Goal: Contribute content: Contribute content

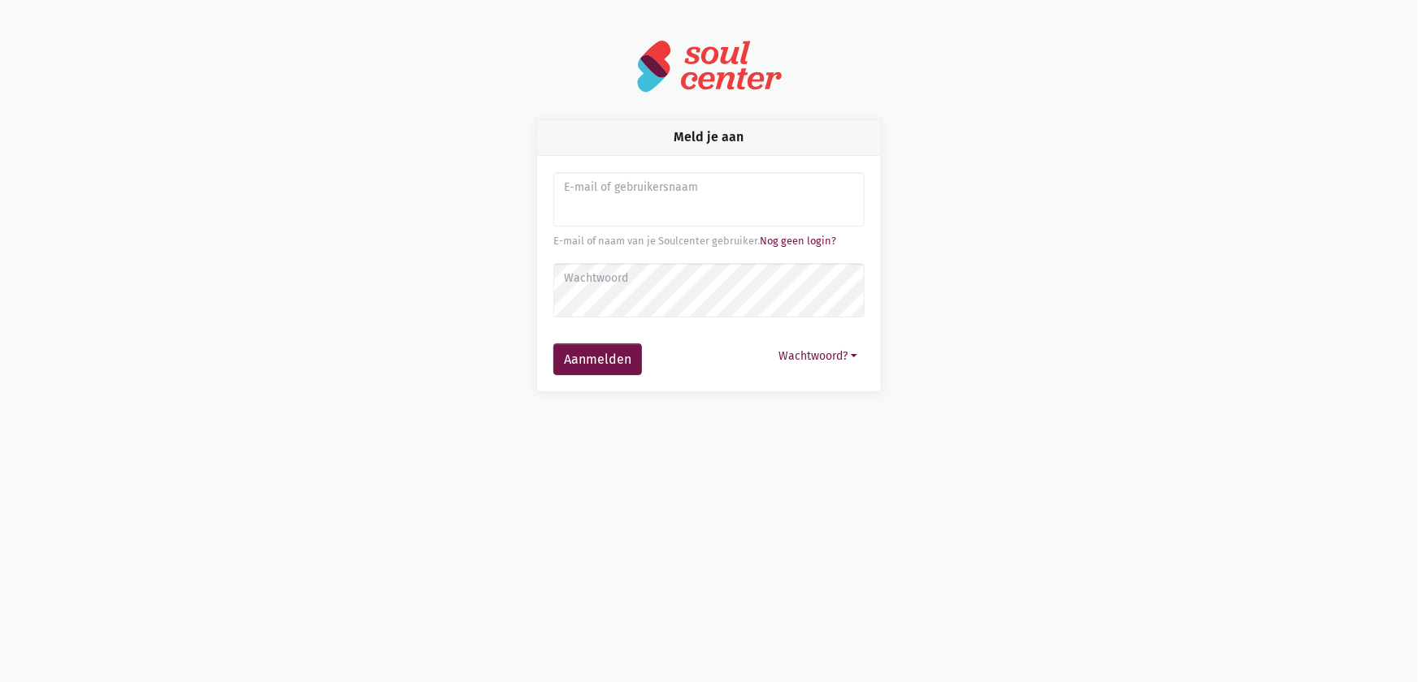
type input "sarahvds25@telenet.be"
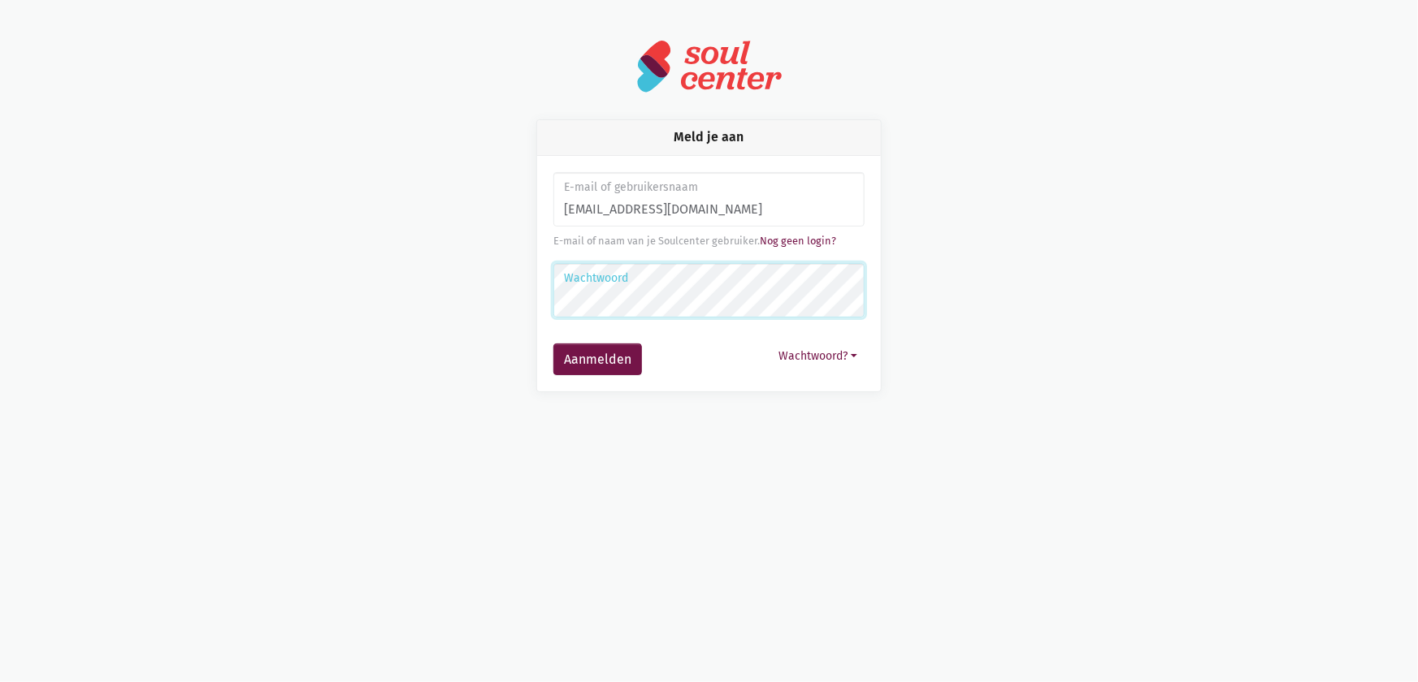
click at [553, 344] on button "Aanmelden" at bounding box center [597, 360] width 89 height 32
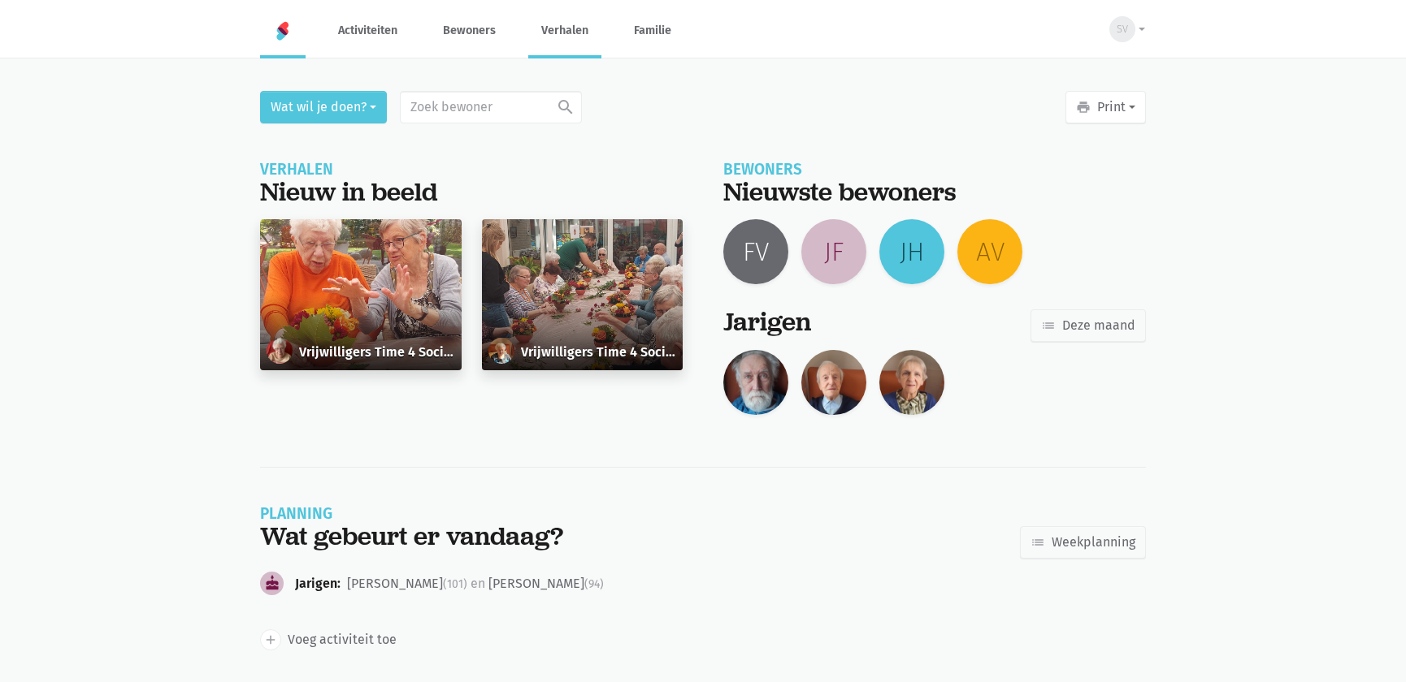
click at [577, 26] on link "Verhalen" at bounding box center [564, 30] width 73 height 54
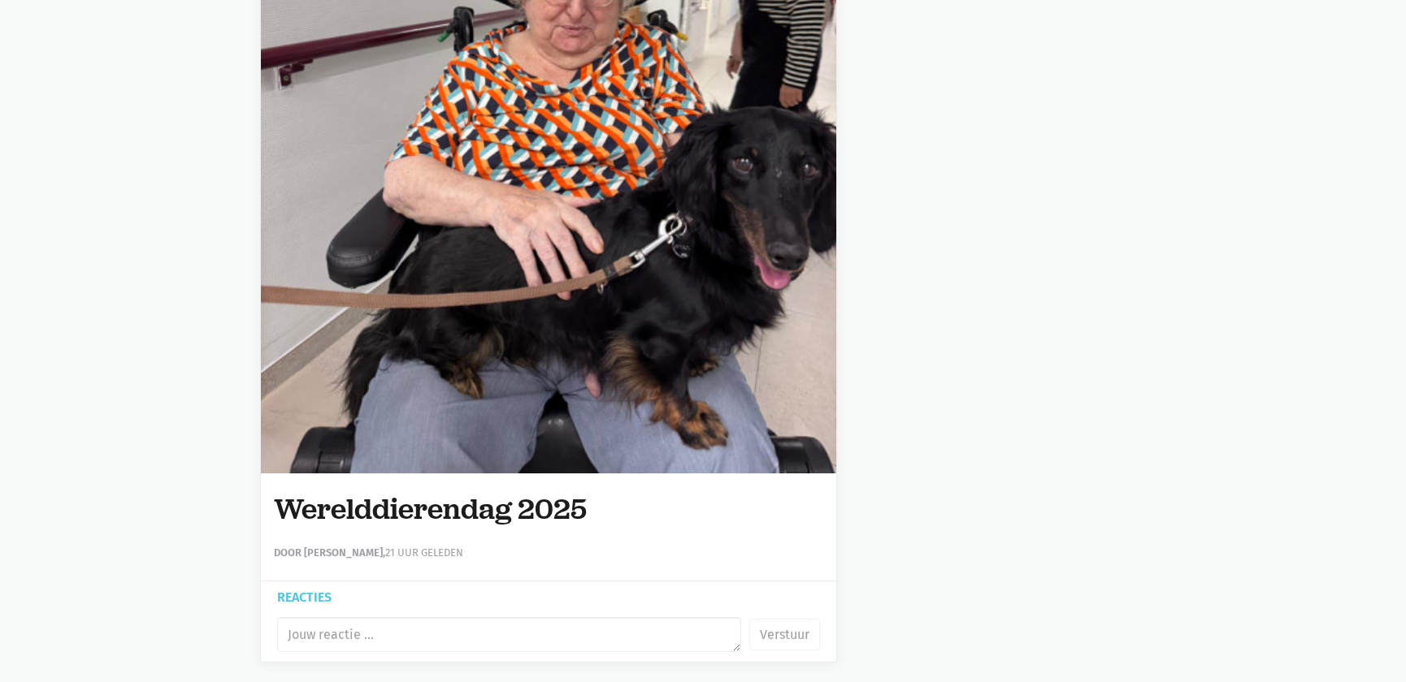
scroll to position [812, 0]
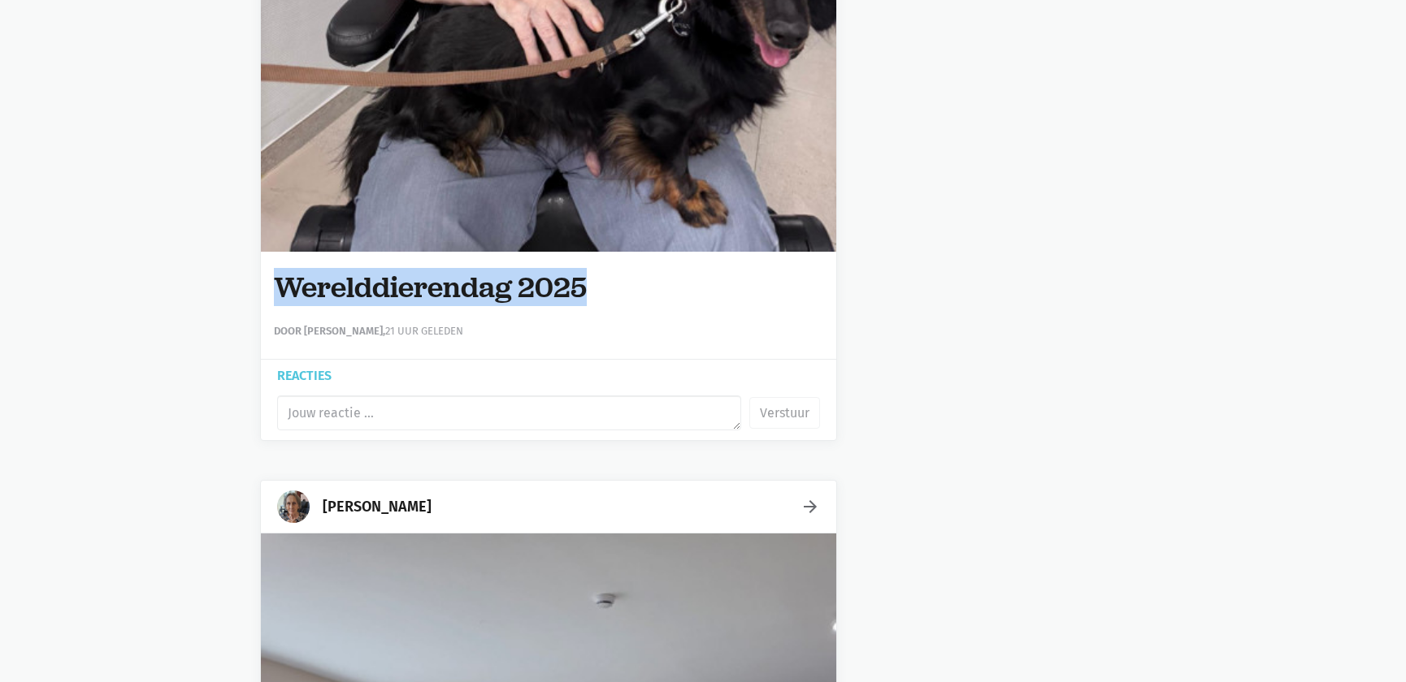
drag, startPoint x: 587, startPoint y: 284, endPoint x: 250, endPoint y: 291, distance: 337.2
copy h1 "Werelddierendag 2025"
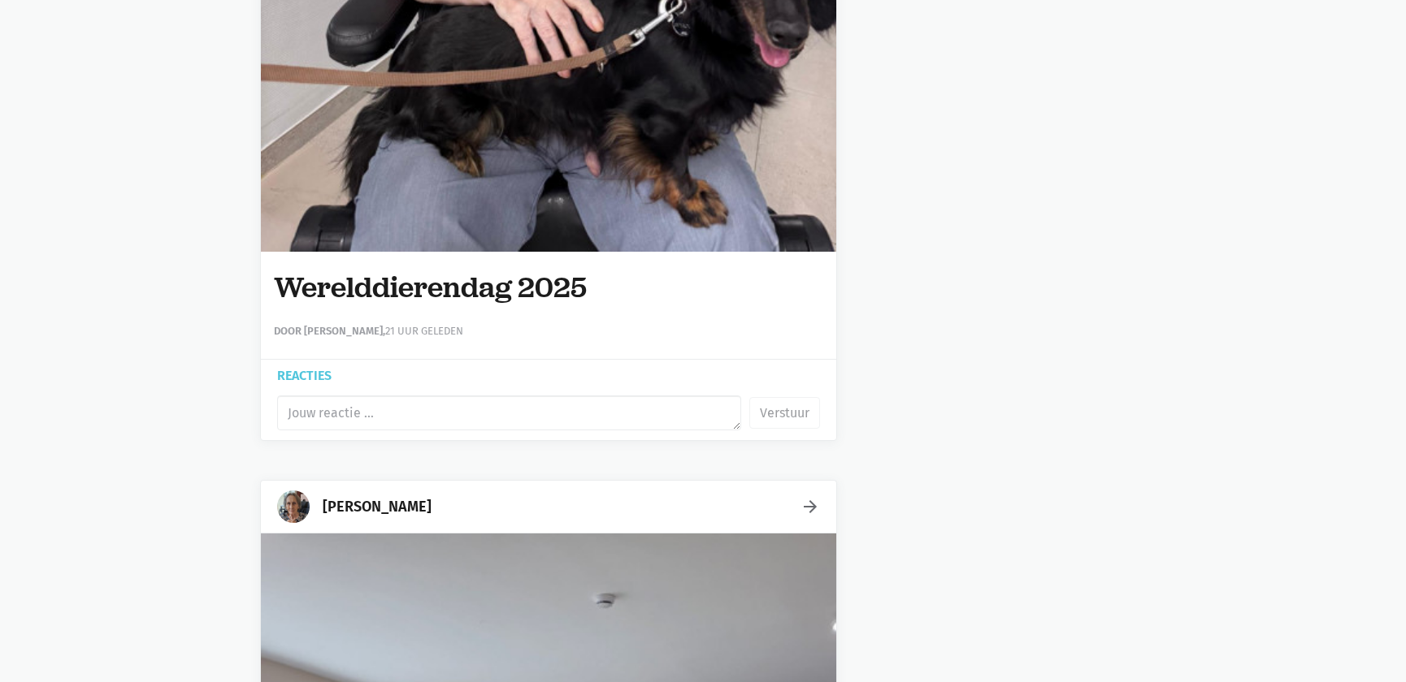
scroll to position [0, 0]
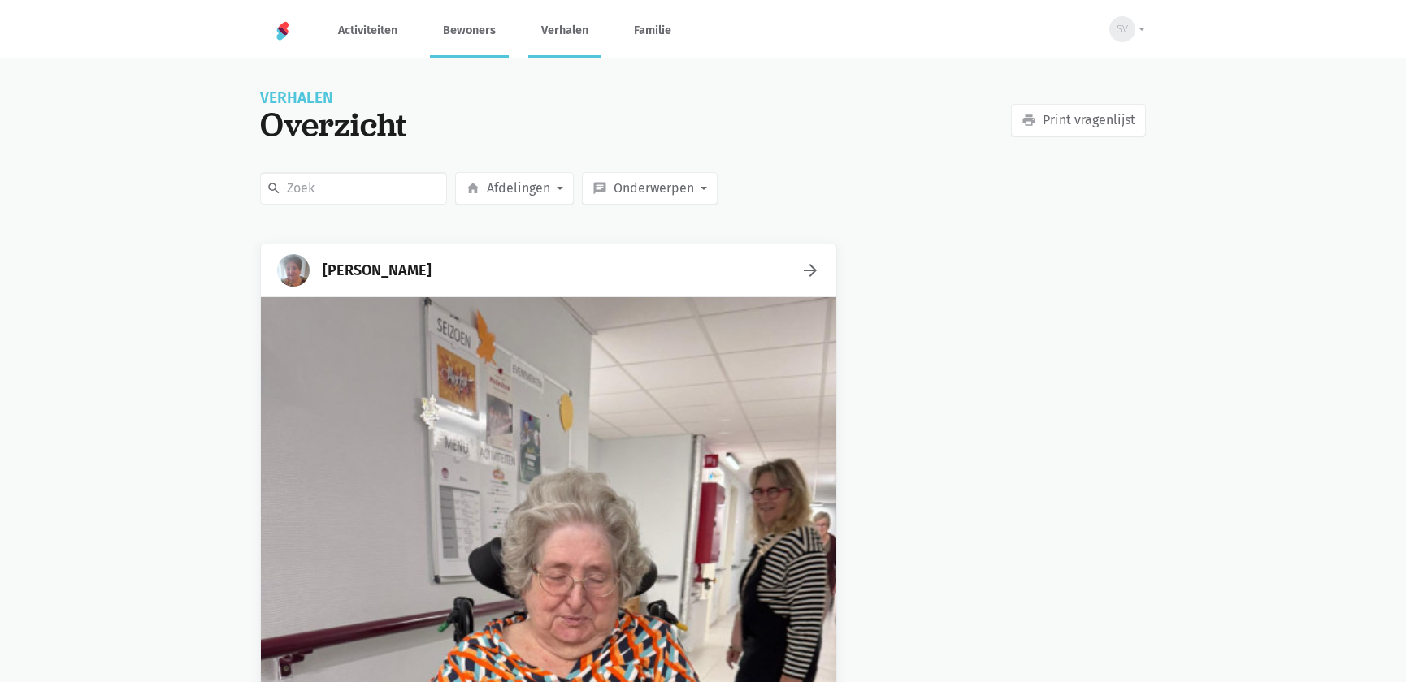
click at [446, 25] on link "Bewoners" at bounding box center [469, 30] width 79 height 54
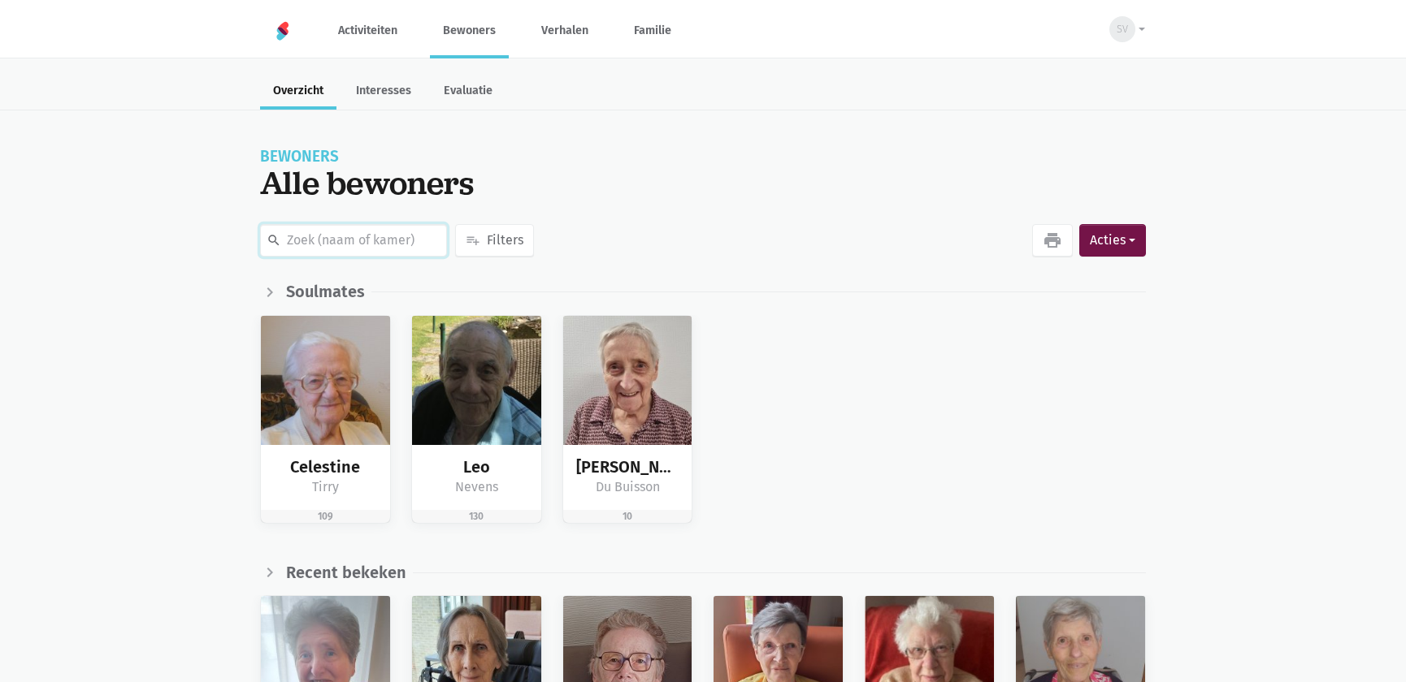
click at [355, 241] on input "text" at bounding box center [353, 240] width 187 height 32
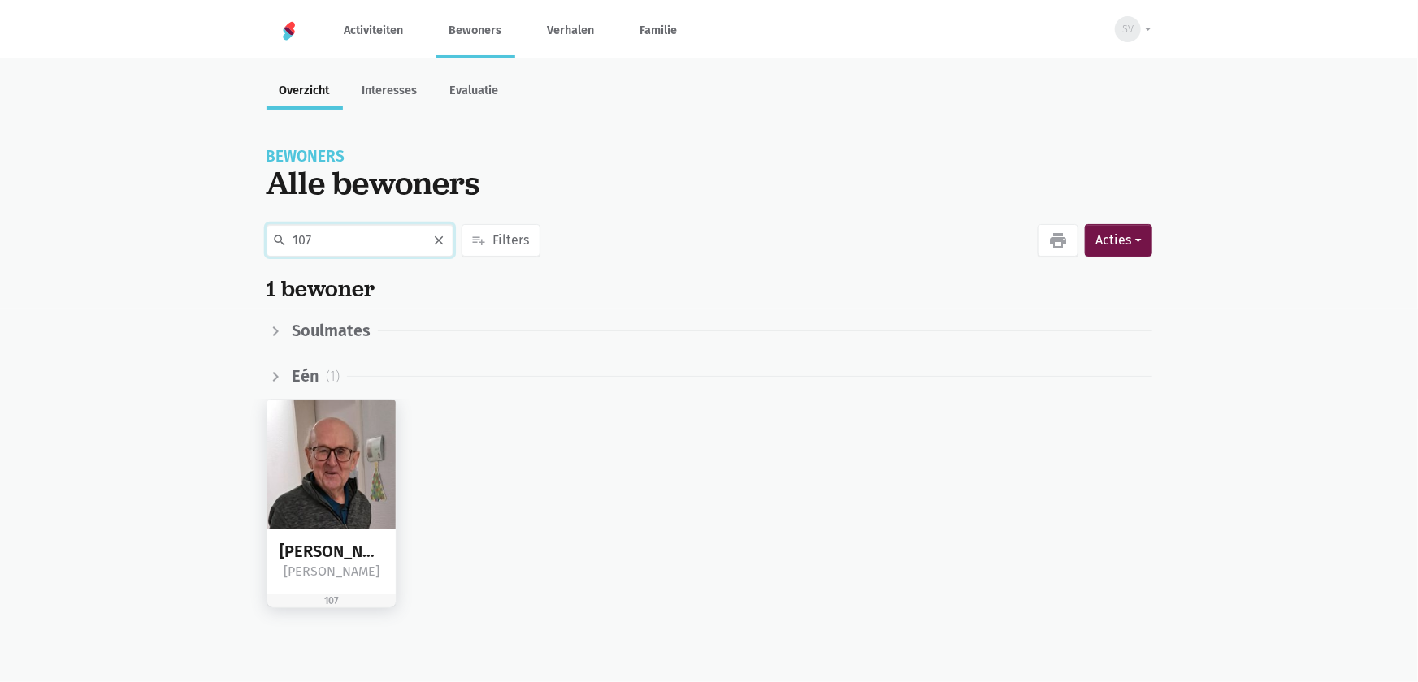
type input "107"
click at [341, 471] on img at bounding box center [331, 465] width 129 height 129
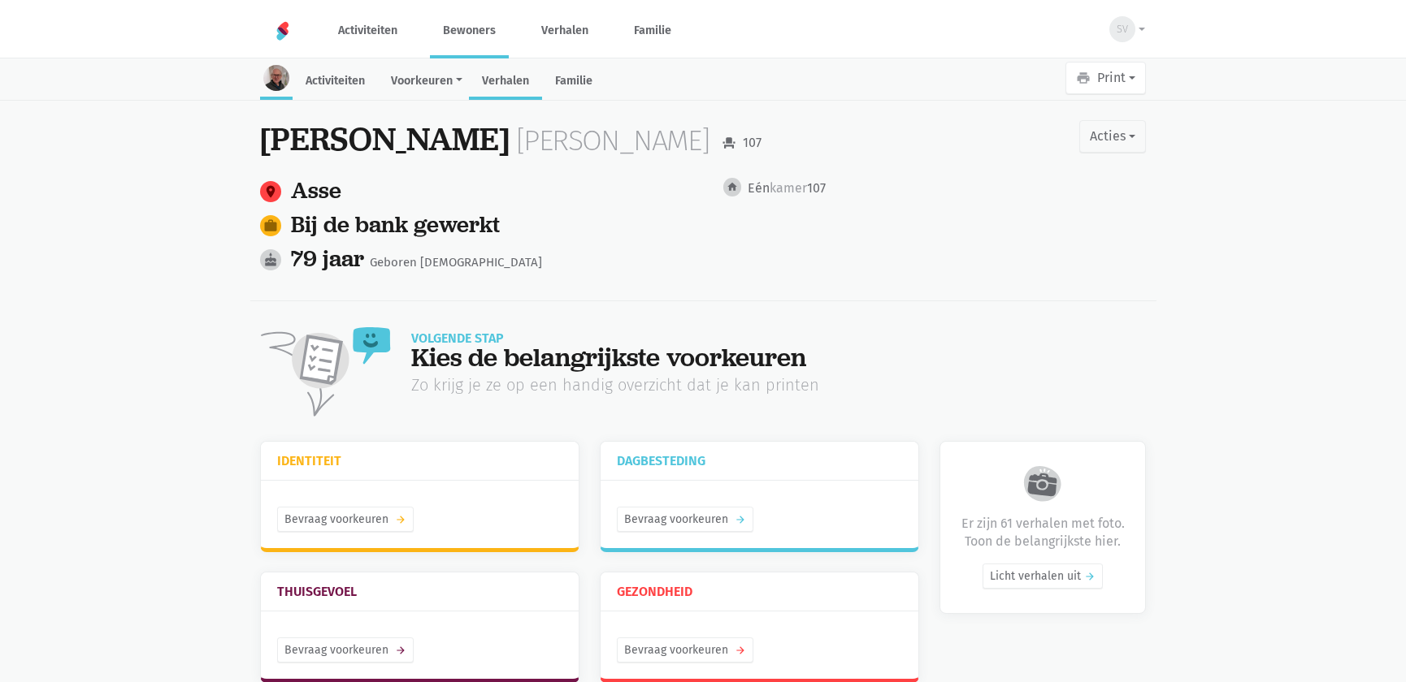
click at [499, 73] on link "Verhalen" at bounding box center [505, 82] width 73 height 35
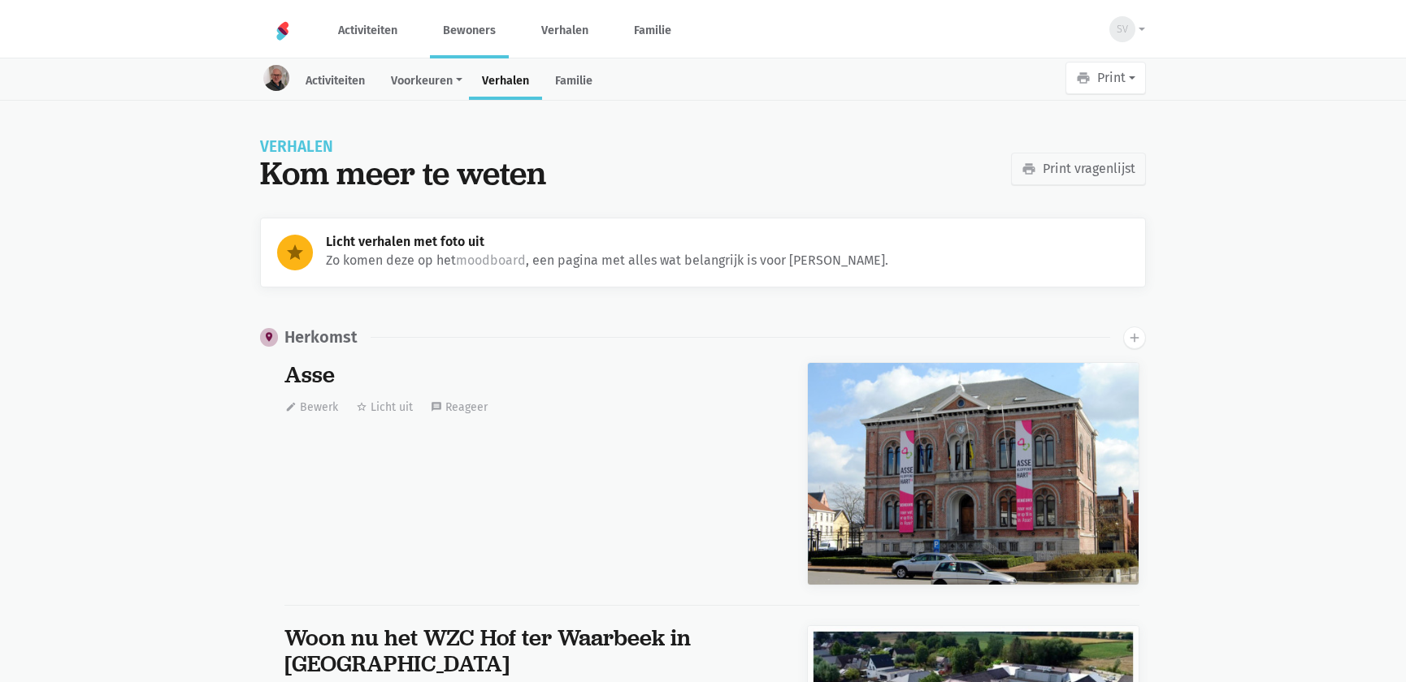
scroll to position [15273, 0]
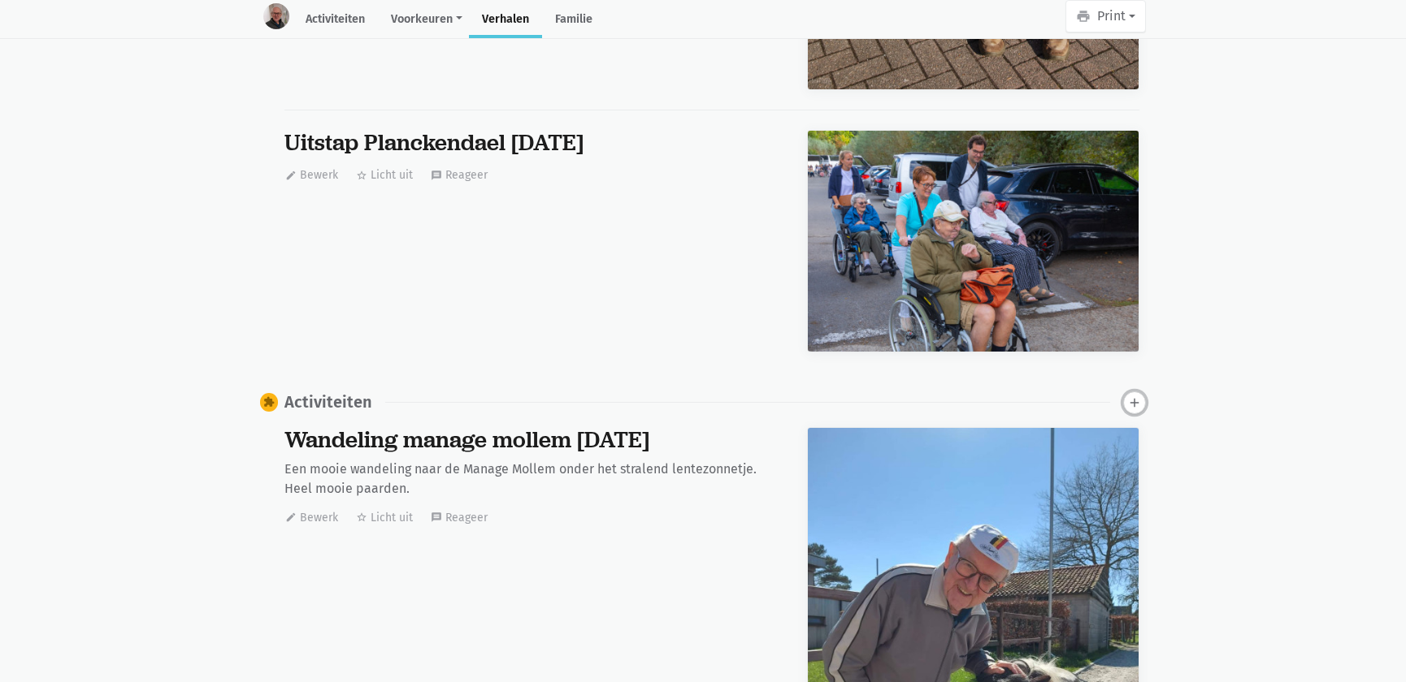
click at [1134, 392] on button "add" at bounding box center [1134, 403] width 23 height 23
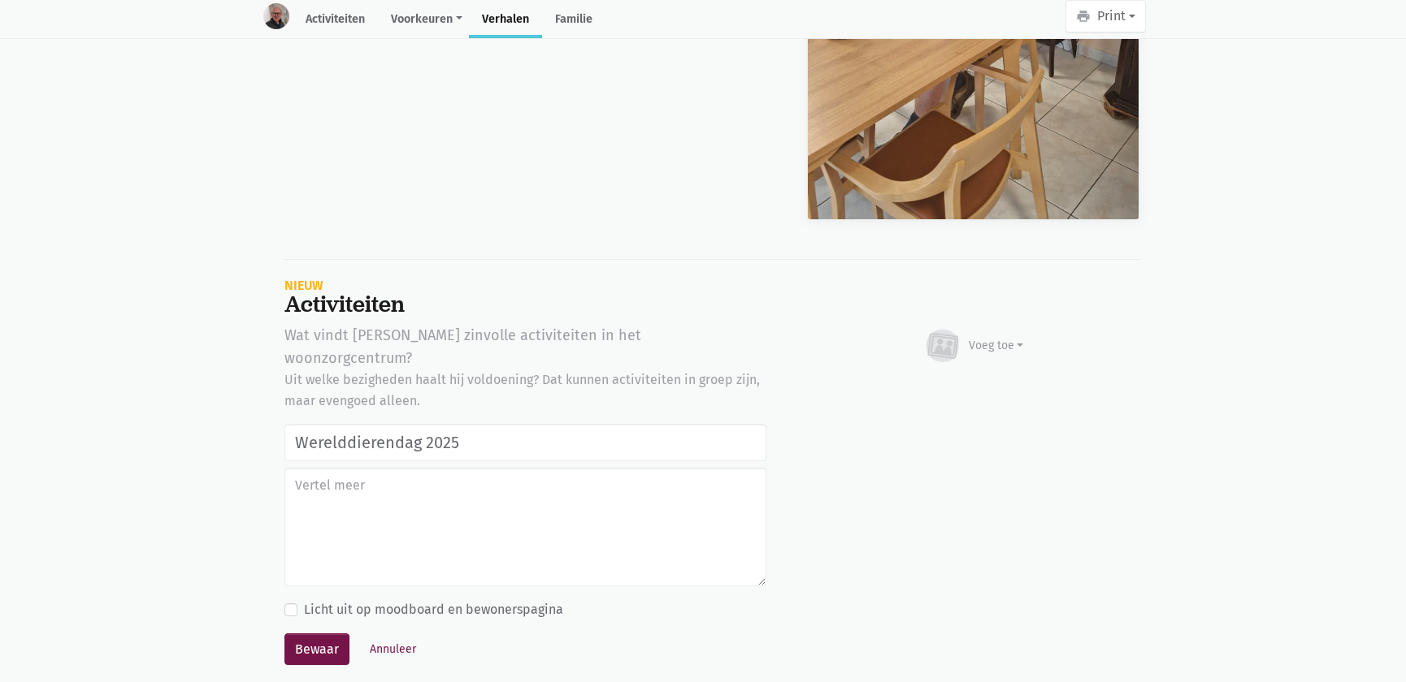
type input "Werelddierendag 2025"
click at [978, 328] on div "Voeg toe" at bounding box center [973, 346] width 101 height 36
click at [972, 379] on link "Afbeelding" at bounding box center [964, 393] width 118 height 28
click at [387, 637] on button "Annuleer" at bounding box center [392, 649] width 61 height 25
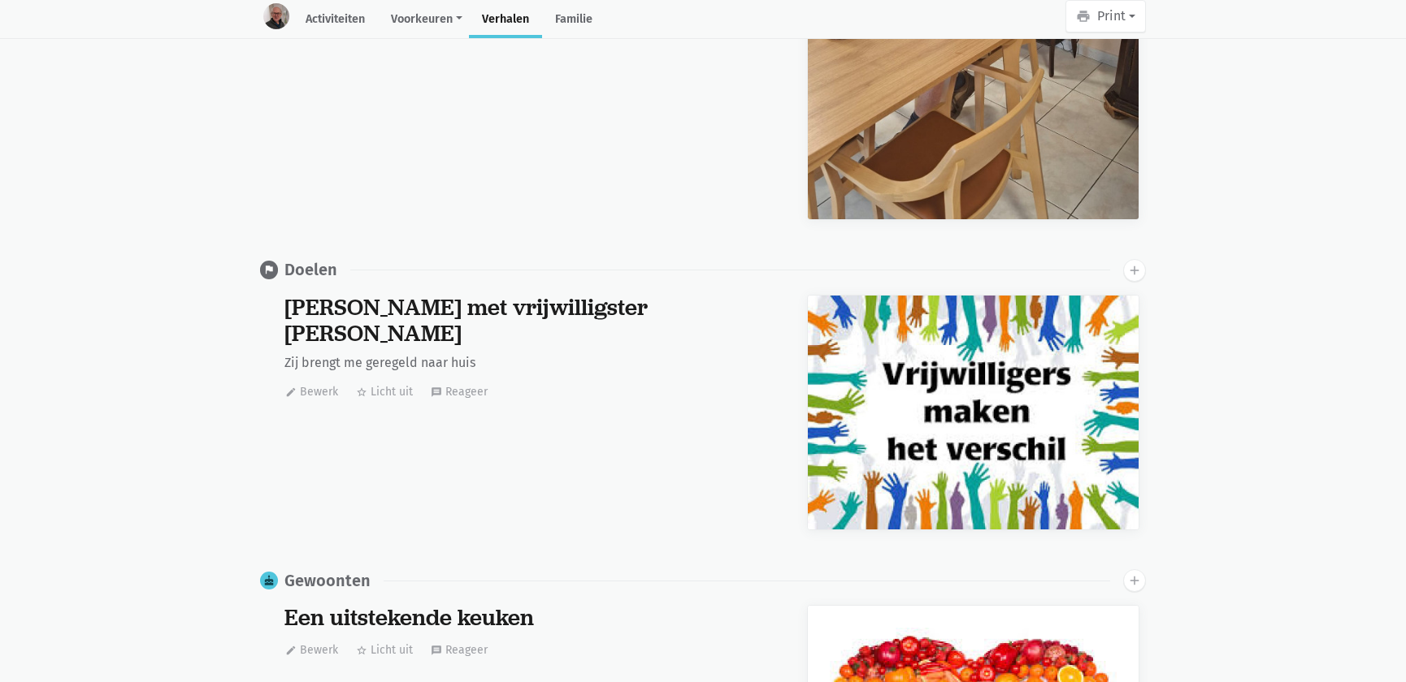
scroll to position [0, 0]
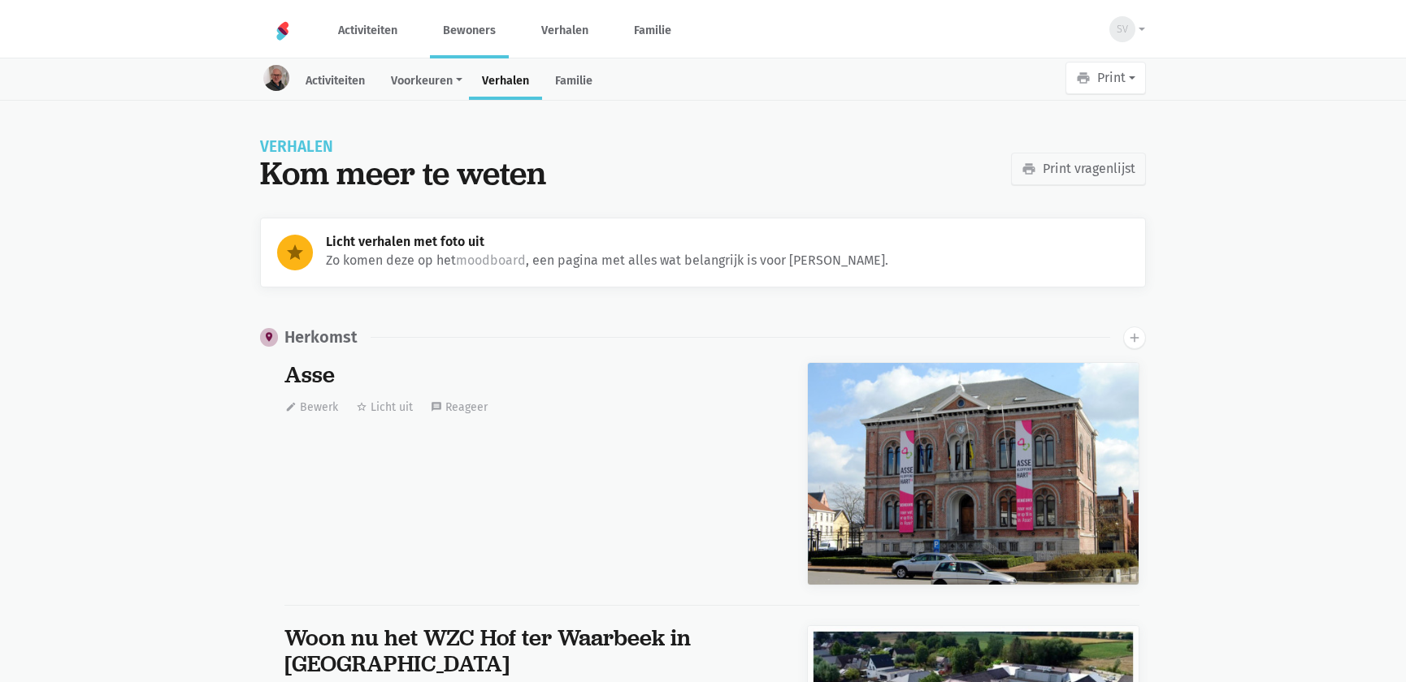
click at [457, 24] on link "Bewoners" at bounding box center [469, 30] width 79 height 54
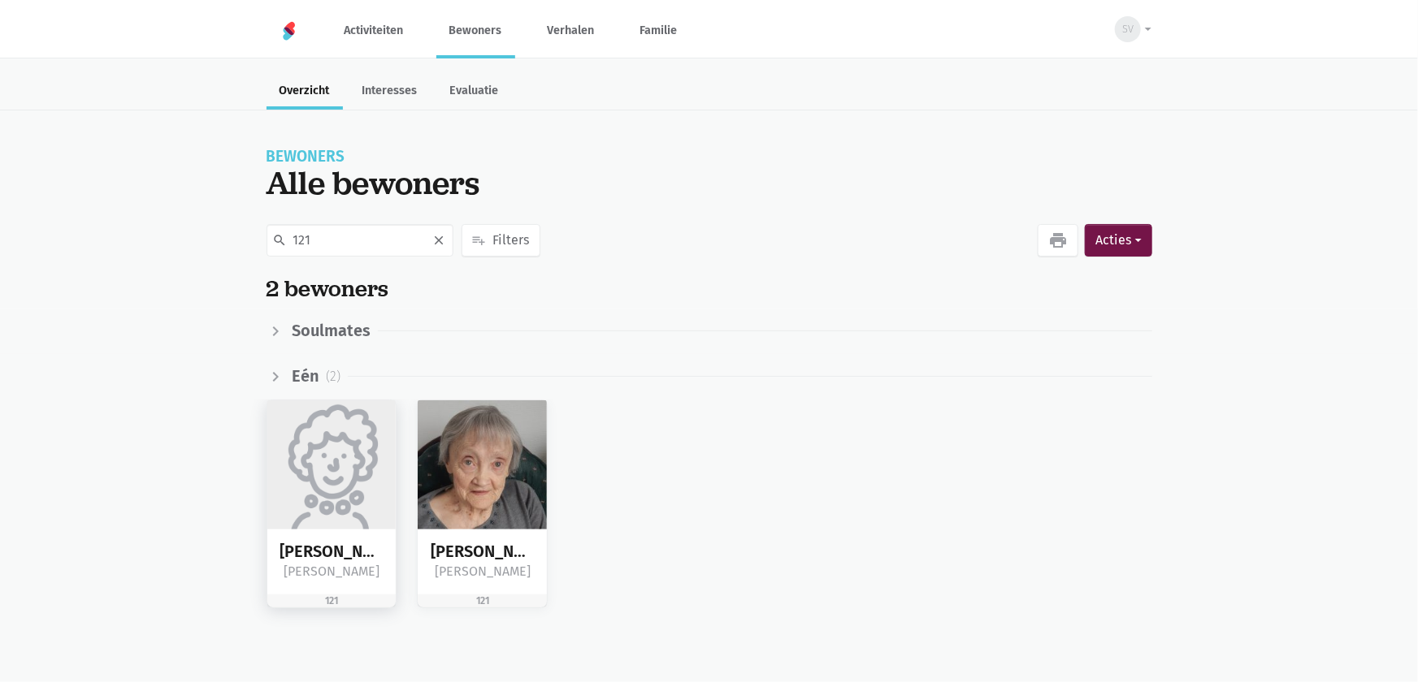
type input "121"
click at [315, 500] on img at bounding box center [331, 465] width 129 height 129
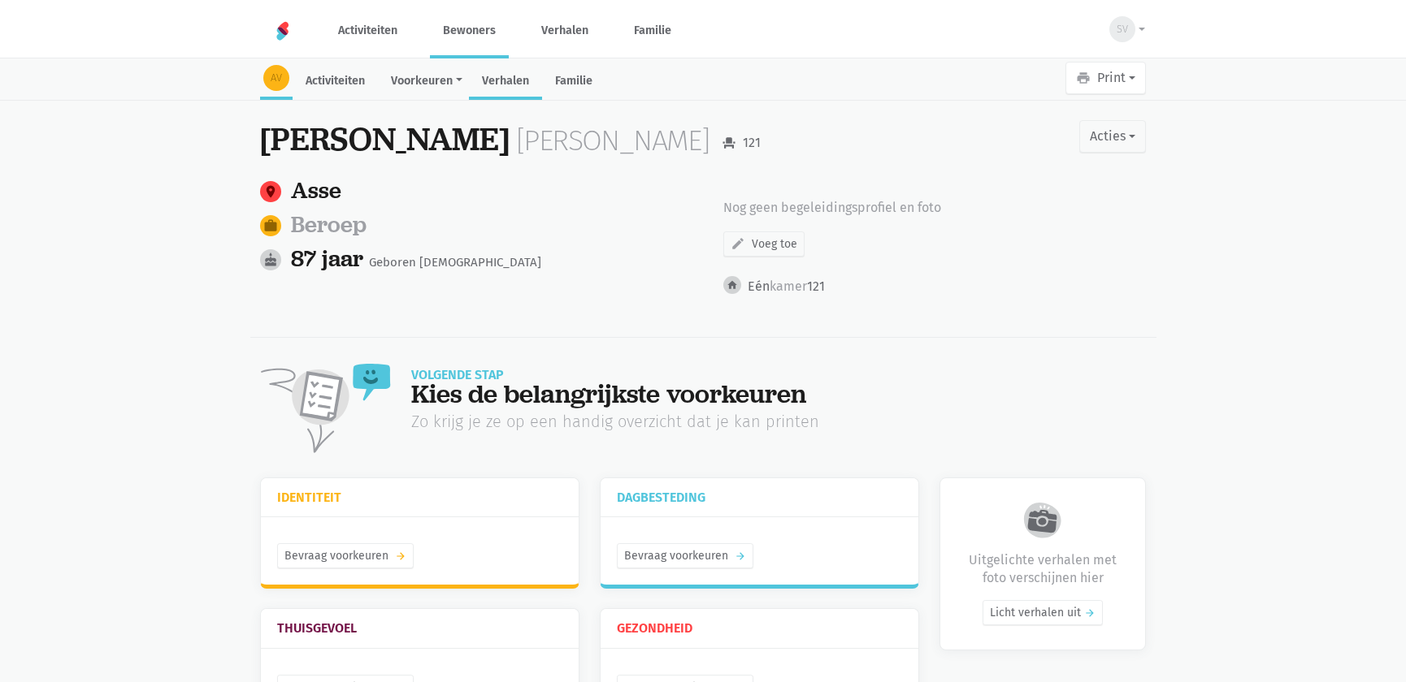
click at [513, 80] on link "Verhalen" at bounding box center [505, 82] width 73 height 35
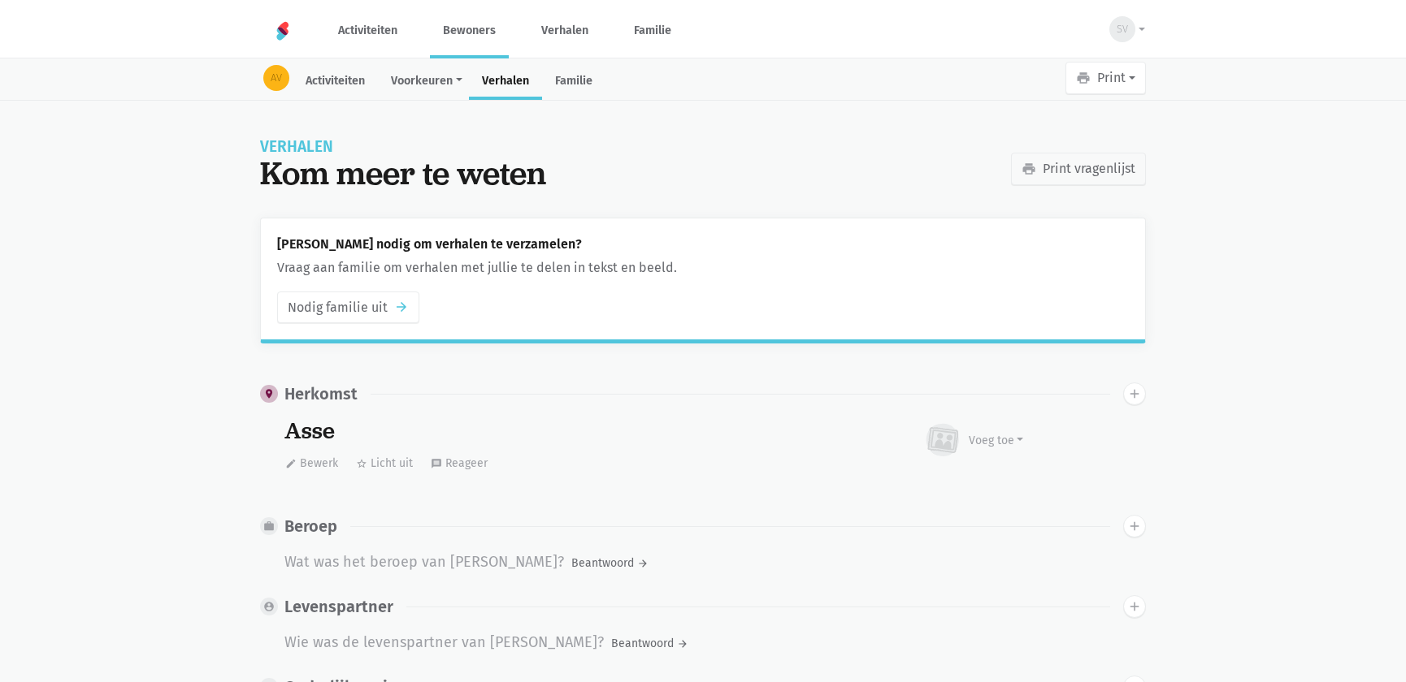
scroll to position [1305, 0]
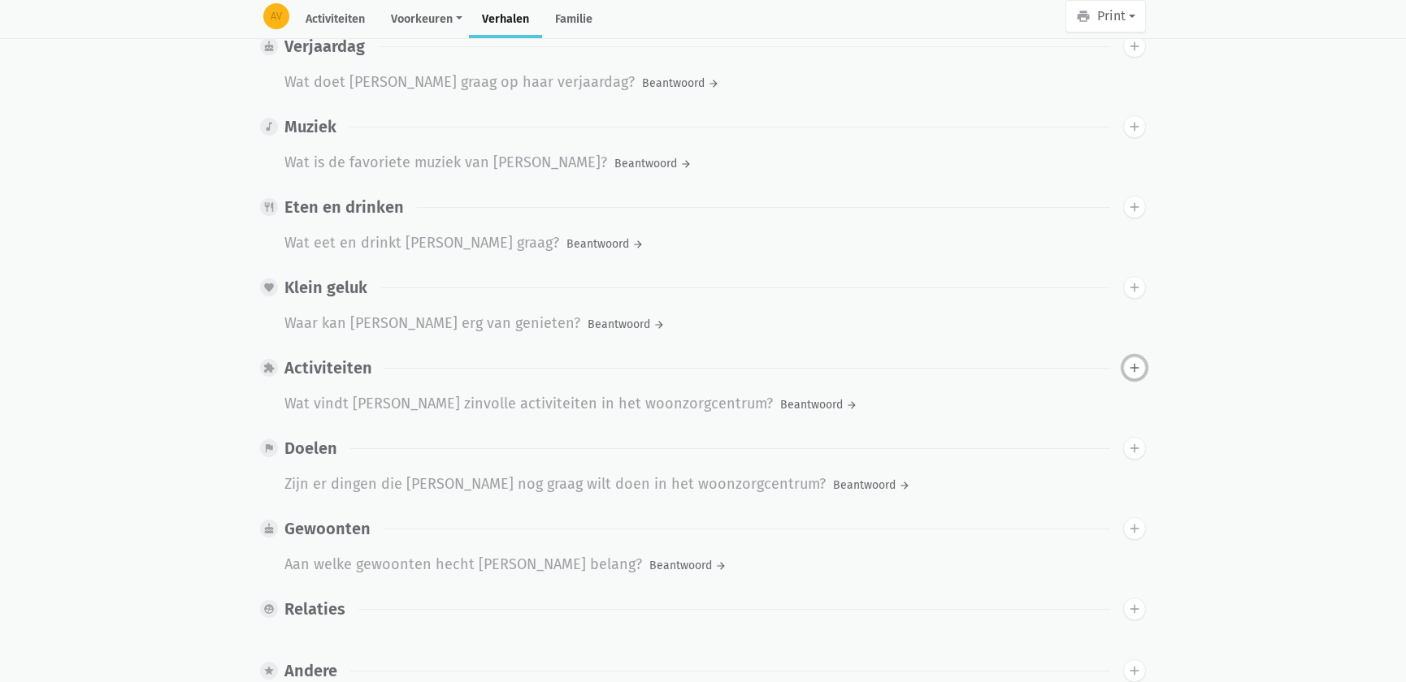
click at [1136, 361] on icon "add" at bounding box center [1134, 368] width 15 height 15
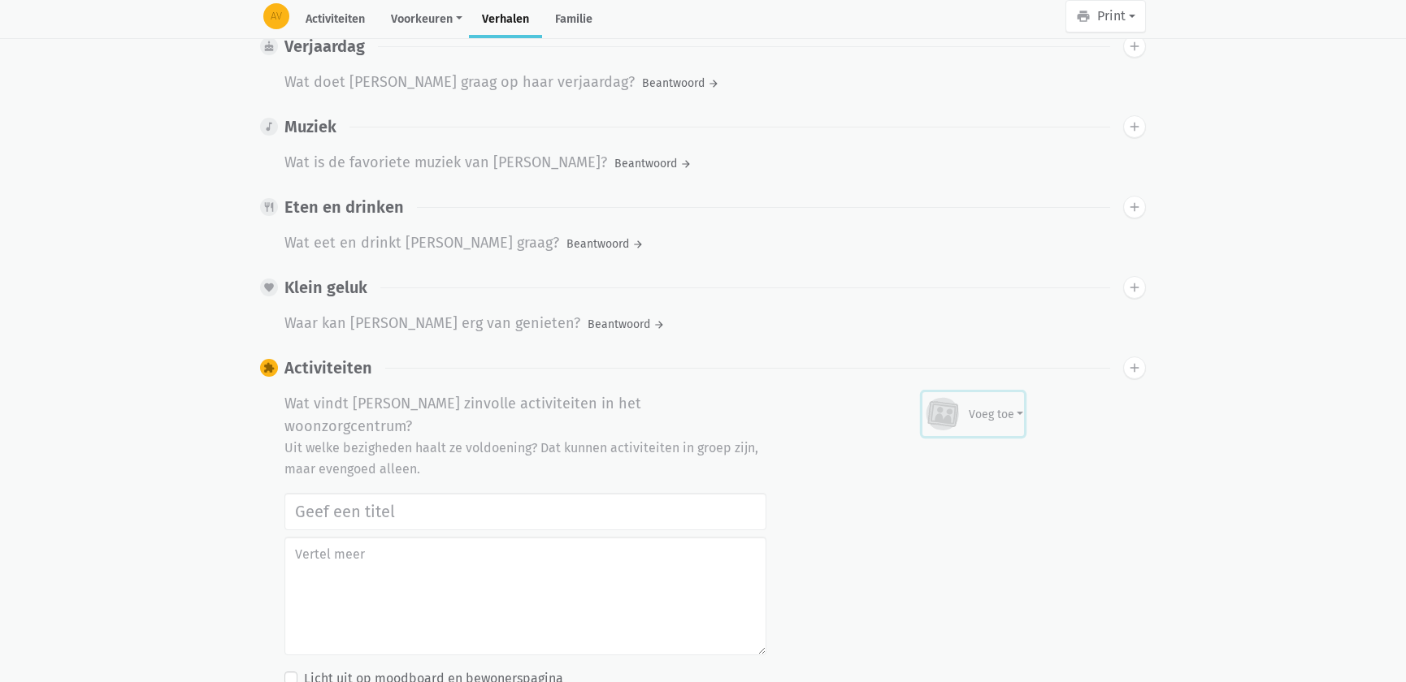
click at [999, 406] on div "Voeg toe" at bounding box center [995, 414] width 55 height 17
click at [970, 448] on link "Afbeelding" at bounding box center [964, 462] width 118 height 28
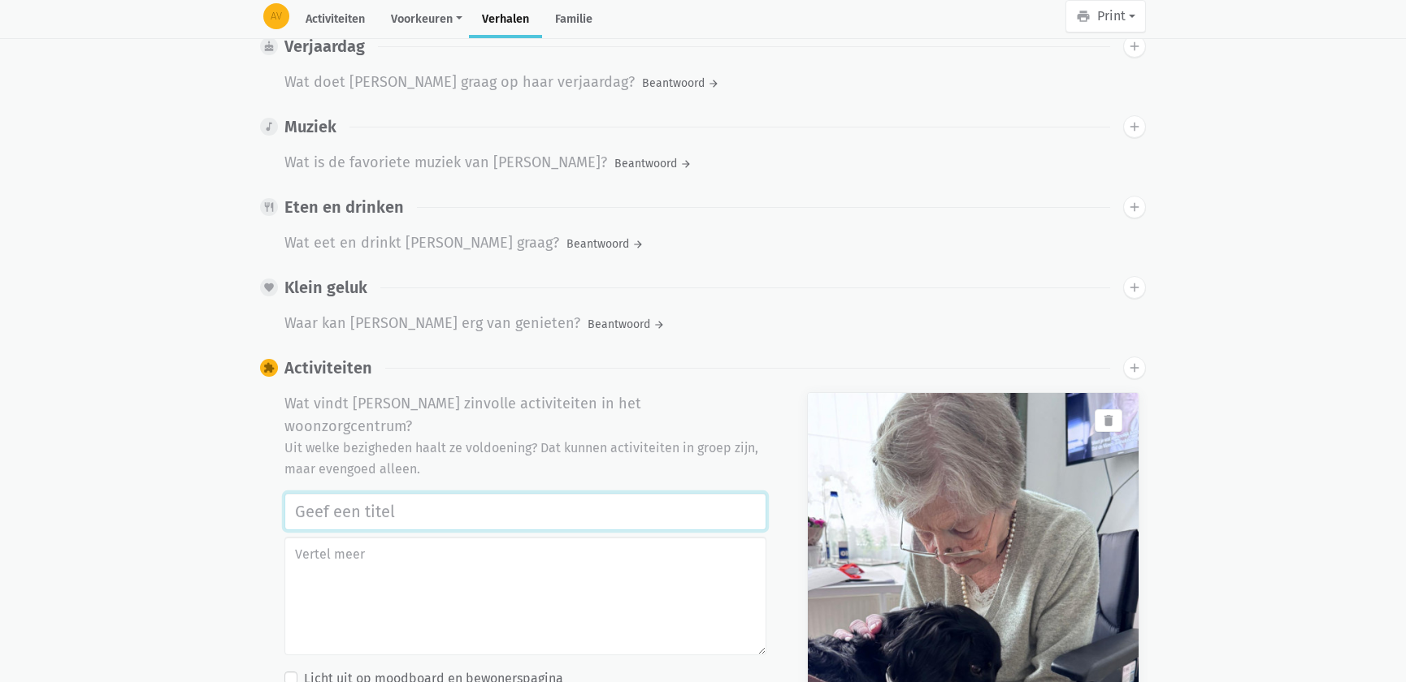
click at [349, 493] on input "text" at bounding box center [525, 511] width 482 height 37
paste input "Werelddierendag 2025"
type input "Werelddierendag 2025"
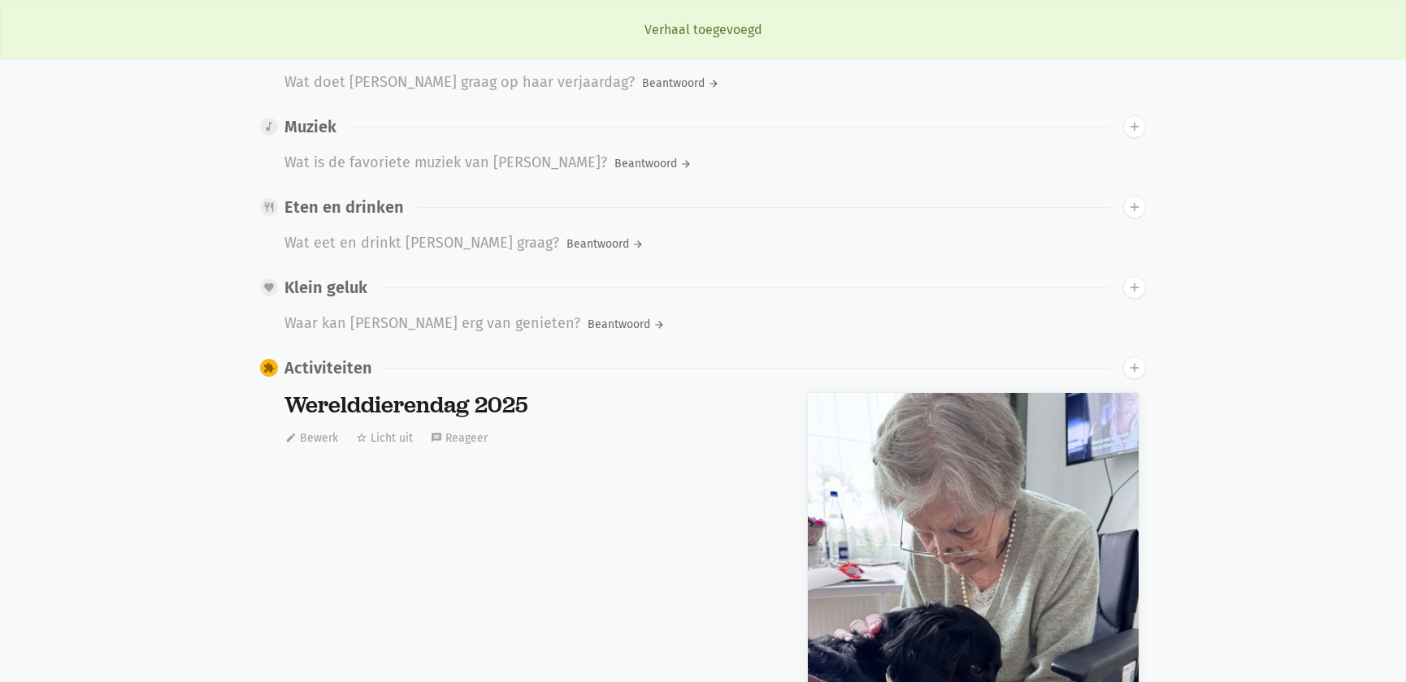
scroll to position [0, 0]
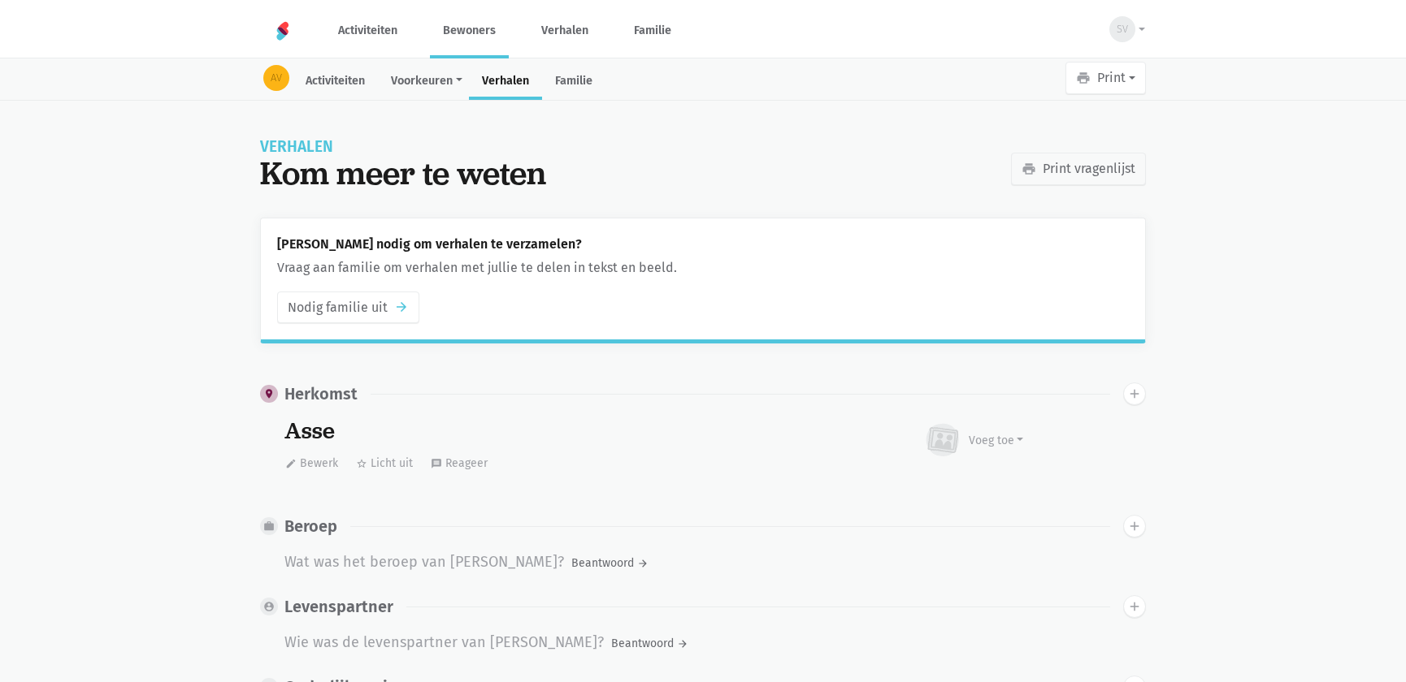
click at [466, 26] on link "Bewoners" at bounding box center [469, 30] width 79 height 54
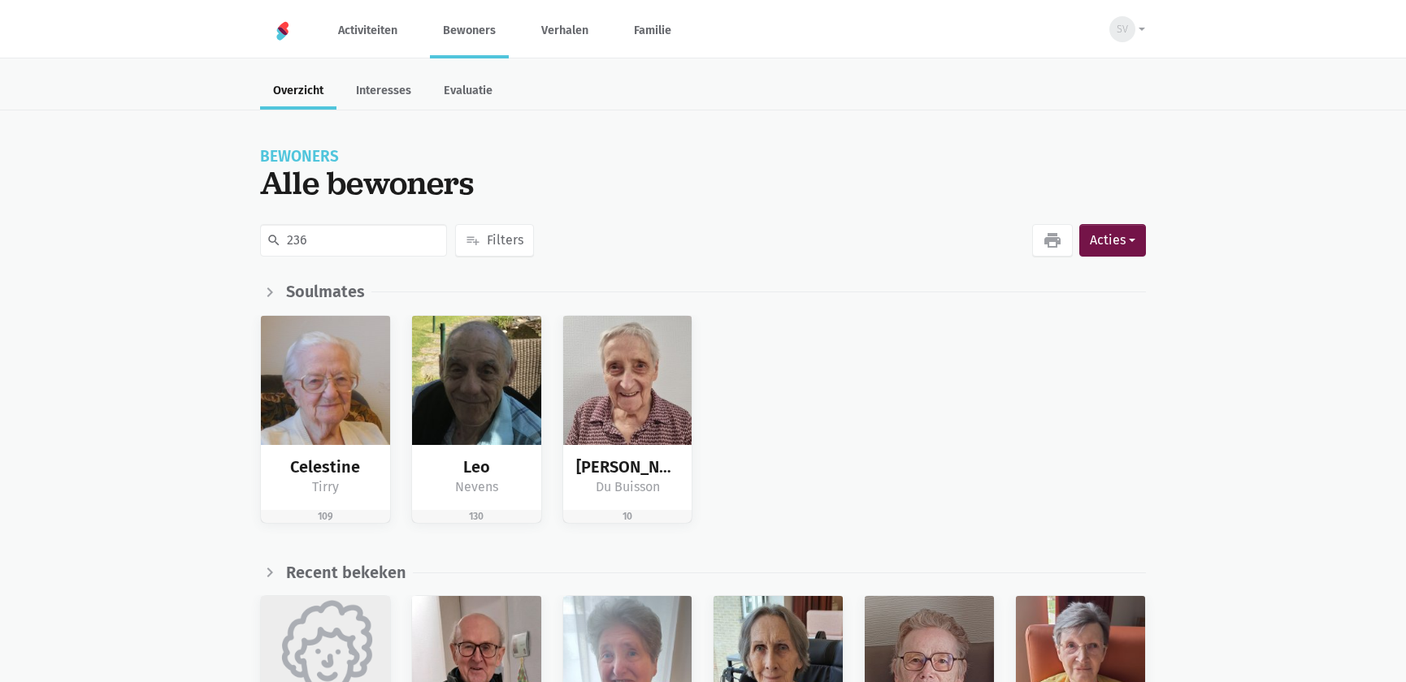
type input "236"
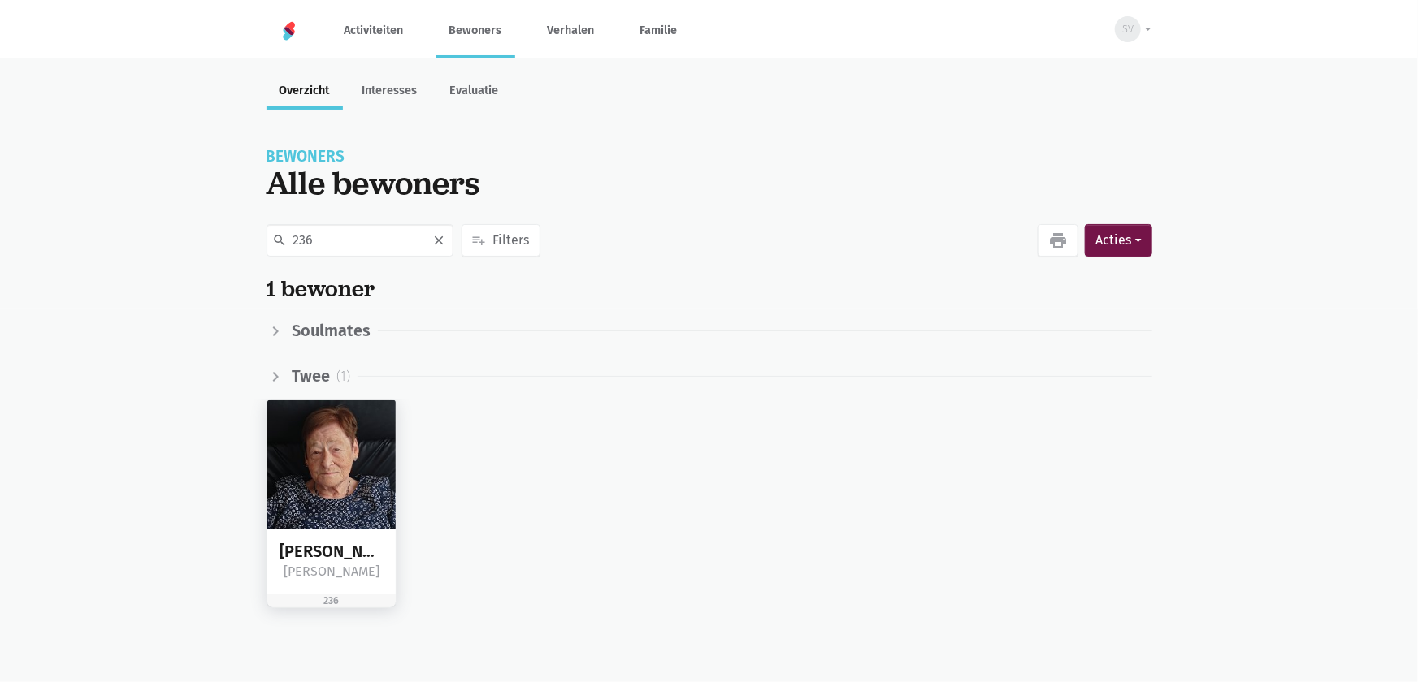
click at [314, 452] on img at bounding box center [331, 465] width 129 height 129
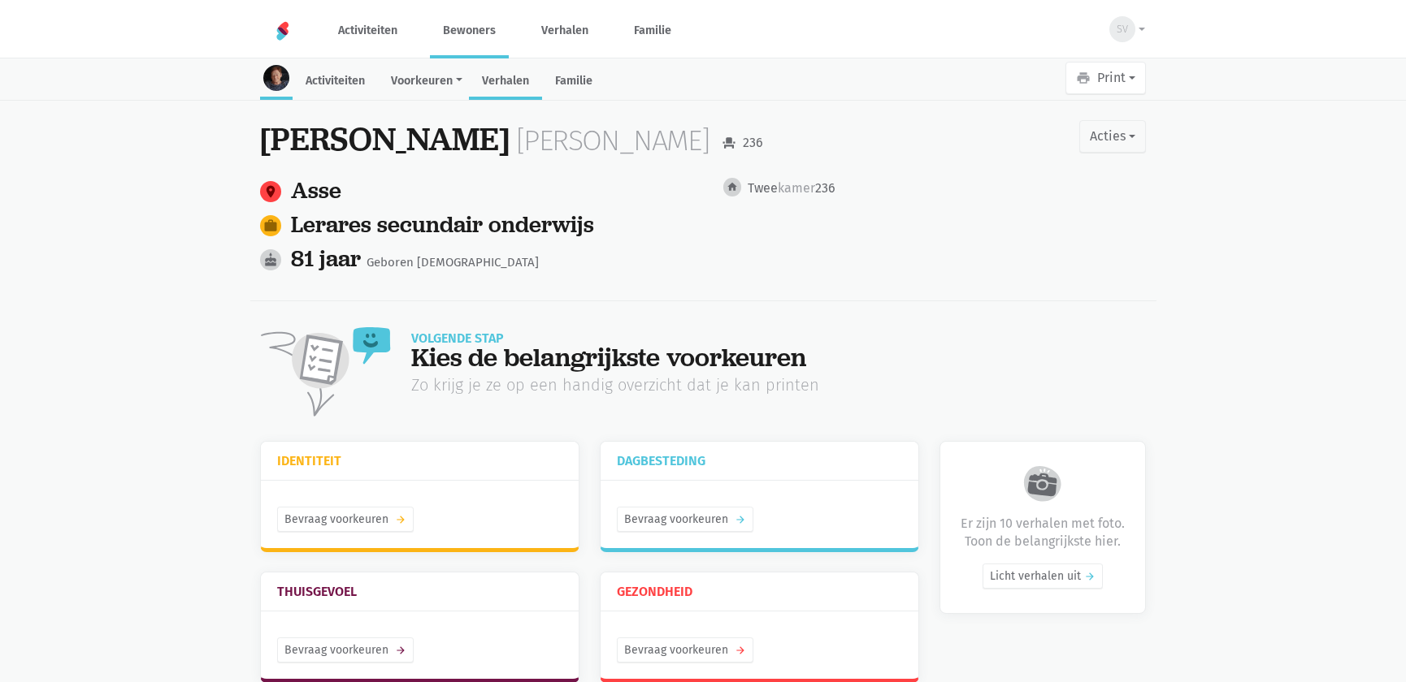
click at [502, 79] on link "Verhalen" at bounding box center [505, 82] width 73 height 35
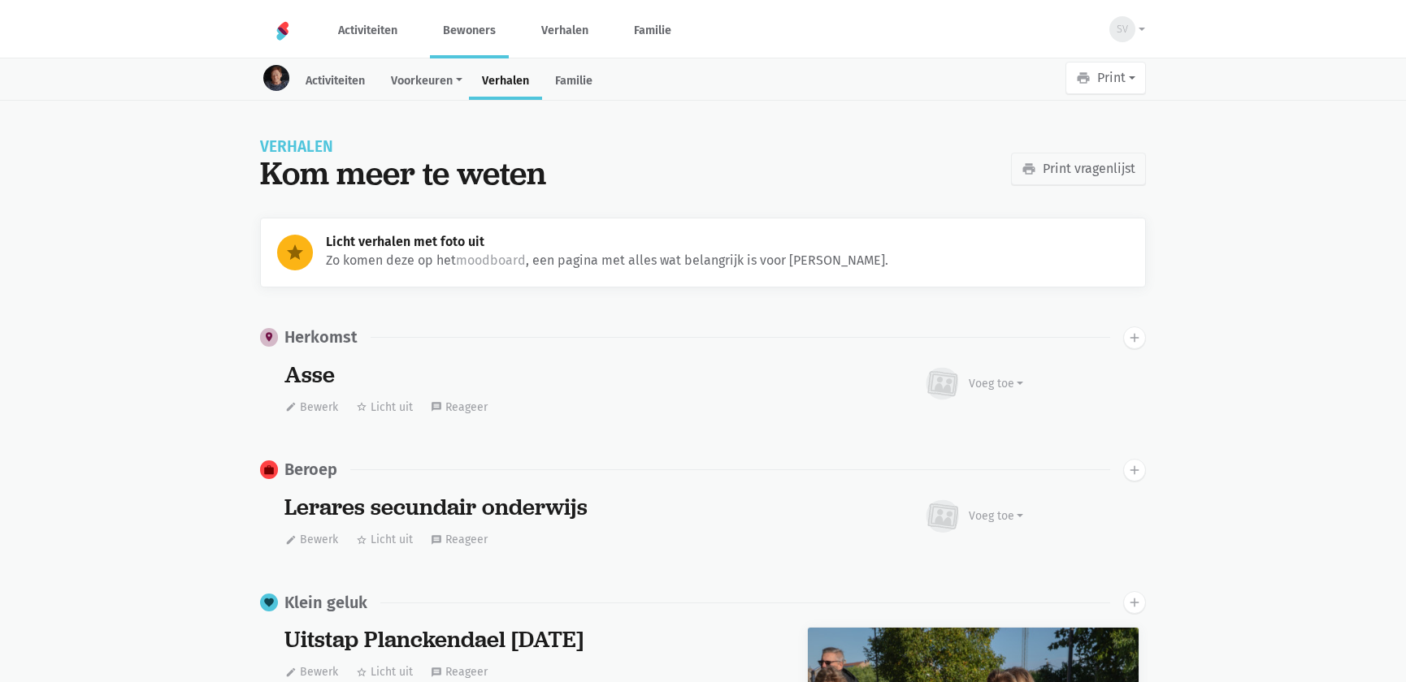
scroll to position [2680, 0]
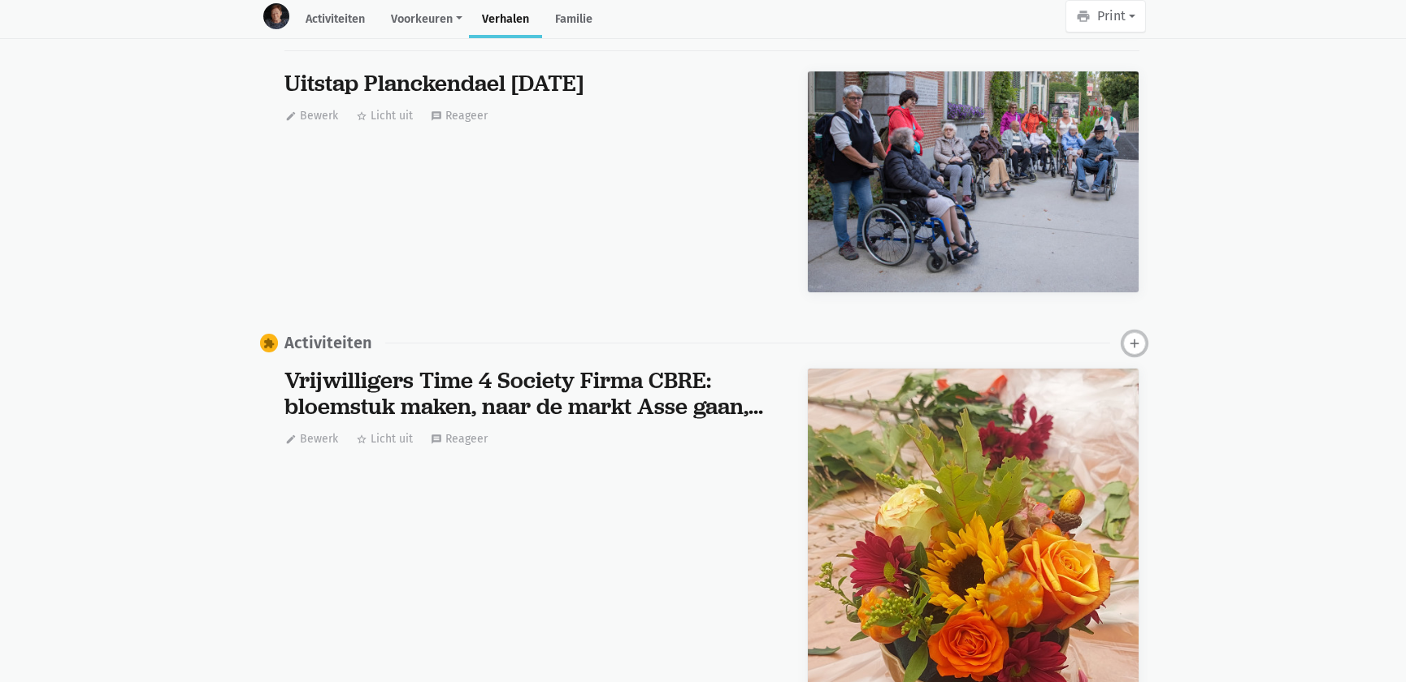
click at [1138, 348] on icon "add" at bounding box center [1134, 343] width 15 height 15
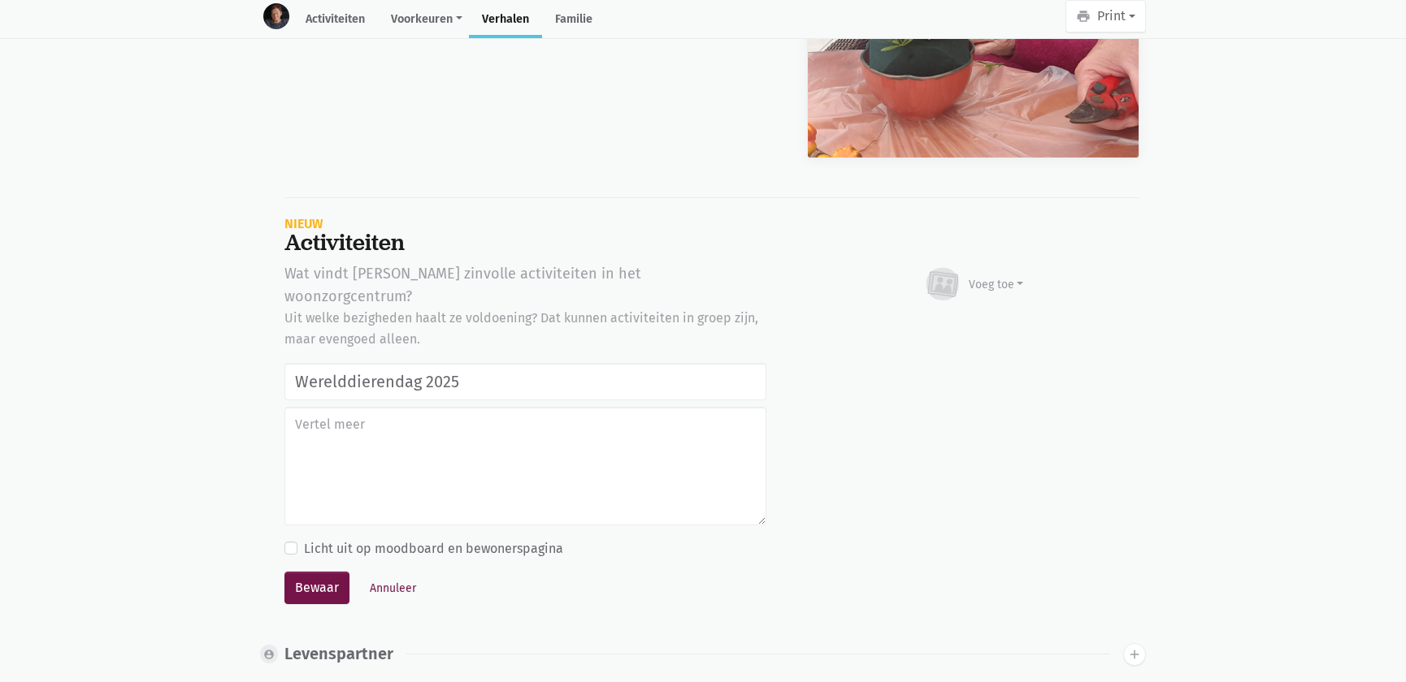
type input "Werelddierendag 2025"
click at [999, 288] on div "Voeg toe" at bounding box center [995, 284] width 55 height 17
click at [977, 325] on link "Afbeelding" at bounding box center [964, 332] width 118 height 28
click at [308, 572] on button "Bewaar" at bounding box center [316, 588] width 65 height 32
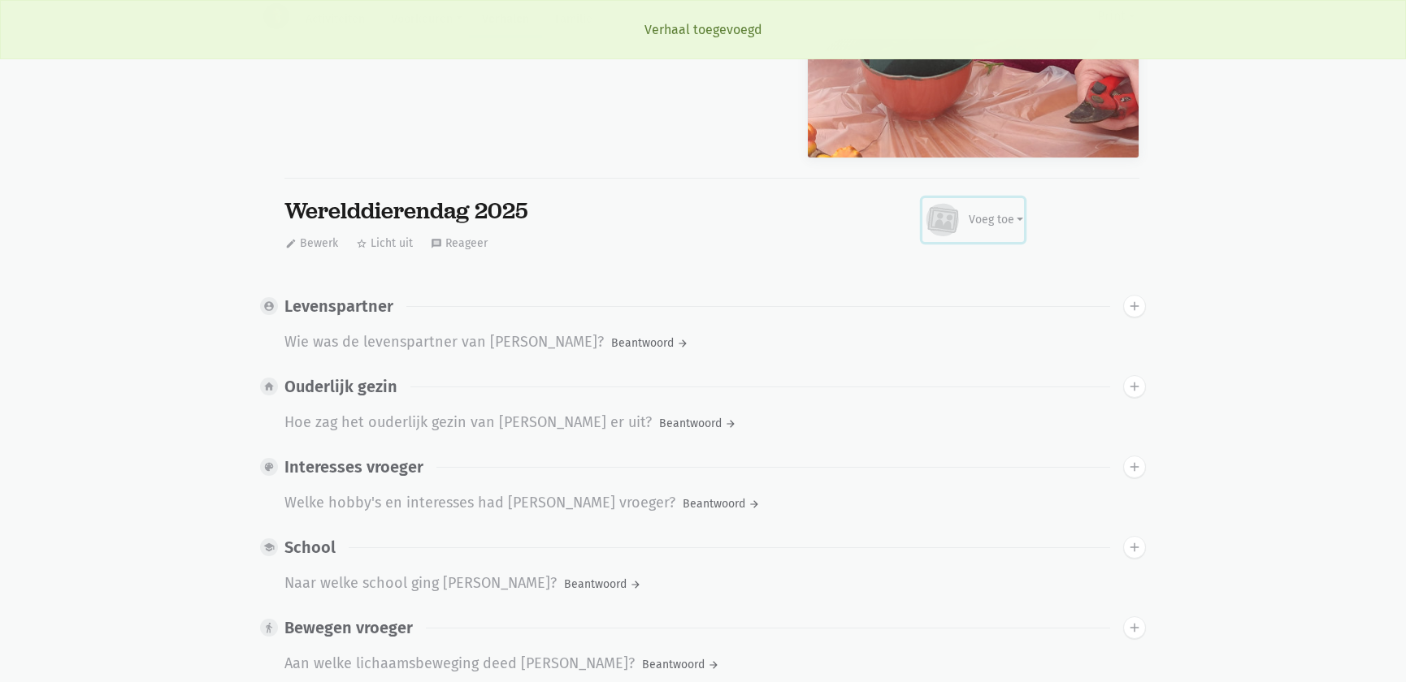
click at [986, 217] on div "Voeg toe" at bounding box center [995, 219] width 55 height 17
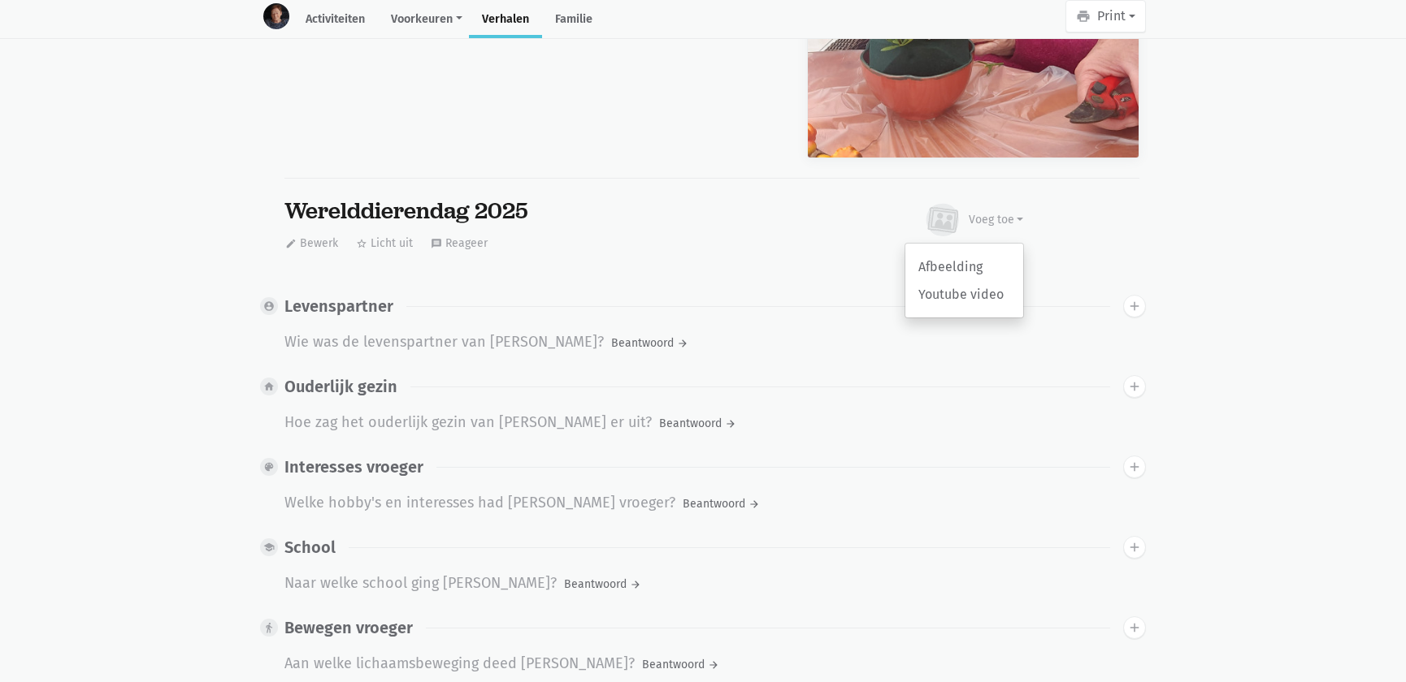
click at [986, 247] on div "Afbeelding Youtube video" at bounding box center [963, 281] width 119 height 76
click at [994, 211] on div "Voeg toe" at bounding box center [995, 219] width 55 height 17
click at [989, 254] on link "Afbeelding" at bounding box center [964, 267] width 118 height 28
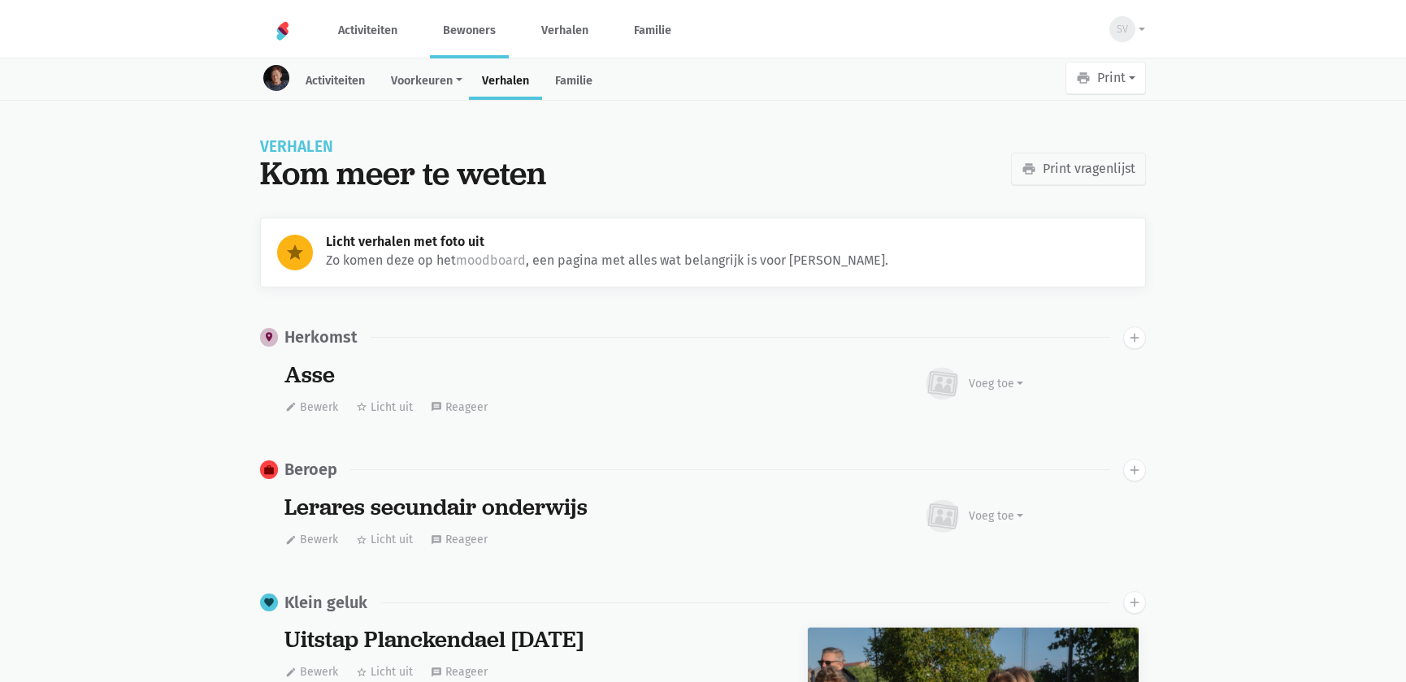
scroll to position [2680, 0]
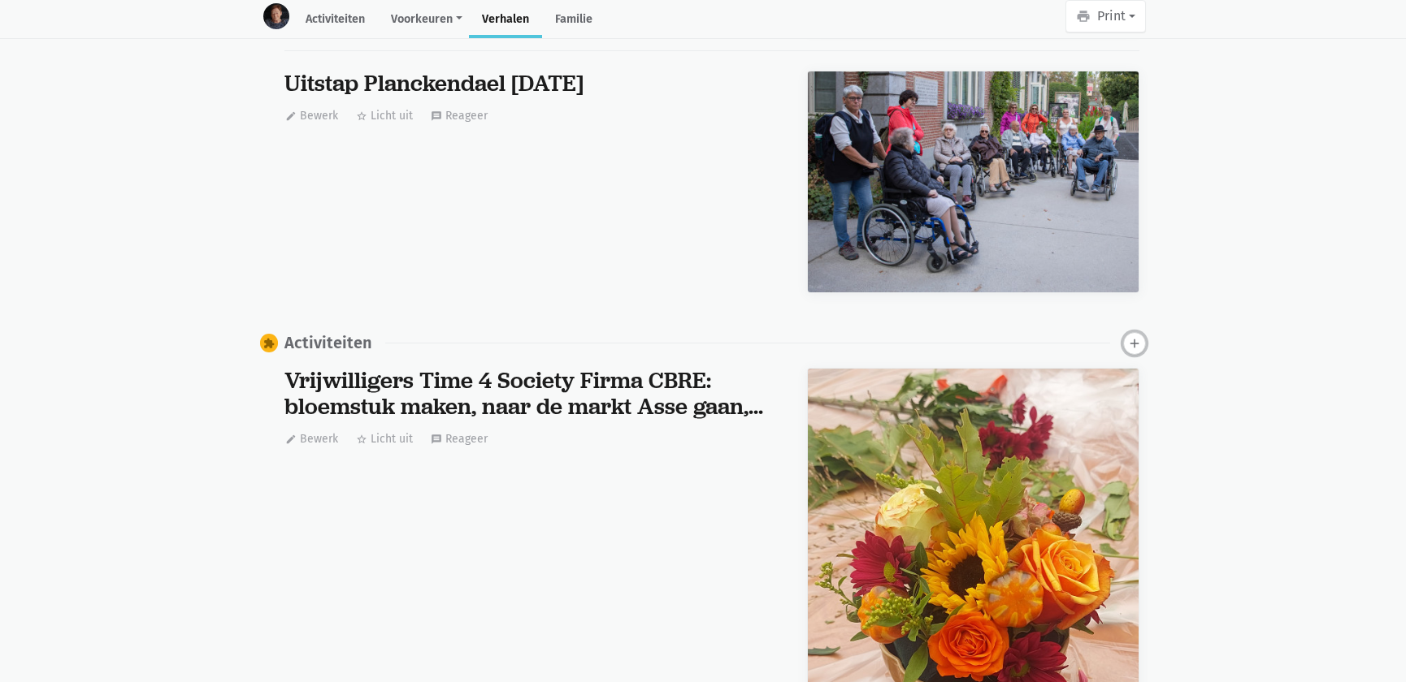
click at [1137, 339] on icon "add" at bounding box center [1134, 343] width 15 height 15
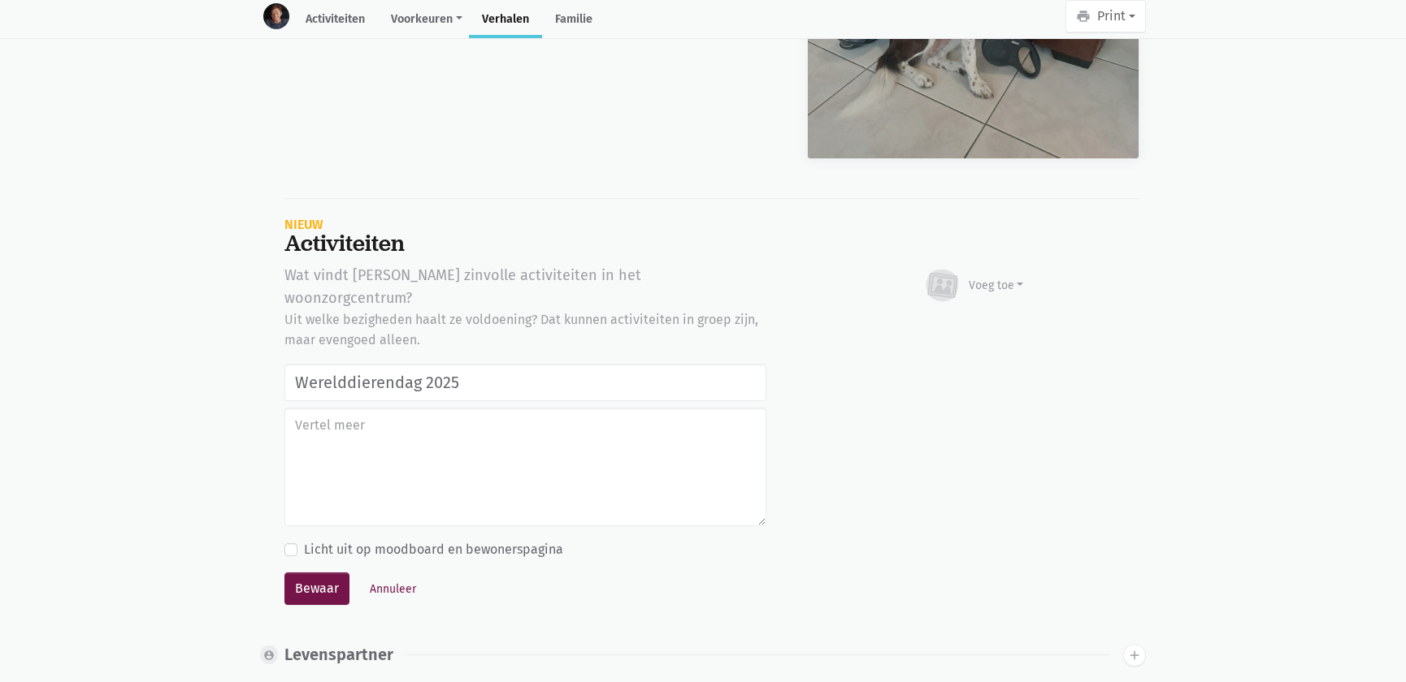
type input "Werelddierendag 2025"
click at [987, 277] on div "Voeg toe" at bounding box center [995, 285] width 55 height 17
click at [966, 319] on link "Afbeelding" at bounding box center [964, 333] width 118 height 28
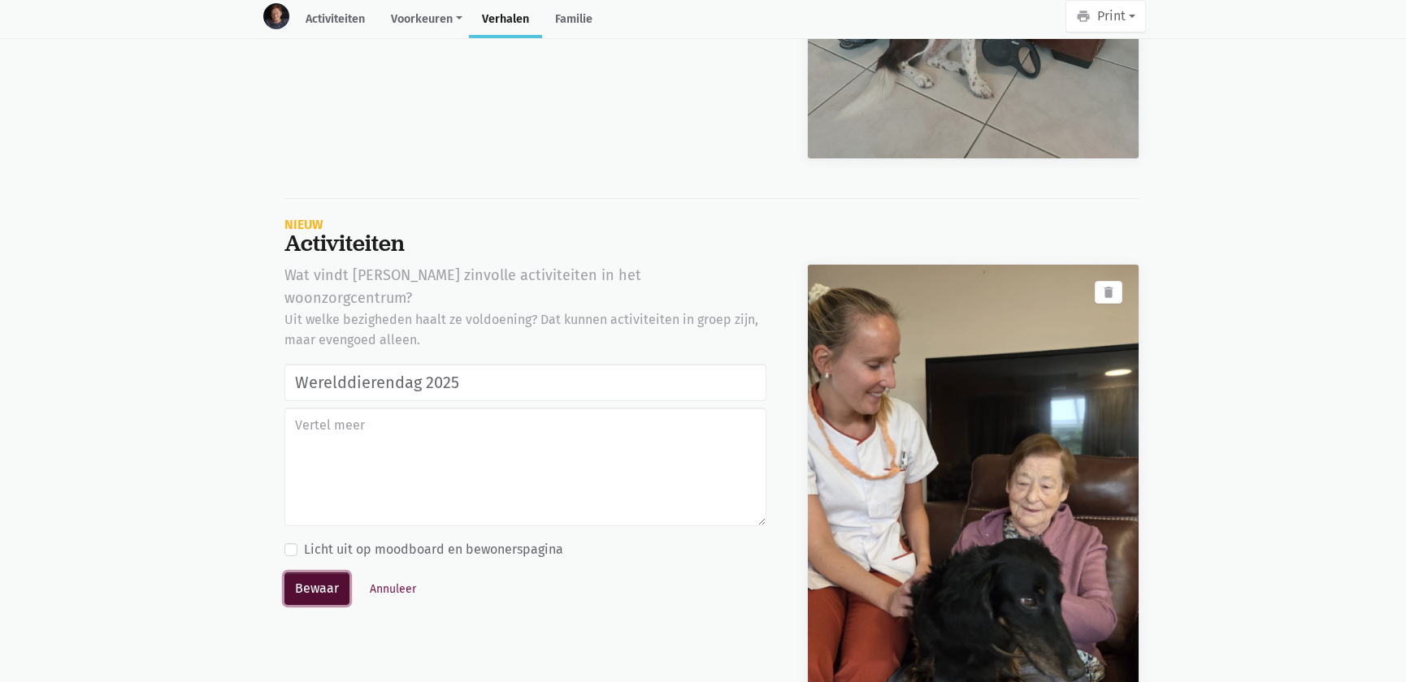
click at [319, 573] on button "Bewaar" at bounding box center [316, 589] width 65 height 32
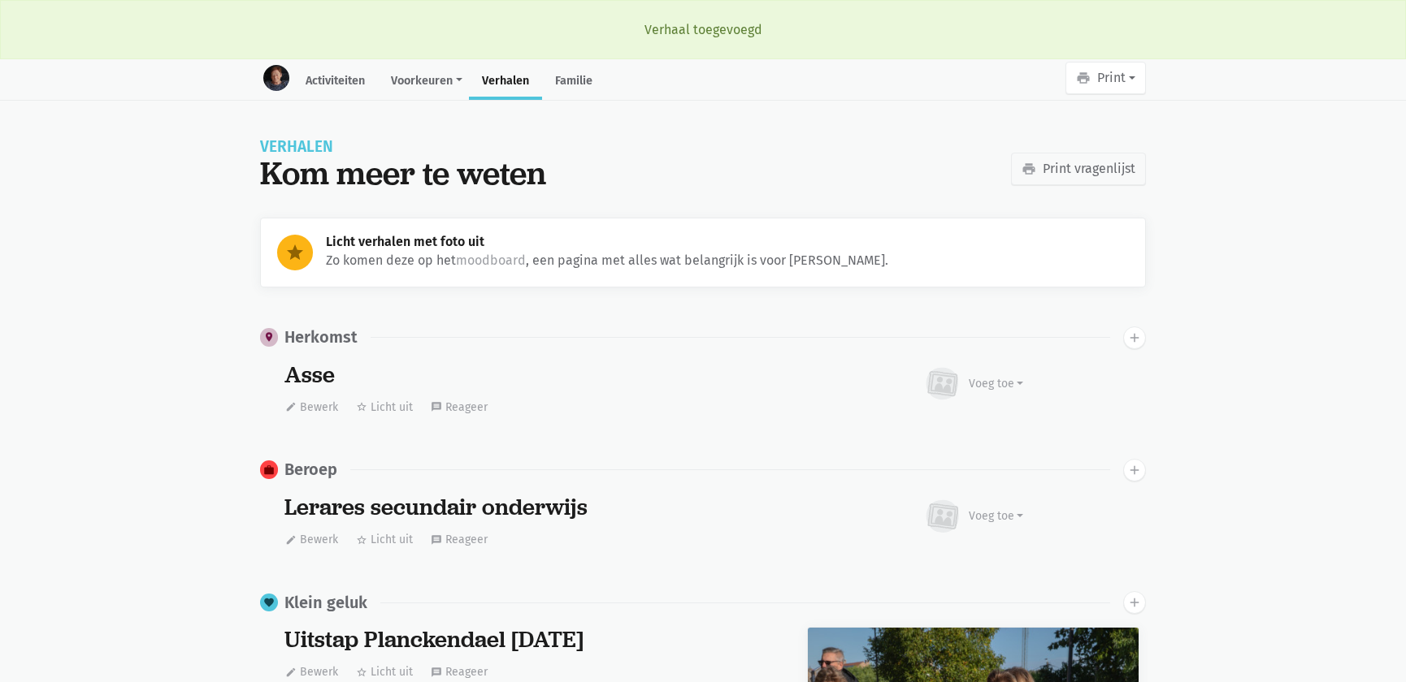
scroll to position [2680, 0]
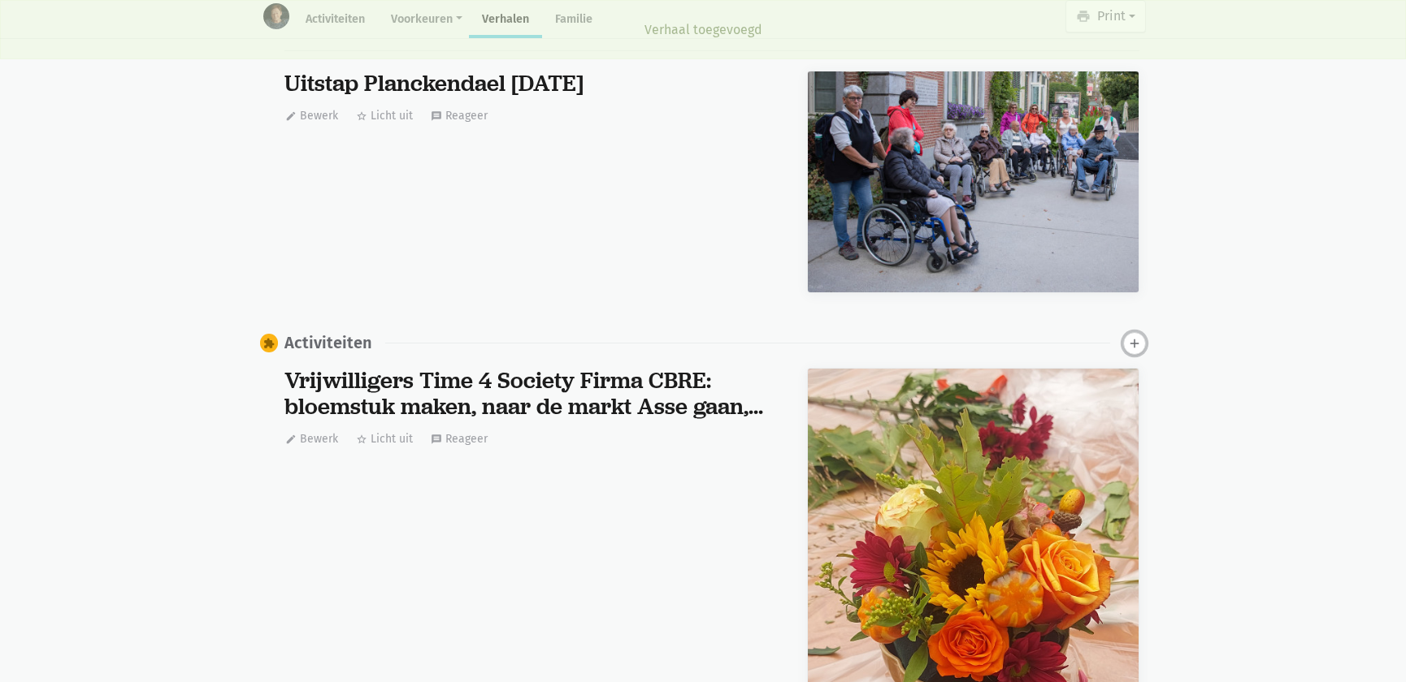
click at [1136, 342] on icon "add" at bounding box center [1134, 343] width 15 height 15
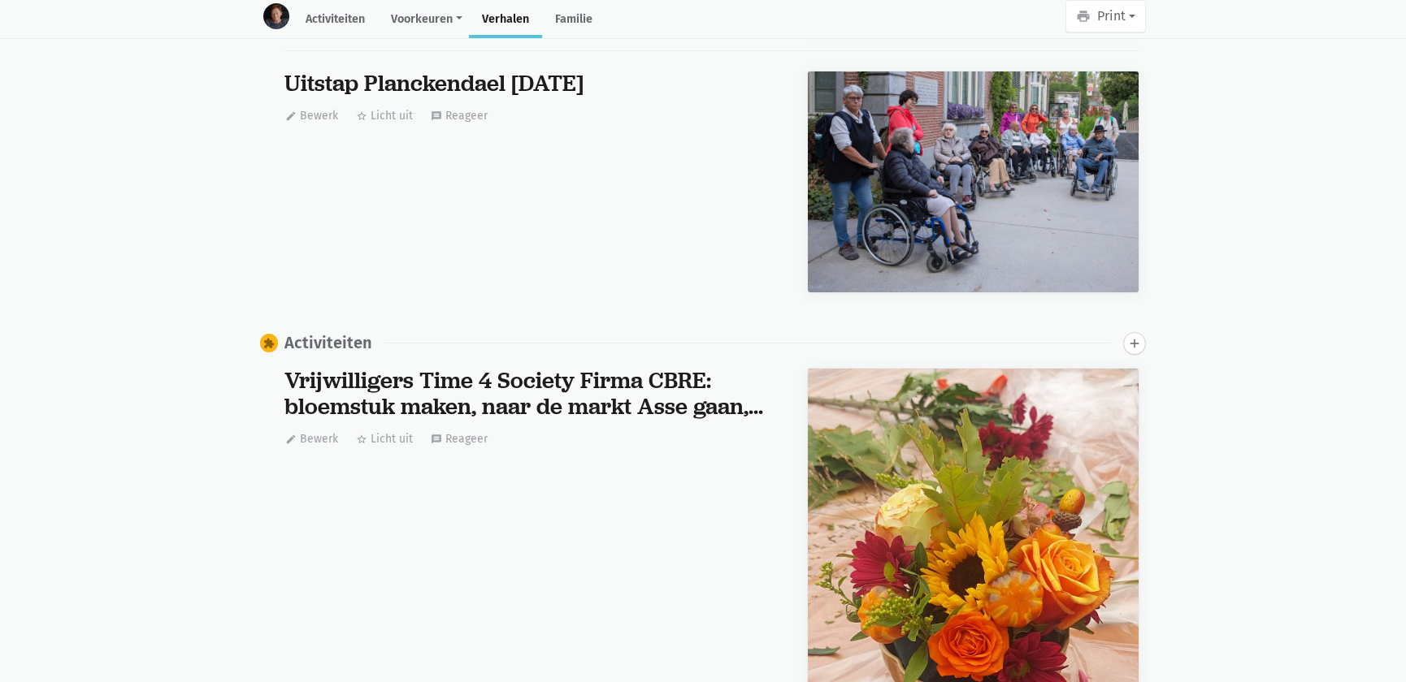
scroll to position [5409, 0]
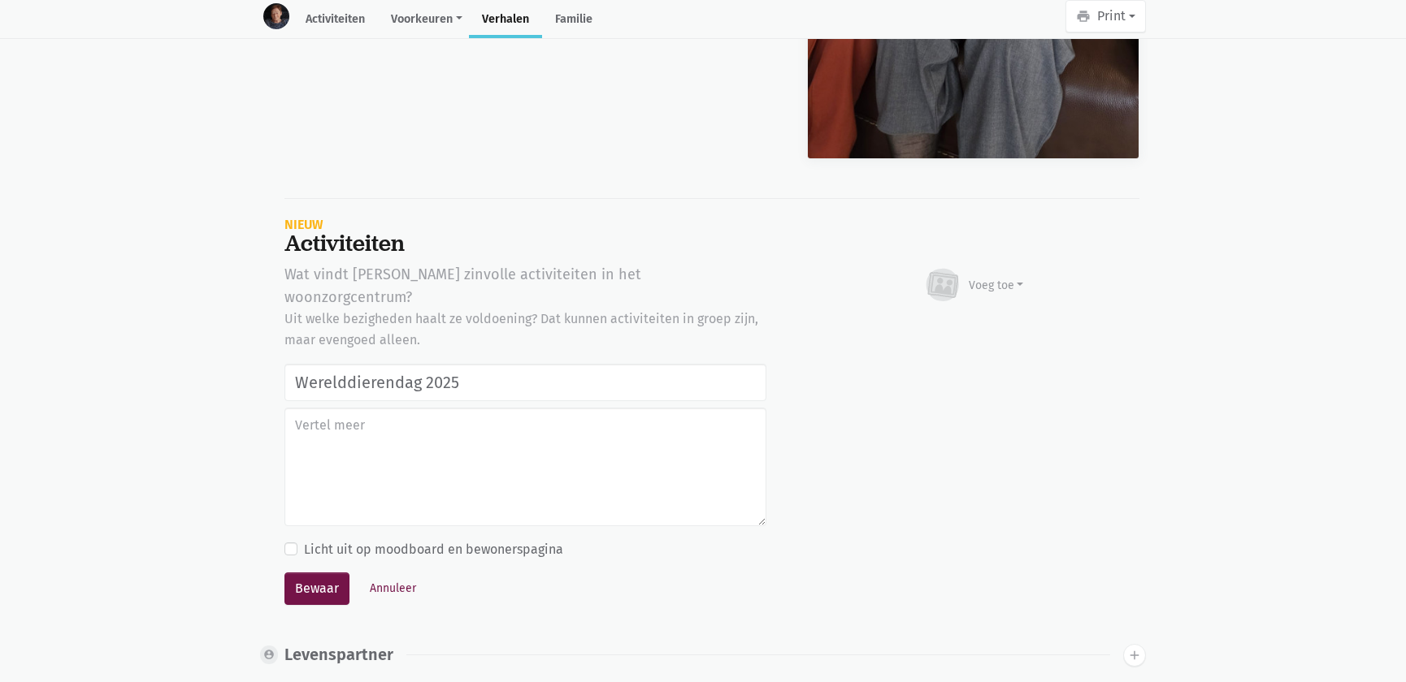
type input "Werelddierendag 2025"
drag, startPoint x: 964, startPoint y: 289, endPoint x: 960, endPoint y: 317, distance: 27.9
click at [965, 289] on div "Voeg toe" at bounding box center [973, 285] width 101 height 36
click at [956, 329] on link "Afbeelding" at bounding box center [964, 332] width 118 height 28
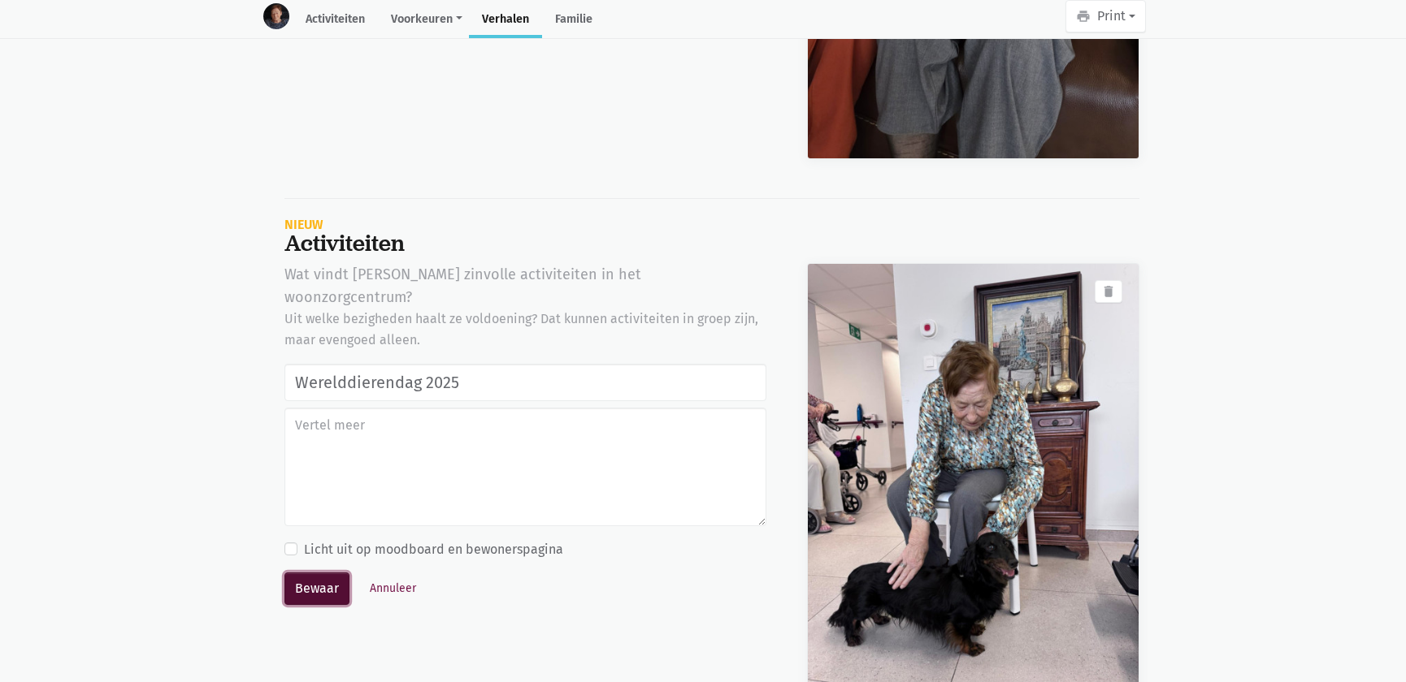
click at [297, 573] on button "Bewaar" at bounding box center [316, 589] width 65 height 32
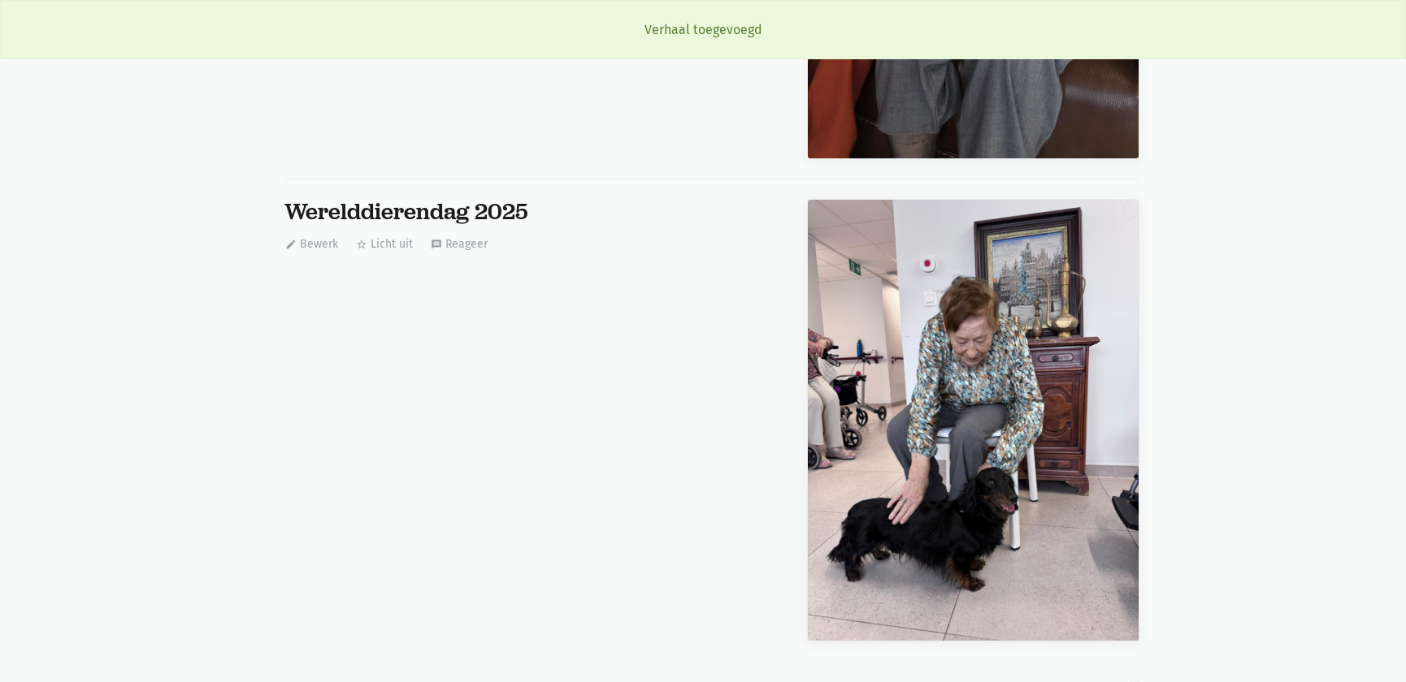
scroll to position [0, 0]
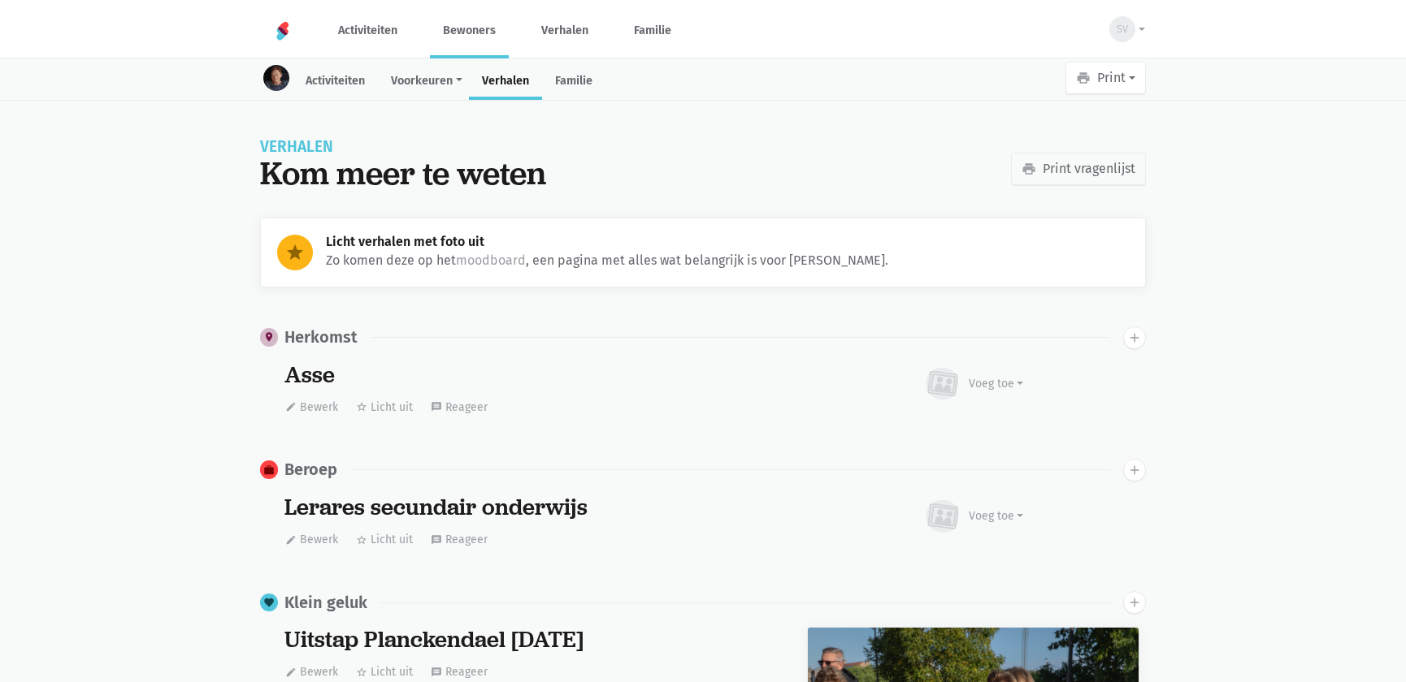
click at [457, 36] on link "Bewoners" at bounding box center [469, 30] width 79 height 54
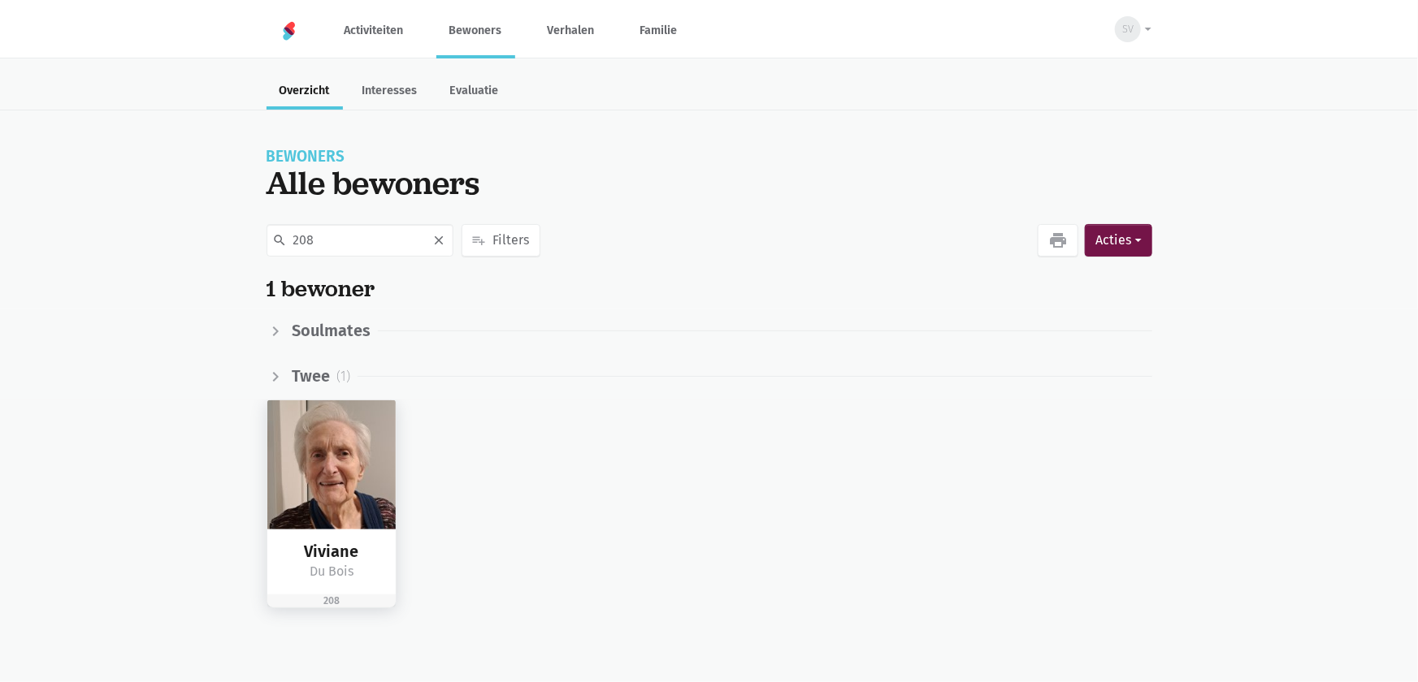
type input "208"
click at [315, 466] on img at bounding box center [331, 465] width 129 height 129
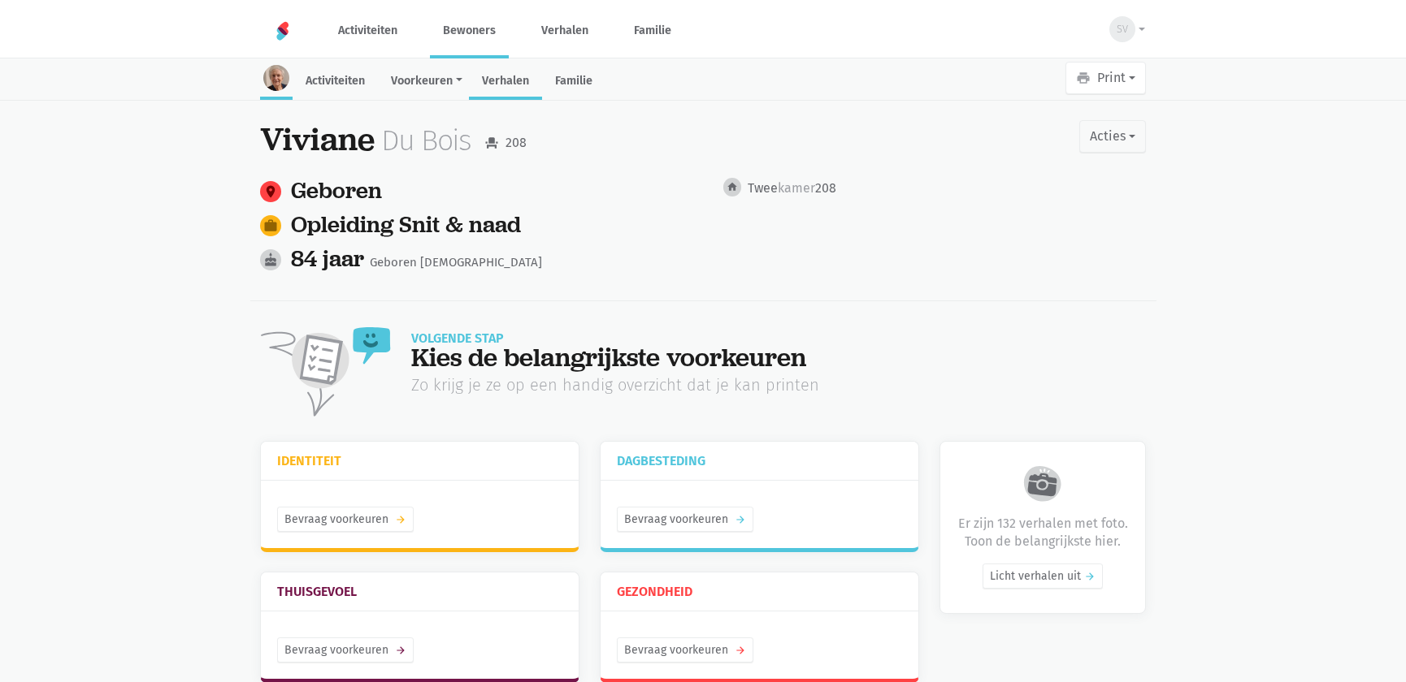
click at [504, 71] on link "Verhalen" at bounding box center [505, 82] width 73 height 35
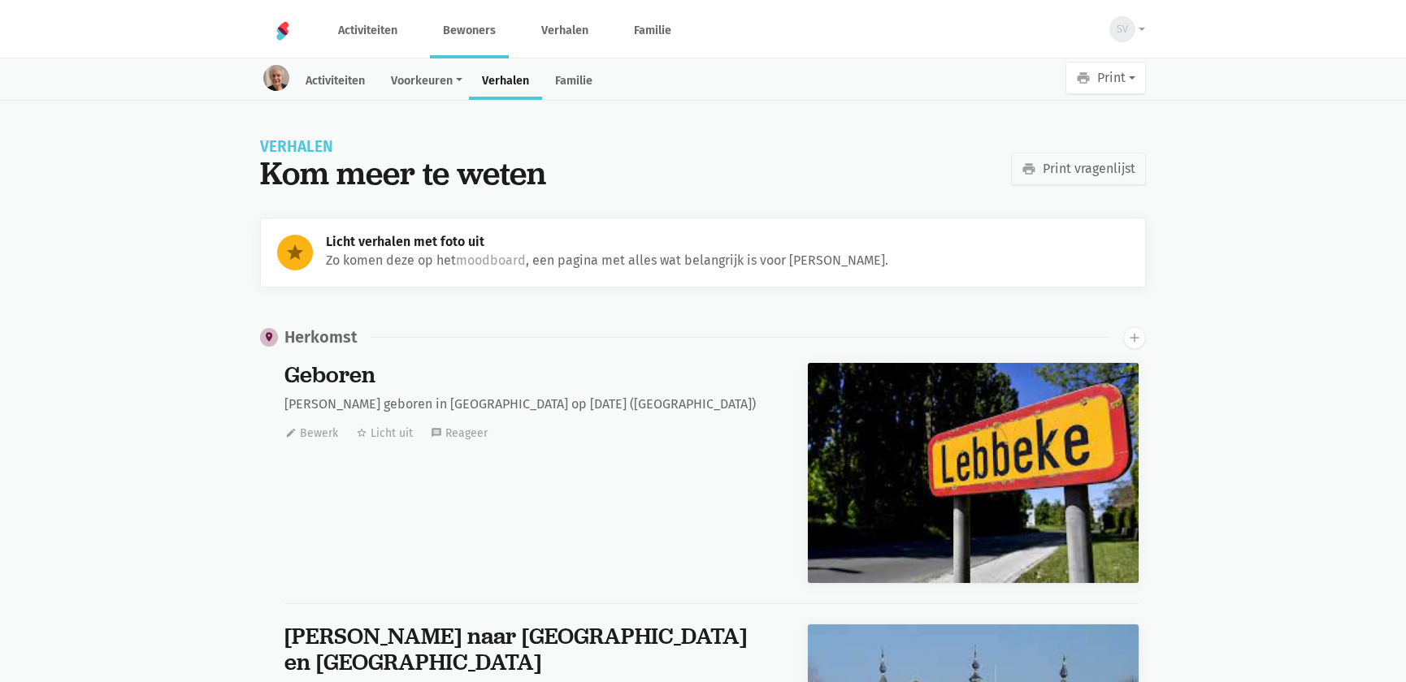
scroll to position [24429, 0]
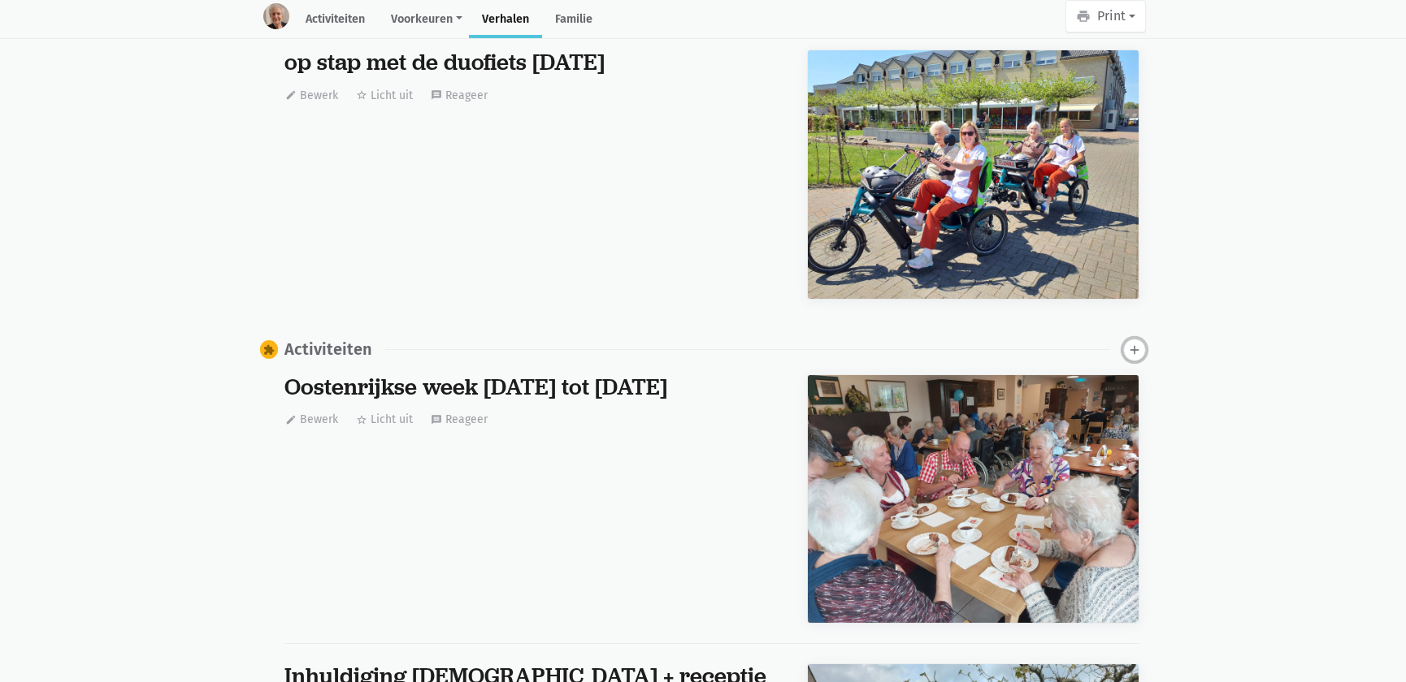
click at [1128, 343] on icon "add" at bounding box center [1134, 350] width 15 height 15
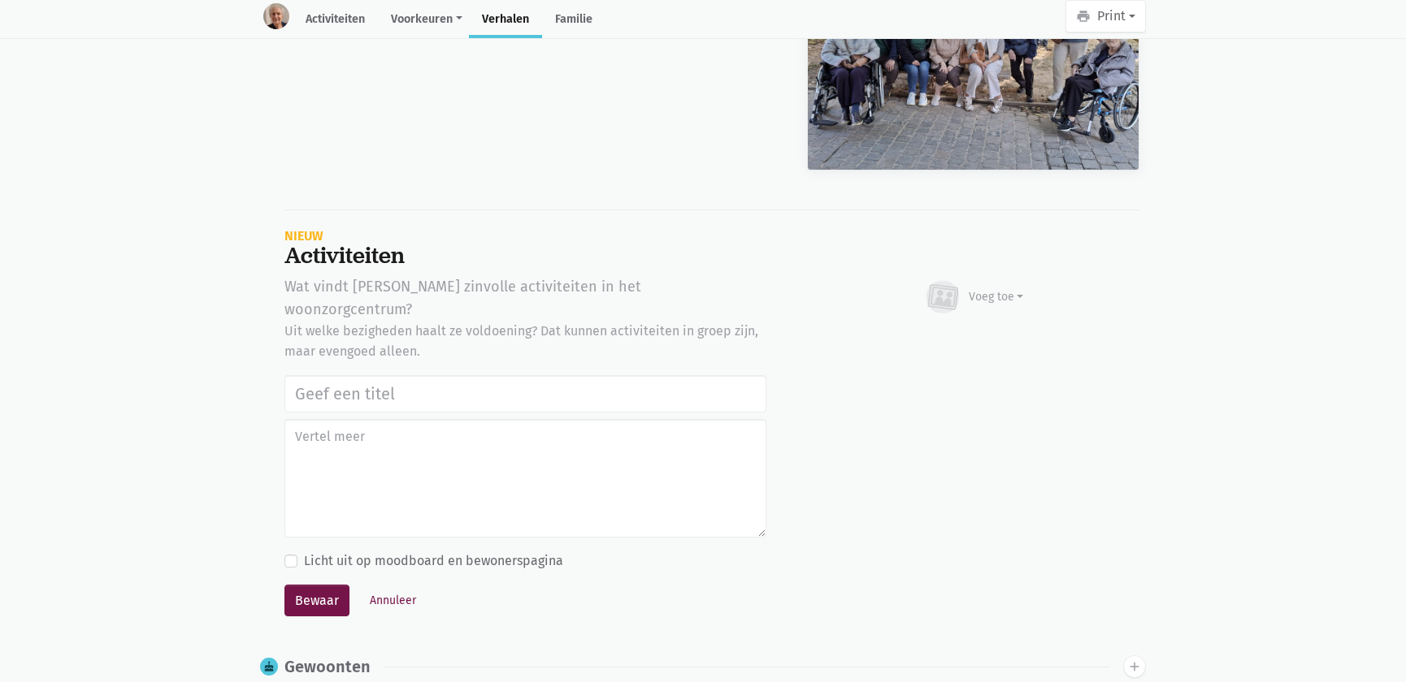
click at [323, 375] on input "text" at bounding box center [525, 393] width 482 height 37
click at [382, 375] on input "text" at bounding box center [525, 393] width 482 height 37
paste input "Werelddierendag 2025"
type input "Werelddierendag 2025"
click at [1003, 292] on div "Voeg toe" at bounding box center [973, 297] width 101 height 36
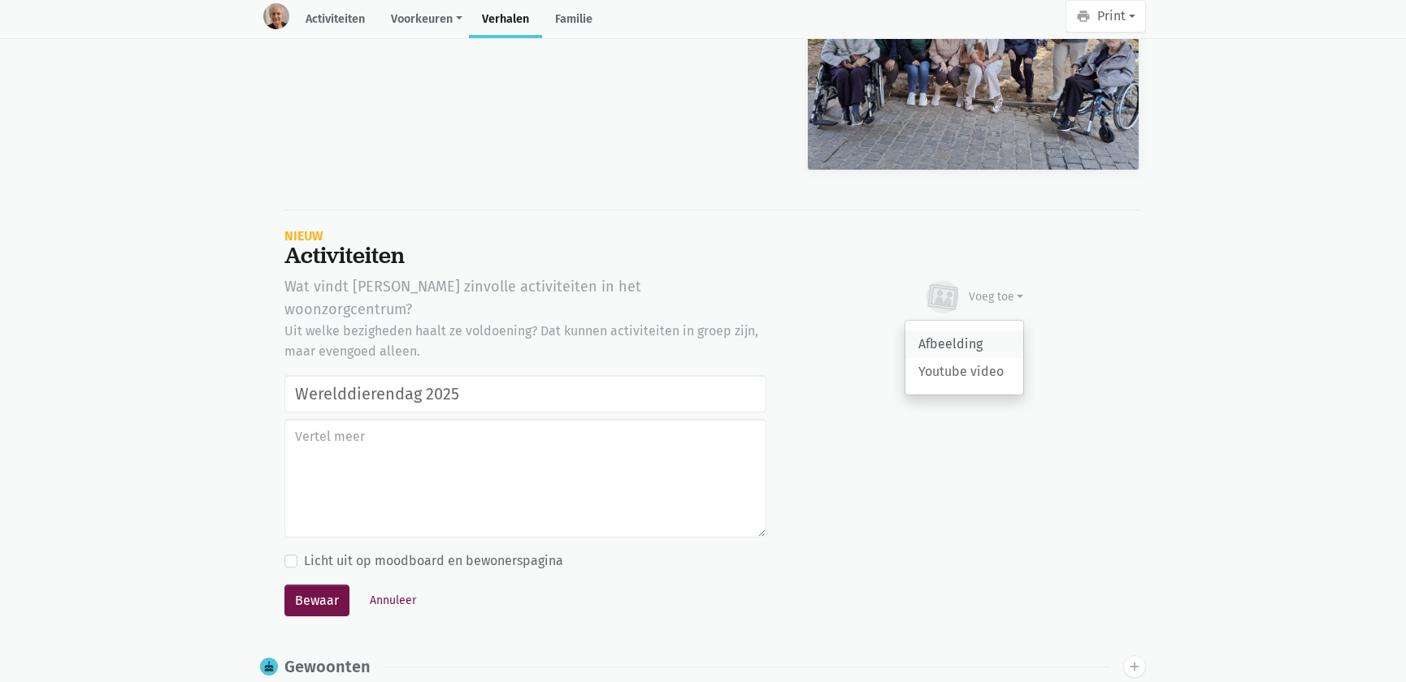
click at [976, 331] on link "Afbeelding" at bounding box center [964, 345] width 118 height 28
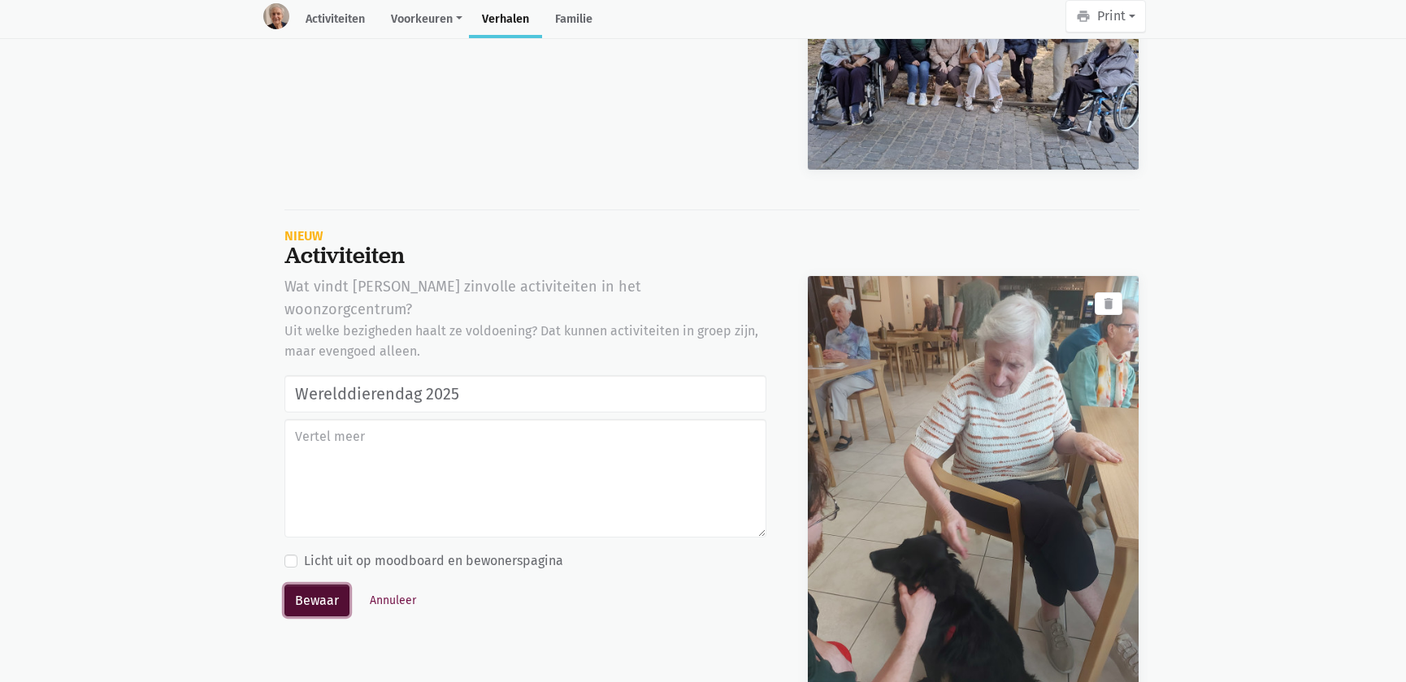
click at [333, 585] on button "Bewaar" at bounding box center [316, 601] width 65 height 32
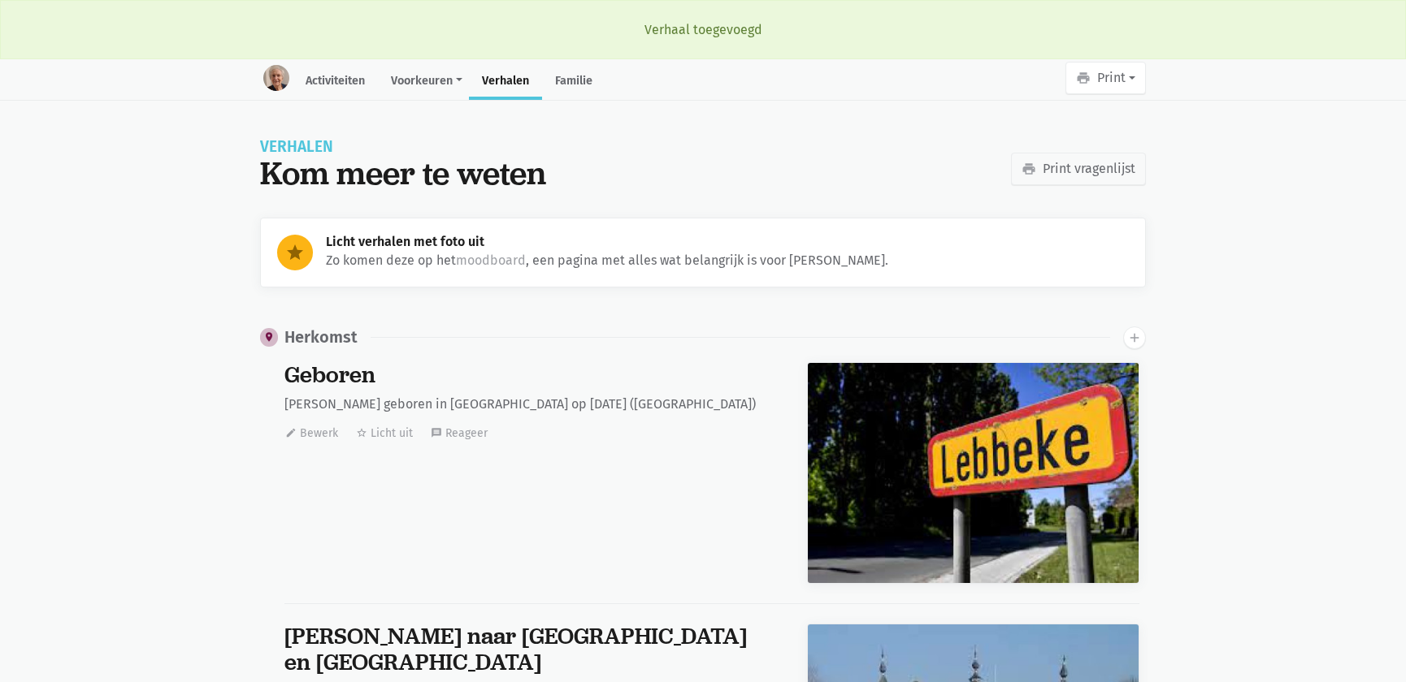
scroll to position [24429, 0]
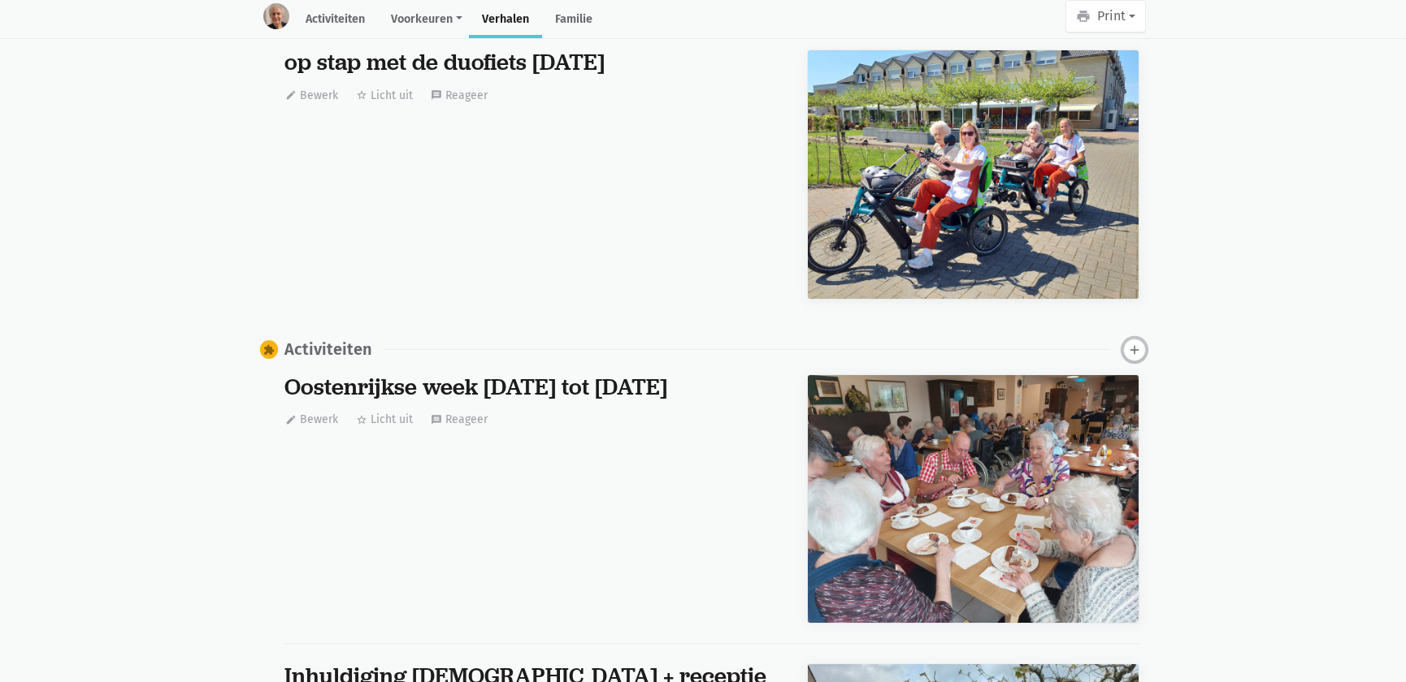
click at [1131, 343] on icon "add" at bounding box center [1134, 350] width 15 height 15
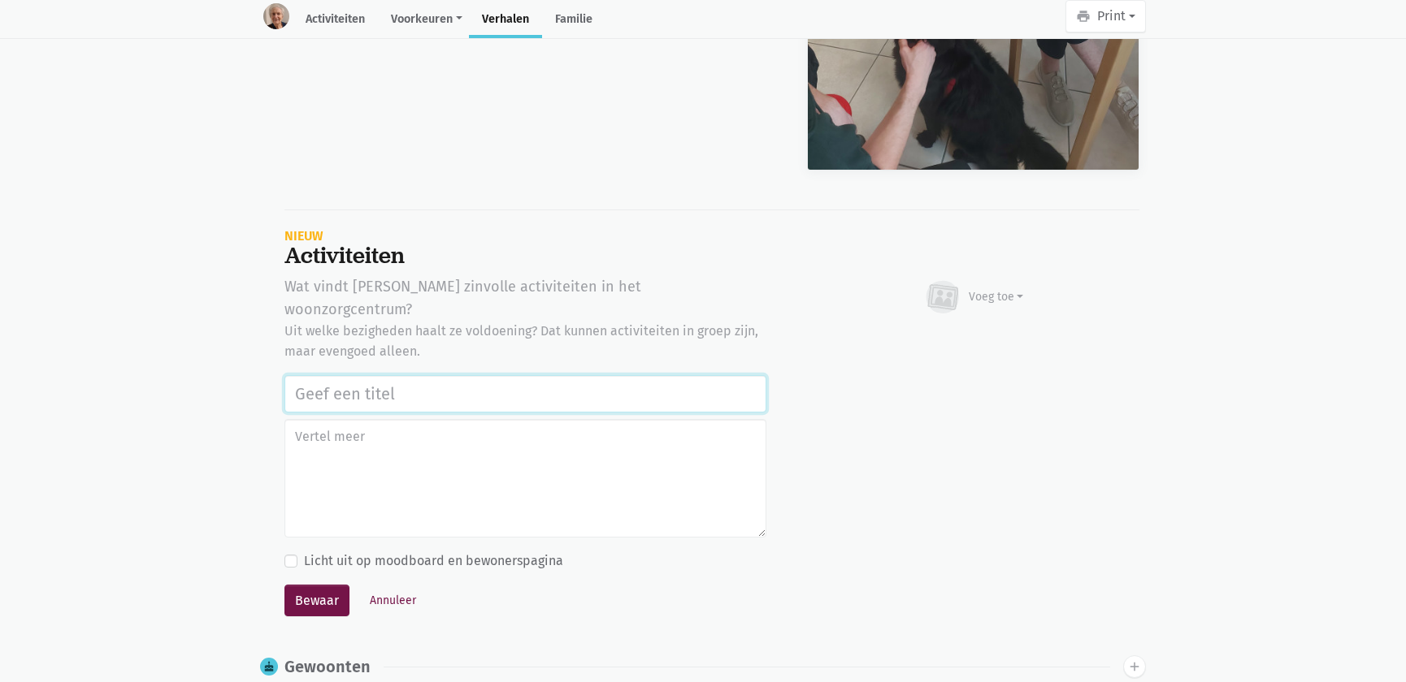
click at [312, 375] on input "text" at bounding box center [525, 393] width 482 height 37
paste input "Werelddierendag 2025"
type input "Werelddierendag 2025"
click at [975, 288] on div "Voeg toe" at bounding box center [995, 296] width 55 height 17
click at [972, 331] on link "Afbeelding" at bounding box center [964, 345] width 118 height 28
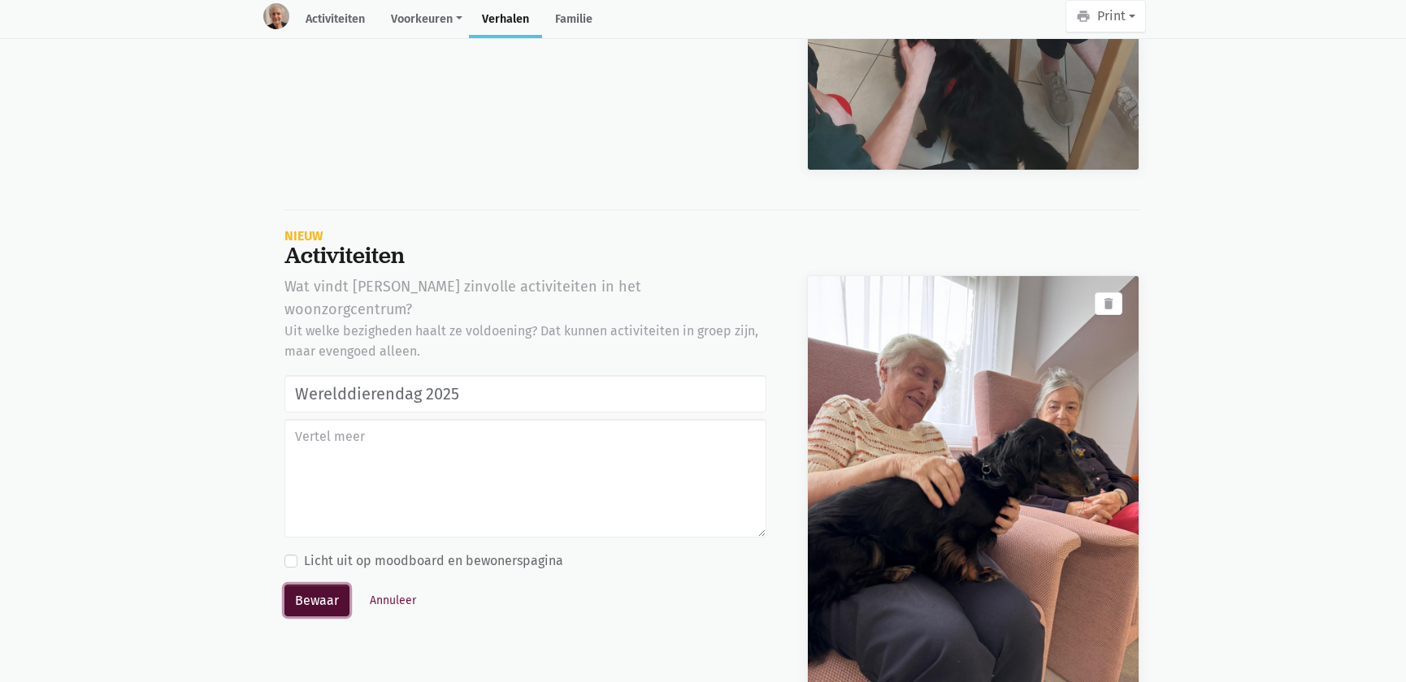
click at [297, 585] on button "Bewaar" at bounding box center [316, 601] width 65 height 32
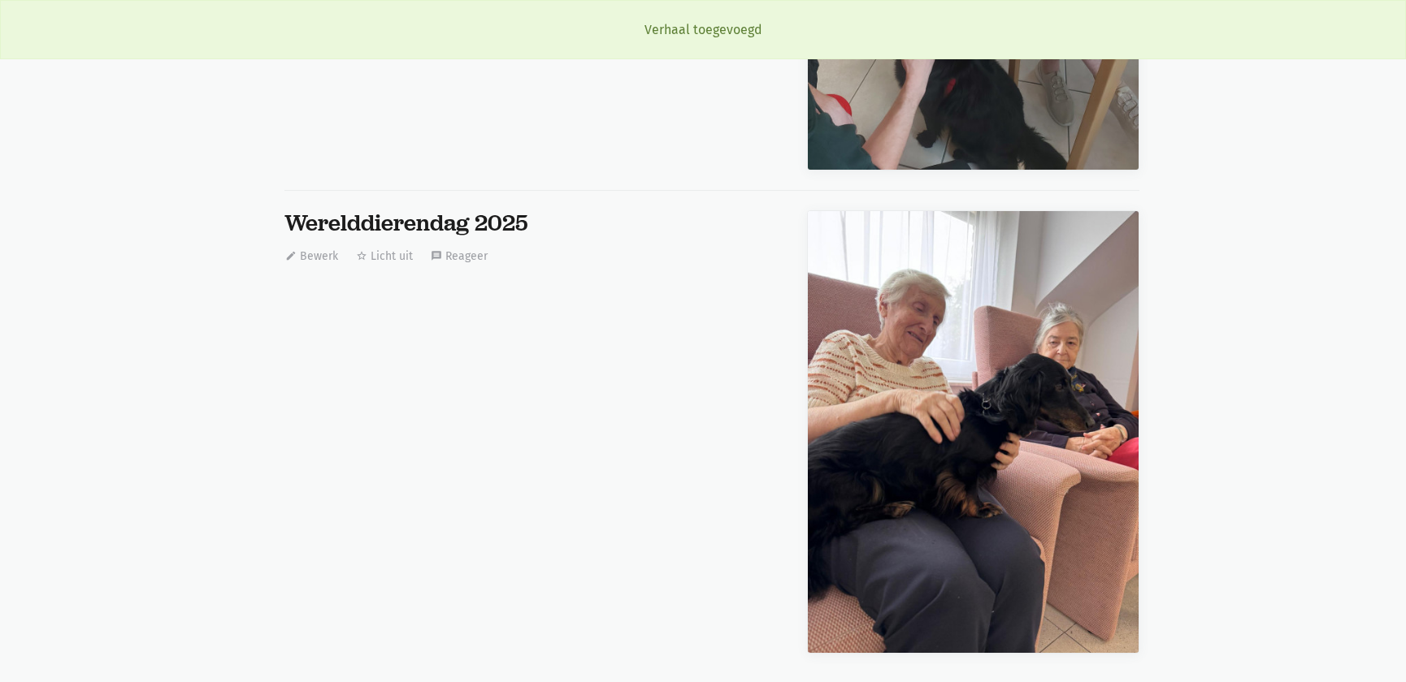
scroll to position [0, 0]
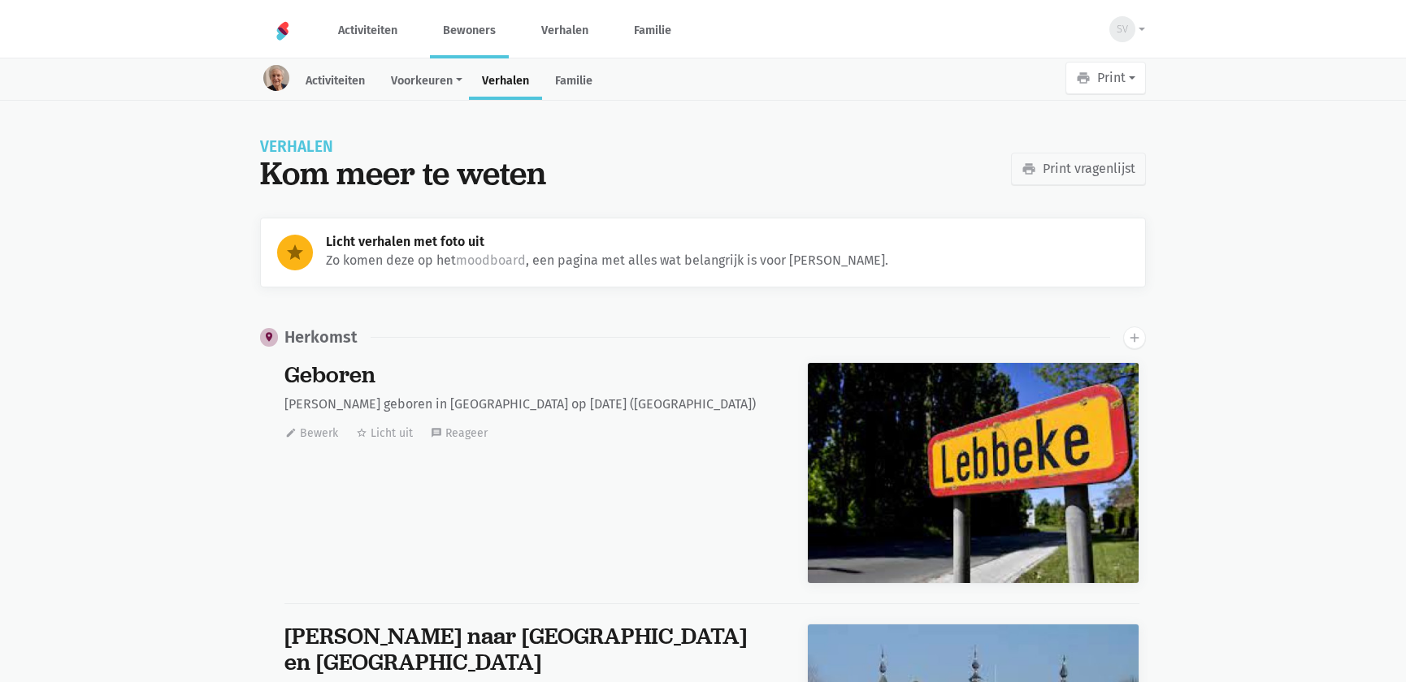
click at [466, 31] on link "Bewoners" at bounding box center [469, 30] width 79 height 54
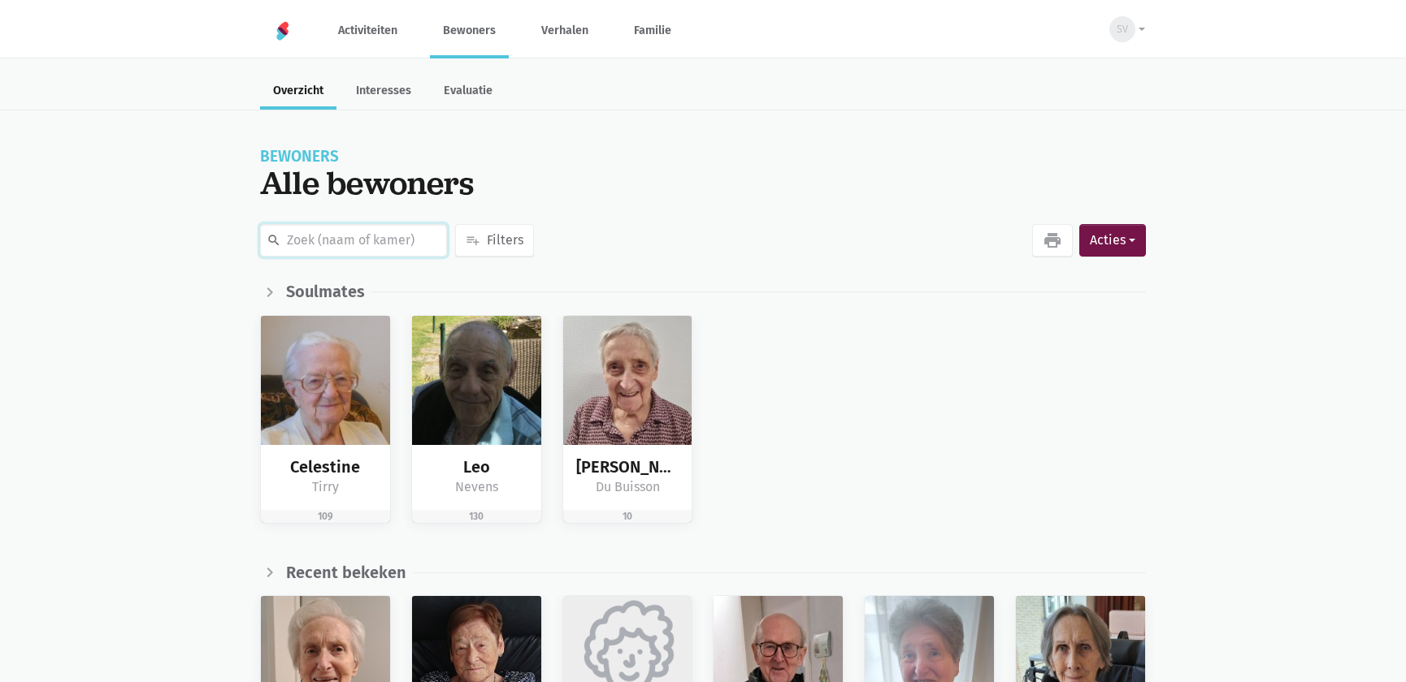
click at [353, 233] on input "text" at bounding box center [353, 240] width 187 height 32
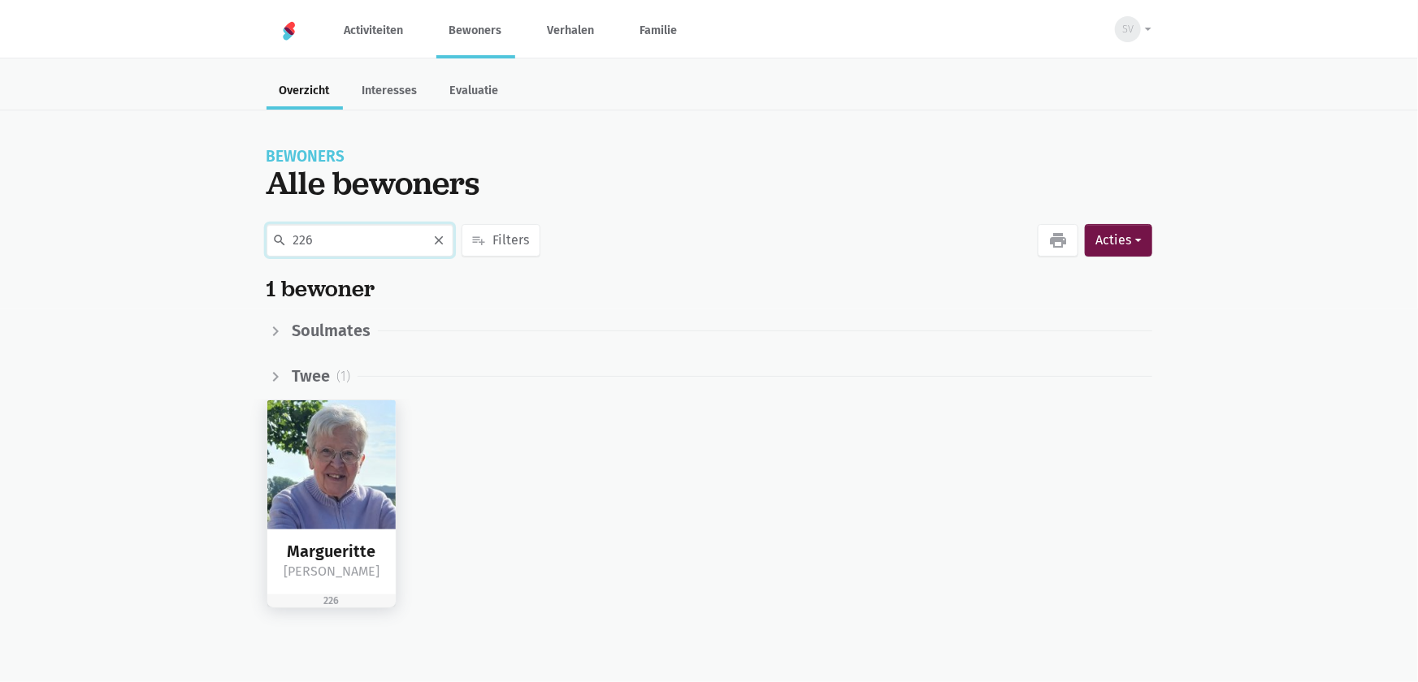
type input "226"
click at [287, 496] on img at bounding box center [331, 465] width 129 height 129
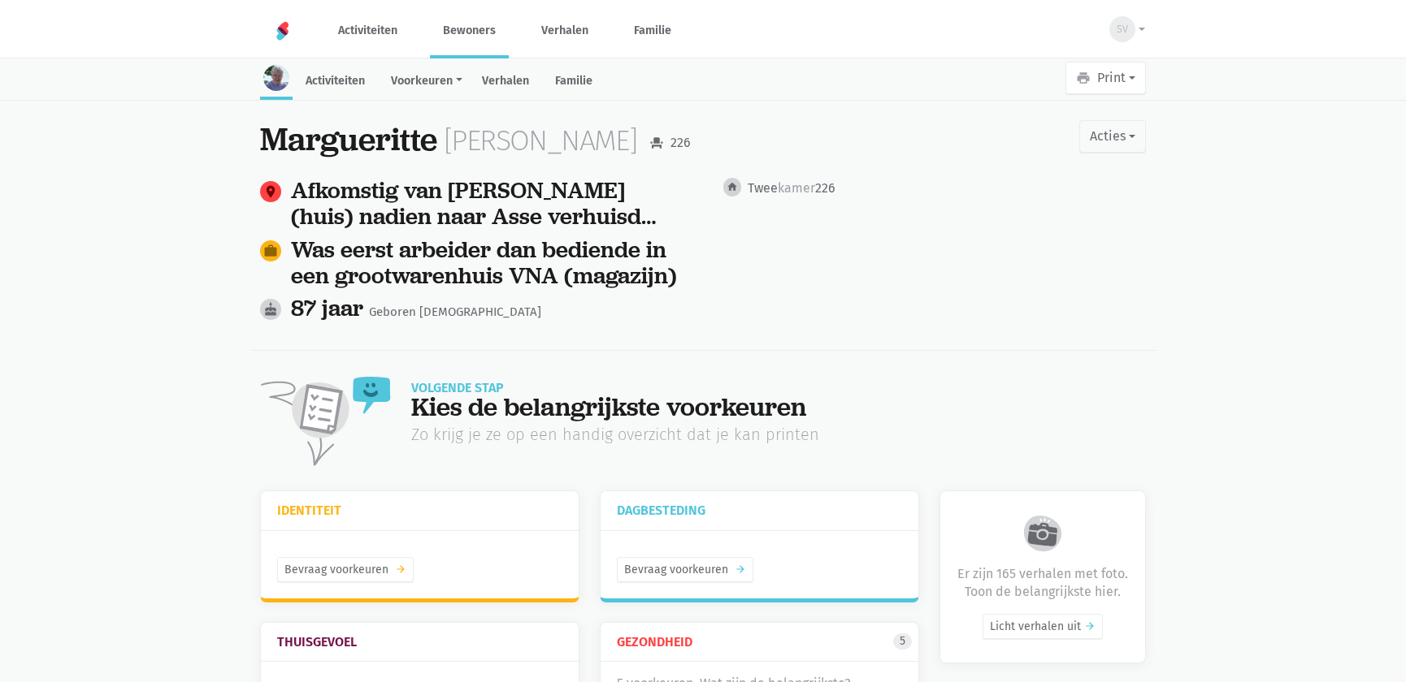
click at [497, 77] on link "Verhalen" at bounding box center [505, 82] width 73 height 35
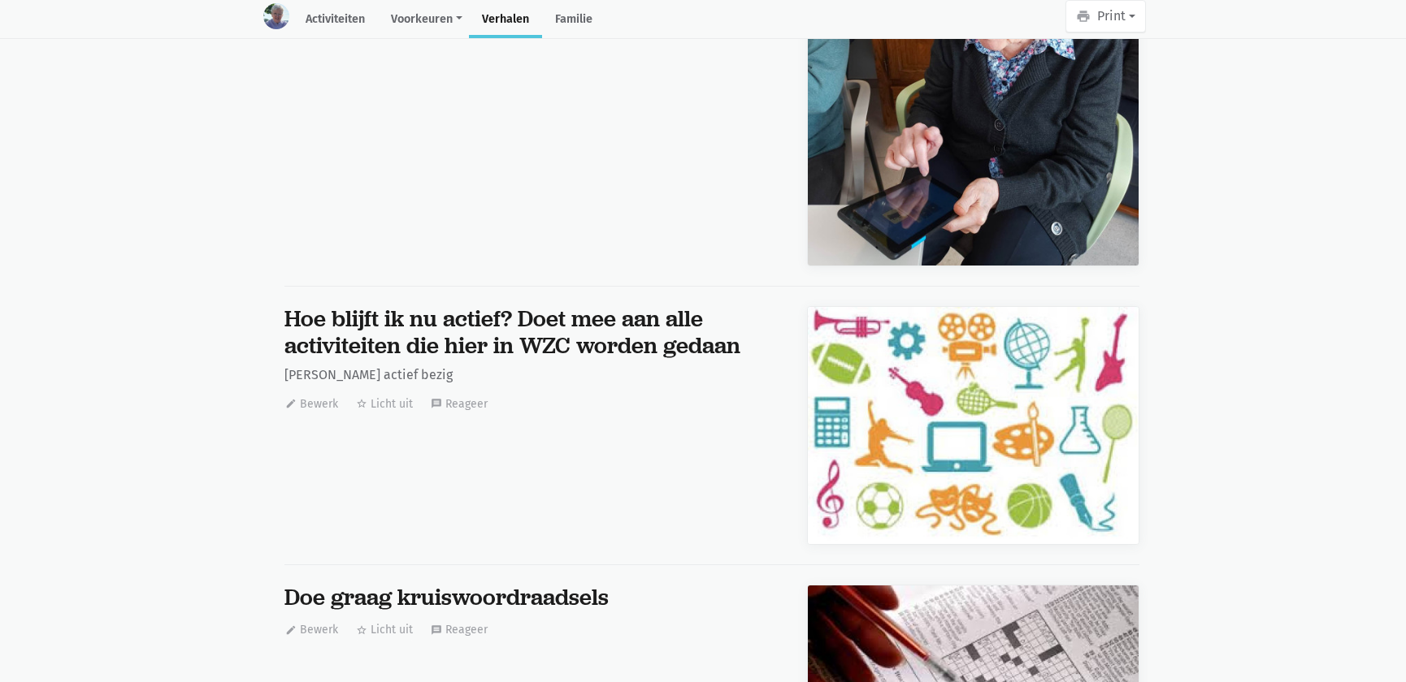
scroll to position [26133, 0]
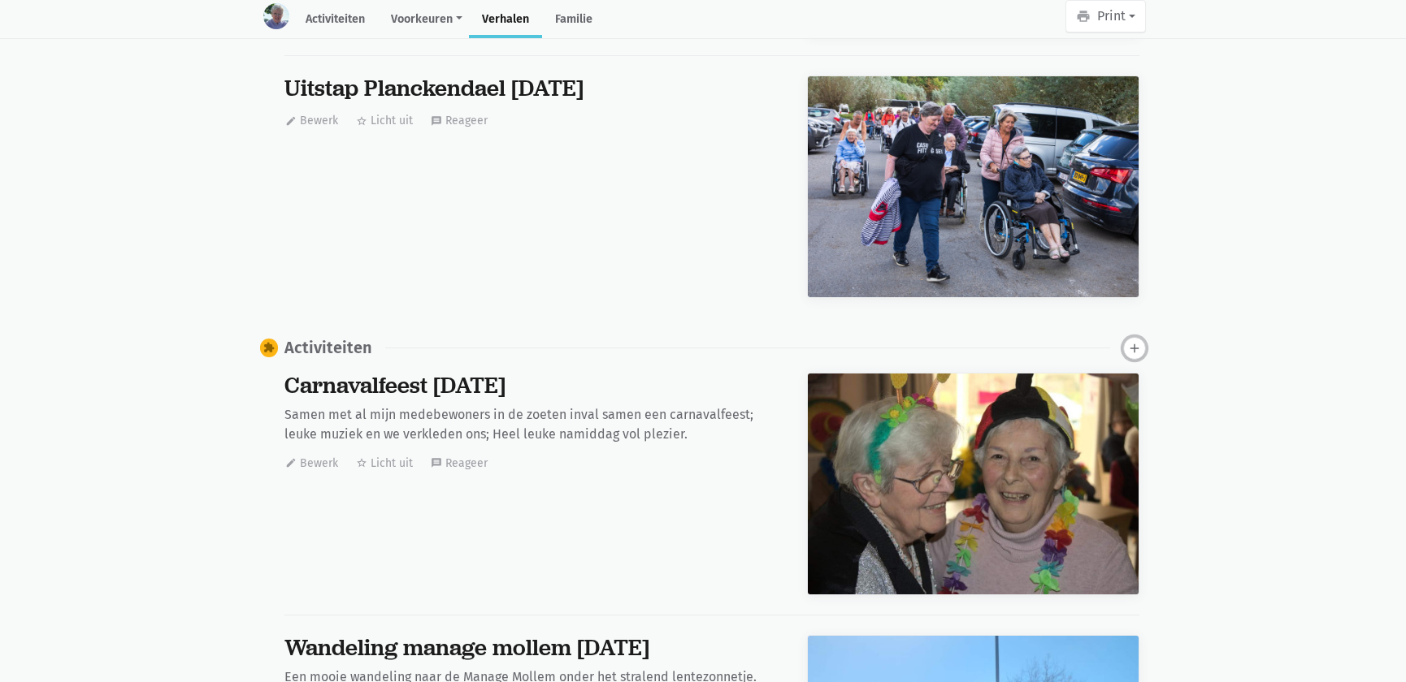
click at [1140, 341] on icon "add" at bounding box center [1134, 348] width 15 height 15
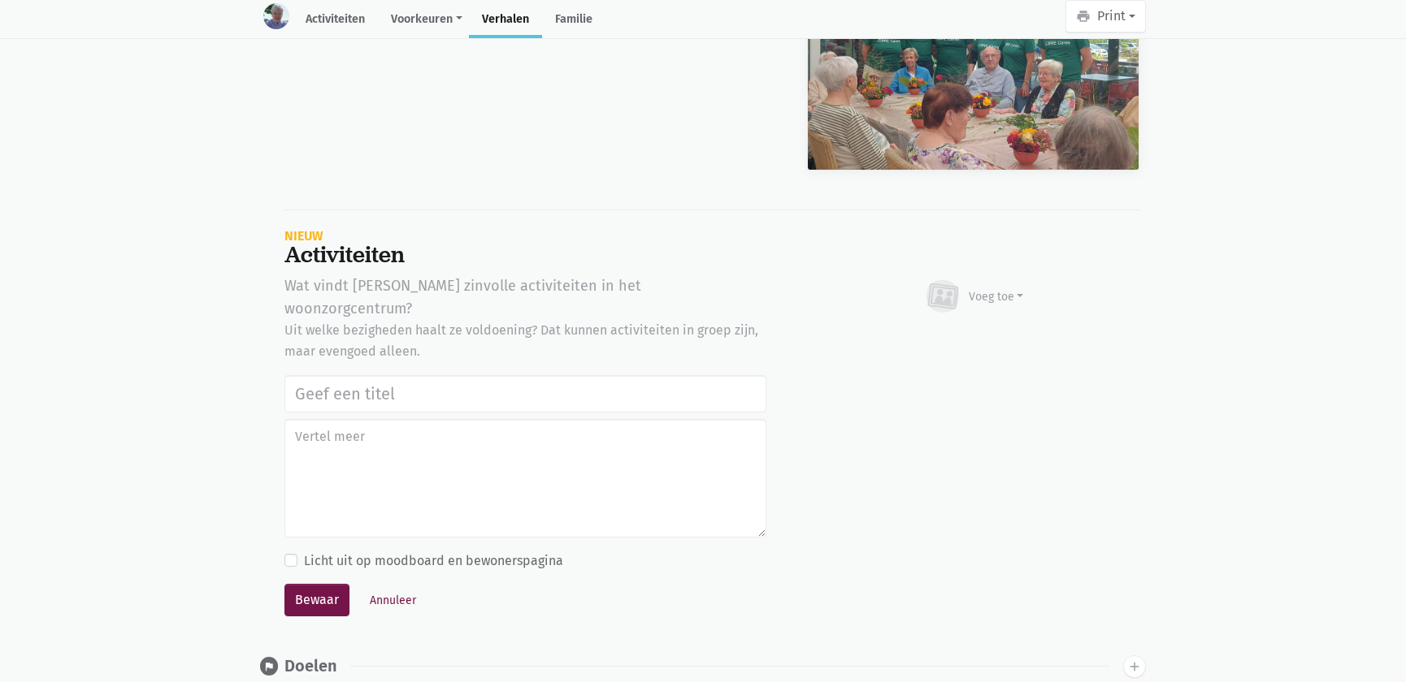
click at [409, 375] on input "text" at bounding box center [525, 393] width 482 height 37
type input "Werelddierendag 2025"
click at [1011, 288] on div "Voeg toe" at bounding box center [995, 296] width 55 height 17
click at [955, 330] on link "Afbeelding" at bounding box center [964, 344] width 118 height 28
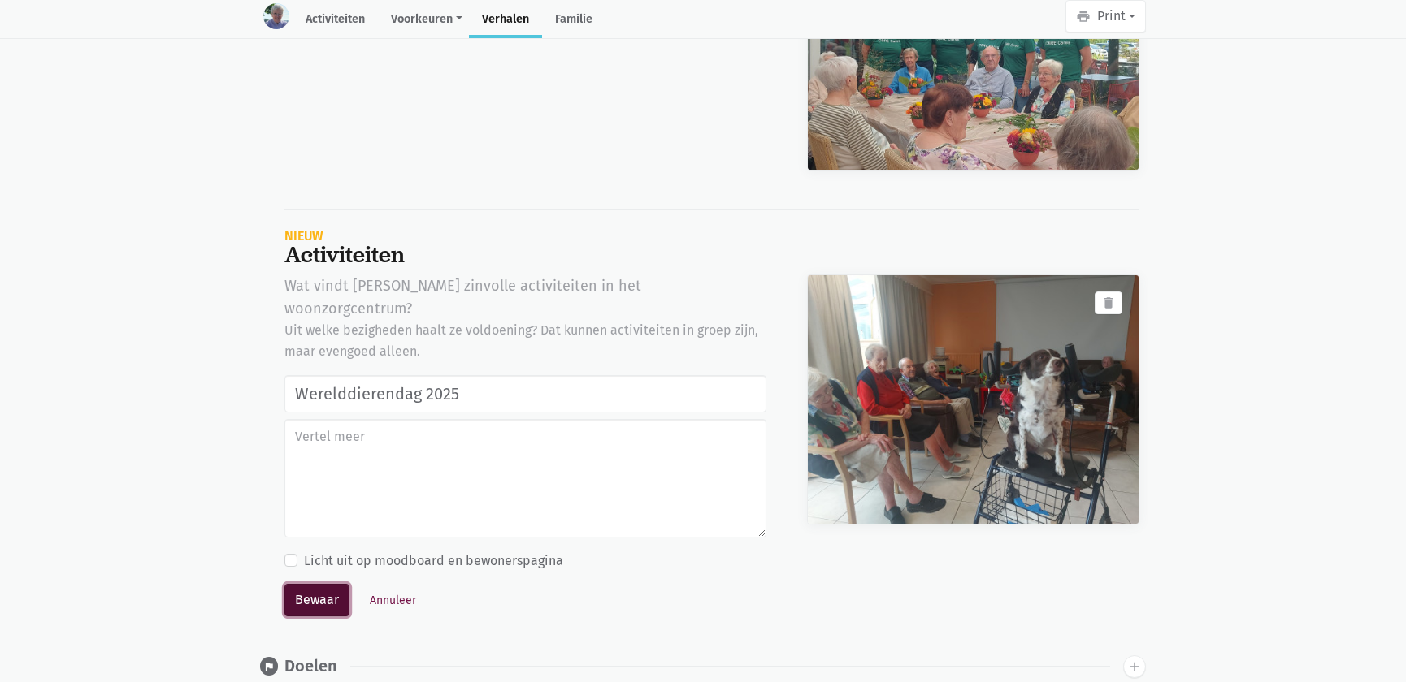
click at [310, 584] on button "Bewaar" at bounding box center [316, 600] width 65 height 32
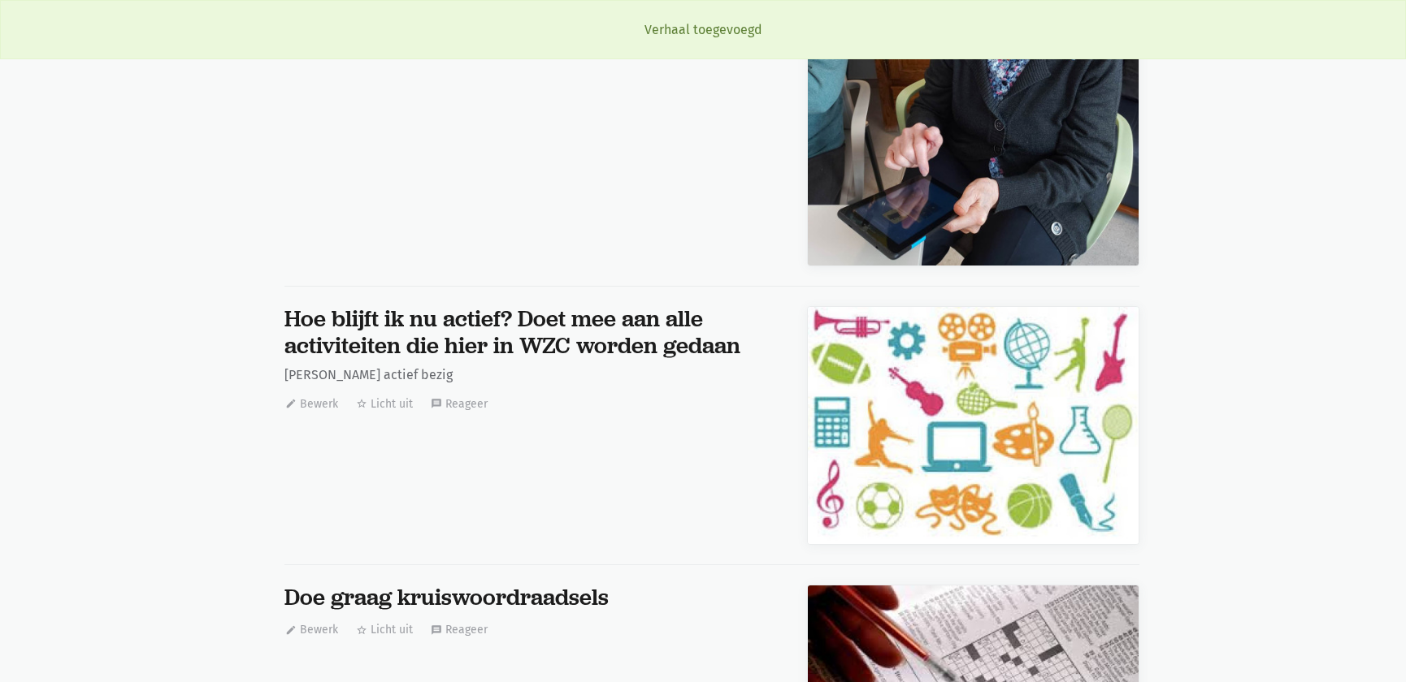
scroll to position [26133, 0]
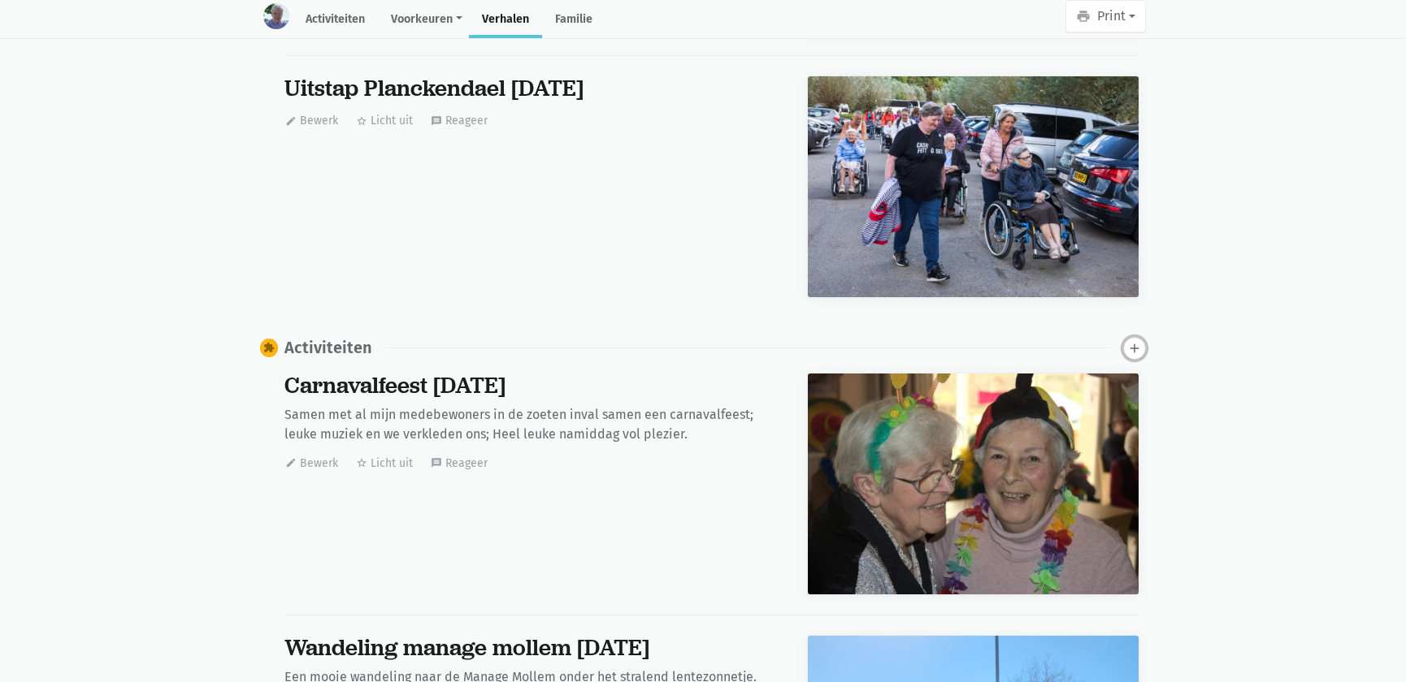
click at [1137, 341] on icon "add" at bounding box center [1134, 348] width 15 height 15
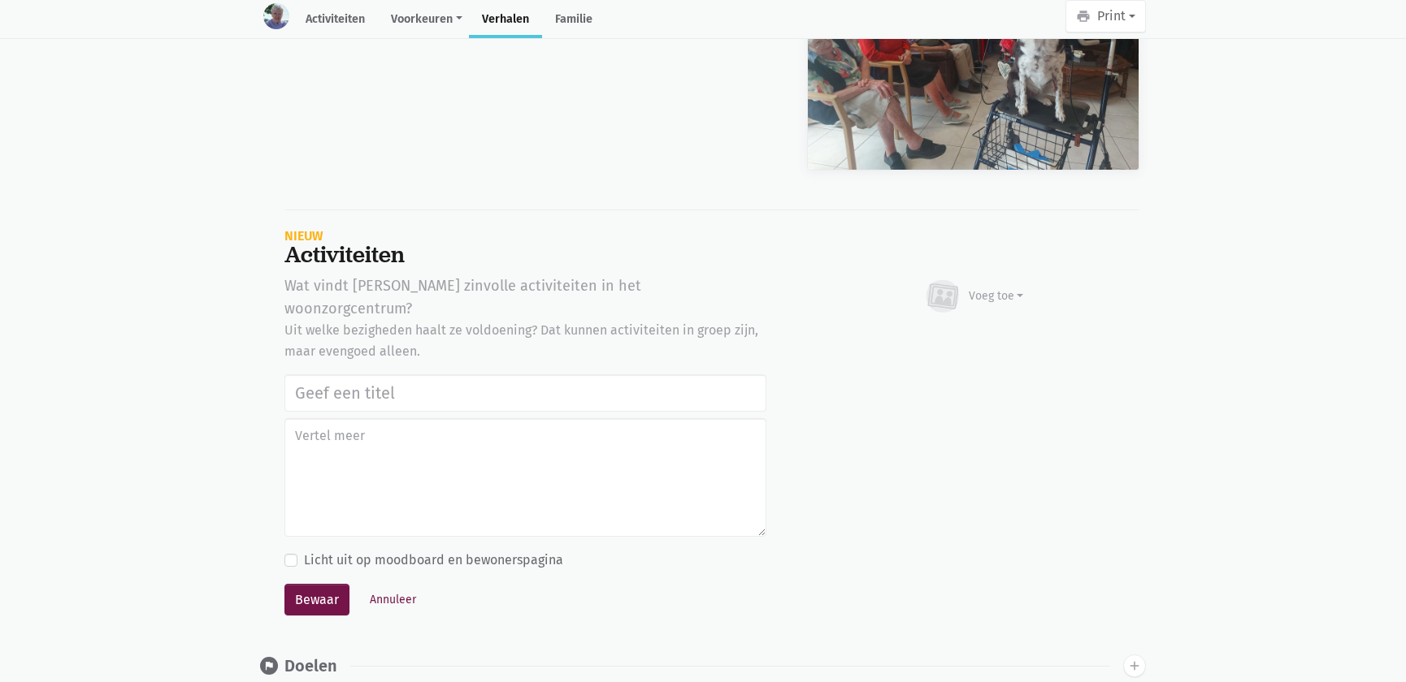
click at [337, 375] on input "text" at bounding box center [525, 393] width 482 height 37
type input "Werelddierendag 2025"
click at [993, 288] on div "Voeg toe" at bounding box center [995, 296] width 55 height 17
click at [976, 330] on link "Afbeelding" at bounding box center [964, 344] width 118 height 28
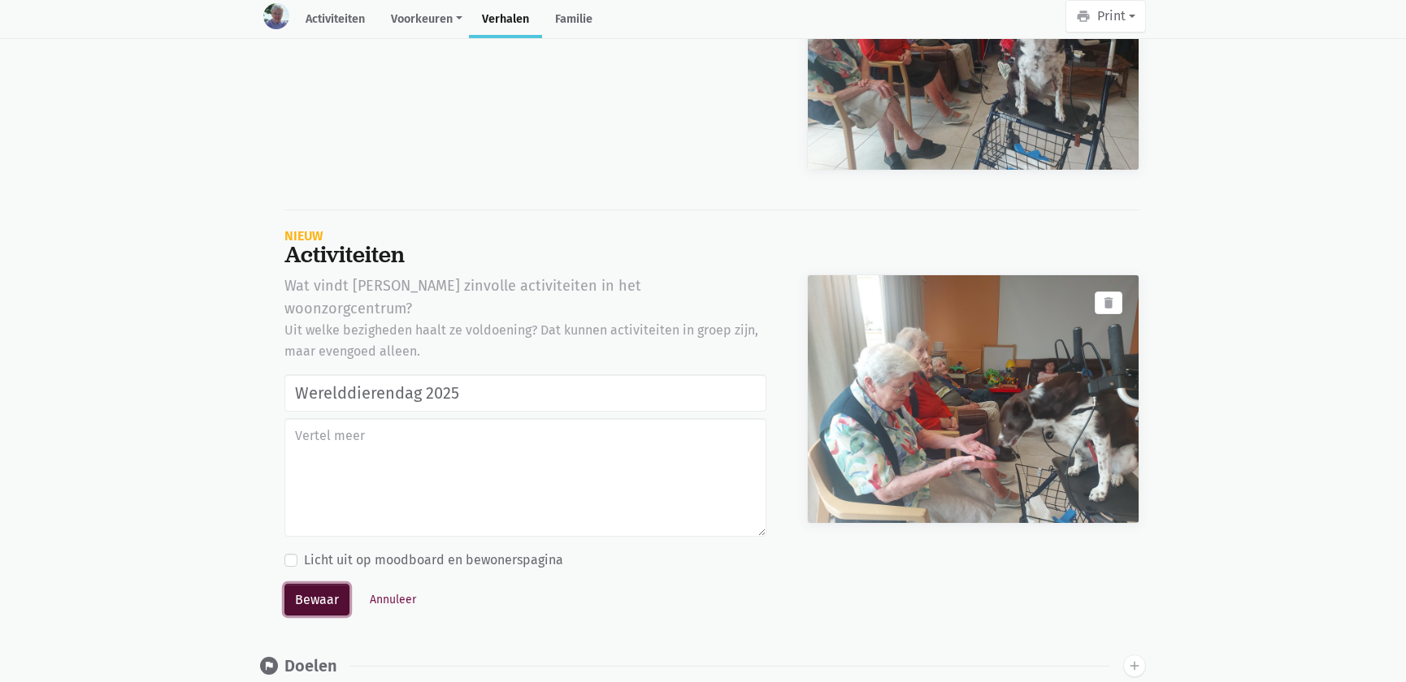
click at [322, 584] on button "Bewaar" at bounding box center [316, 600] width 65 height 32
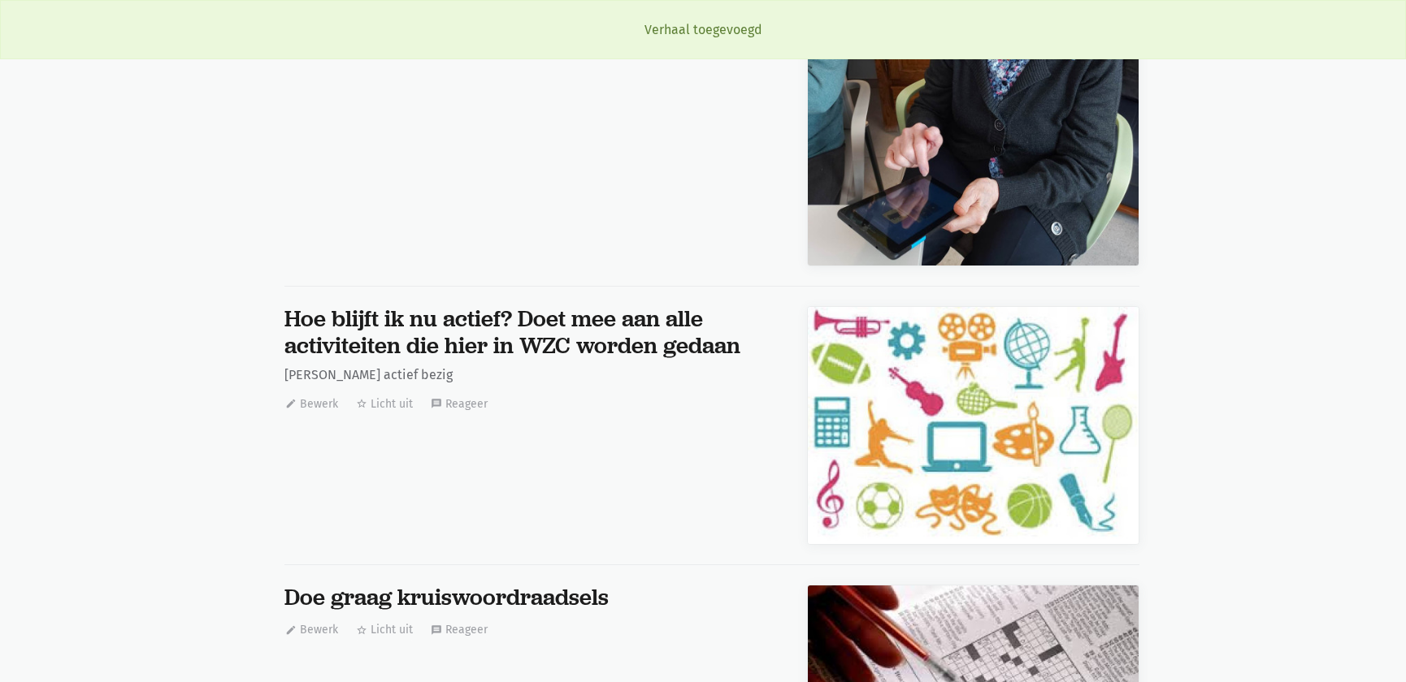
scroll to position [26133, 0]
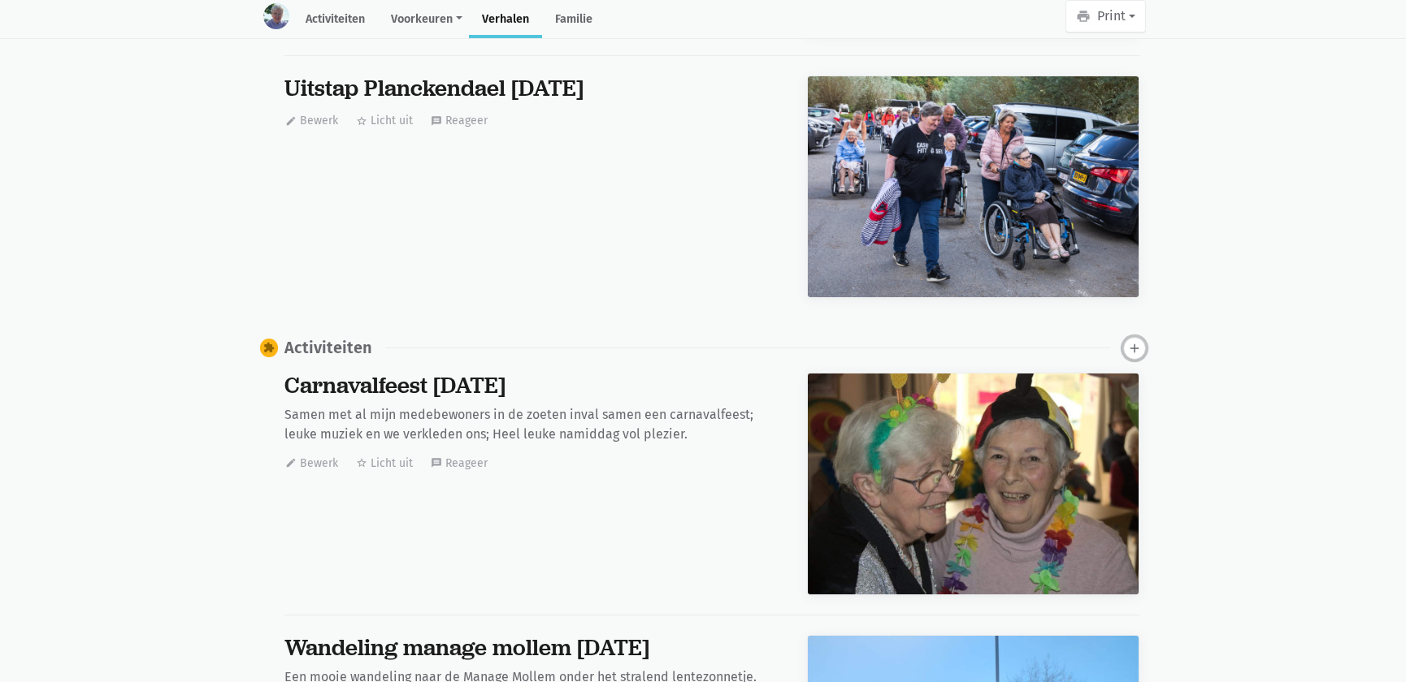
click at [1137, 346] on icon "add" at bounding box center [1134, 348] width 15 height 15
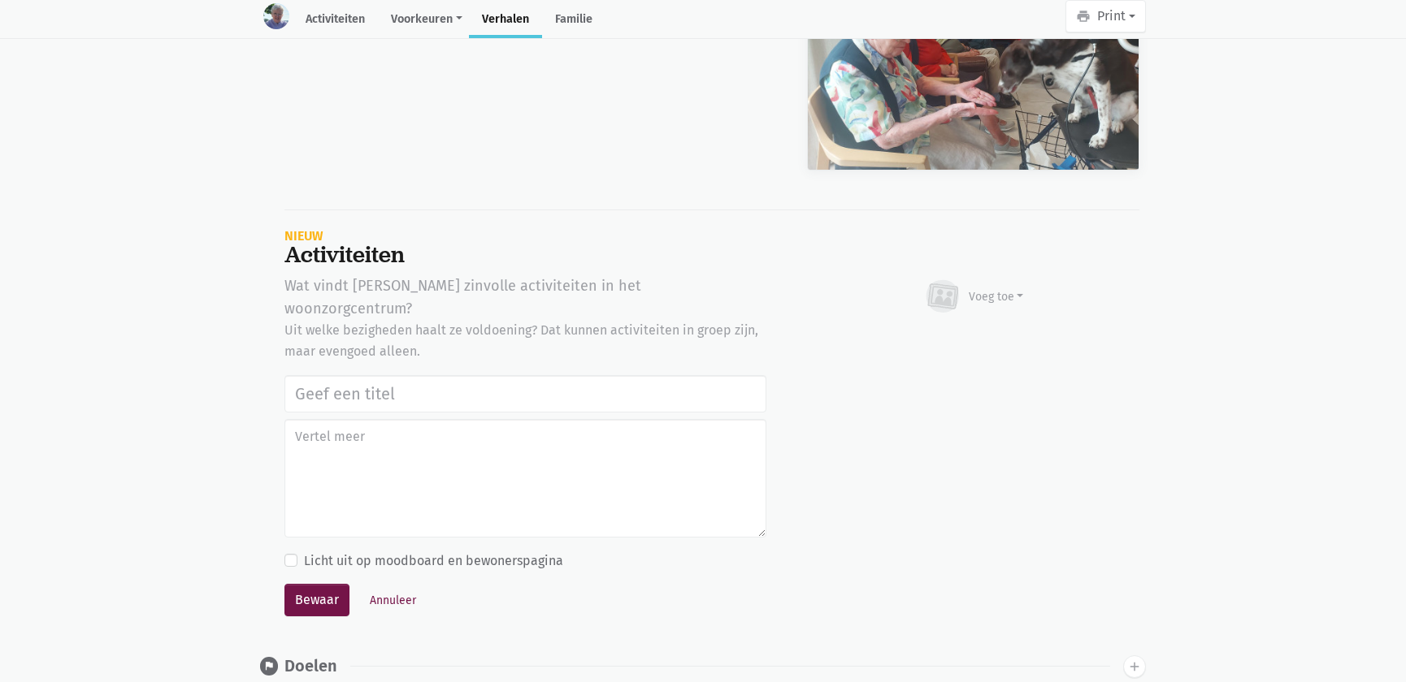
click at [329, 375] on input "text" at bounding box center [525, 393] width 482 height 37
type input "Werelddierendag 2025"
click at [984, 288] on div "Voeg toe" at bounding box center [995, 296] width 55 height 17
click at [975, 330] on link "Afbeelding" at bounding box center [964, 344] width 118 height 28
click at [405, 588] on button "Annuleer" at bounding box center [392, 600] width 61 height 25
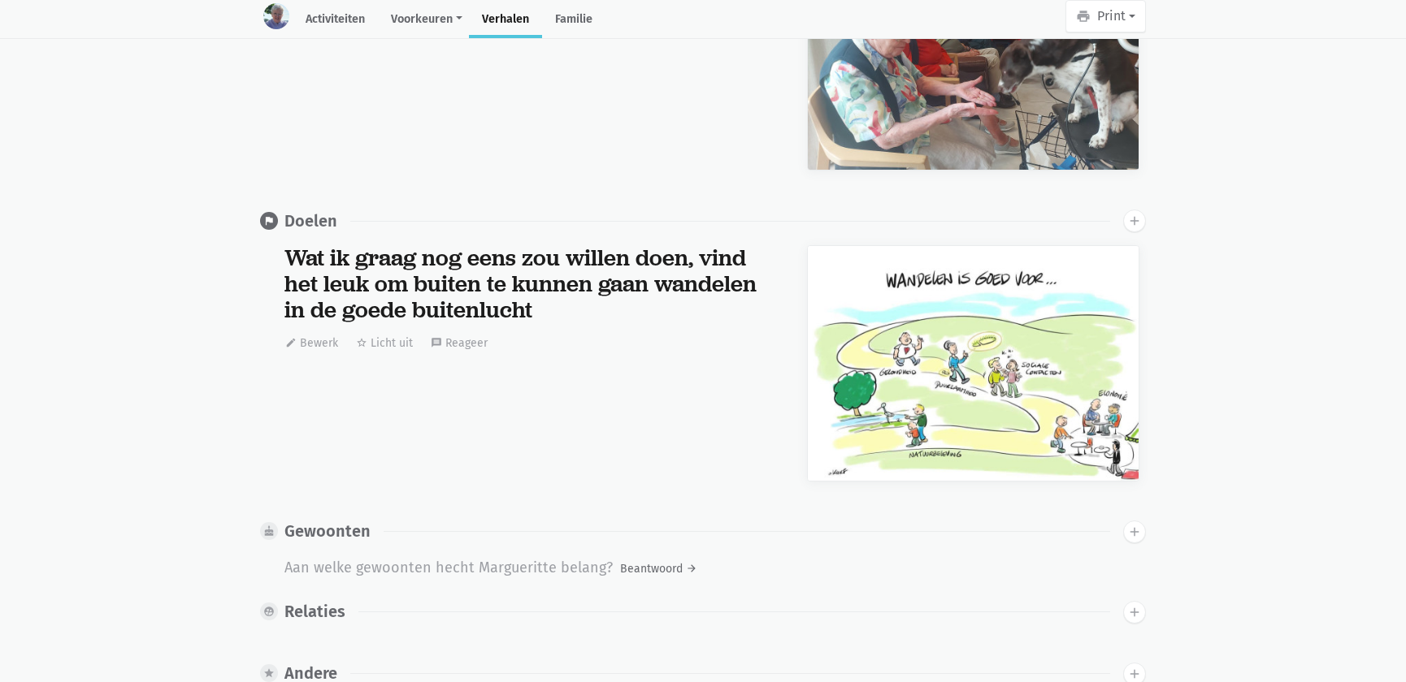
scroll to position [0, 0]
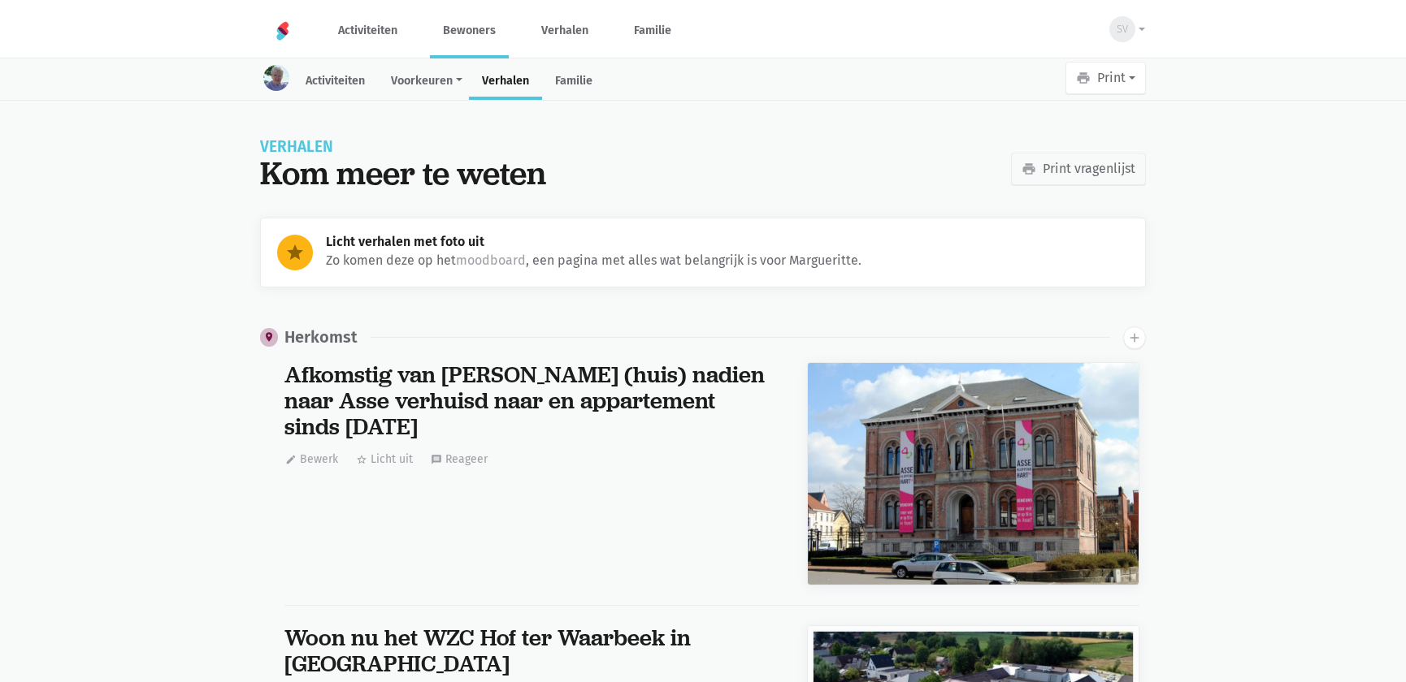
click at [491, 27] on link "Bewoners" at bounding box center [469, 30] width 79 height 54
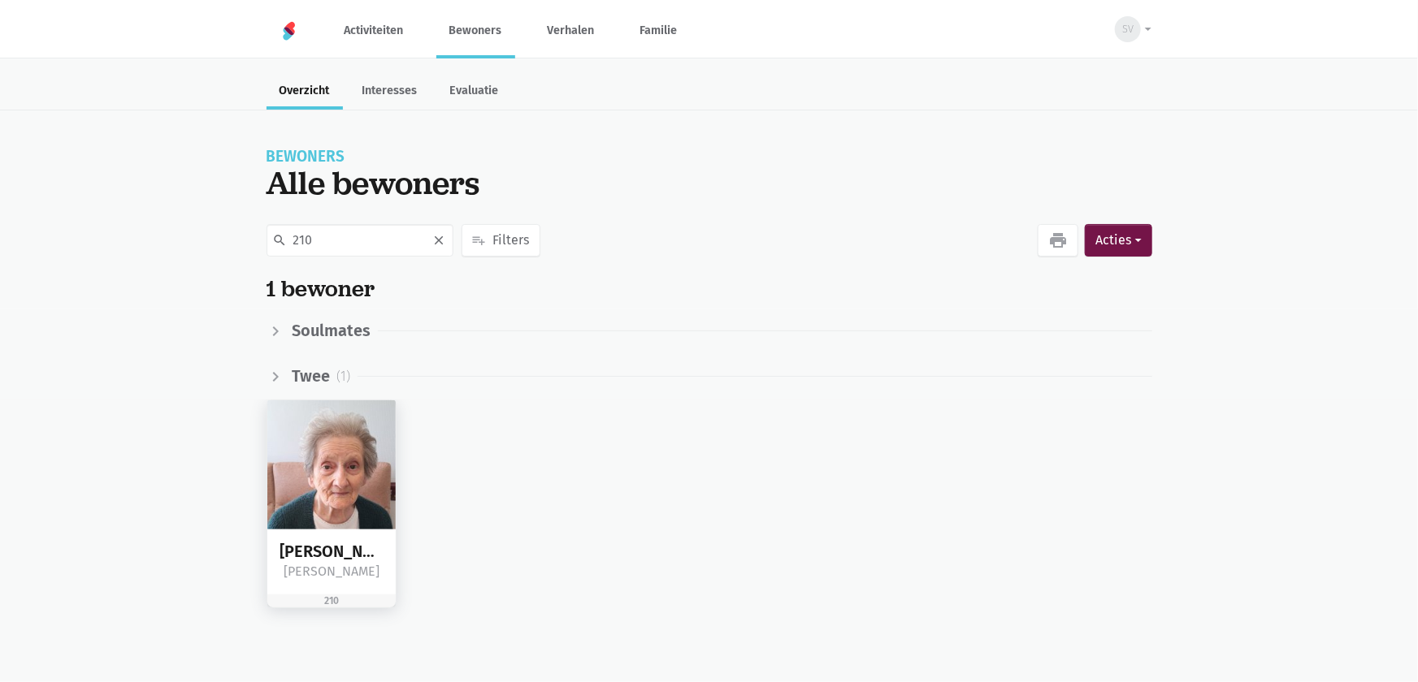
type input "210"
click at [288, 501] on img at bounding box center [331, 465] width 129 height 129
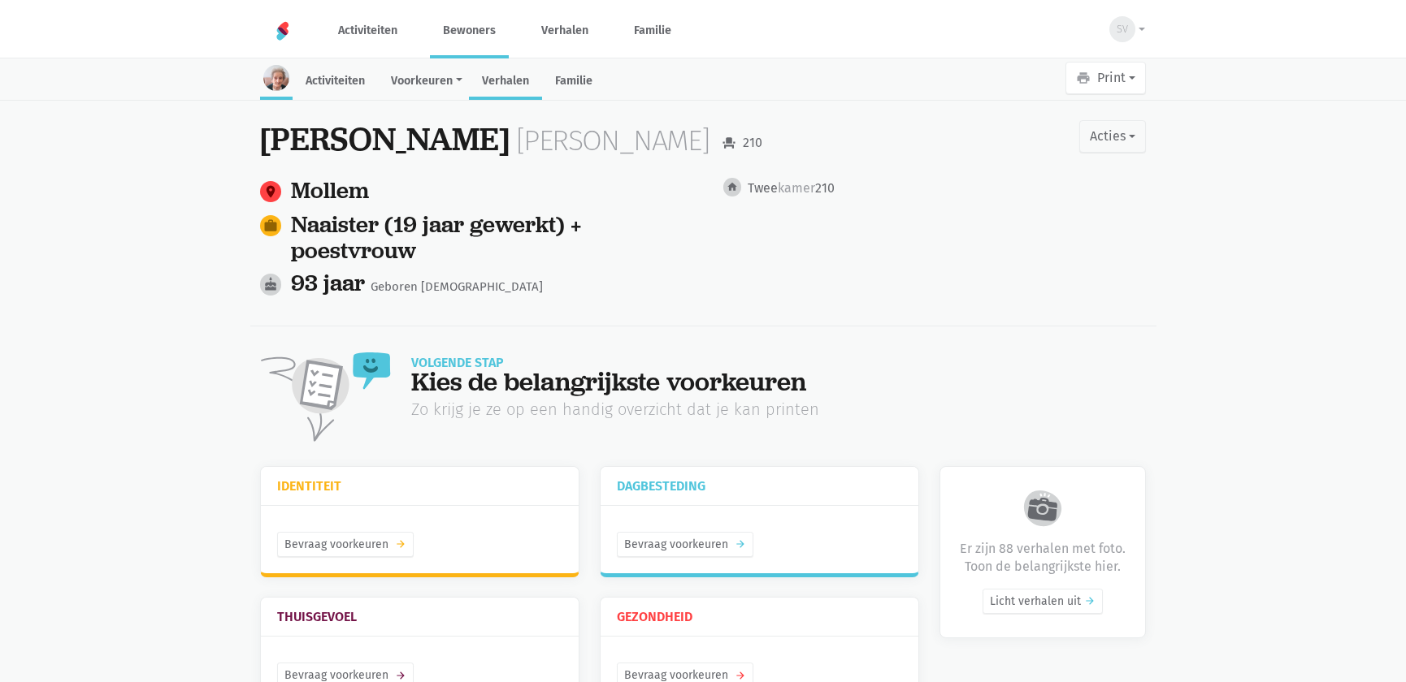
click at [512, 76] on link "Verhalen" at bounding box center [505, 82] width 73 height 35
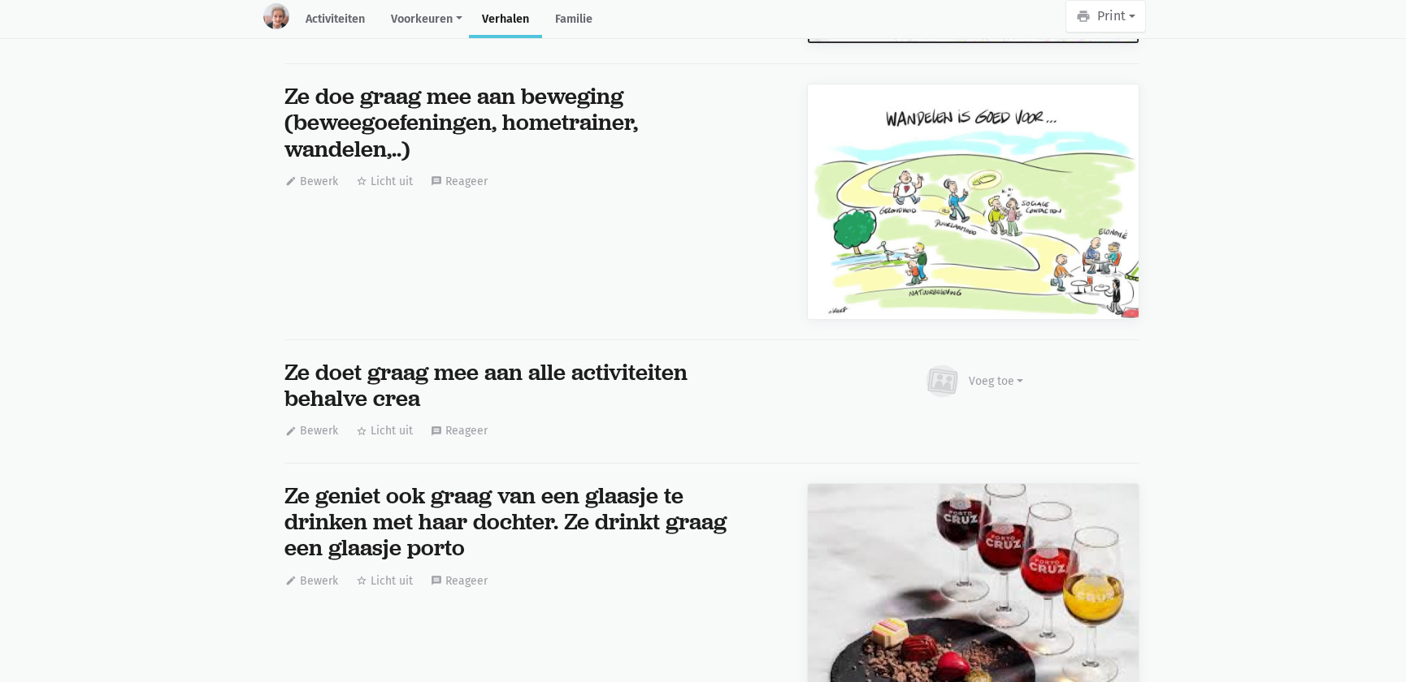
scroll to position [16714, 0]
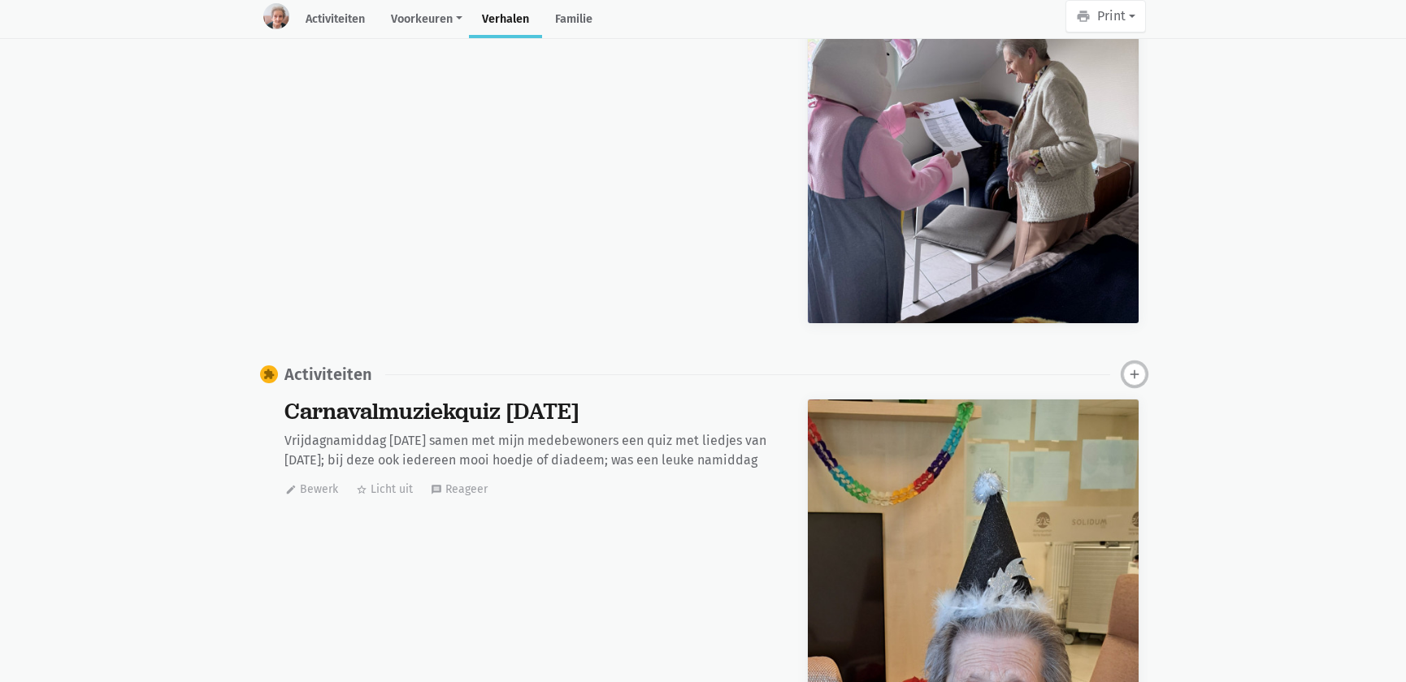
click at [1137, 367] on icon "add" at bounding box center [1134, 374] width 15 height 15
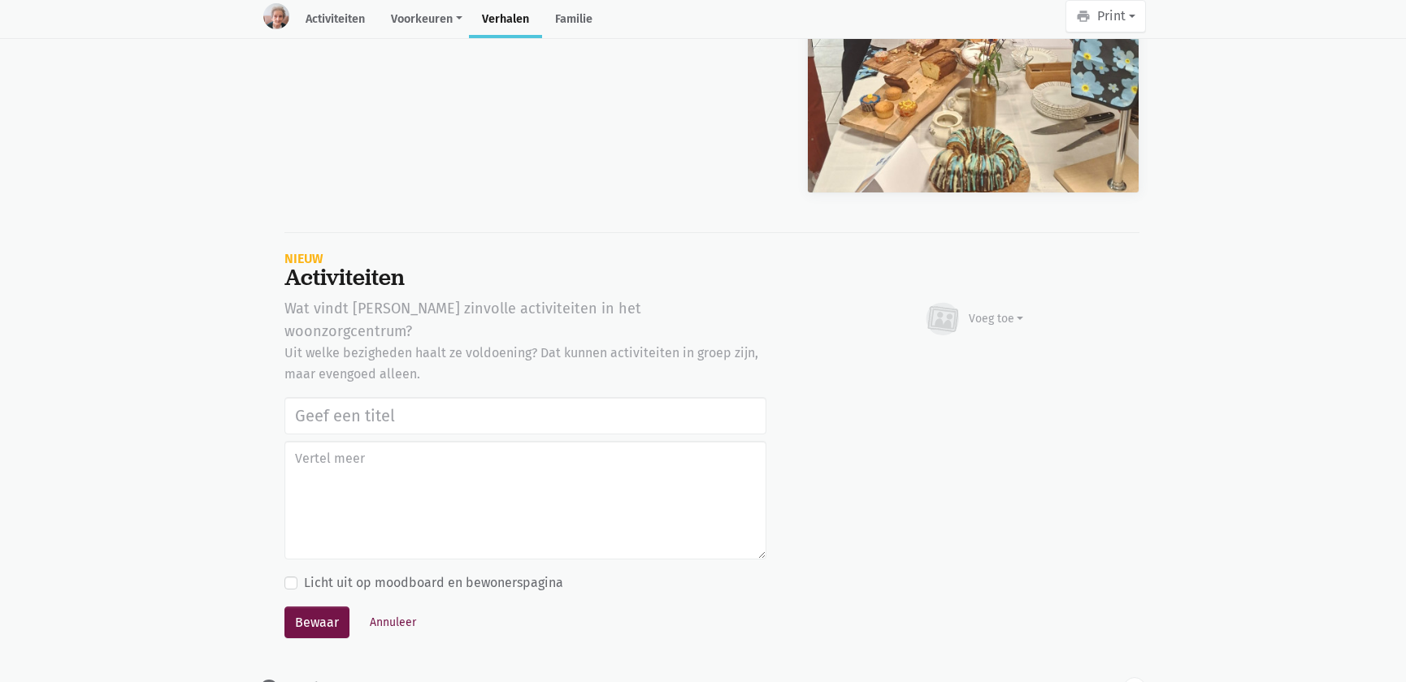
click at [373, 397] on input "text" at bounding box center [525, 415] width 482 height 37
type input "Werelddierendag 2025"
click at [983, 310] on div "Voeg toe" at bounding box center [995, 318] width 55 height 17
click at [964, 353] on link "Afbeelding" at bounding box center [964, 367] width 118 height 28
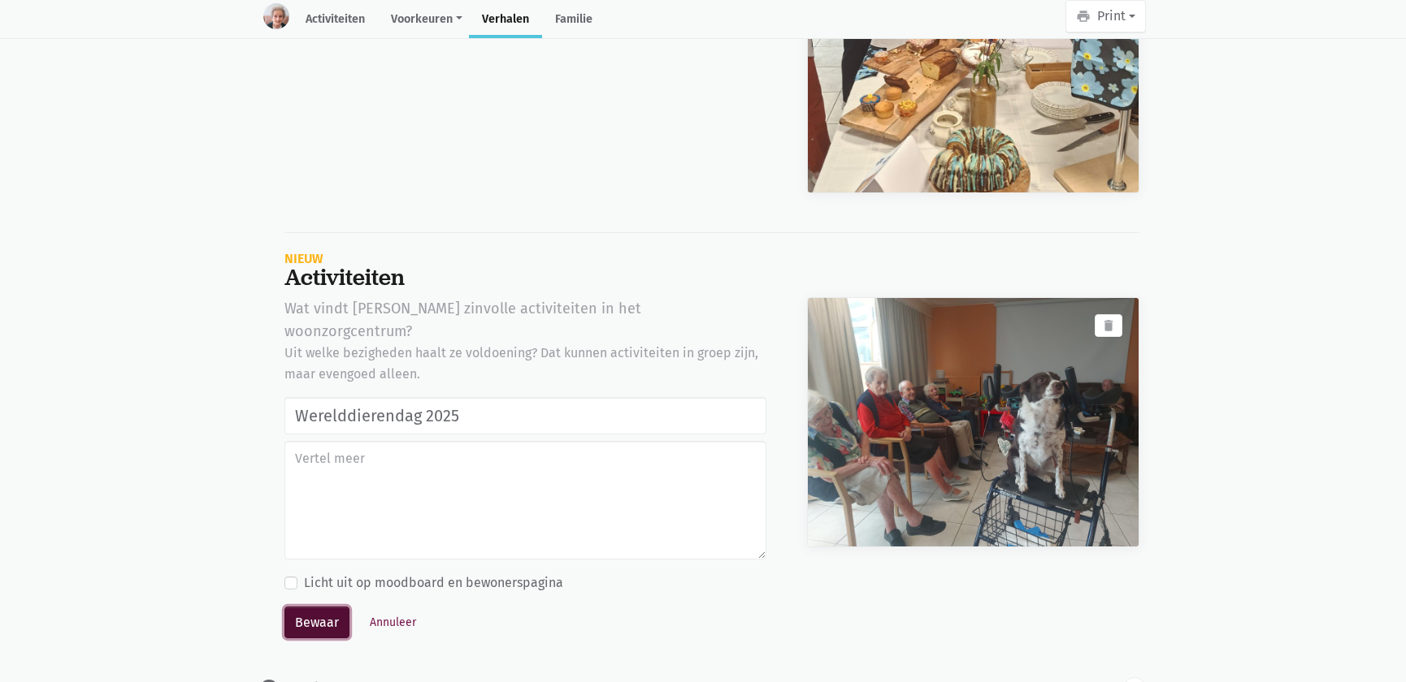
click at [325, 607] on button "Bewaar" at bounding box center [316, 623] width 65 height 32
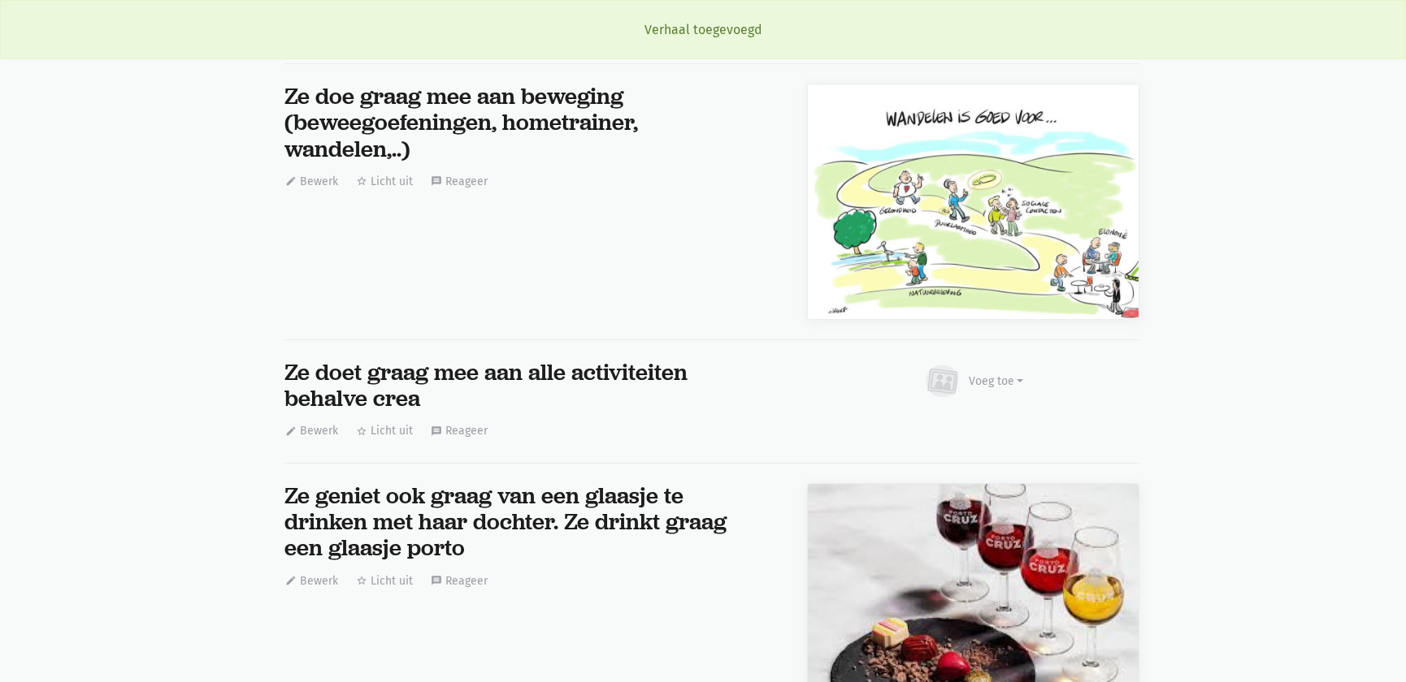
scroll to position [16714, 0]
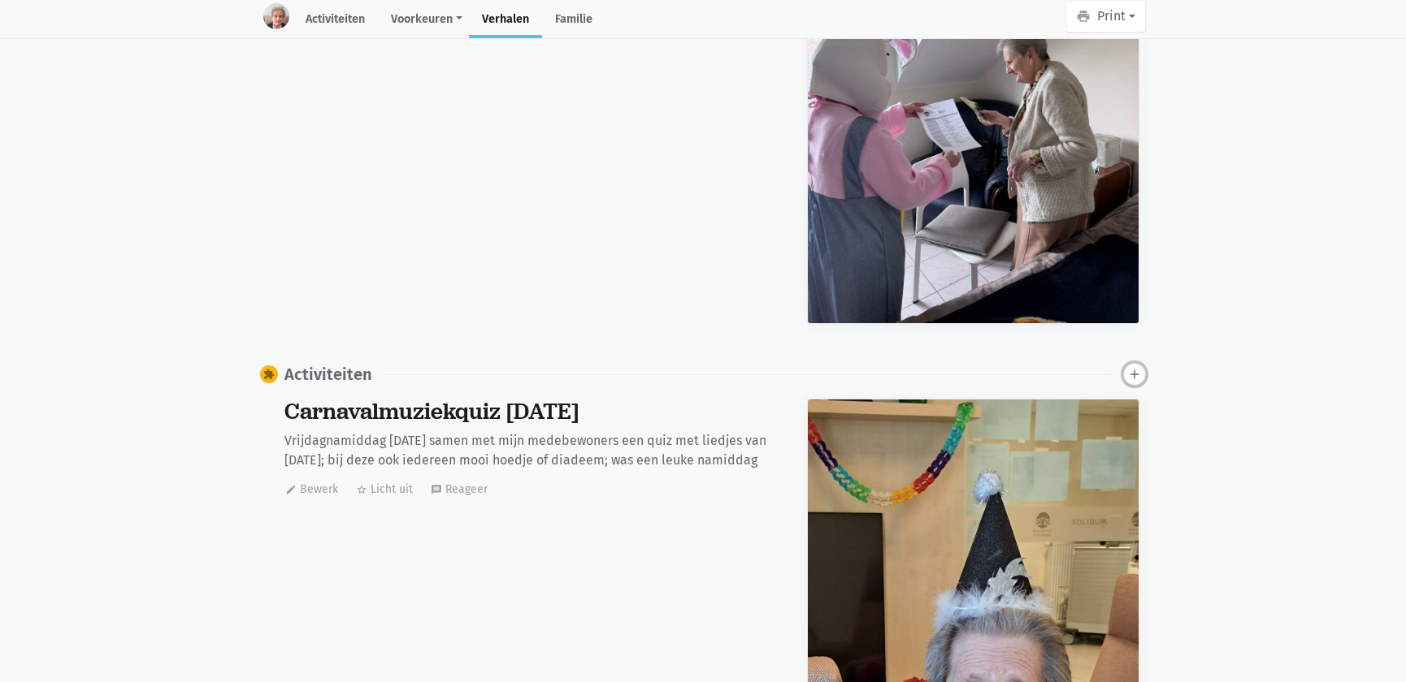
click at [1137, 367] on icon "add" at bounding box center [1134, 374] width 15 height 15
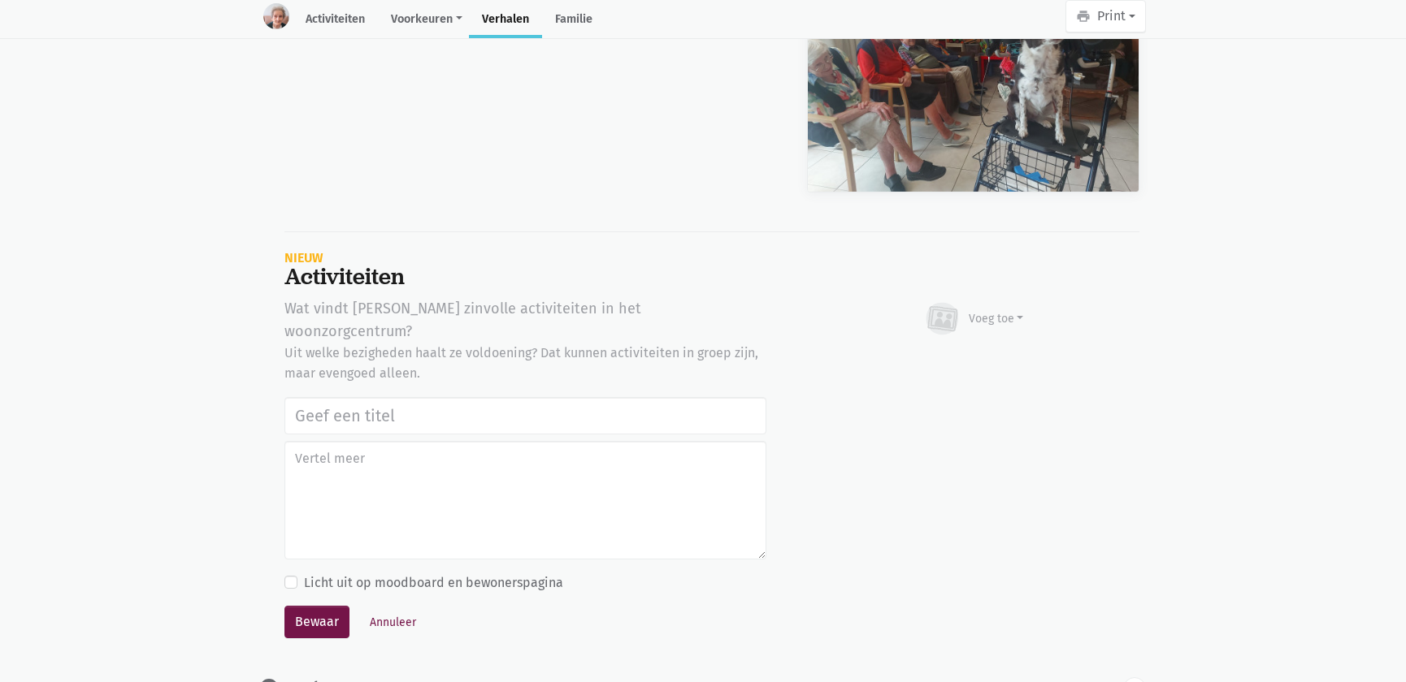
click at [564, 397] on input "text" at bounding box center [525, 415] width 482 height 37
type input "Werelddierendag 2025"
click at [979, 310] on div "Voeg toe" at bounding box center [995, 318] width 55 height 17
click at [966, 353] on link "Afbeelding" at bounding box center [964, 367] width 118 height 28
click at [381, 610] on button "Annuleer" at bounding box center [392, 622] width 61 height 25
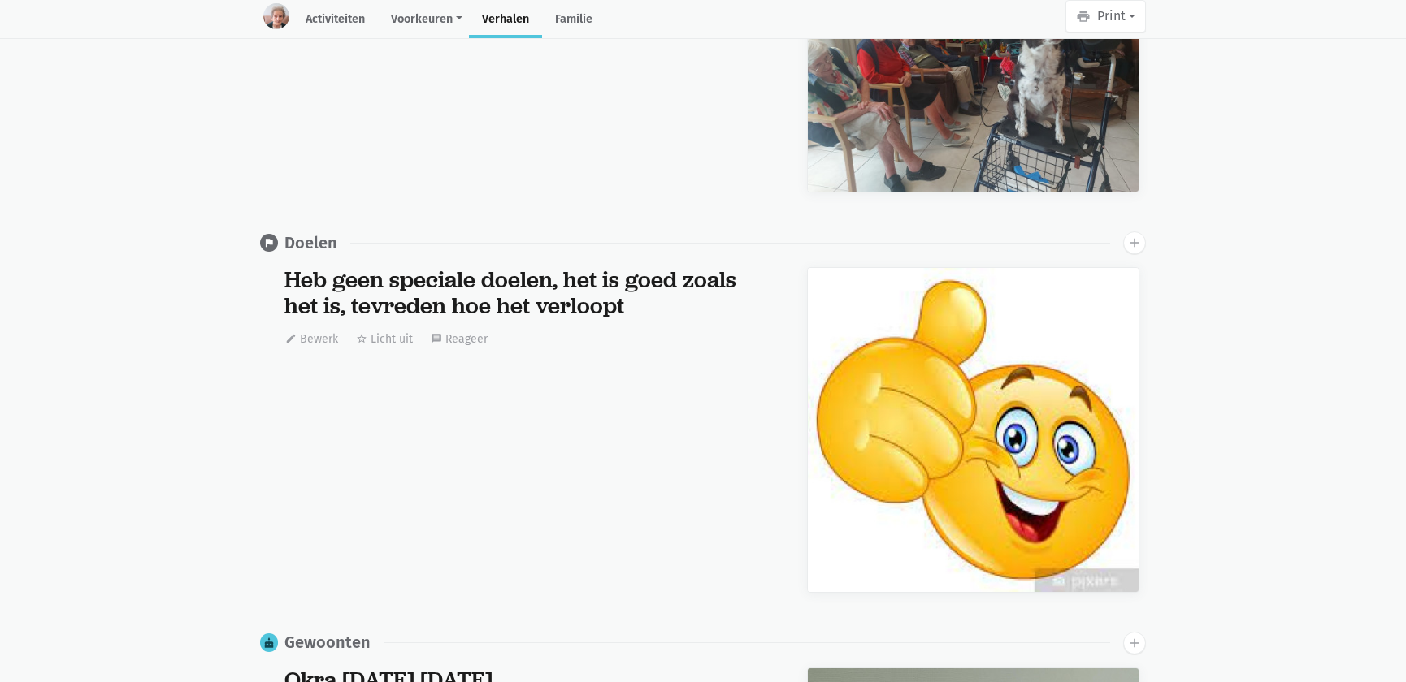
scroll to position [0, 0]
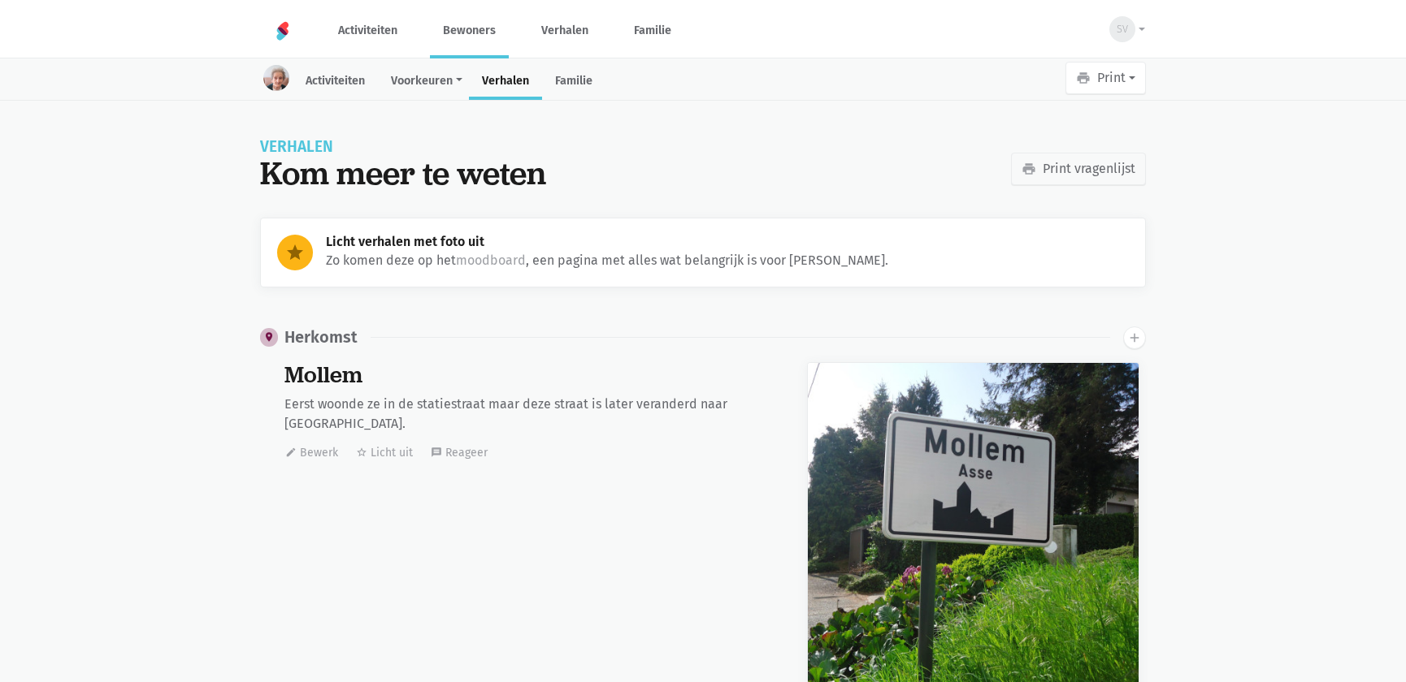
click at [496, 25] on link "Bewoners" at bounding box center [469, 30] width 79 height 54
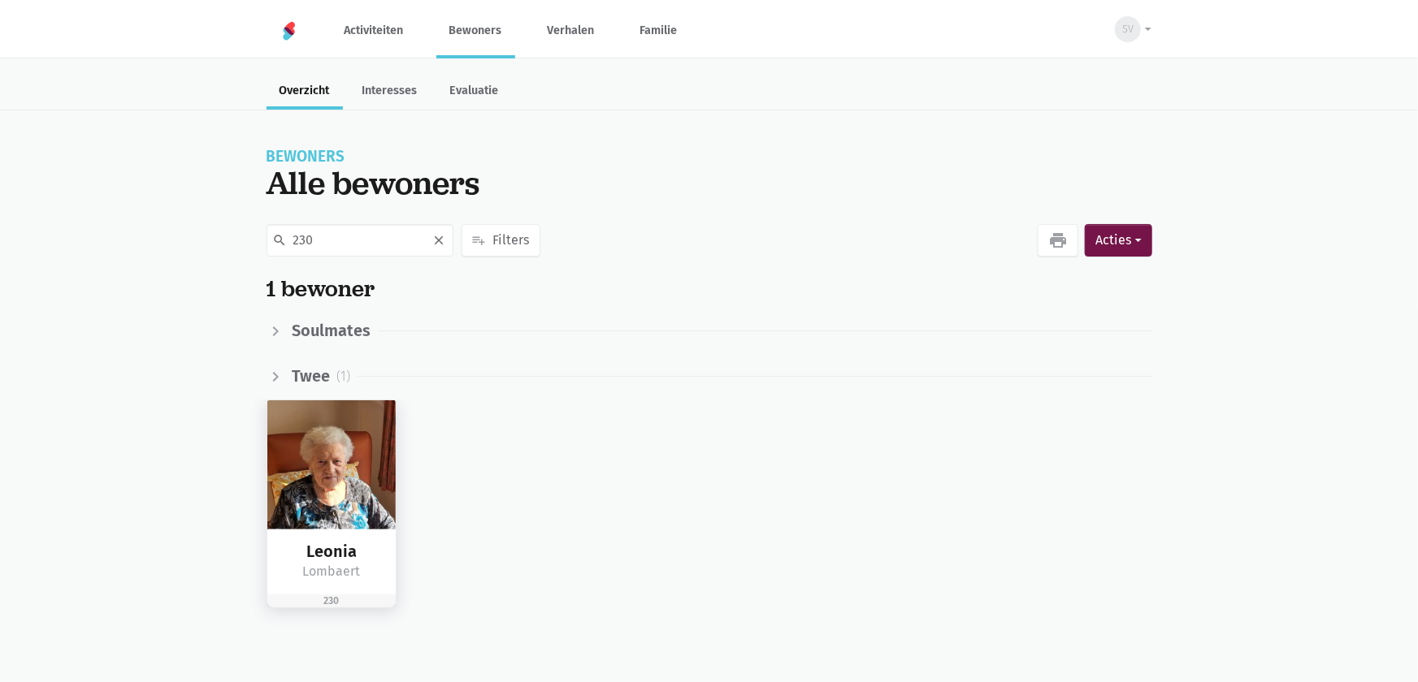
type input "230"
click at [334, 453] on img at bounding box center [331, 465] width 129 height 129
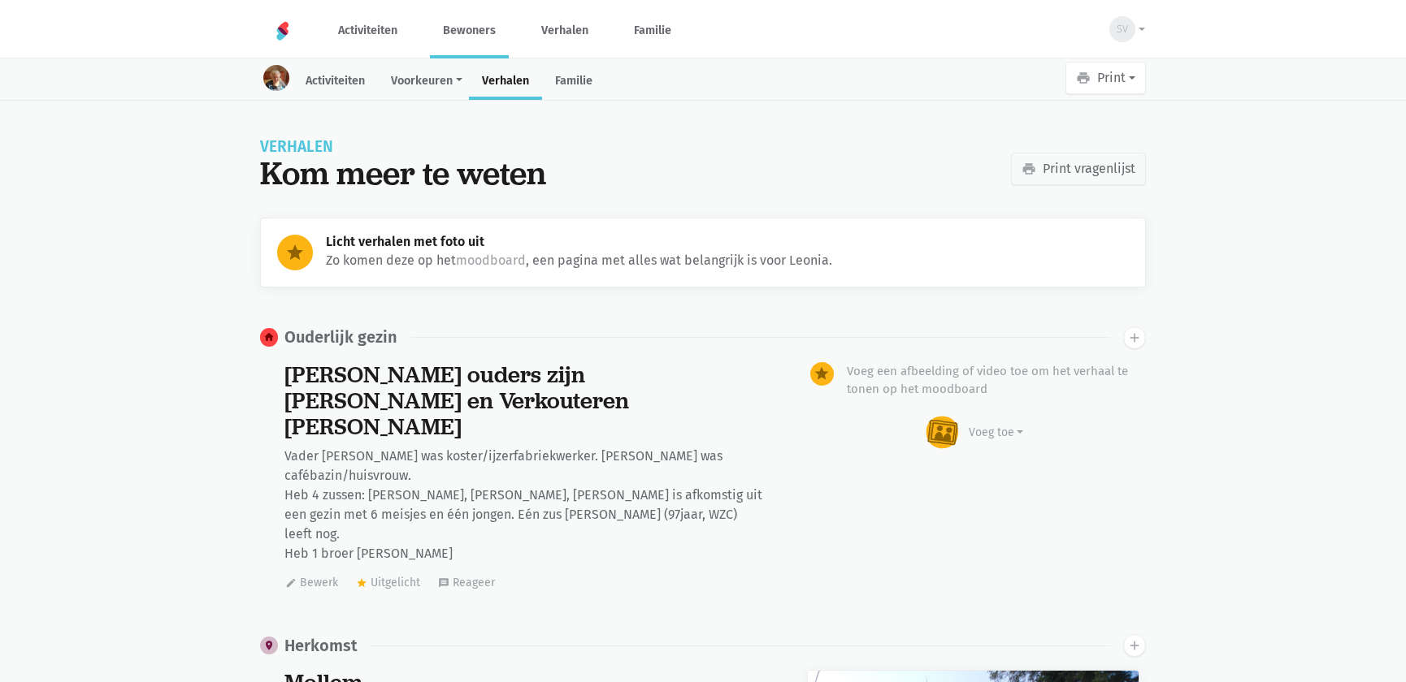
scroll to position [17960, 0]
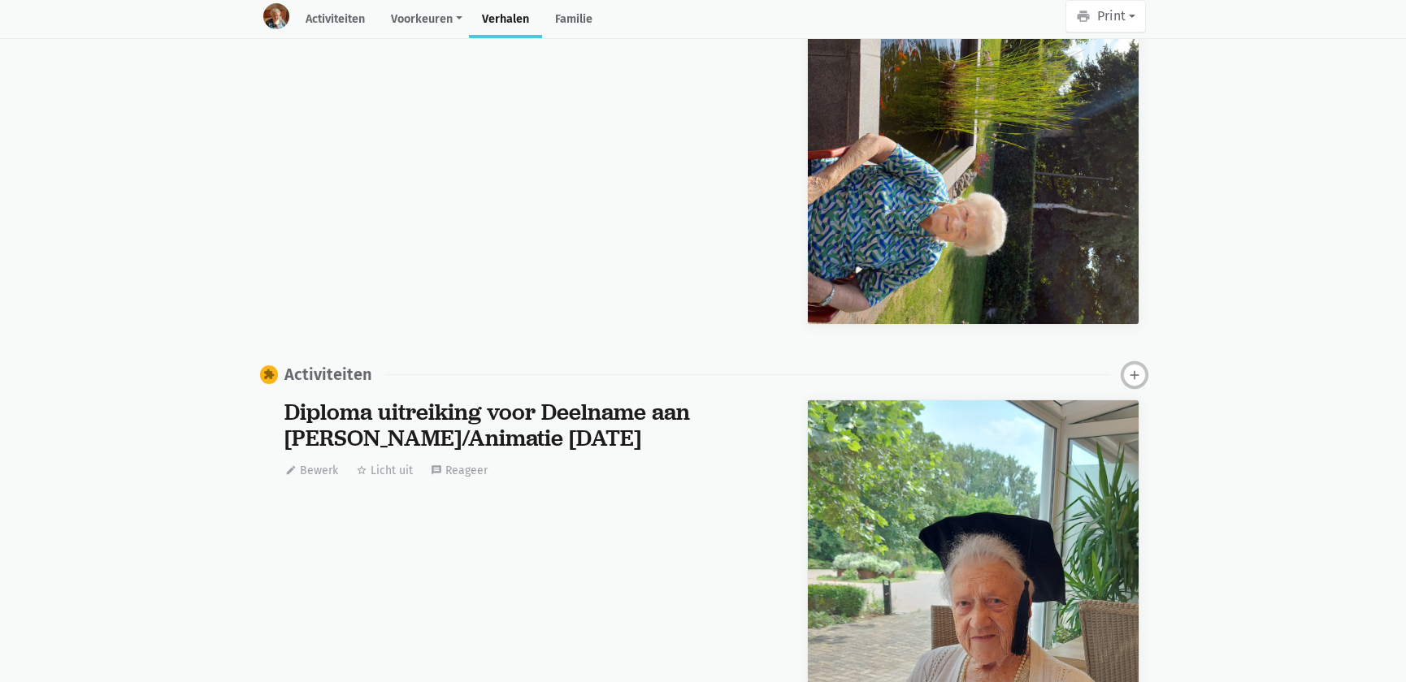
click at [1137, 368] on icon "add" at bounding box center [1134, 375] width 15 height 15
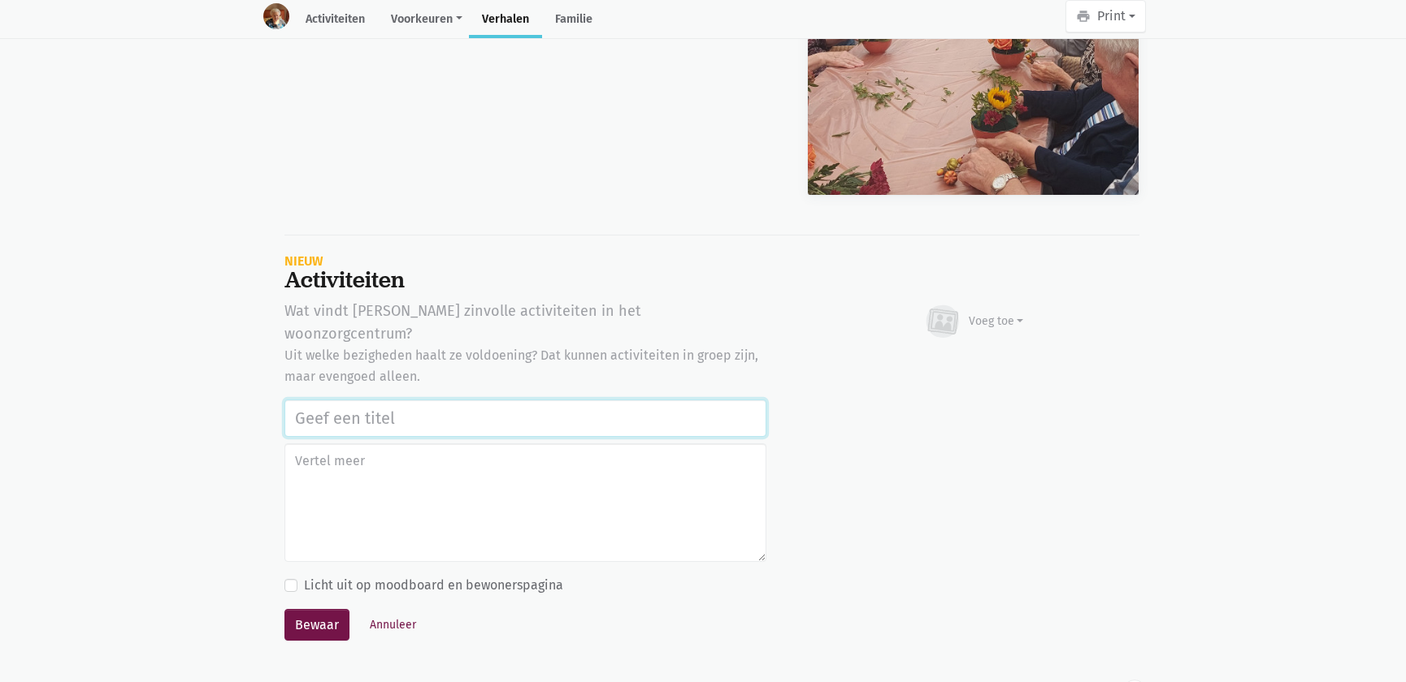
click at [349, 400] on input "text" at bounding box center [525, 418] width 482 height 37
paste input "Werelddierendag 2025"
type input "Werelddierendag 2025"
click at [991, 313] on div "Voeg toe" at bounding box center [995, 321] width 55 height 17
click at [983, 355] on link "Afbeelding" at bounding box center [964, 369] width 118 height 28
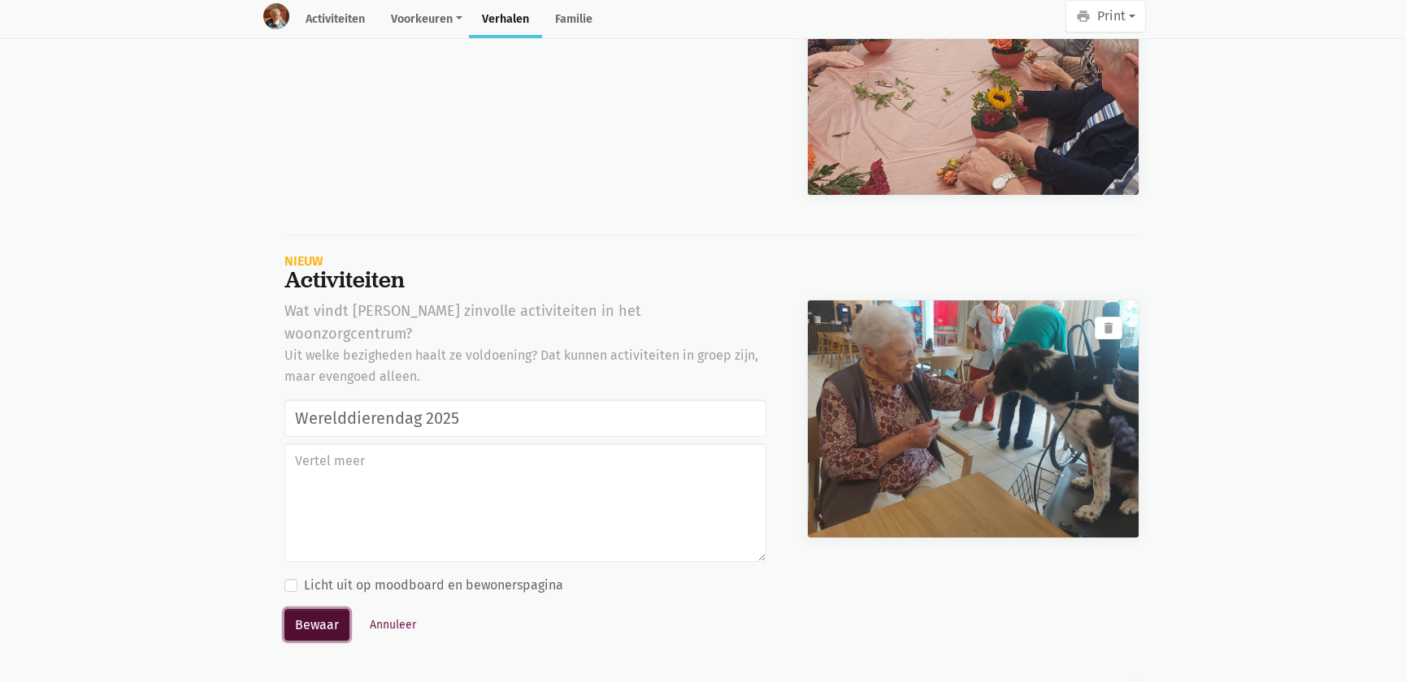
click at [342, 609] on button "Bewaar" at bounding box center [316, 625] width 65 height 32
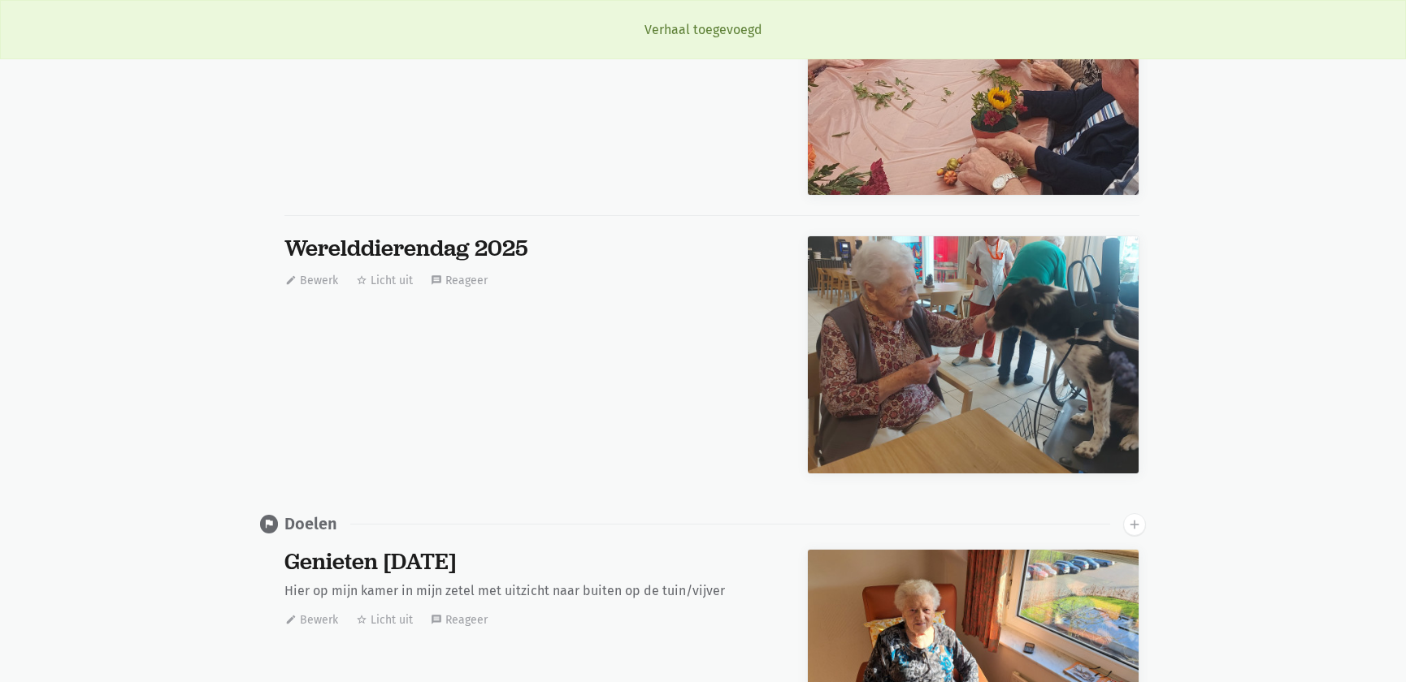
scroll to position [0, 0]
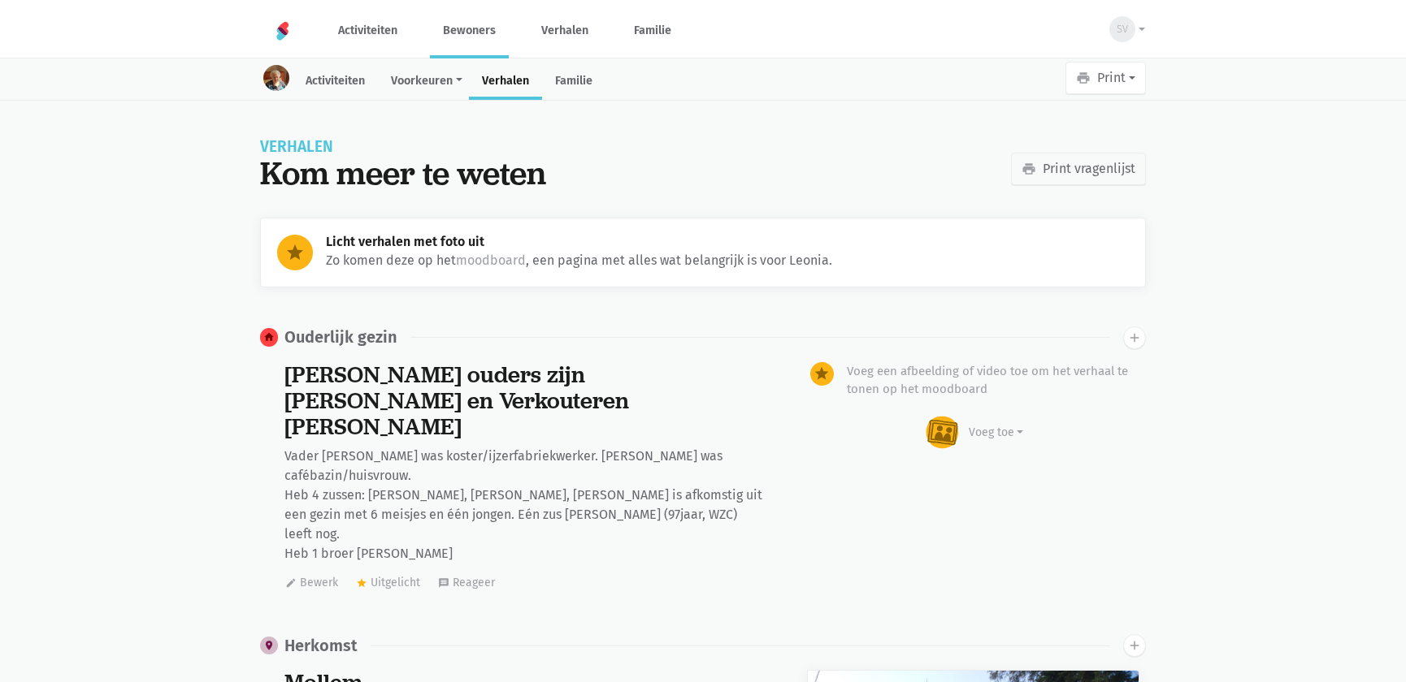
click at [476, 38] on link "Bewoners" at bounding box center [469, 30] width 79 height 54
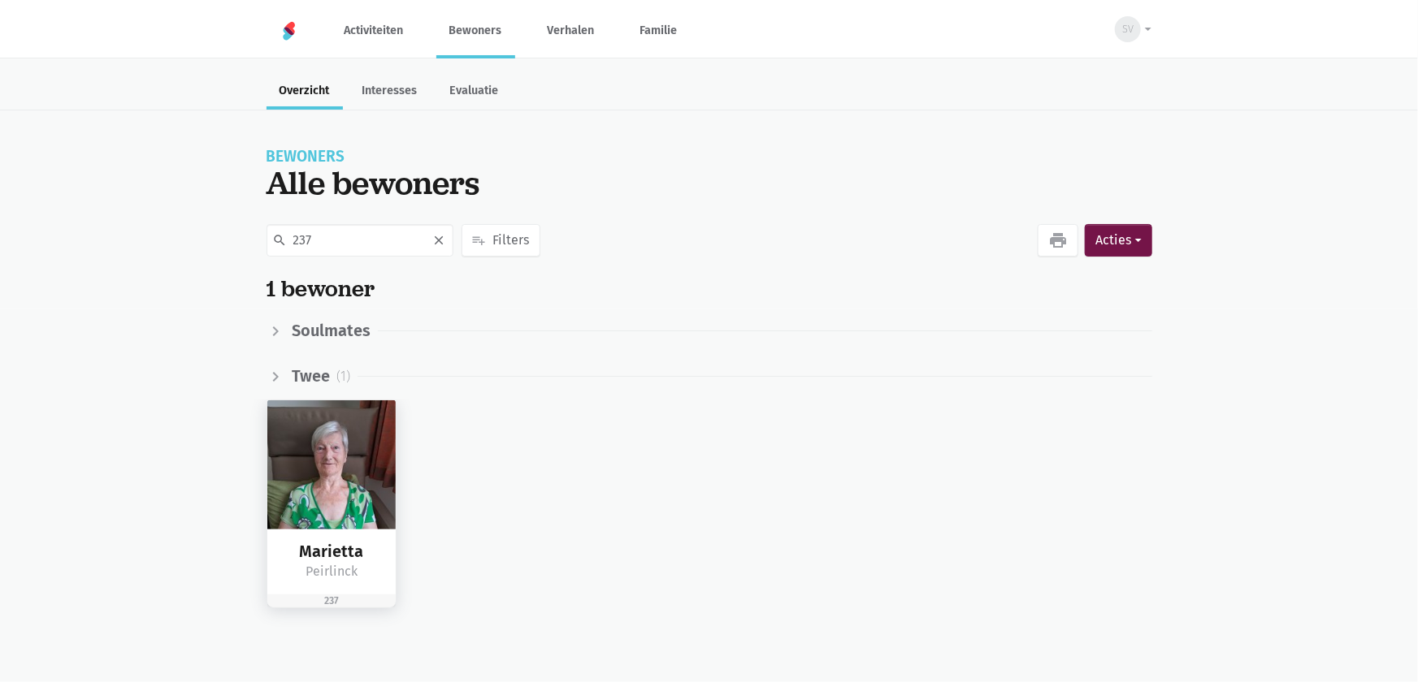
type input "237"
click at [333, 479] on img at bounding box center [331, 465] width 129 height 129
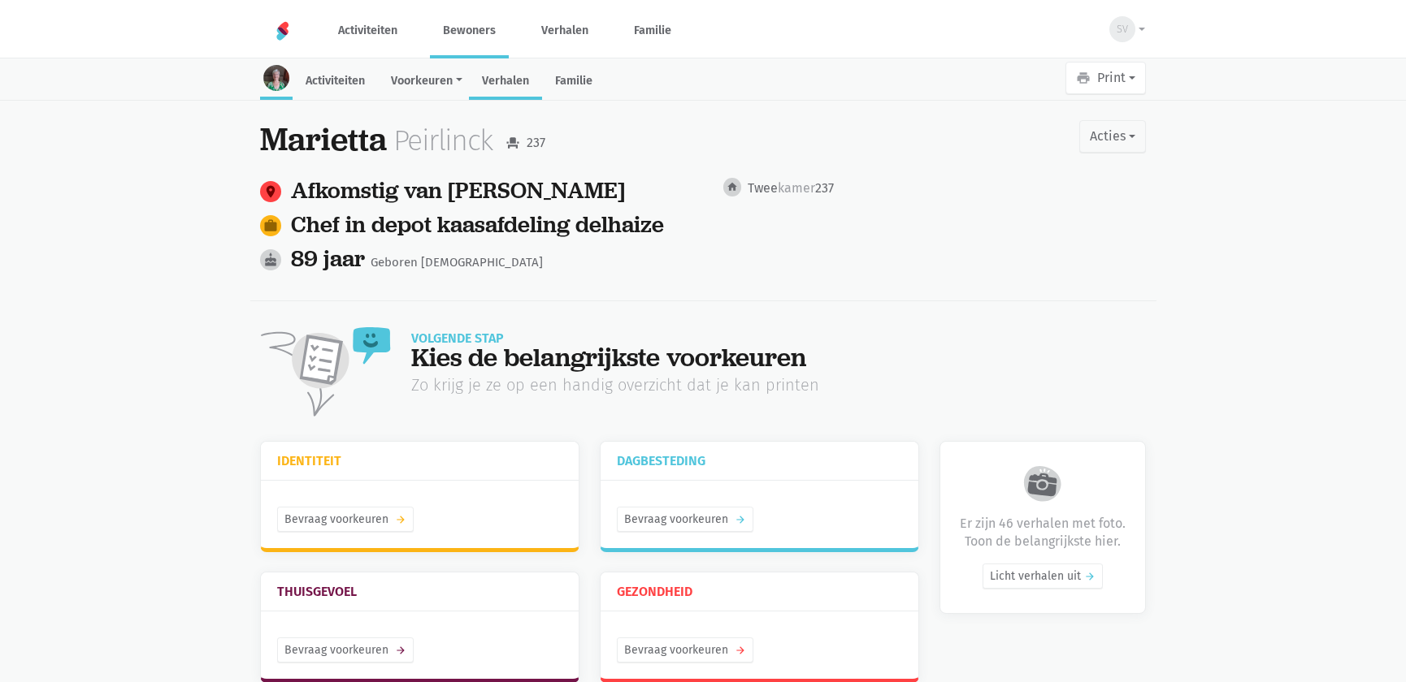
click at [500, 89] on link "Verhalen" at bounding box center [505, 82] width 73 height 35
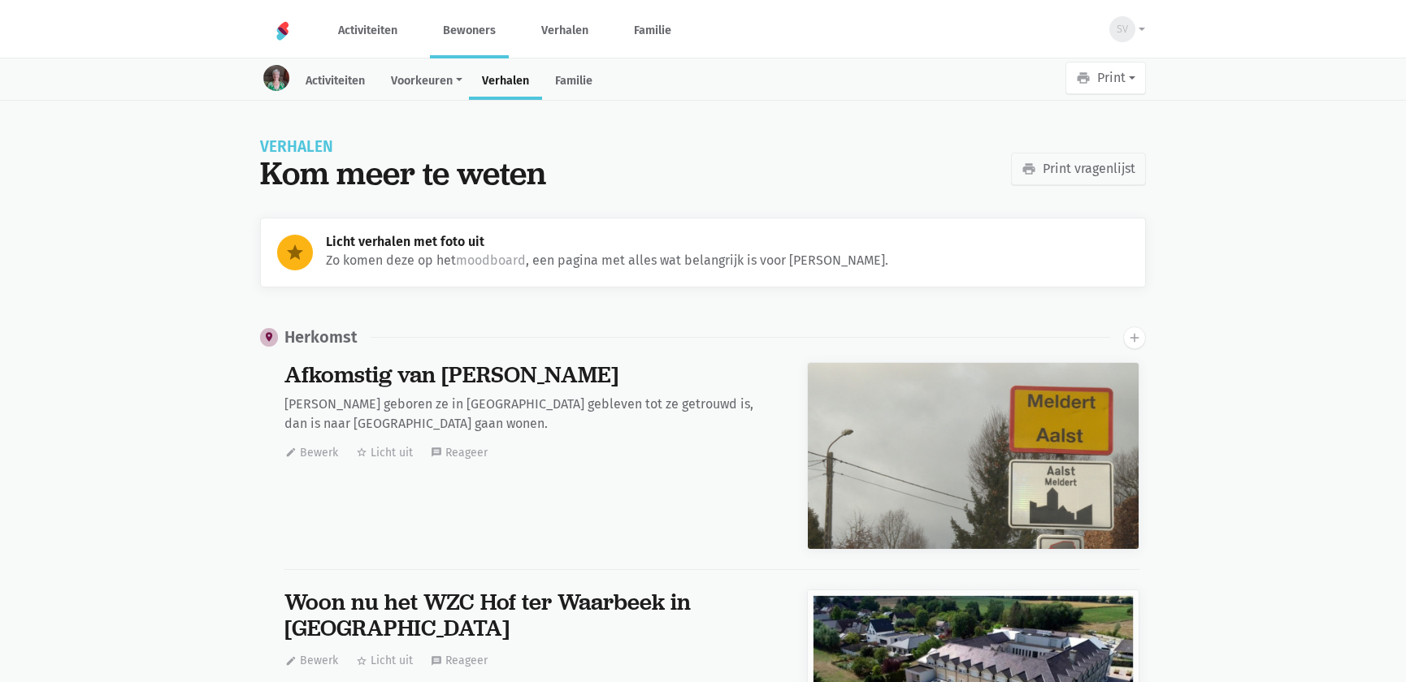
scroll to position [10078, 0]
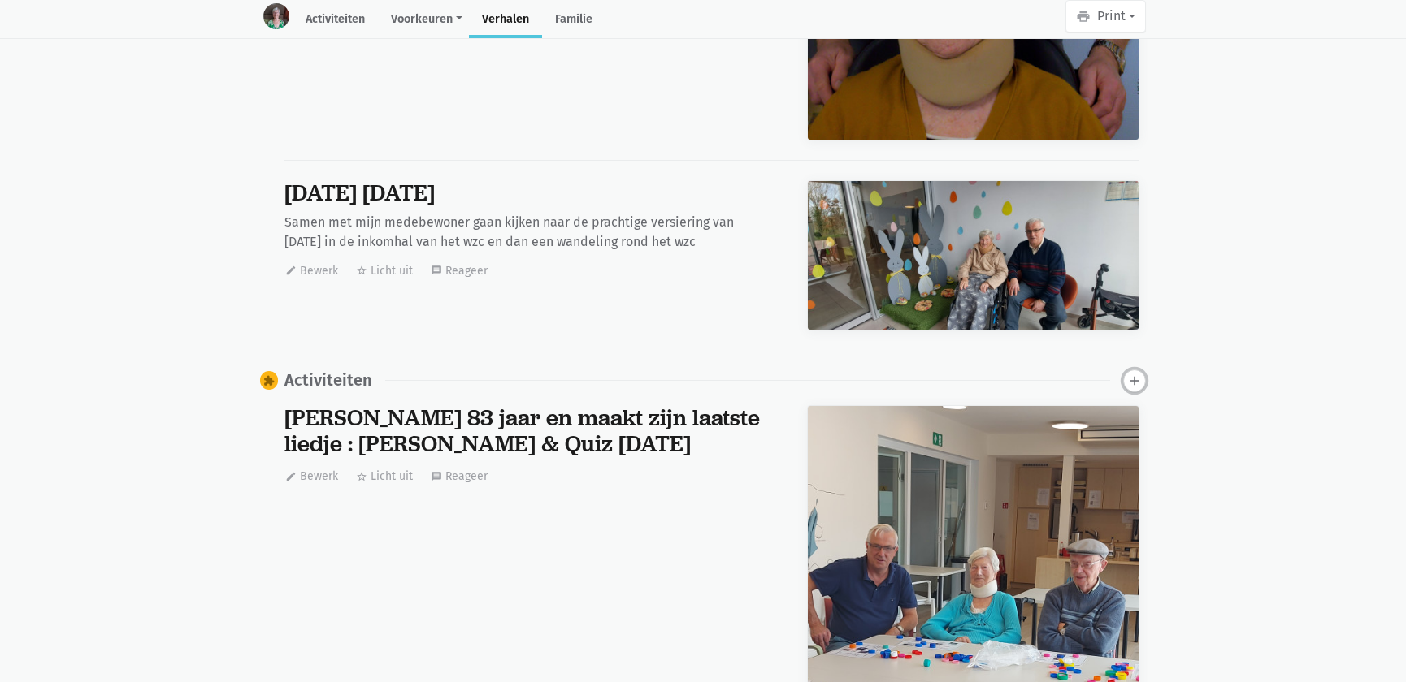
click at [1137, 374] on icon "add" at bounding box center [1134, 381] width 15 height 15
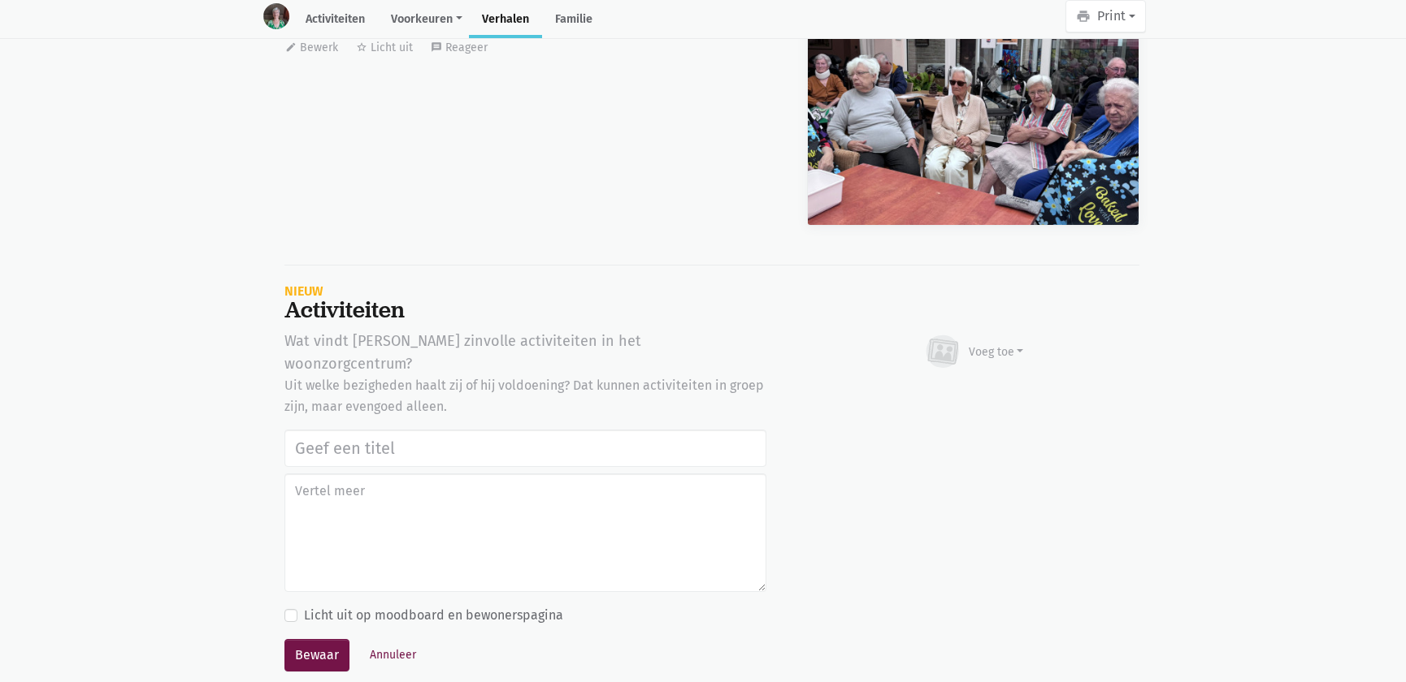
click at [550, 430] on input "text" at bounding box center [525, 448] width 482 height 37
type input "Werelddierendag 2025"
click at [1003, 344] on div "Voeg toe" at bounding box center [995, 352] width 55 height 17
click at [978, 385] on link "Afbeelding" at bounding box center [964, 399] width 118 height 28
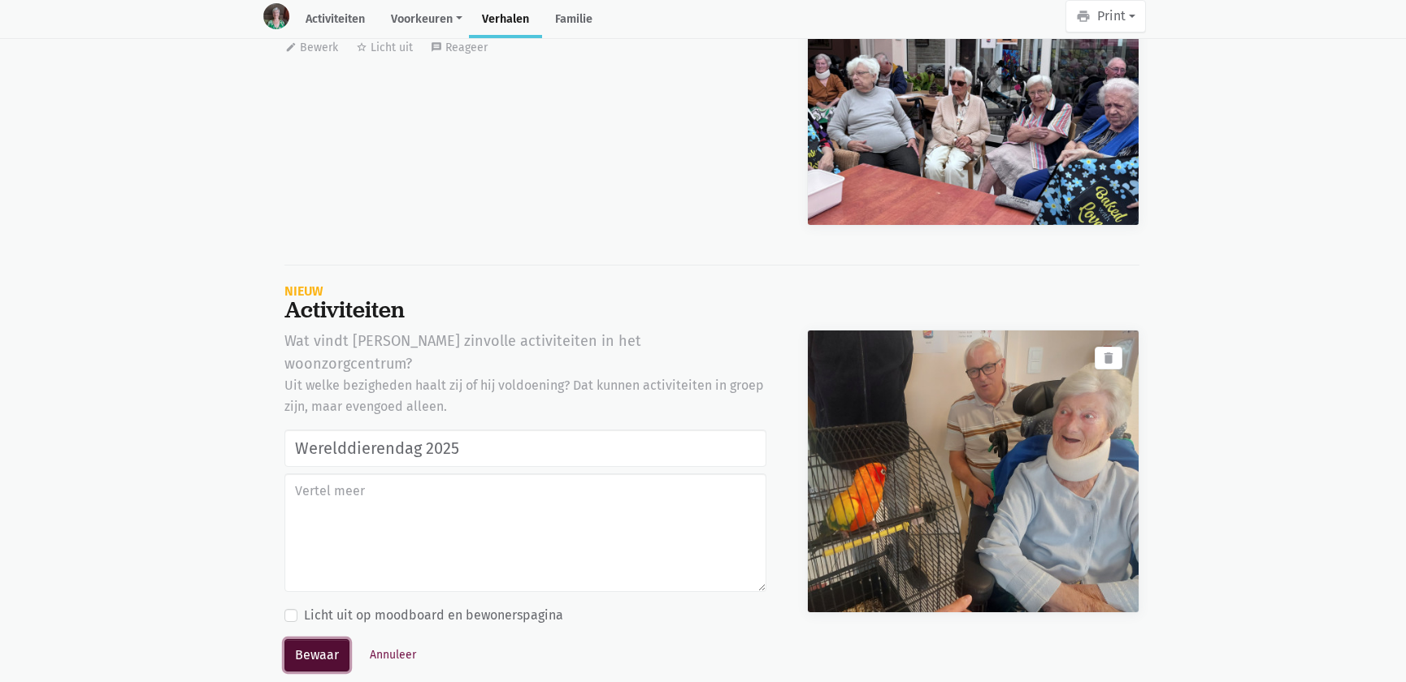
click at [311, 639] on button "Bewaar" at bounding box center [316, 655] width 65 height 32
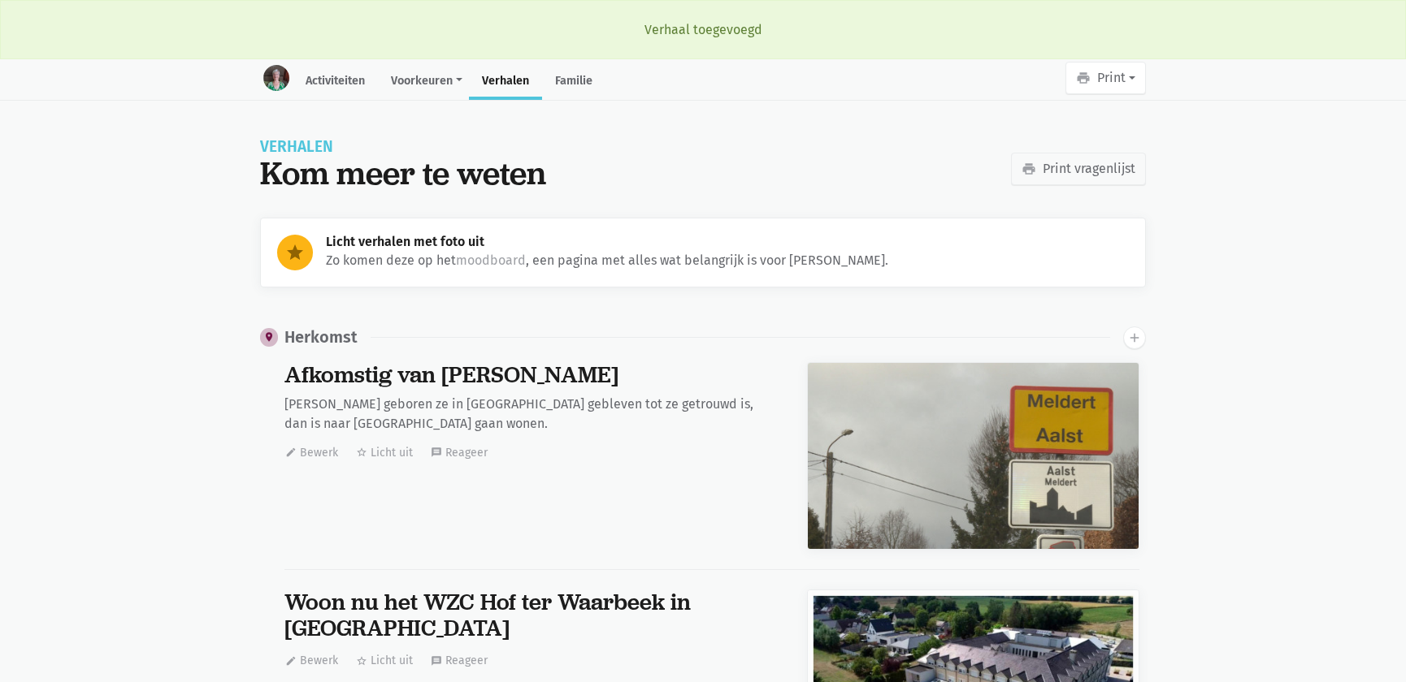
scroll to position [10078, 0]
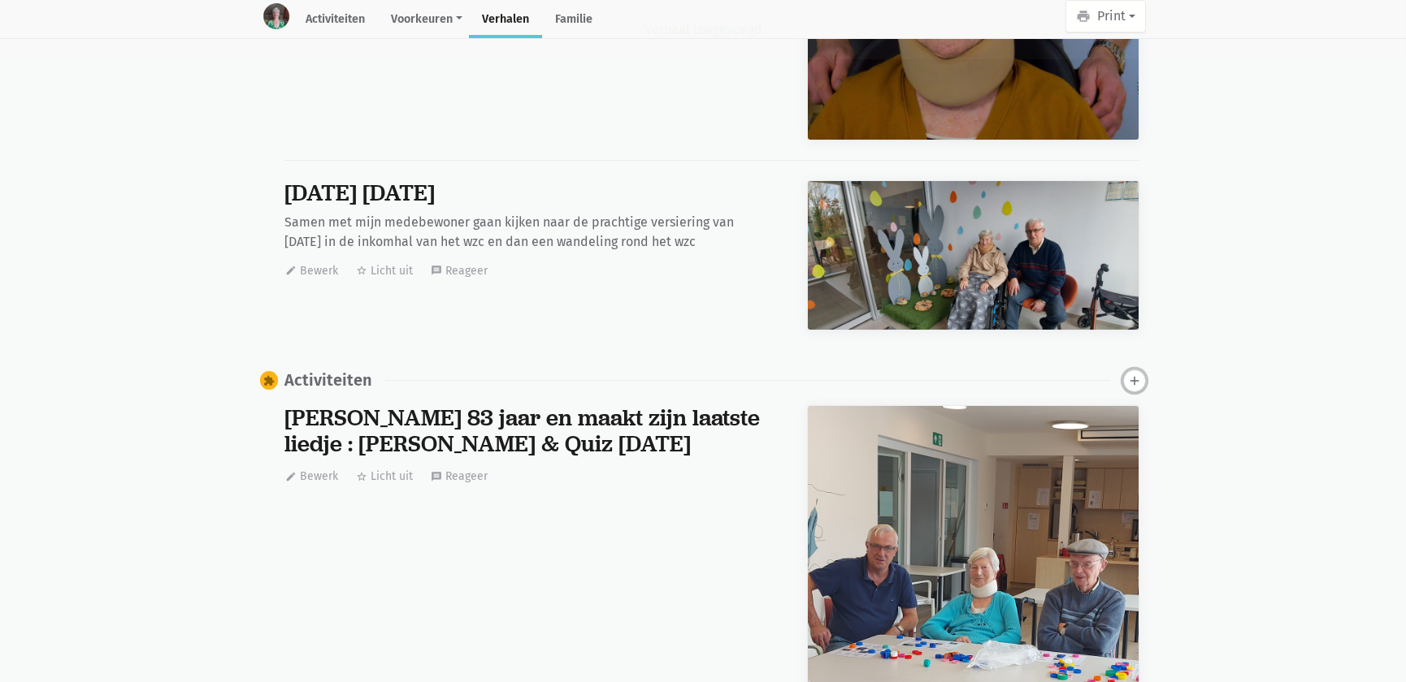
click at [1136, 374] on icon "add" at bounding box center [1134, 381] width 15 height 15
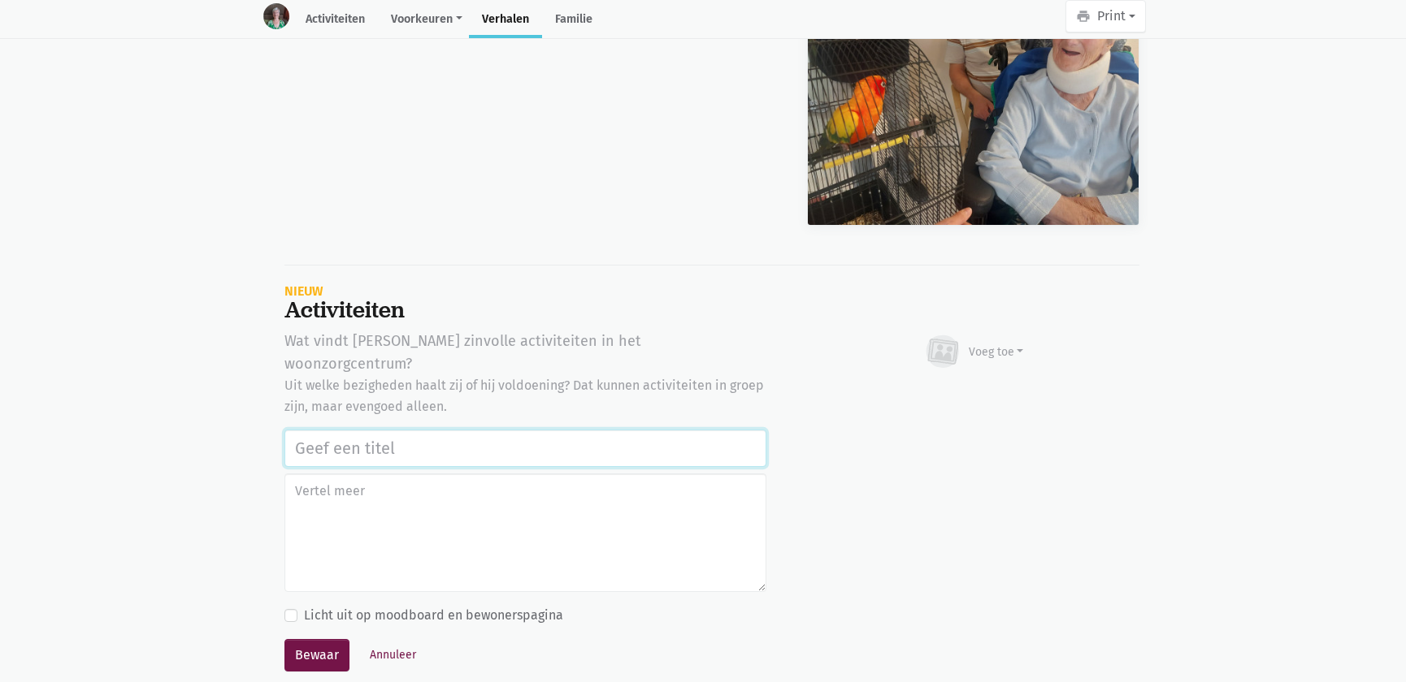
click at [518, 430] on input "text" at bounding box center [525, 448] width 482 height 37
paste input "Werelddierendag 2025"
type input "Werelddierendag 2025"
click at [997, 344] on div "Voeg toe" at bounding box center [995, 352] width 55 height 17
click at [976, 385] on link "Afbeelding" at bounding box center [964, 399] width 118 height 28
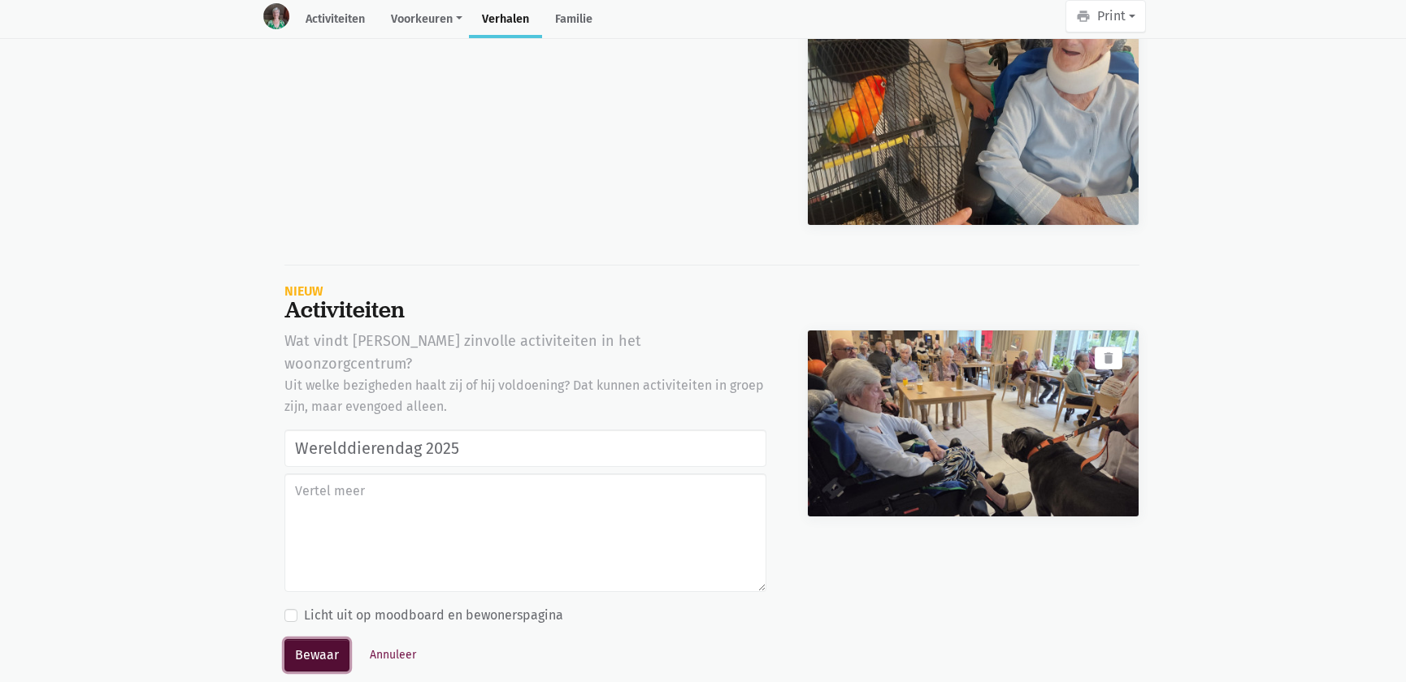
click at [308, 639] on button "Bewaar" at bounding box center [316, 655] width 65 height 32
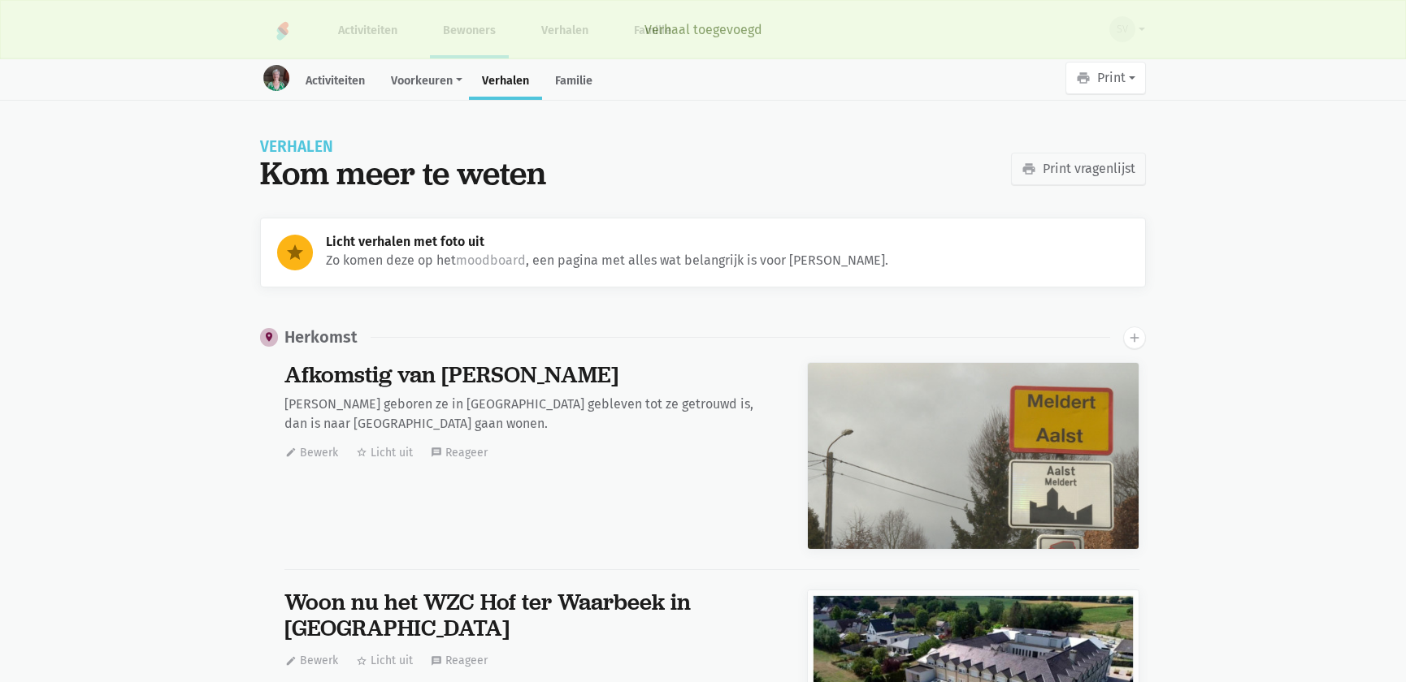
scroll to position [10078, 0]
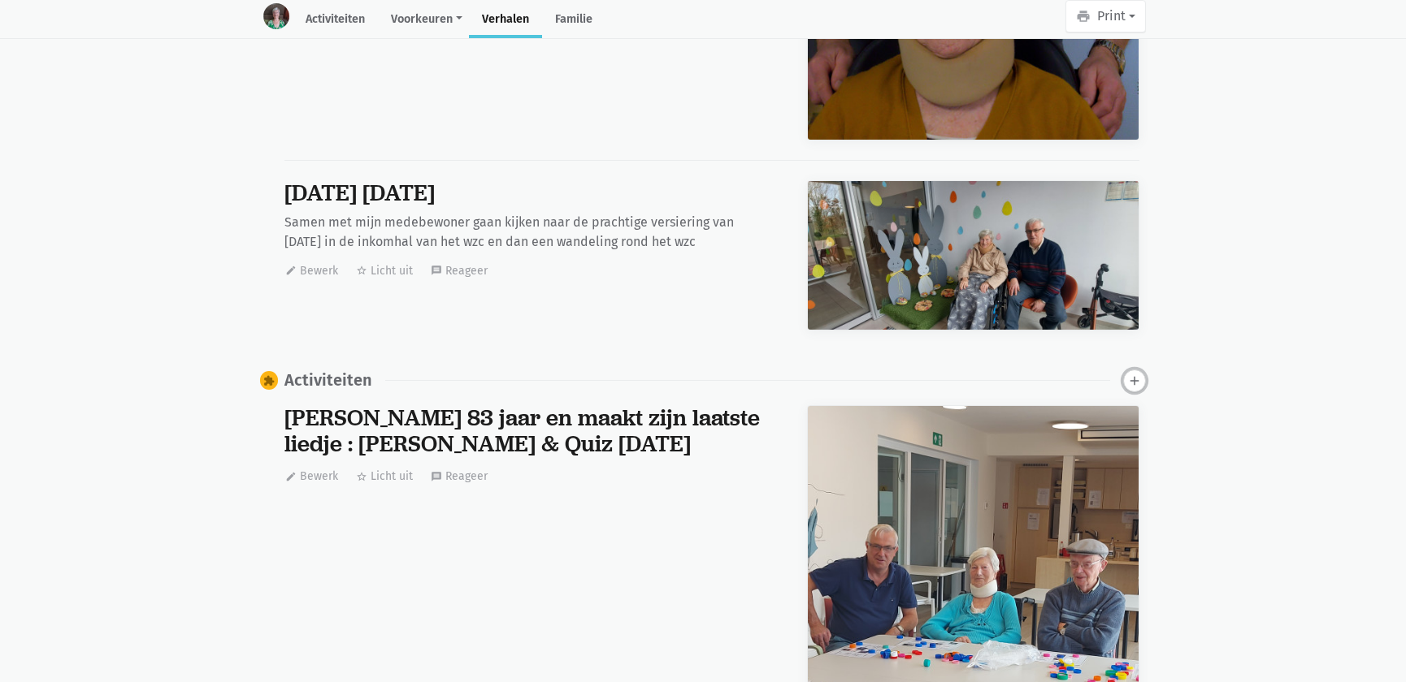
click at [1131, 374] on icon "add" at bounding box center [1134, 381] width 15 height 15
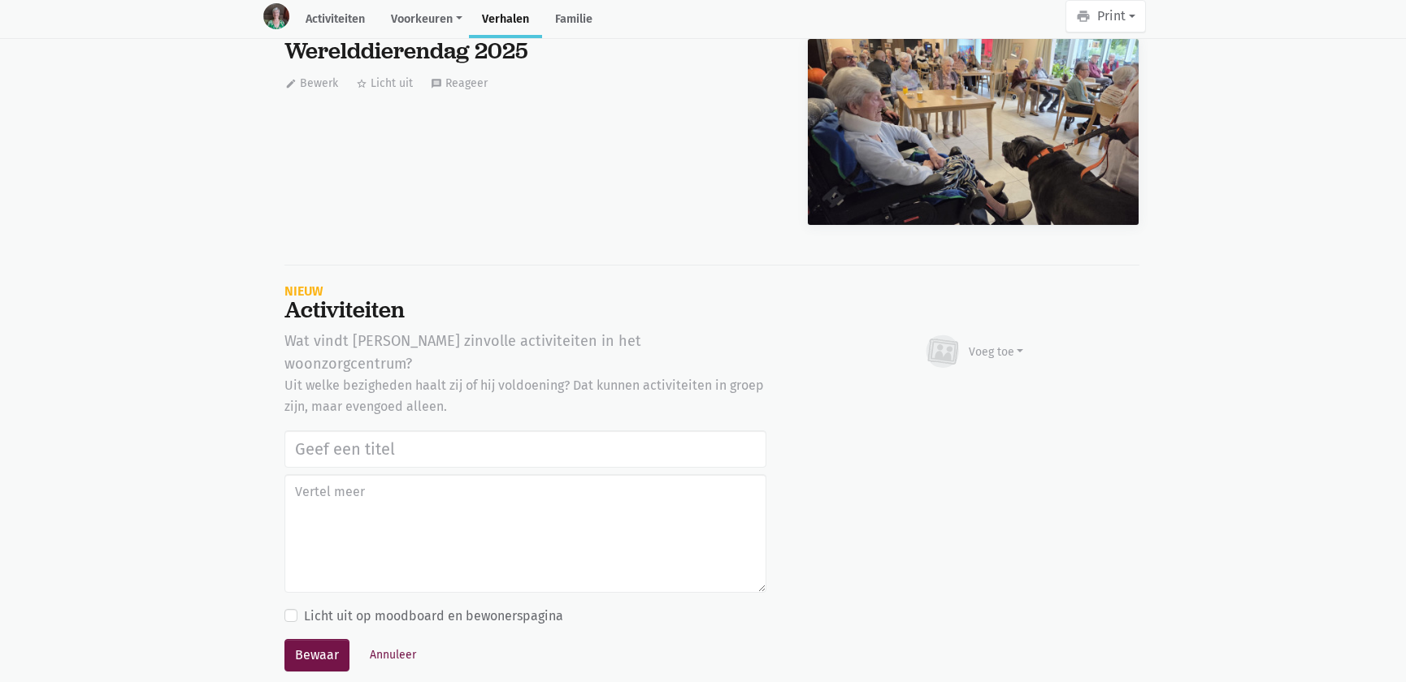
click at [331, 431] on input "text" at bounding box center [525, 449] width 482 height 37
type input "Werelddierendag 2025"
click at [976, 334] on div "Voeg toe" at bounding box center [973, 352] width 101 height 36
click at [974, 385] on link "Afbeelding" at bounding box center [964, 399] width 118 height 28
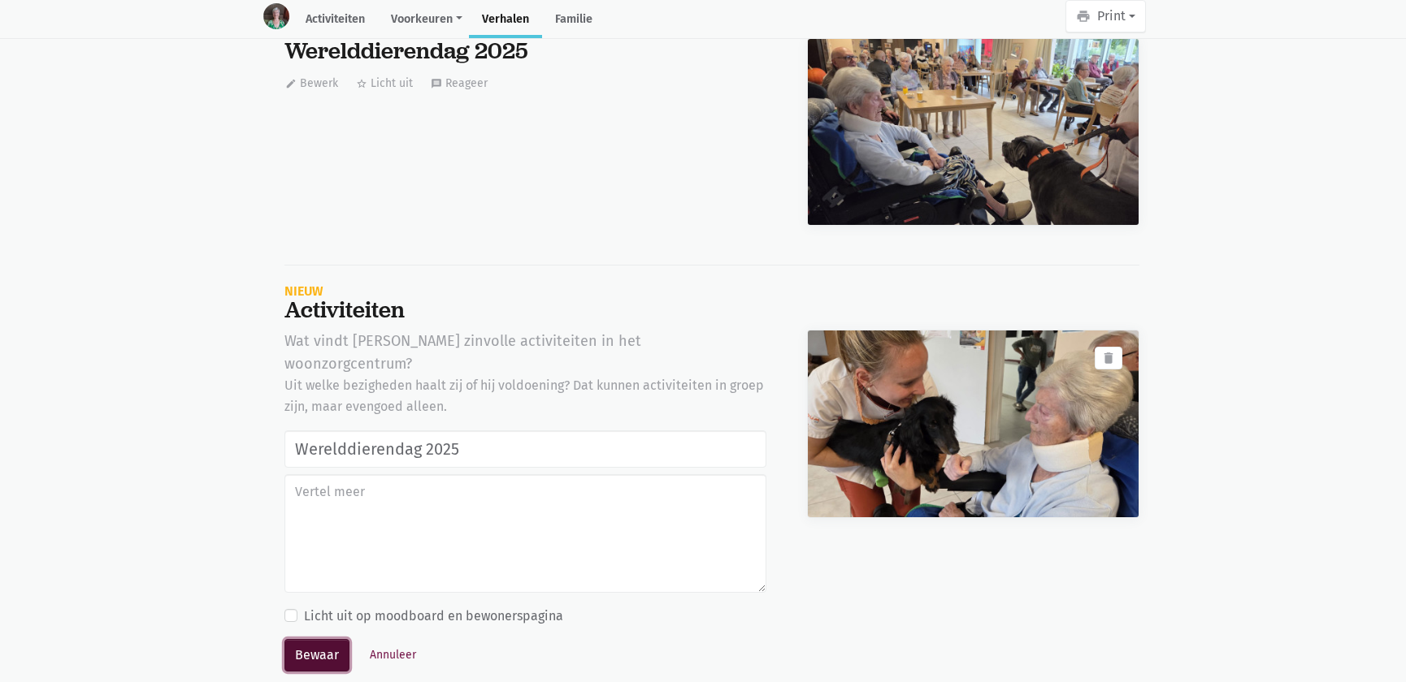
click at [310, 639] on button "Bewaar" at bounding box center [316, 655] width 65 height 32
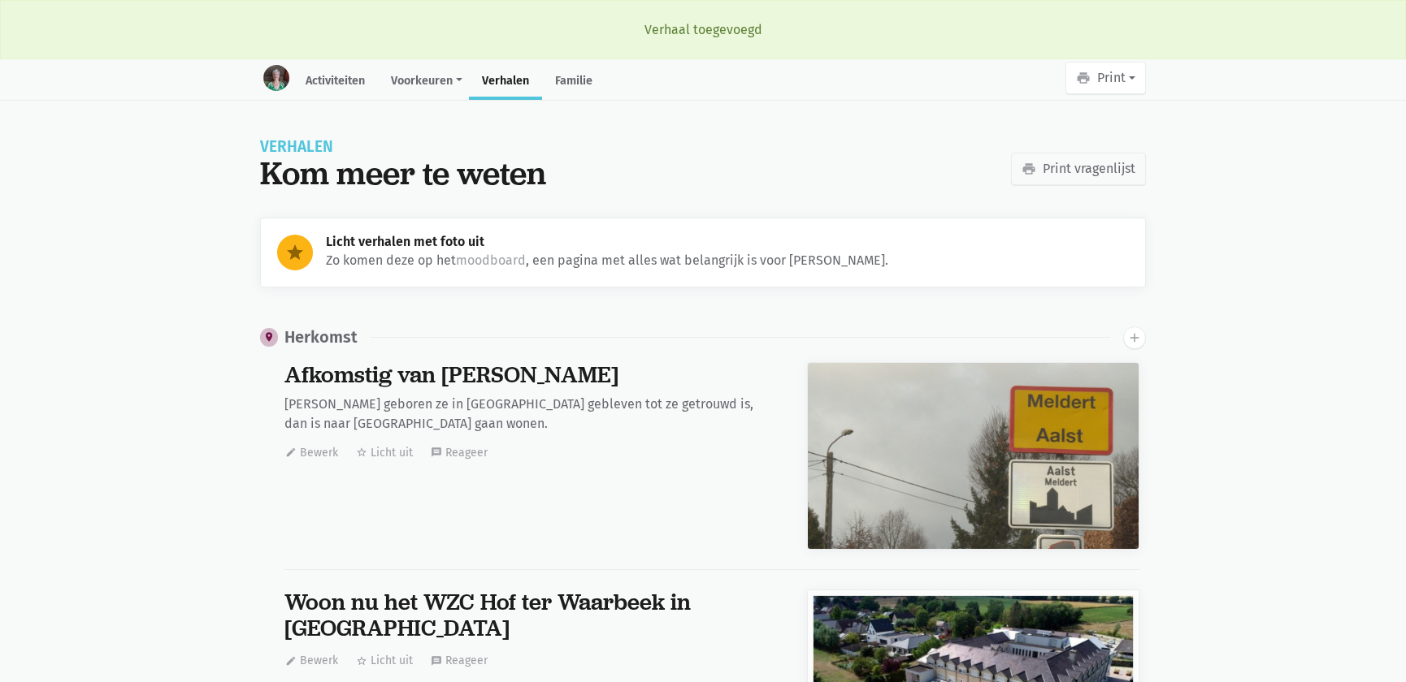
scroll to position [10078, 0]
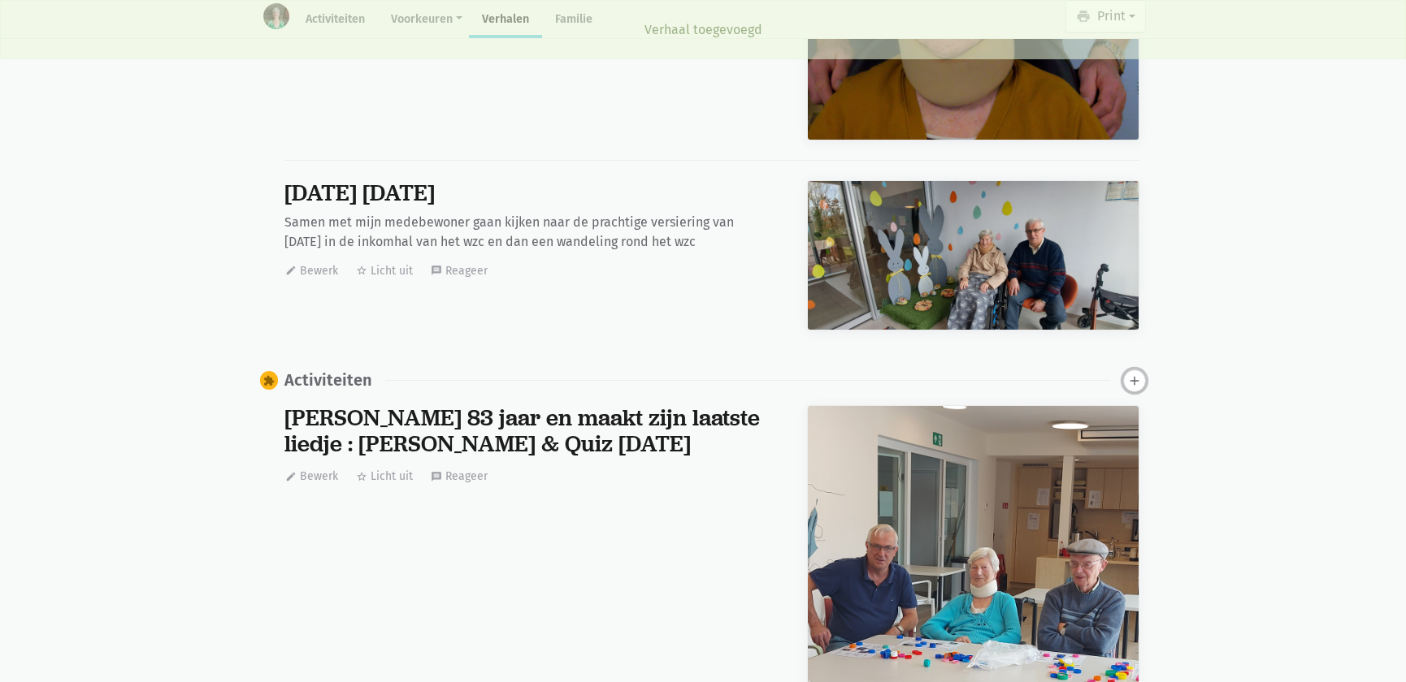
click at [1131, 374] on icon "add" at bounding box center [1134, 381] width 15 height 15
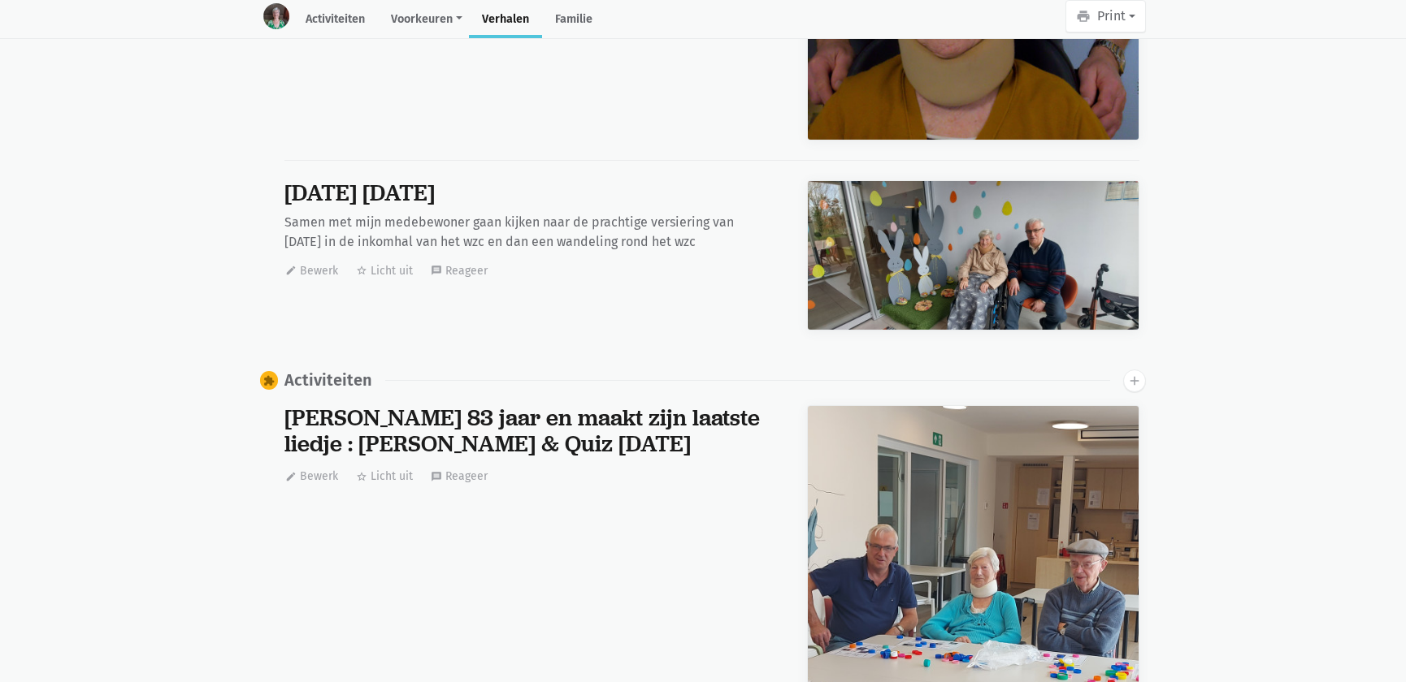
scroll to position [21799, 0]
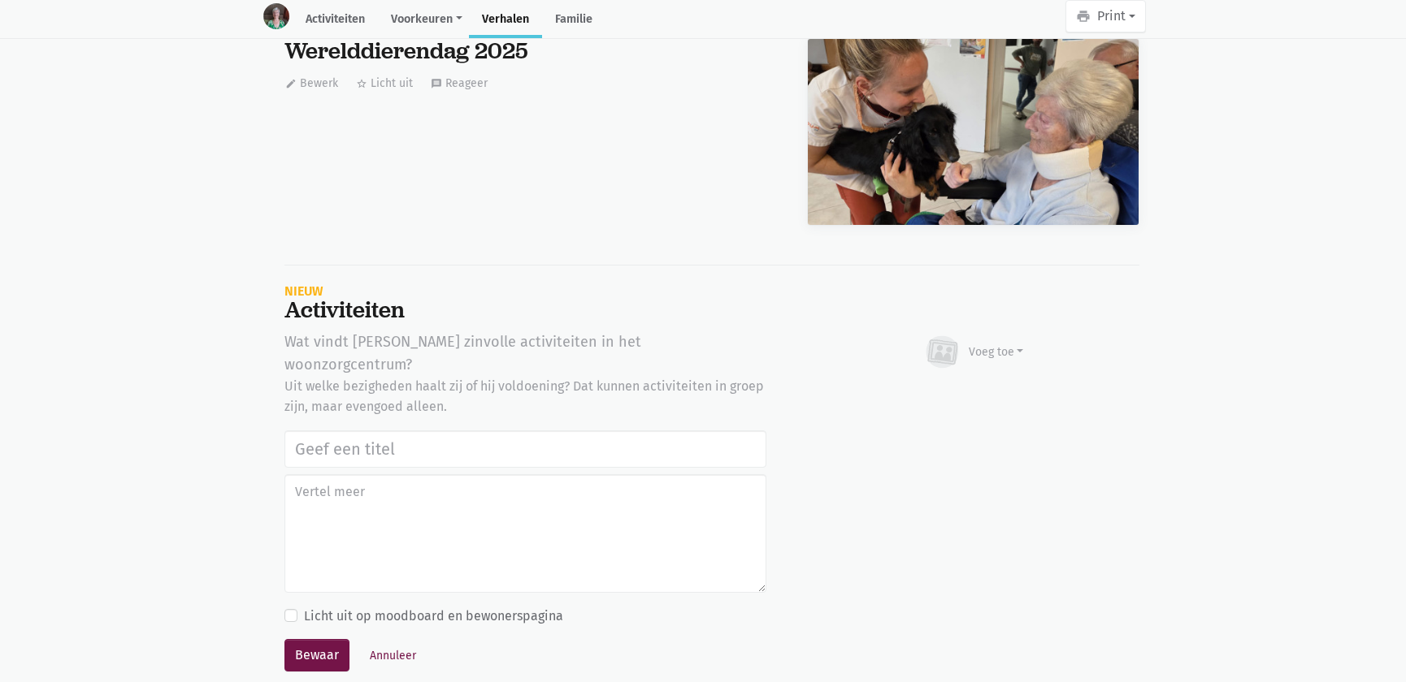
click at [339, 431] on input "text" at bounding box center [525, 449] width 482 height 37
type input "Werelddierendag 2025"
click at [1004, 344] on div "Voeg toe" at bounding box center [995, 352] width 55 height 17
click at [983, 386] on link "Afbeelding" at bounding box center [964, 400] width 118 height 28
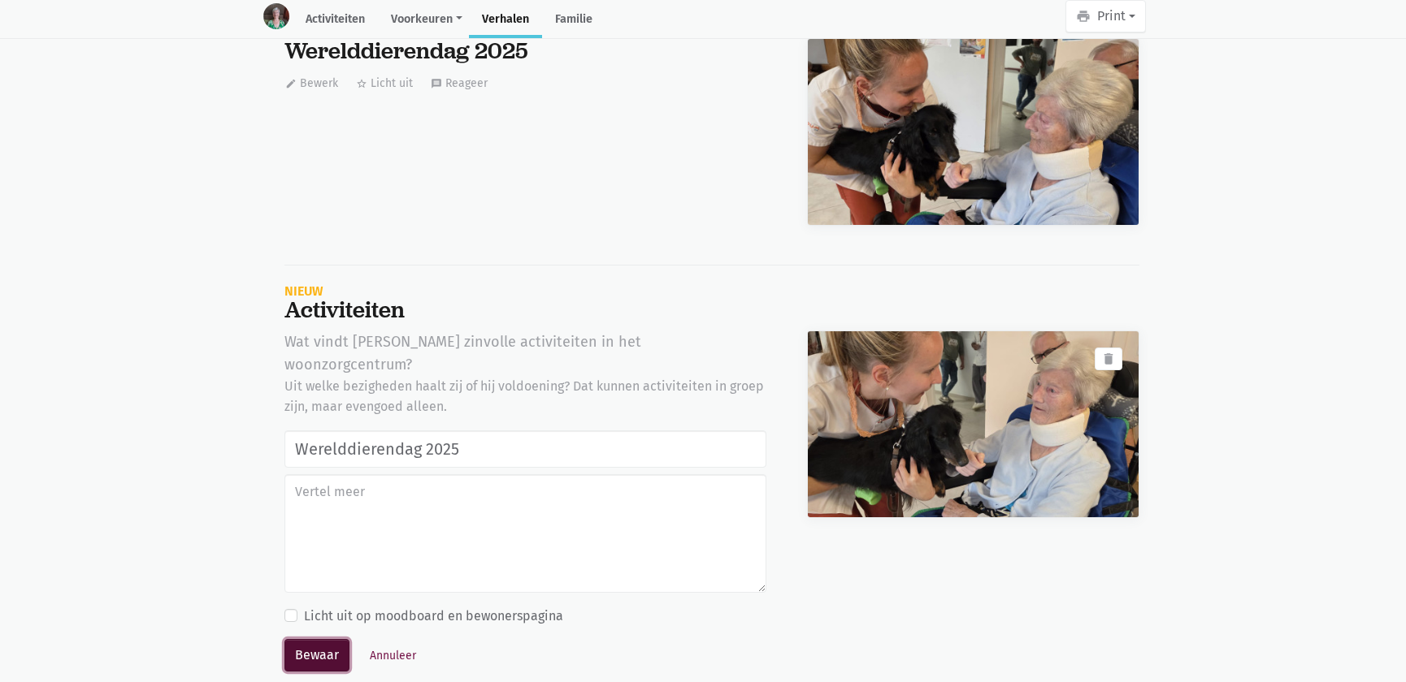
click at [299, 639] on button "Bewaar" at bounding box center [316, 655] width 65 height 32
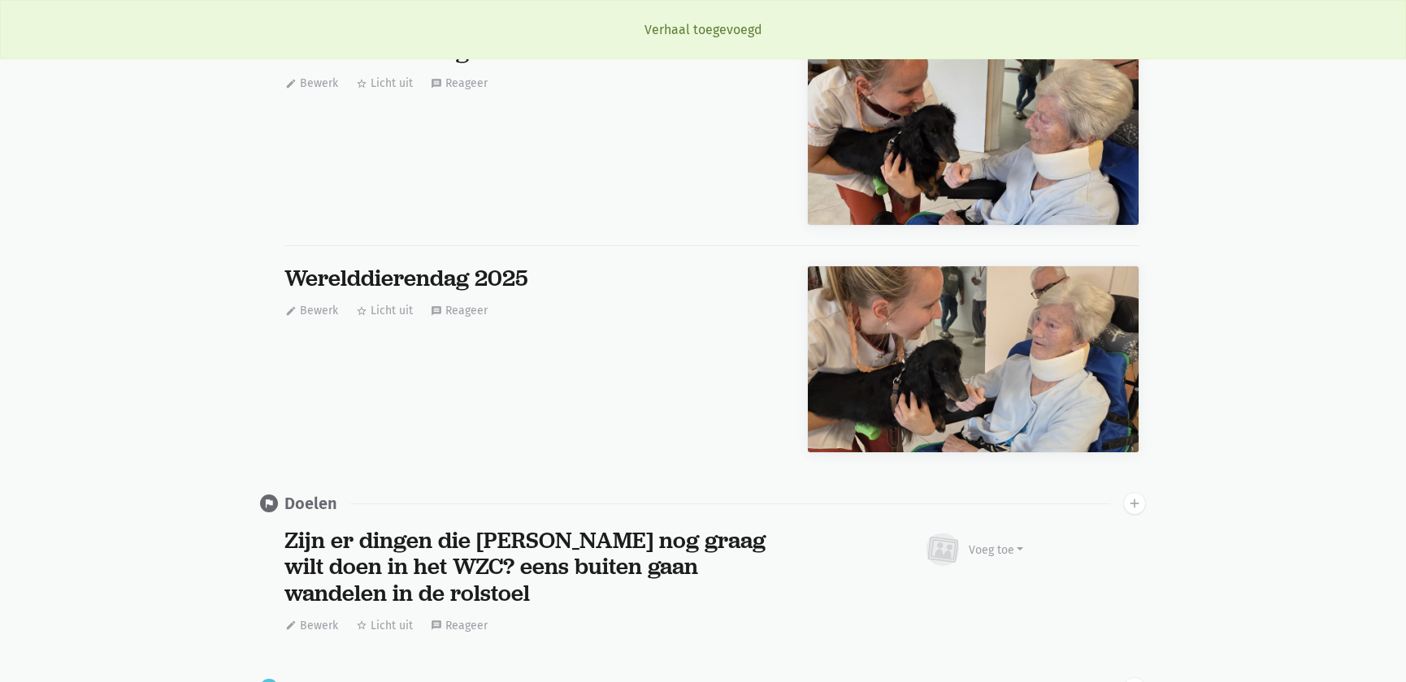
scroll to position [0, 0]
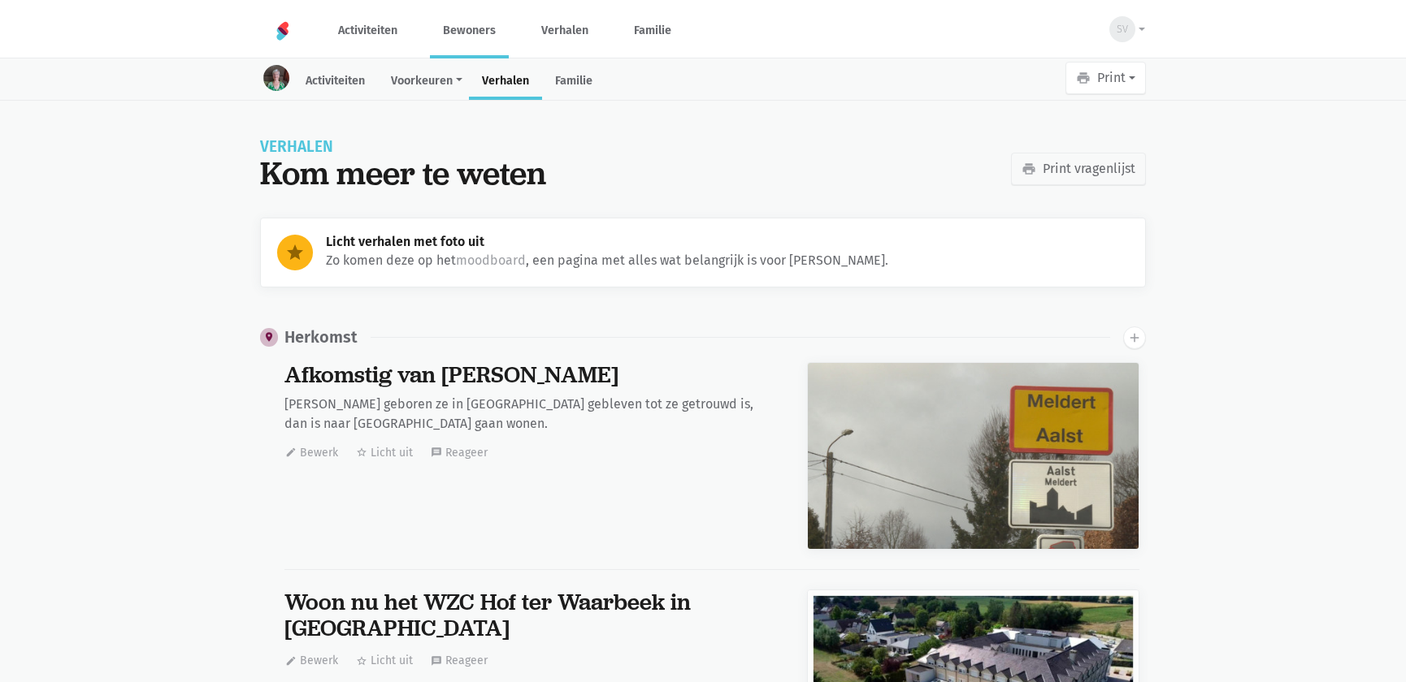
click at [463, 34] on link "Bewoners" at bounding box center [469, 30] width 79 height 54
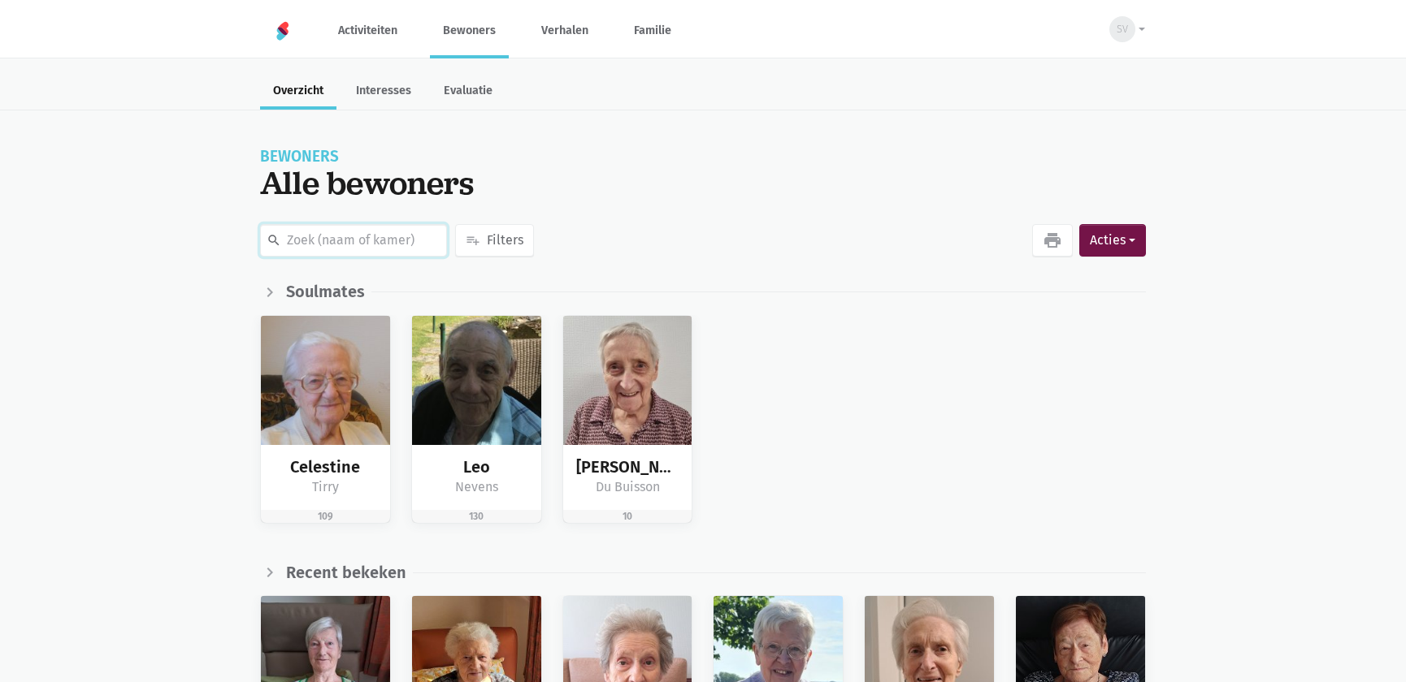
click at [357, 235] on input "text" at bounding box center [353, 240] width 187 height 32
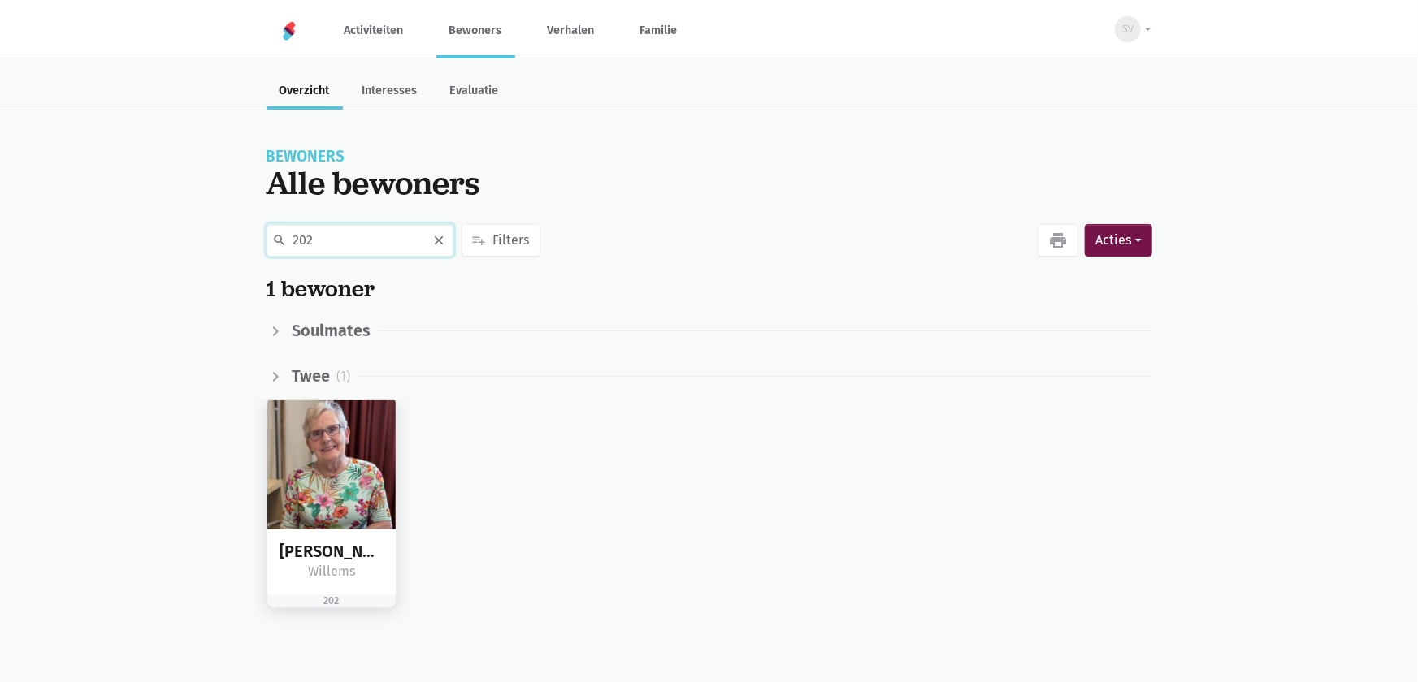
type input "202"
click at [340, 471] on img at bounding box center [331, 465] width 129 height 129
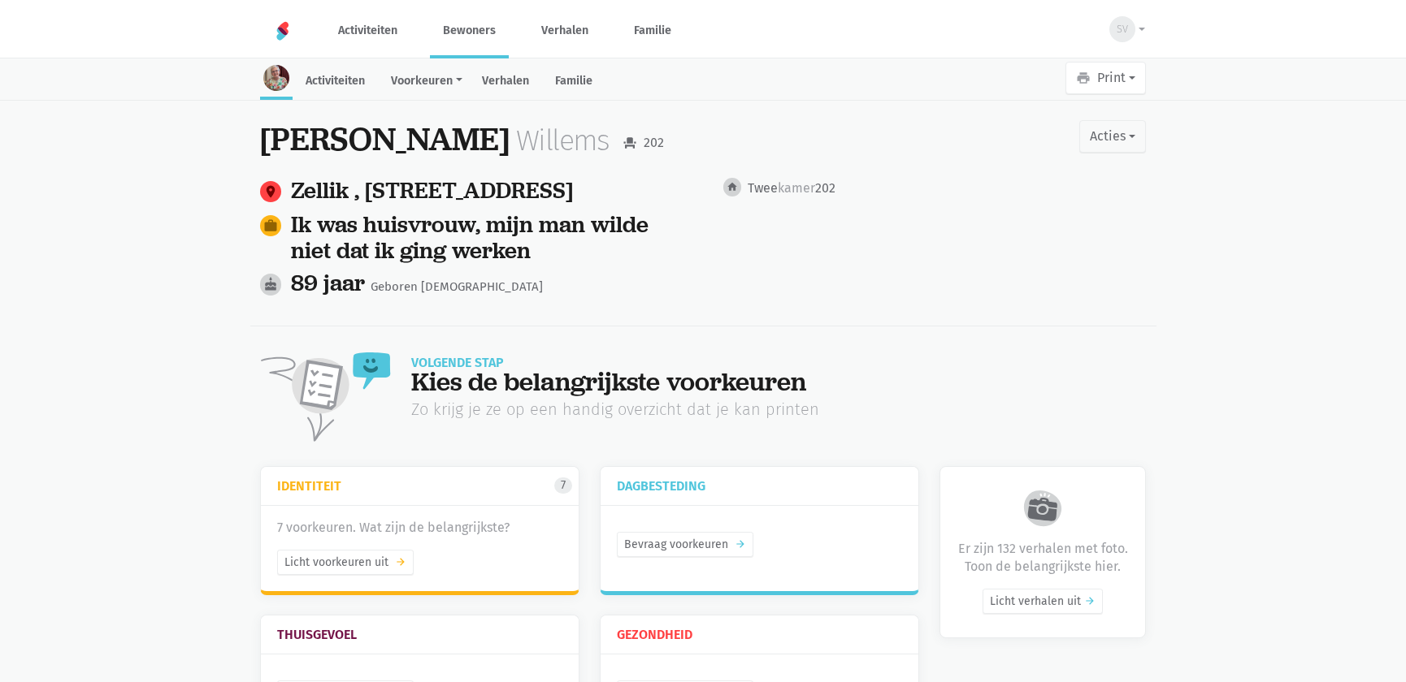
click at [528, 81] on link "Verhalen" at bounding box center [505, 82] width 73 height 35
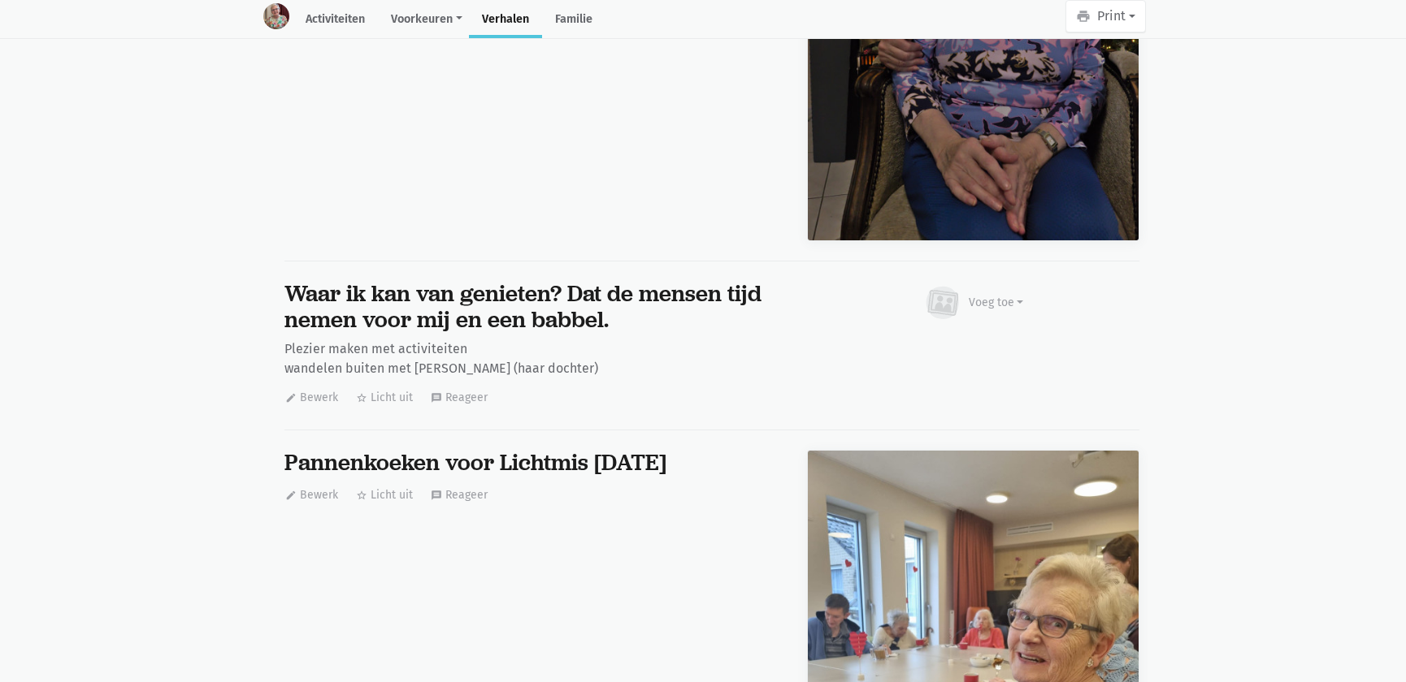
scroll to position [22835, 0]
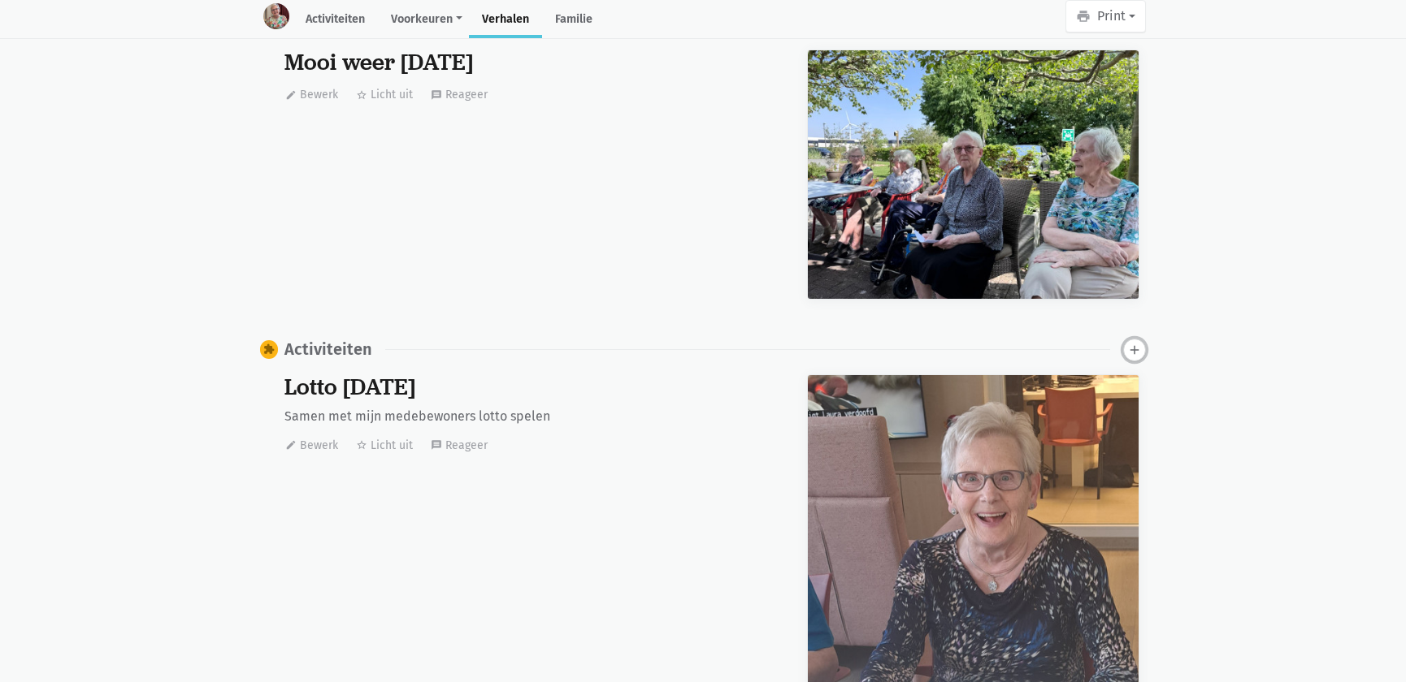
click at [1135, 343] on icon "add" at bounding box center [1134, 350] width 15 height 15
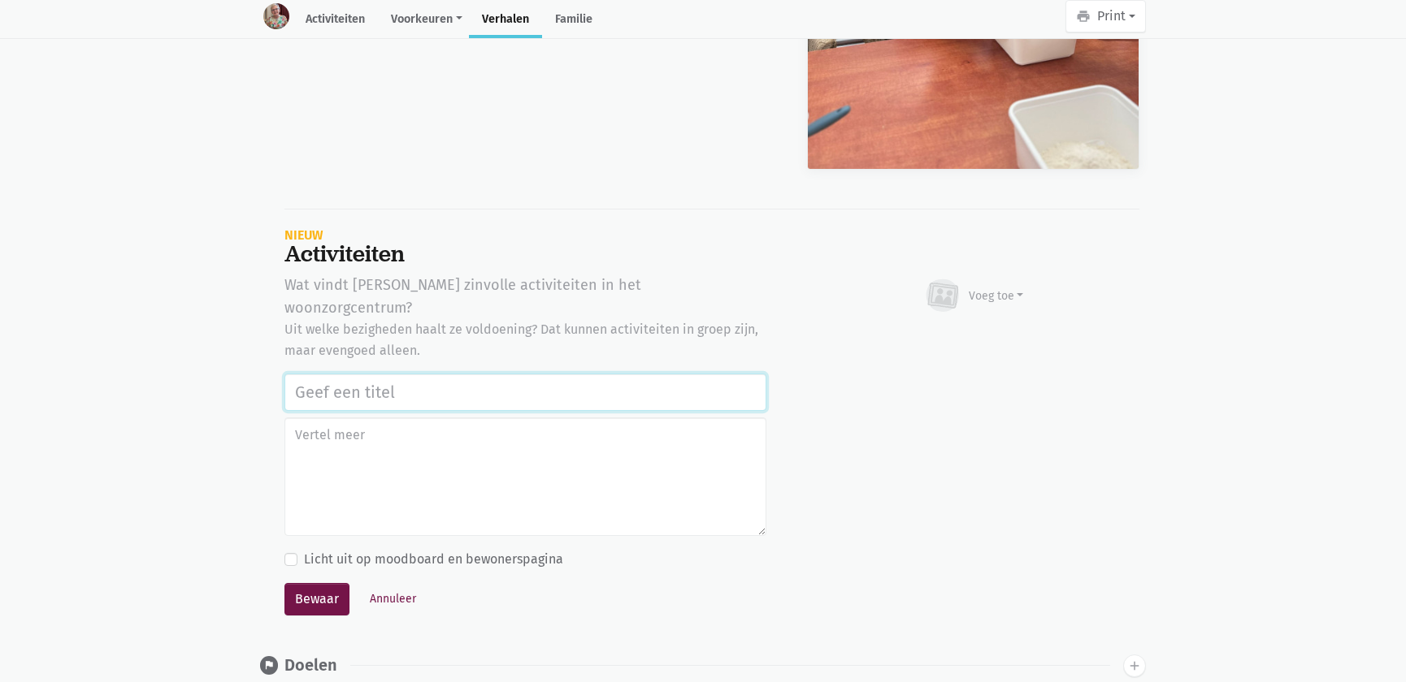
click at [330, 374] on input "text" at bounding box center [525, 392] width 482 height 37
paste input "Werelddierendag 2025"
type input "Werelddierendag 2025"
click at [1006, 288] on div "Voeg toe" at bounding box center [995, 296] width 55 height 17
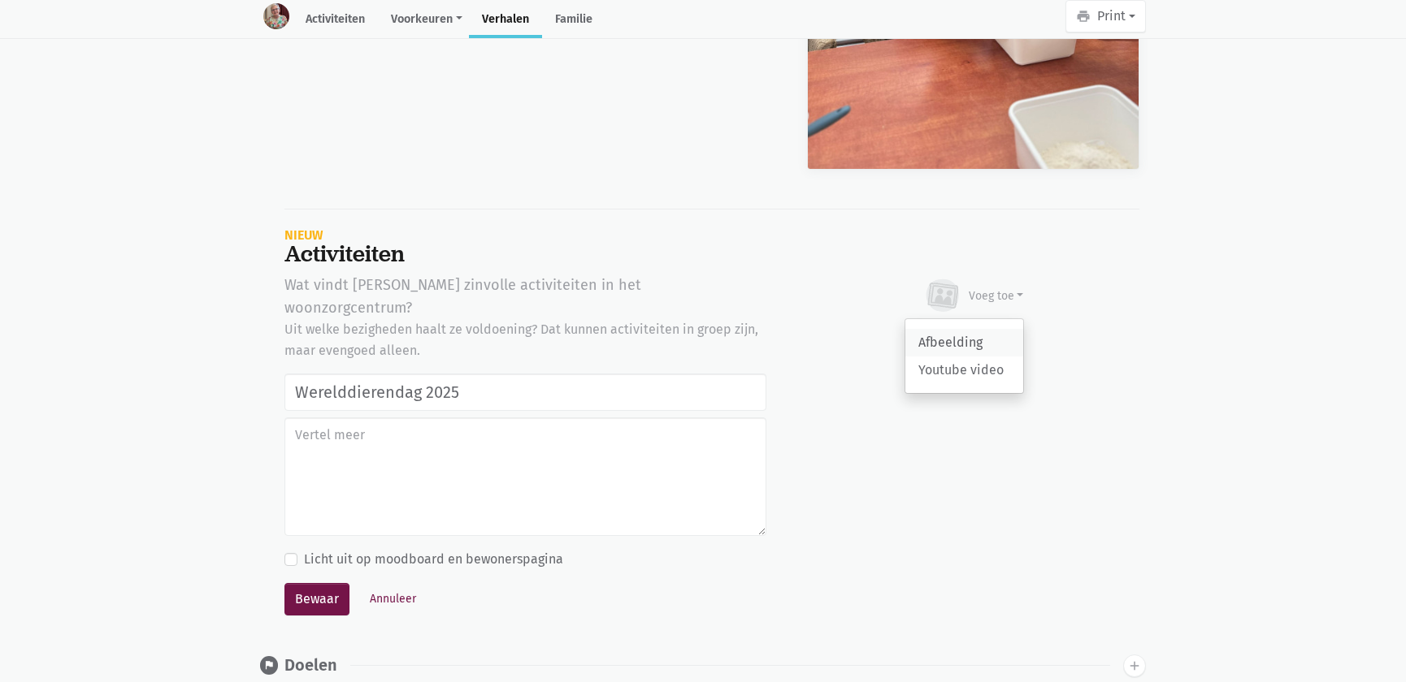
click at [960, 329] on link "Afbeelding" at bounding box center [964, 343] width 118 height 28
click at [385, 587] on button "Annuleer" at bounding box center [392, 599] width 61 height 25
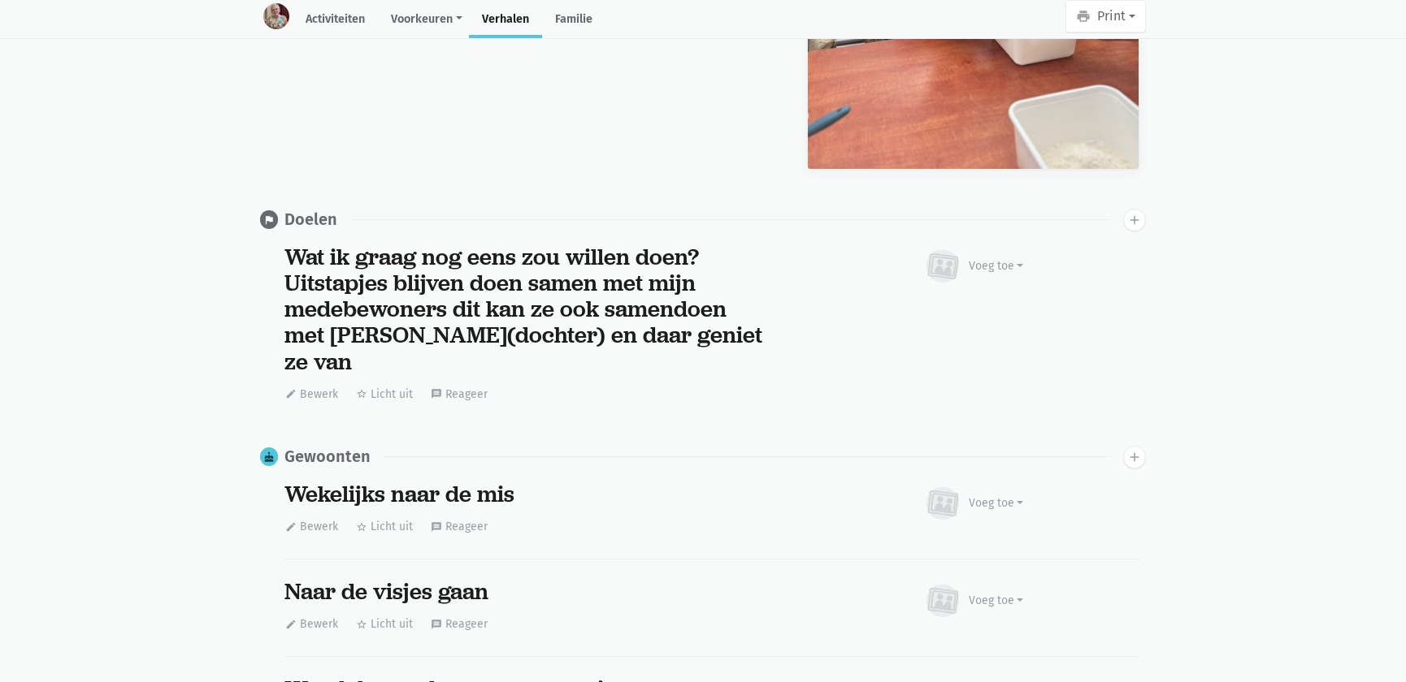
scroll to position [0, 0]
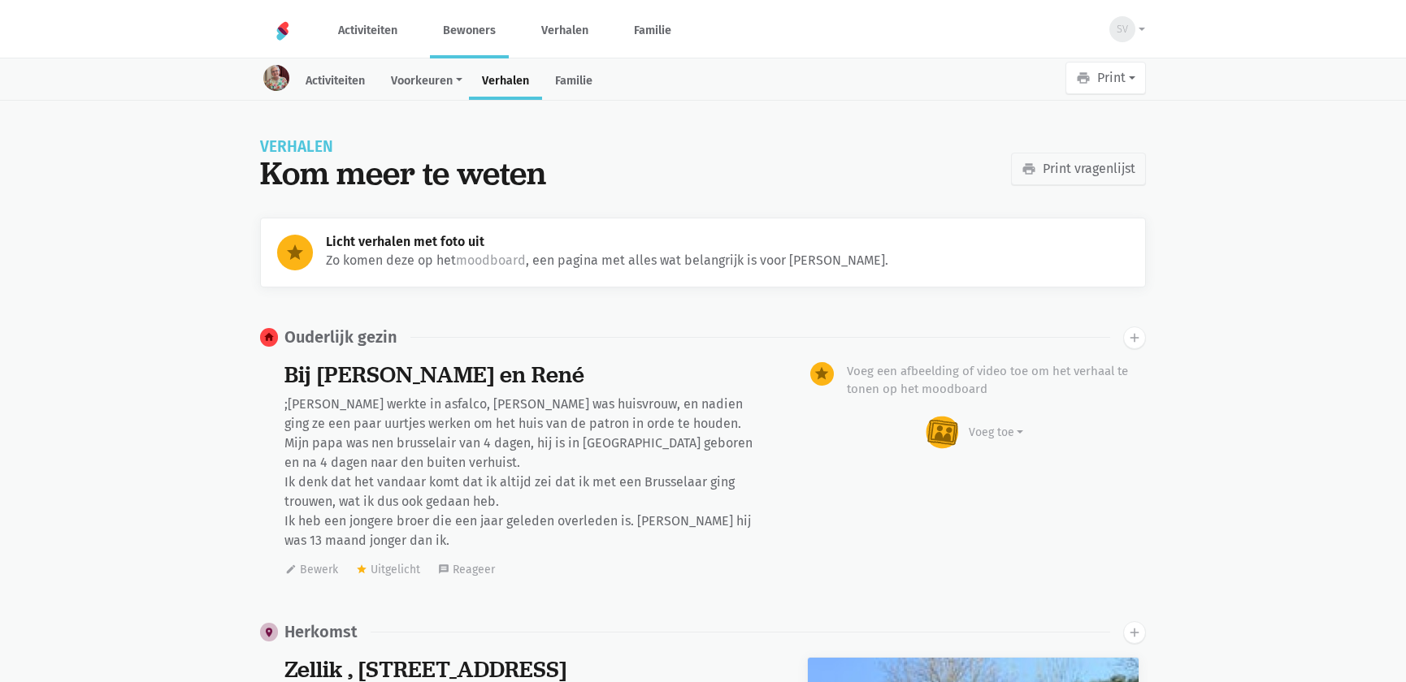
click at [486, 42] on link "Bewoners" at bounding box center [469, 30] width 79 height 54
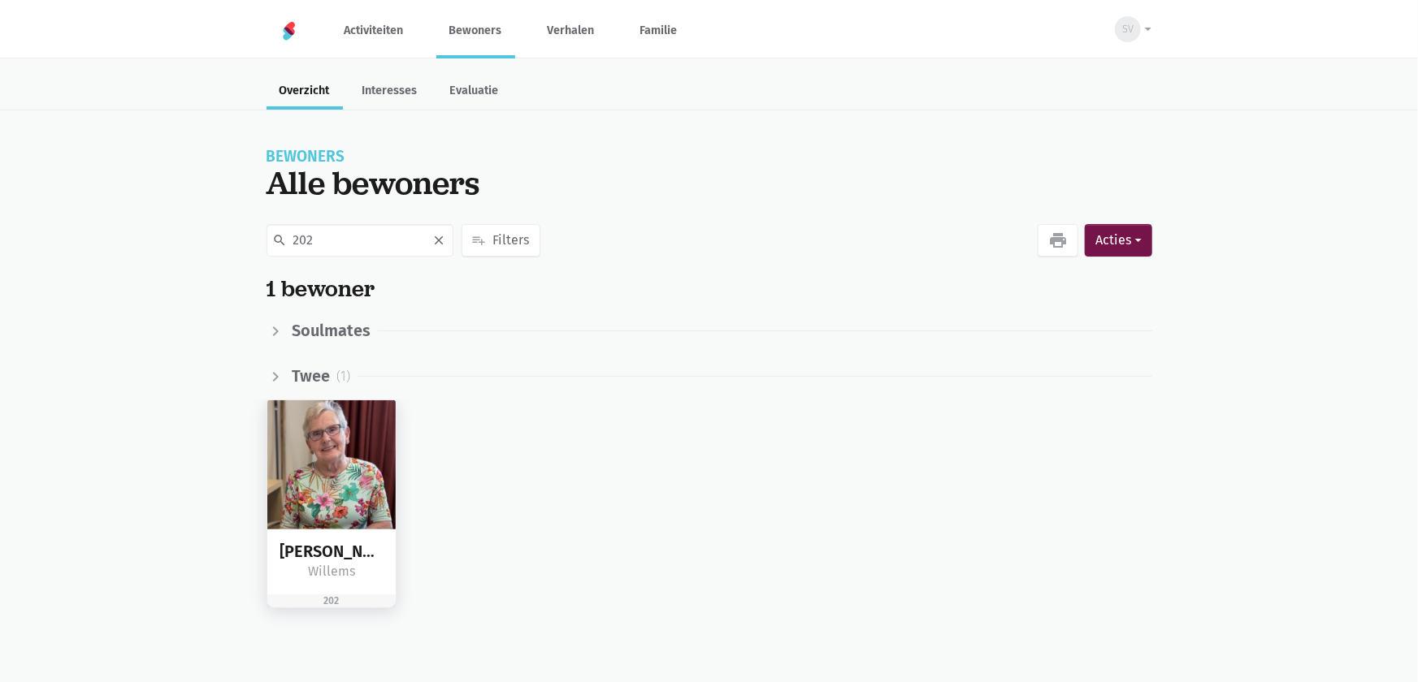
type input "202"
click at [349, 429] on img at bounding box center [331, 465] width 129 height 129
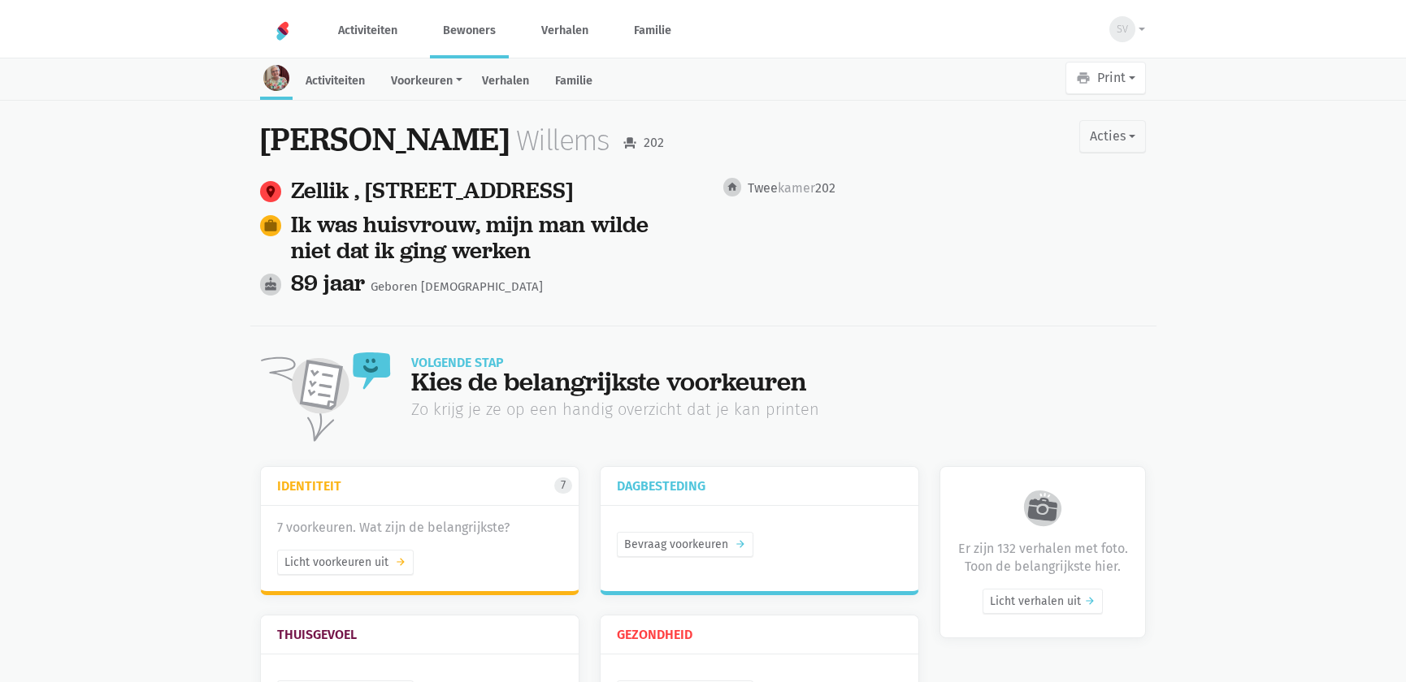
click at [474, 32] on link "Bewoners" at bounding box center [469, 30] width 79 height 54
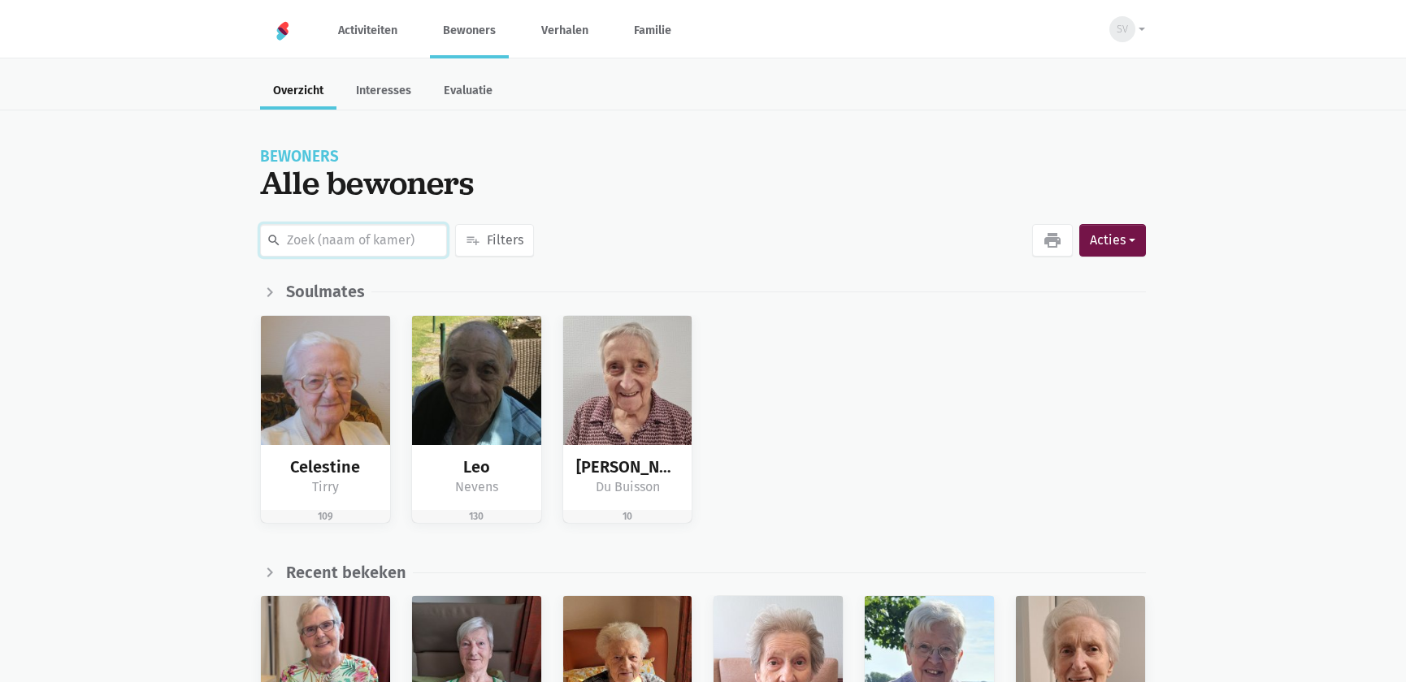
click at [384, 232] on input "text" at bounding box center [353, 240] width 187 height 32
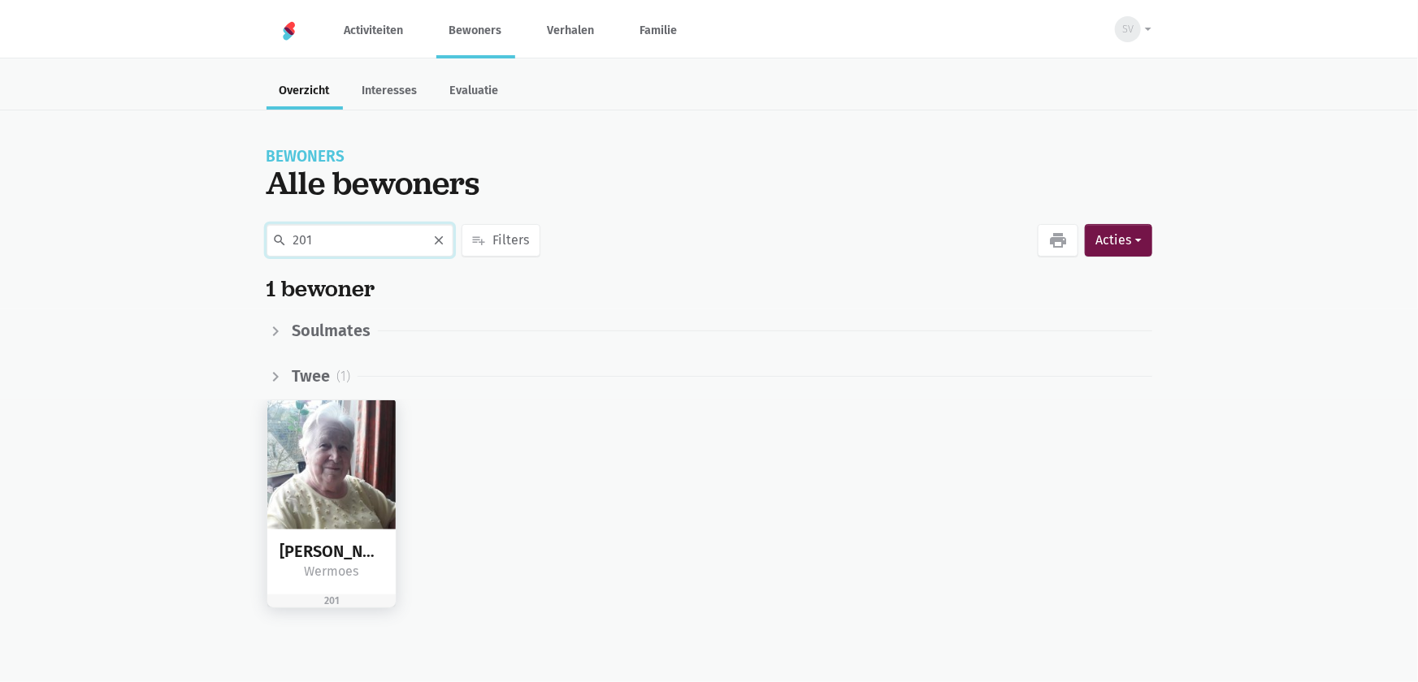
type input "201"
click at [349, 444] on img at bounding box center [331, 465] width 129 height 129
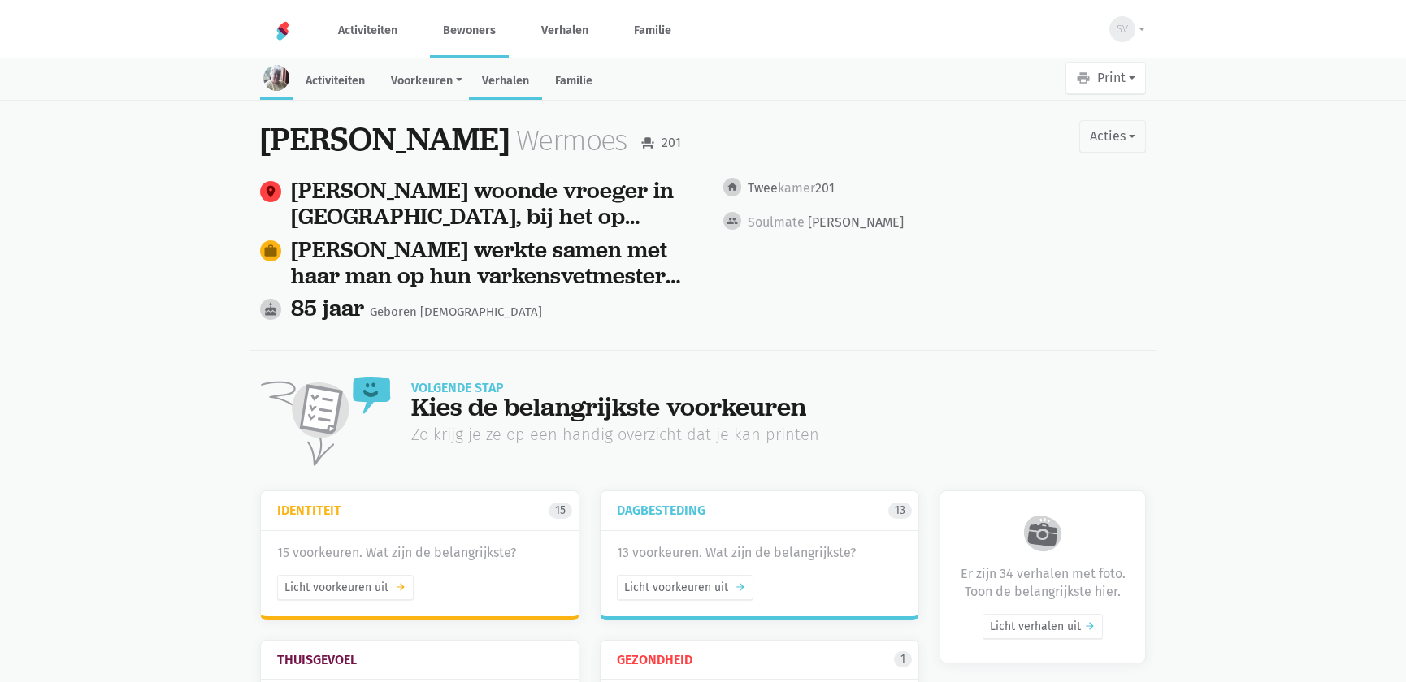
click at [496, 81] on link "Verhalen" at bounding box center [505, 82] width 73 height 35
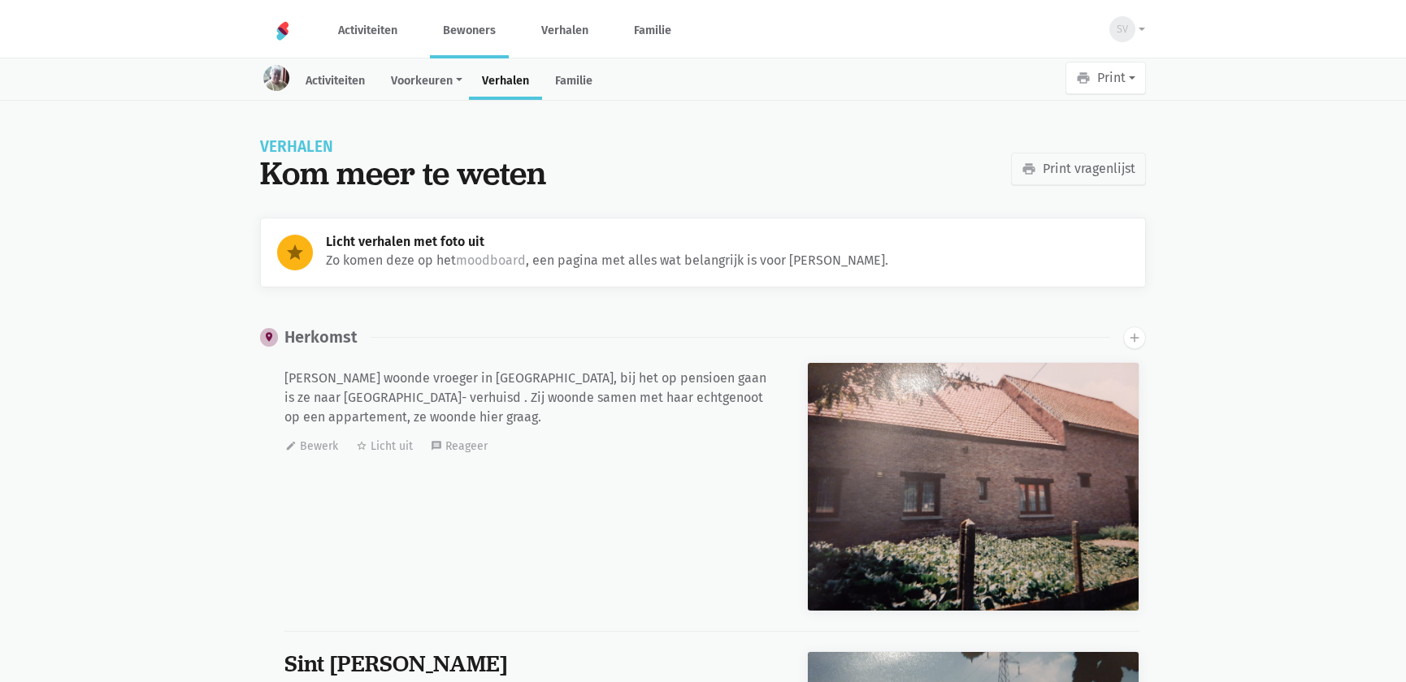
scroll to position [8529, 0]
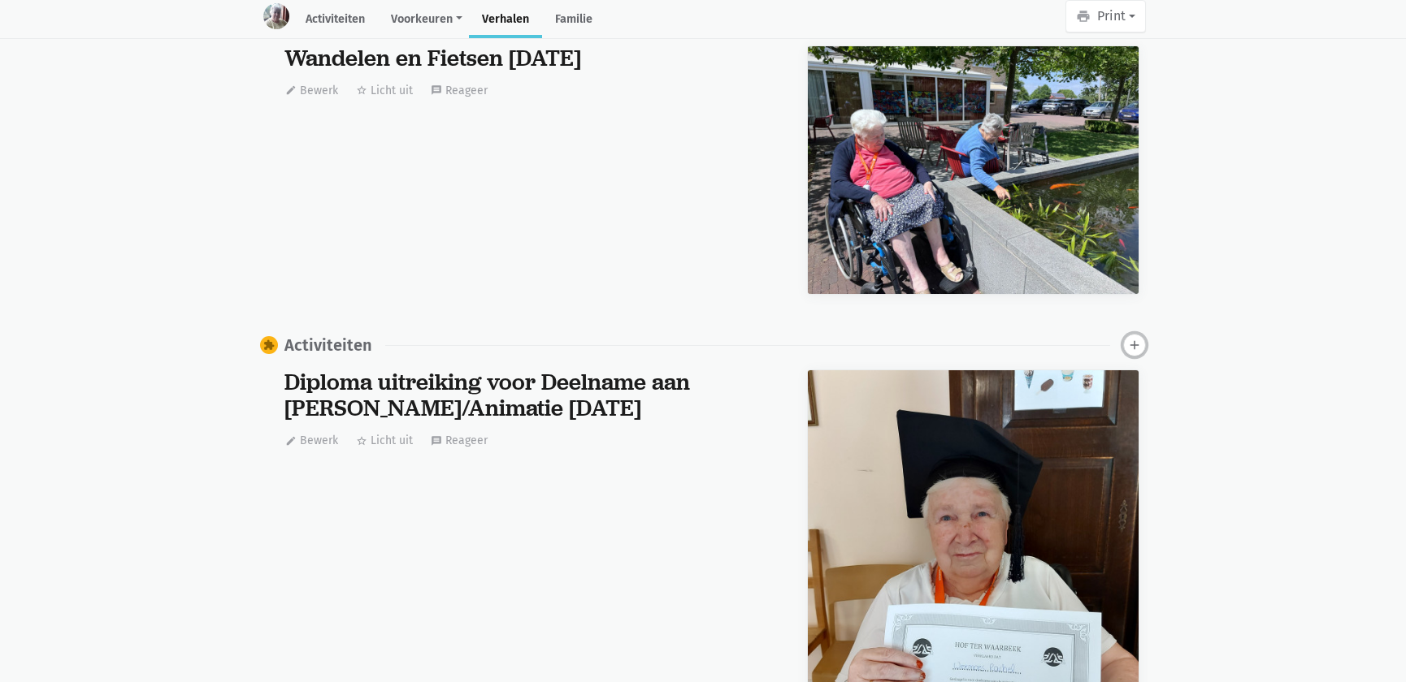
click at [1137, 345] on icon "add" at bounding box center [1134, 345] width 15 height 15
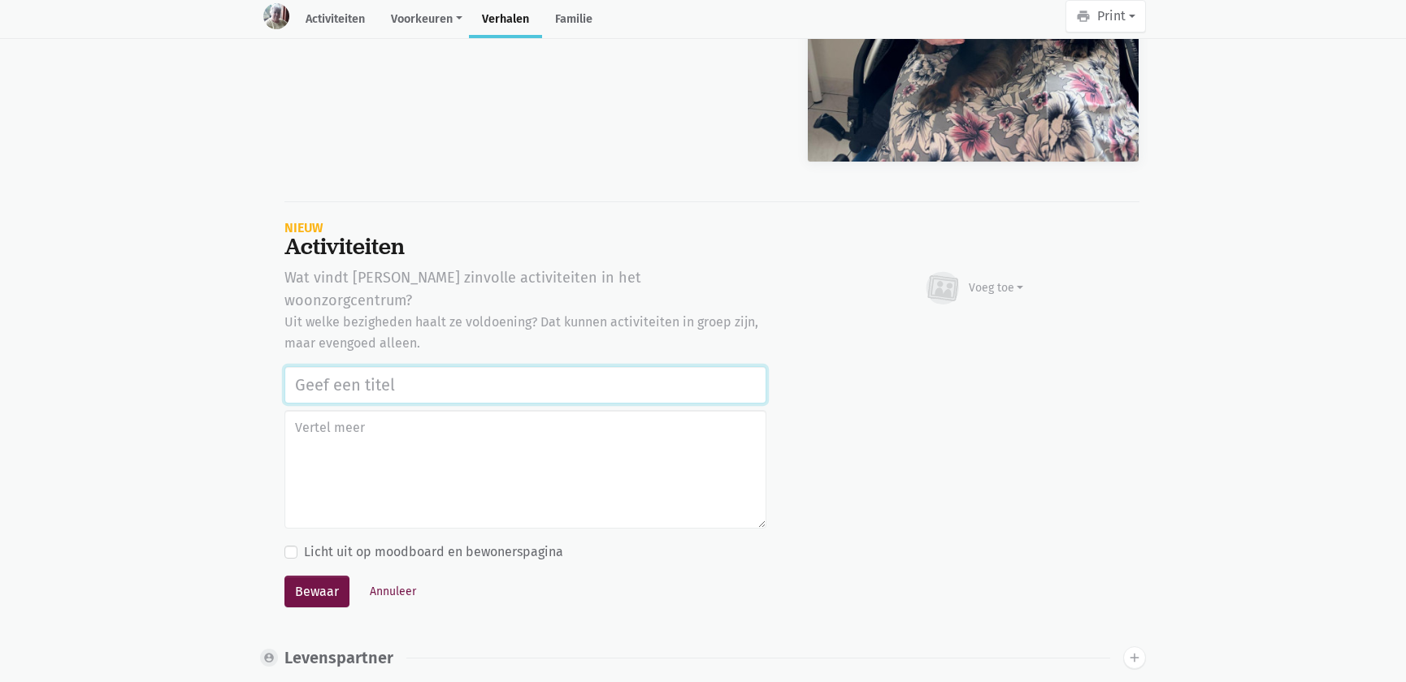
click at [445, 366] on input "text" at bounding box center [525, 384] width 482 height 37
paste input "Werelddierendag 2025"
type input "Werelddierendag 2025"
click at [984, 287] on div "Voeg toe" at bounding box center [995, 287] width 55 height 17
click at [967, 322] on link "Afbeelding" at bounding box center [964, 336] width 118 height 28
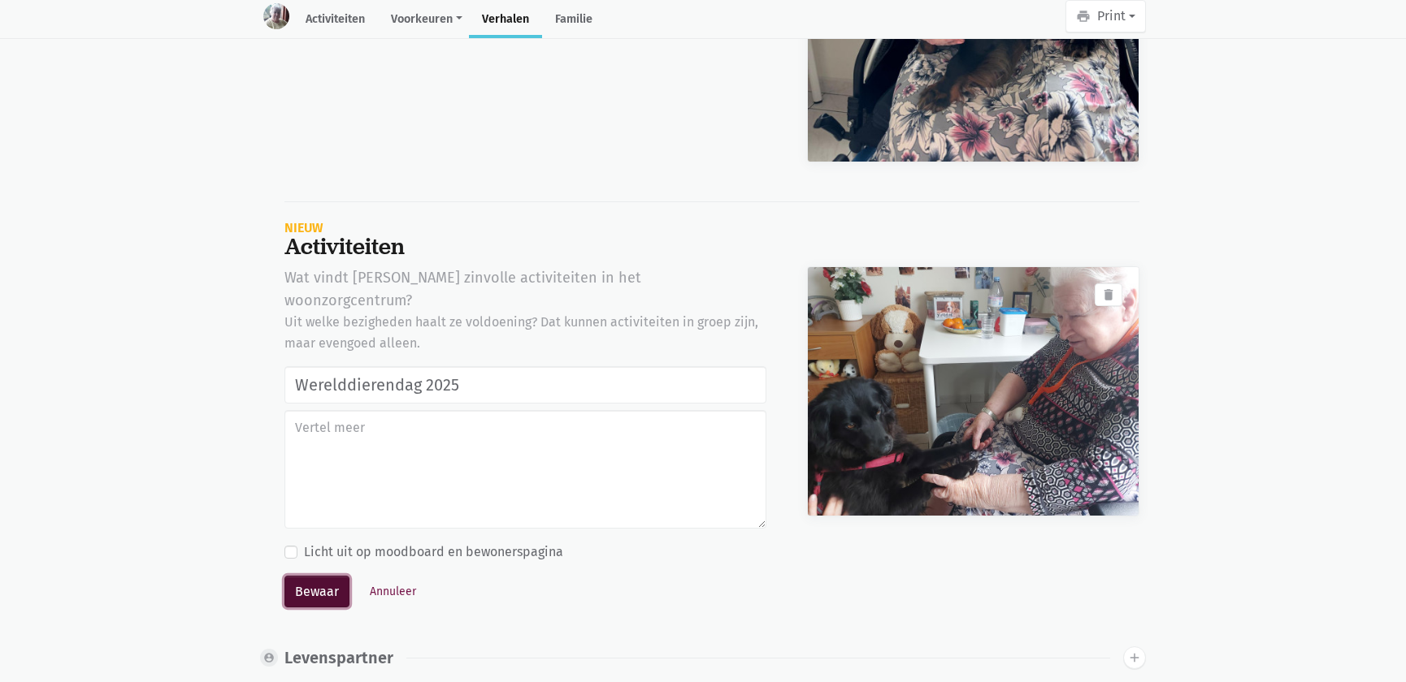
click at [303, 576] on button "Bewaar" at bounding box center [316, 592] width 65 height 32
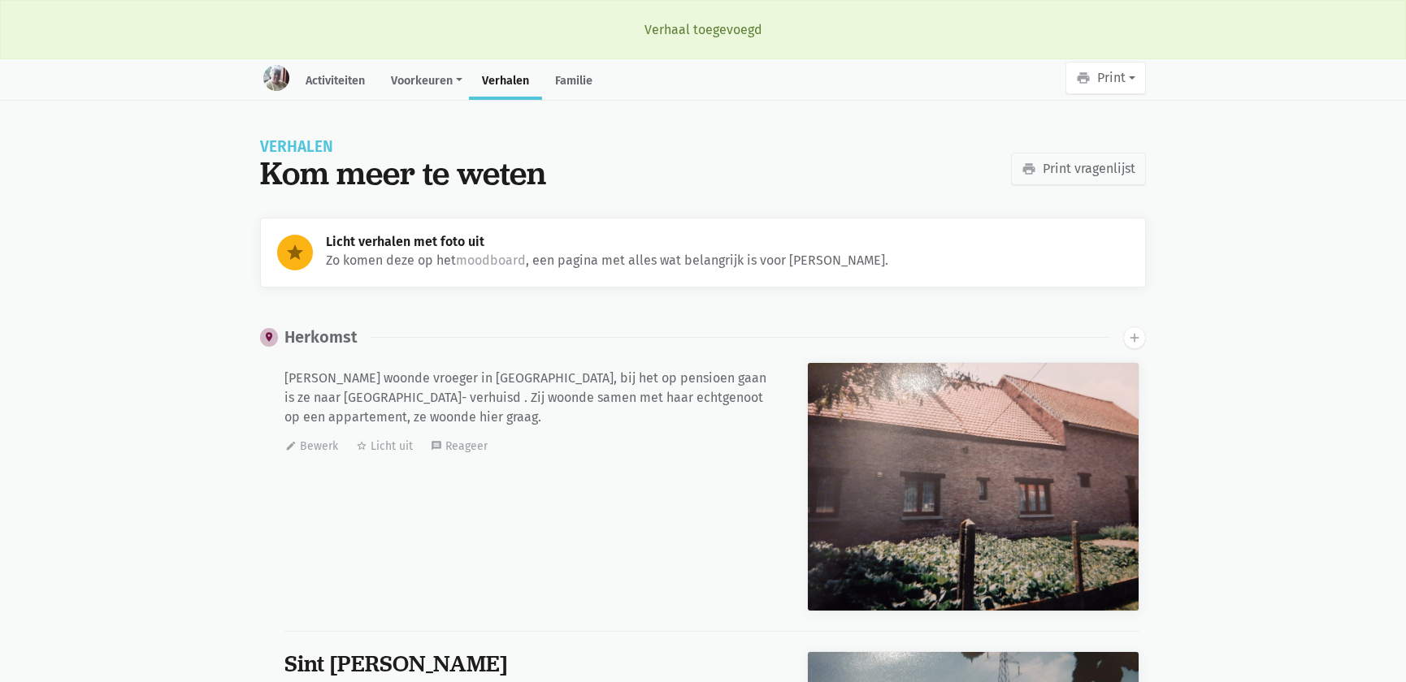
scroll to position [8529, 0]
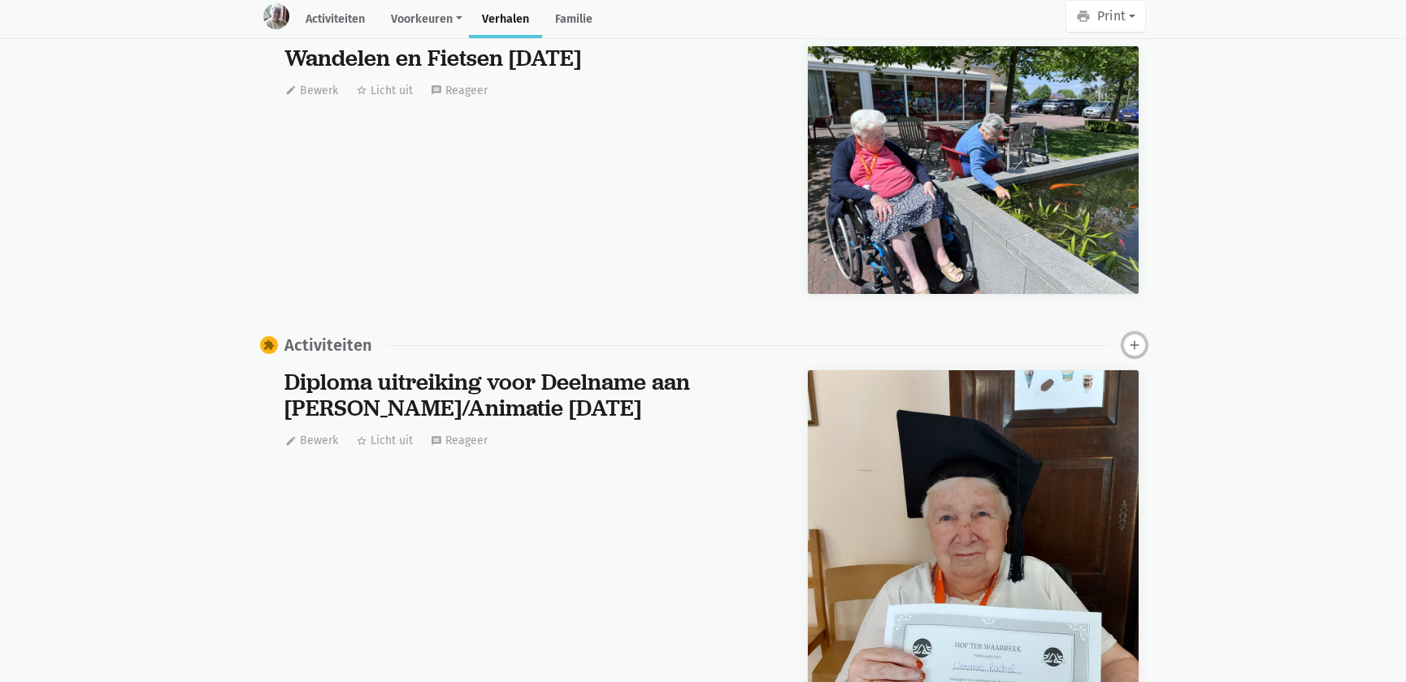
click at [1133, 340] on icon "add" at bounding box center [1134, 345] width 15 height 15
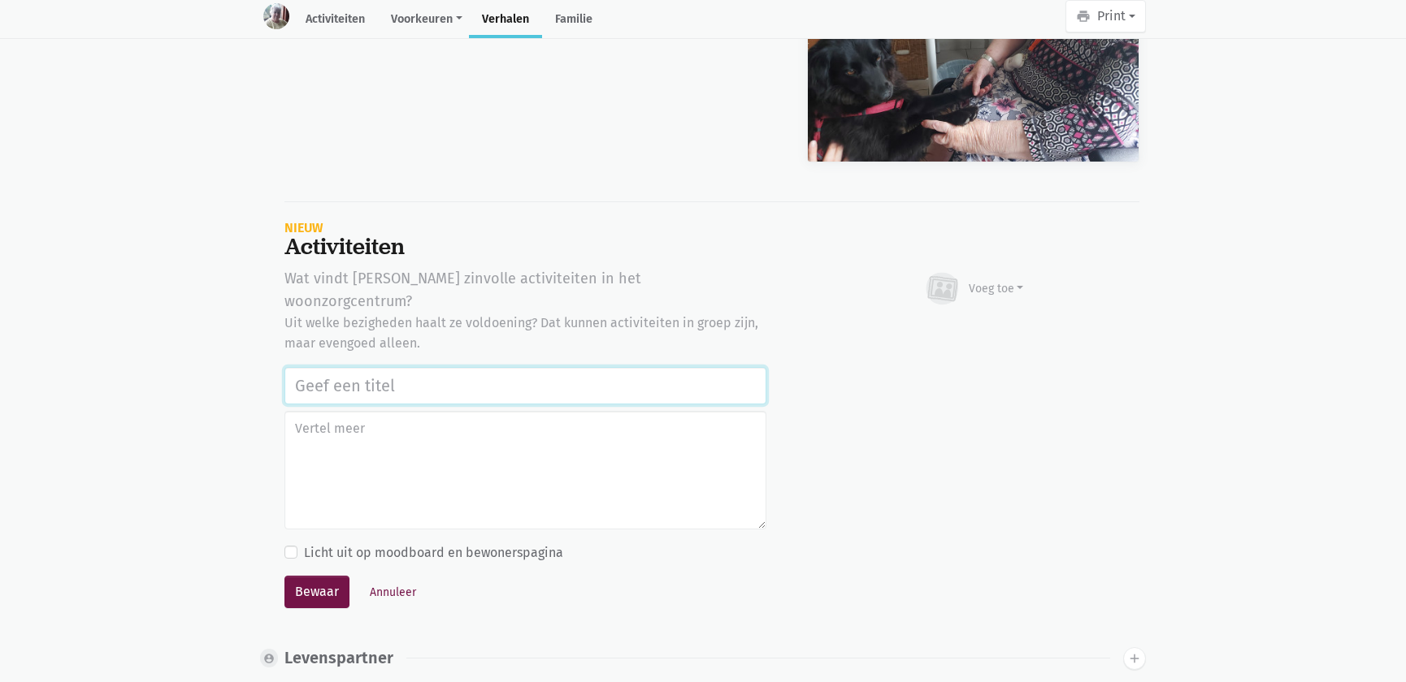
click at [464, 367] on input "text" at bounding box center [525, 385] width 482 height 37
paste input "Werelddierendag 2025"
type input "Werelddierendag 2025"
click at [1007, 282] on div "Voeg toe" at bounding box center [995, 288] width 55 height 17
click at [972, 323] on link "Afbeelding" at bounding box center [964, 337] width 118 height 28
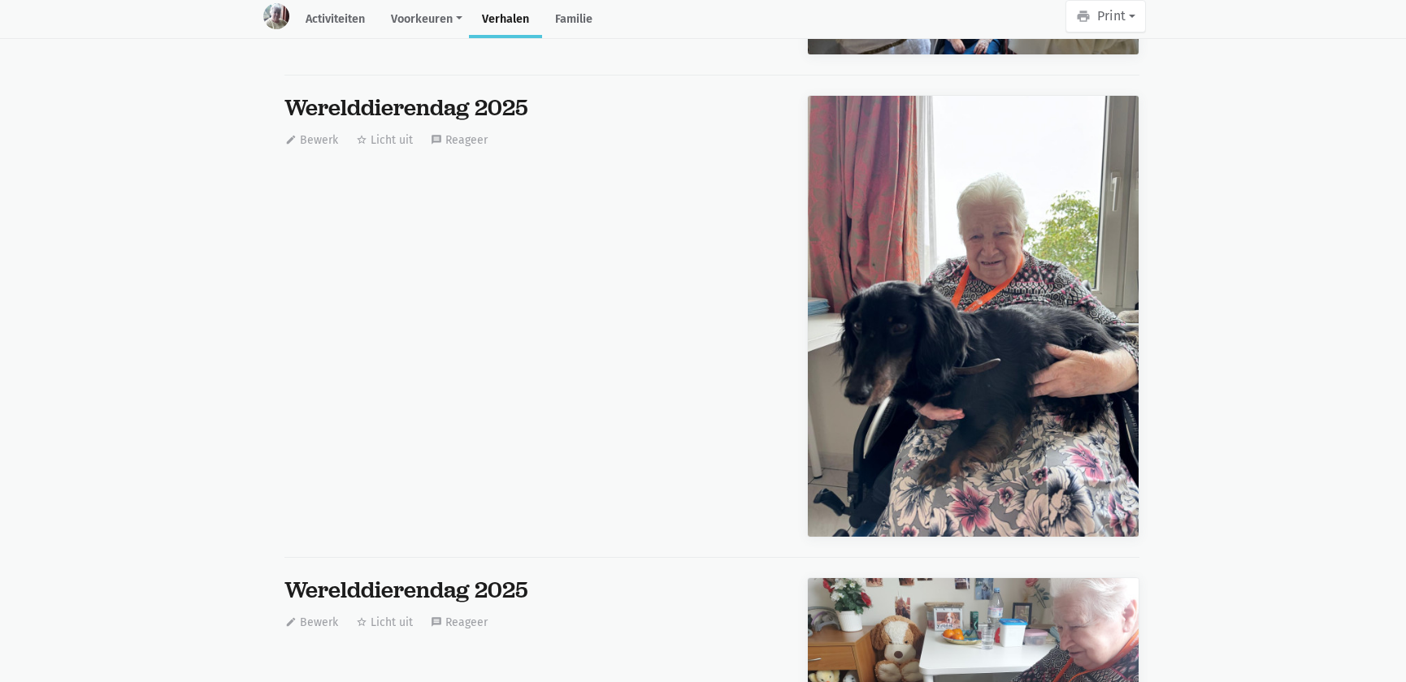
scroll to position [15121, 0]
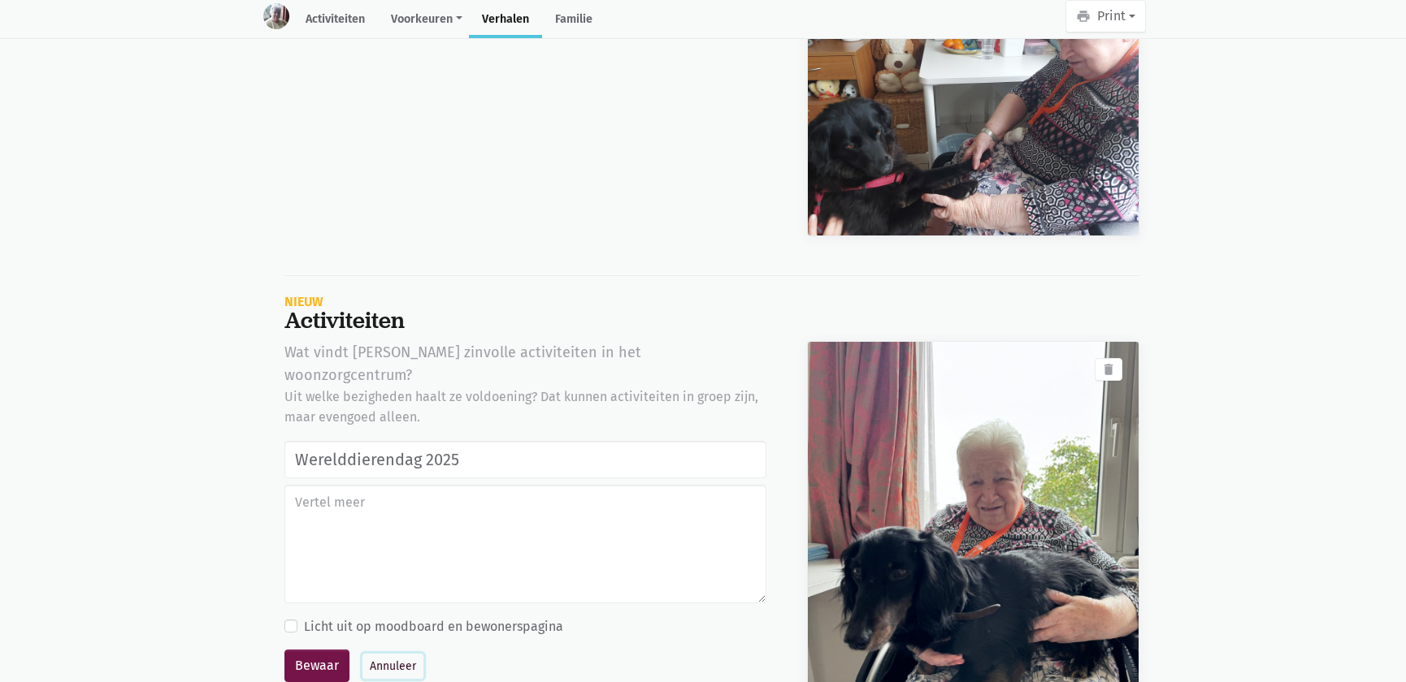
click at [377, 654] on button "Annuleer" at bounding box center [392, 666] width 61 height 25
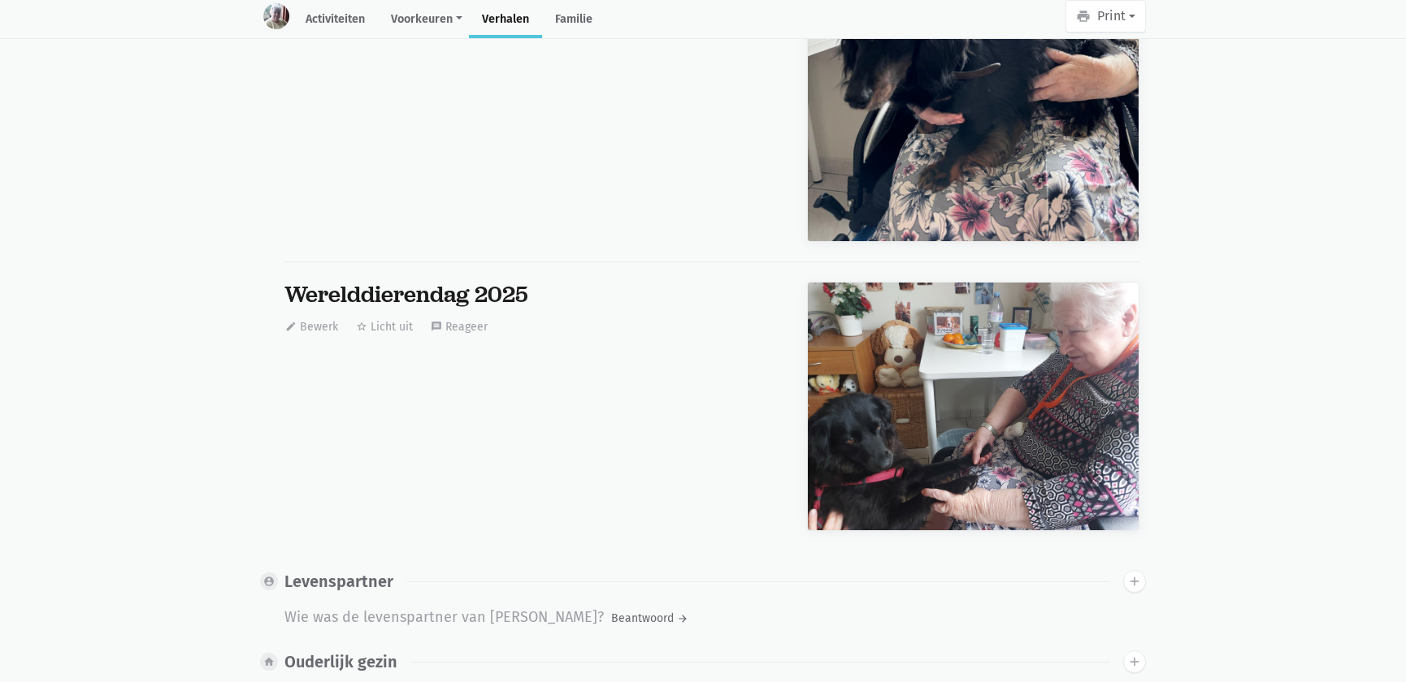
scroll to position [0, 0]
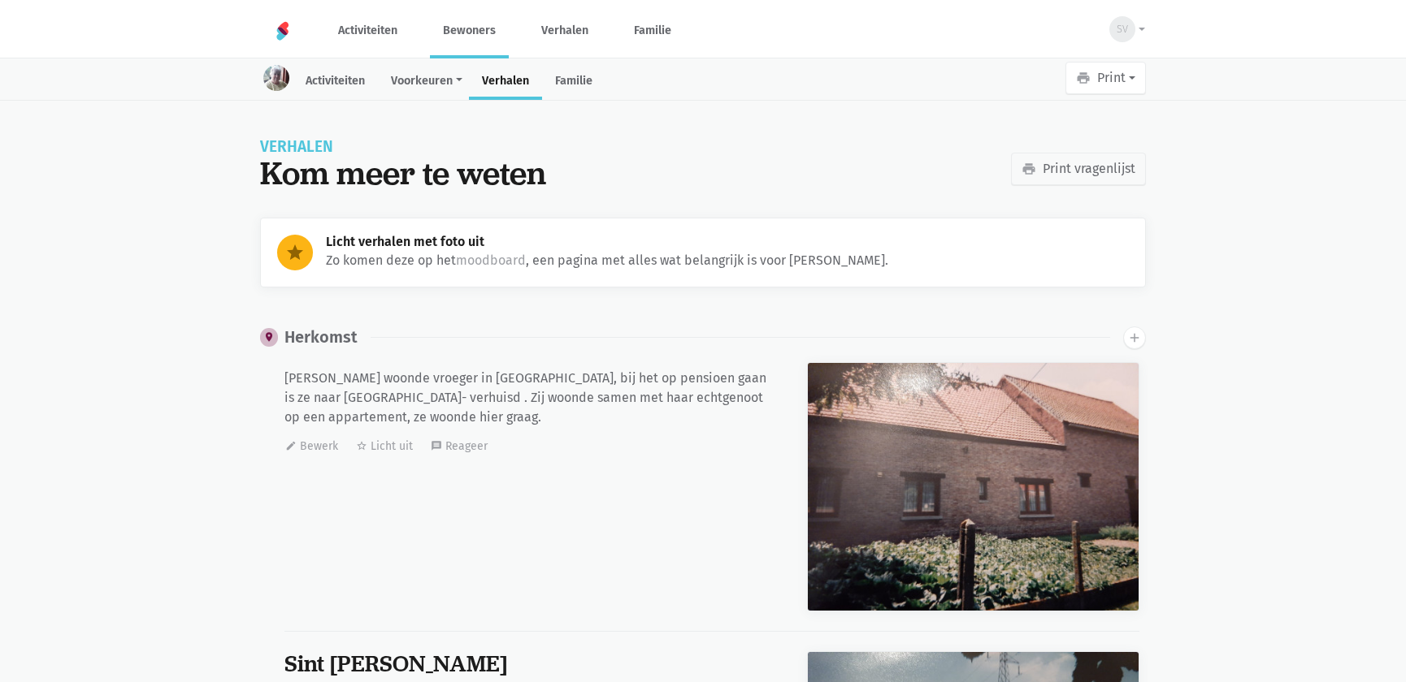
click at [463, 24] on link "Bewoners" at bounding box center [469, 30] width 79 height 54
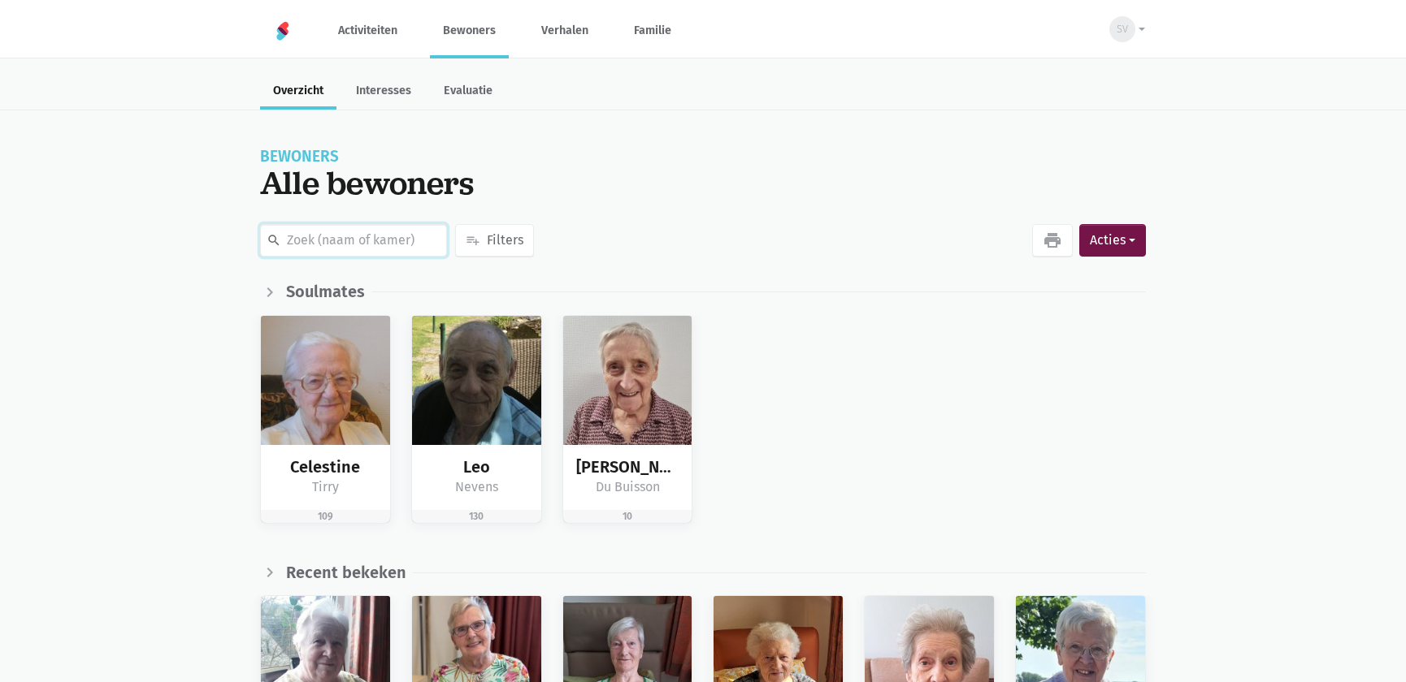
click at [349, 243] on input "text" at bounding box center [353, 240] width 187 height 32
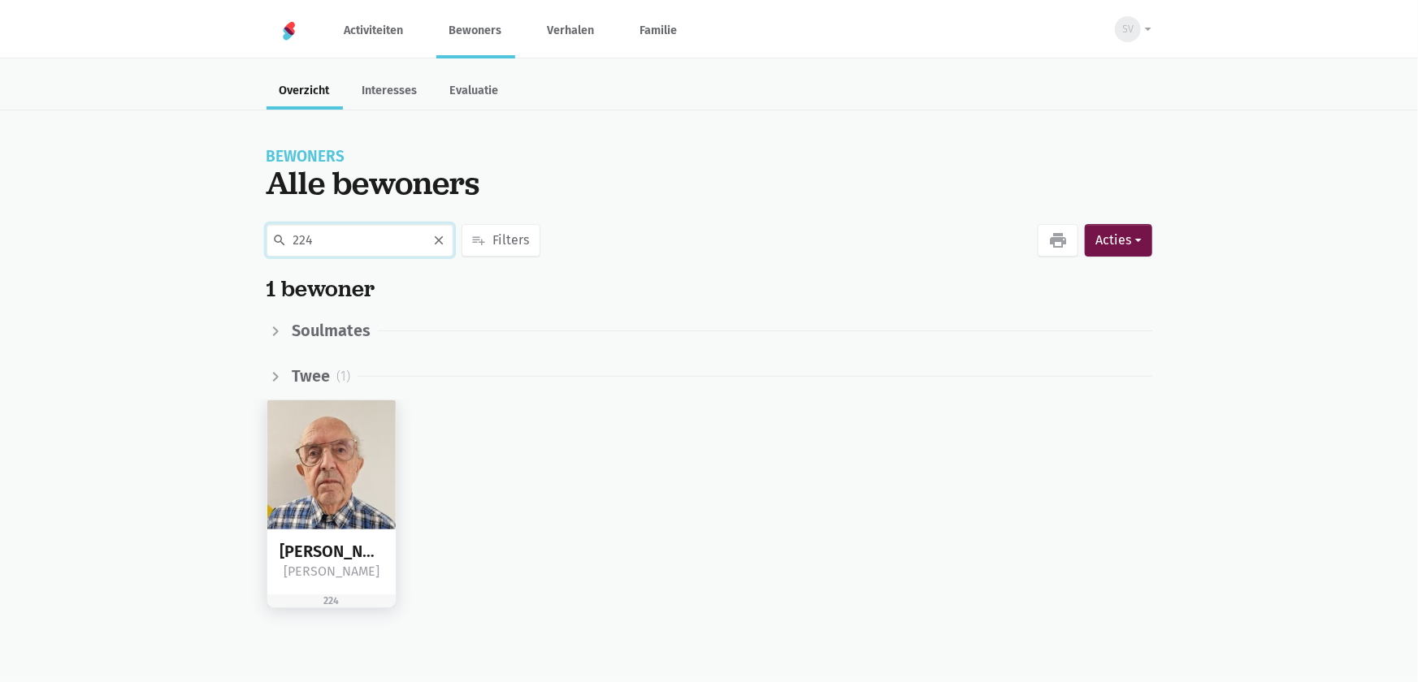
type input "224"
click at [340, 463] on img at bounding box center [331, 465] width 129 height 129
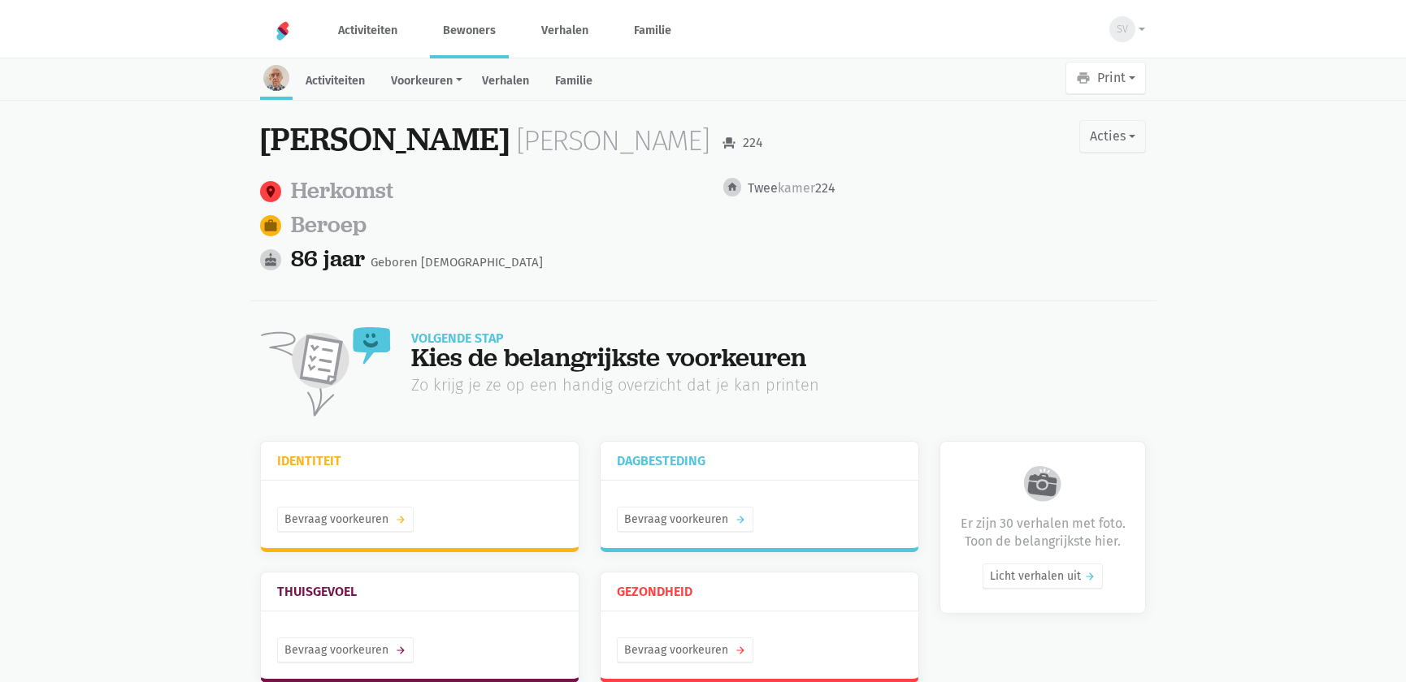
click at [496, 77] on link "Verhalen" at bounding box center [505, 82] width 73 height 35
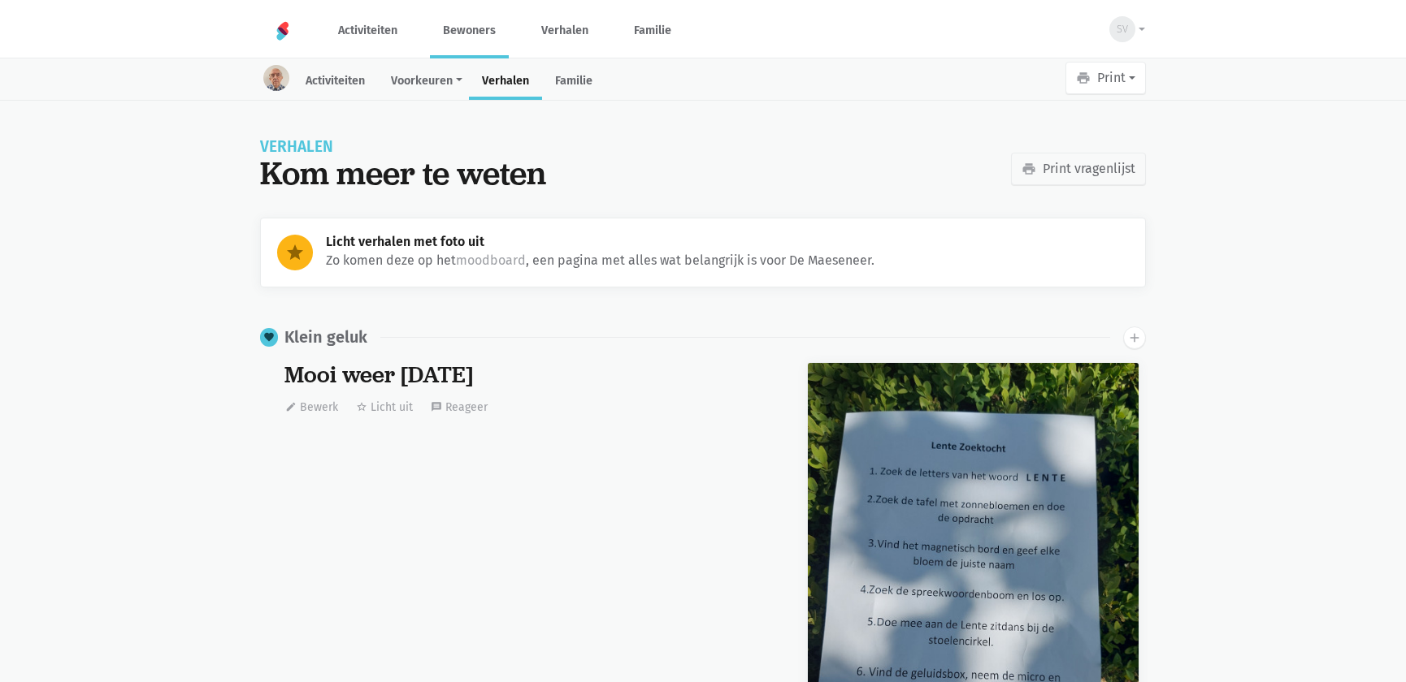
scroll to position [4469, 0]
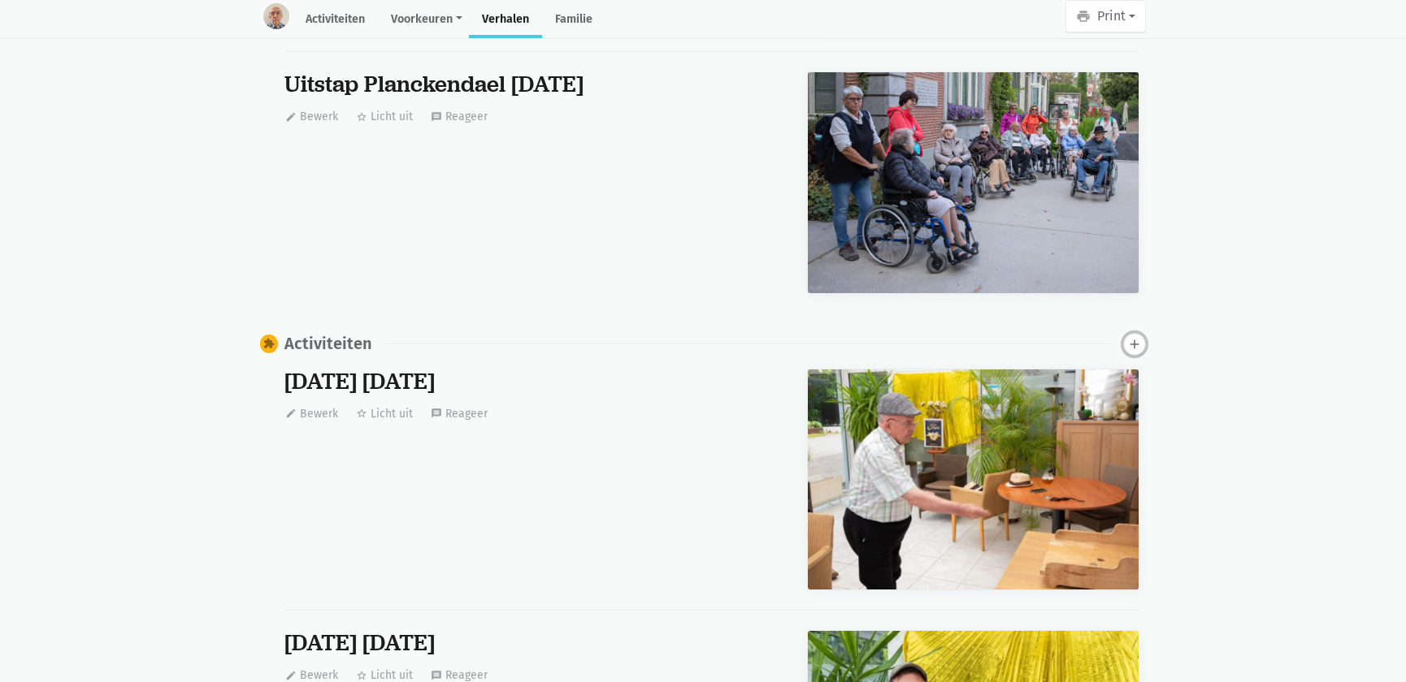
click at [1129, 345] on icon "add" at bounding box center [1134, 344] width 15 height 15
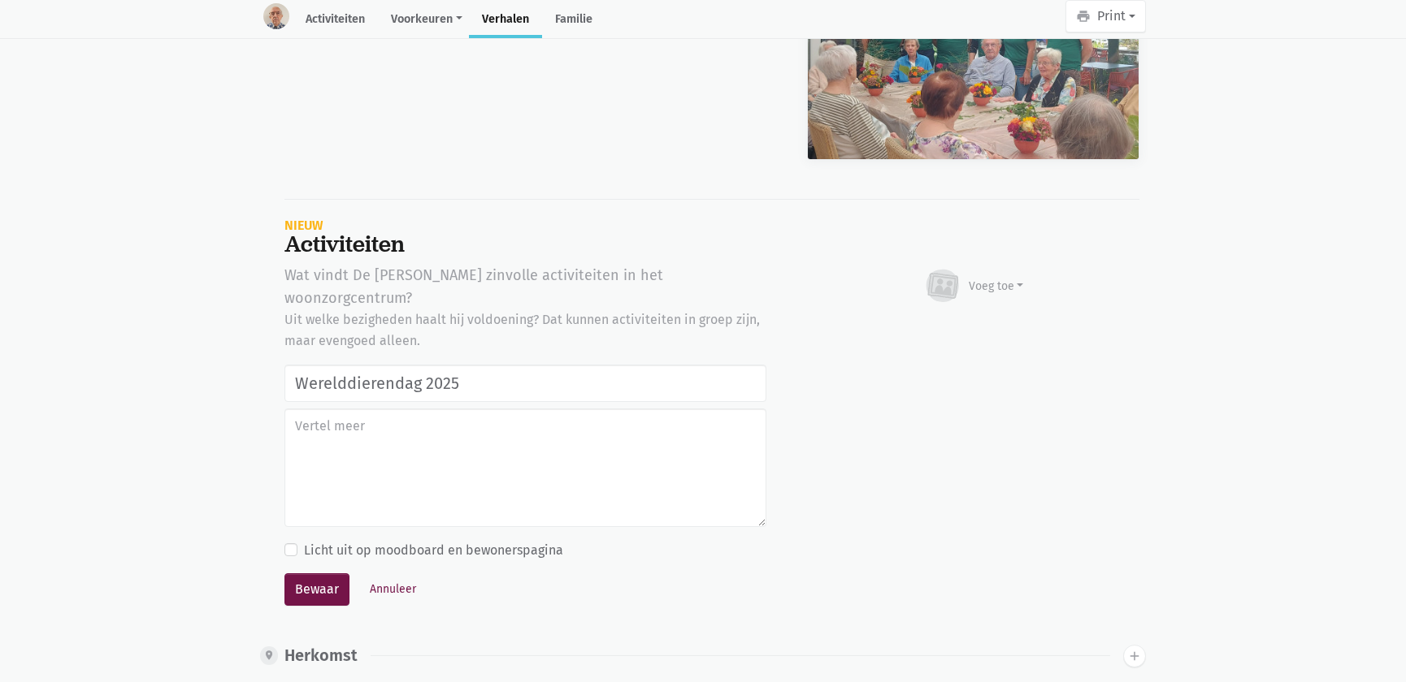
type input "Werelddierendag 2025"
click at [971, 283] on div "Voeg toe" at bounding box center [995, 286] width 55 height 17
click at [955, 327] on link "Afbeelding" at bounding box center [964, 333] width 118 height 28
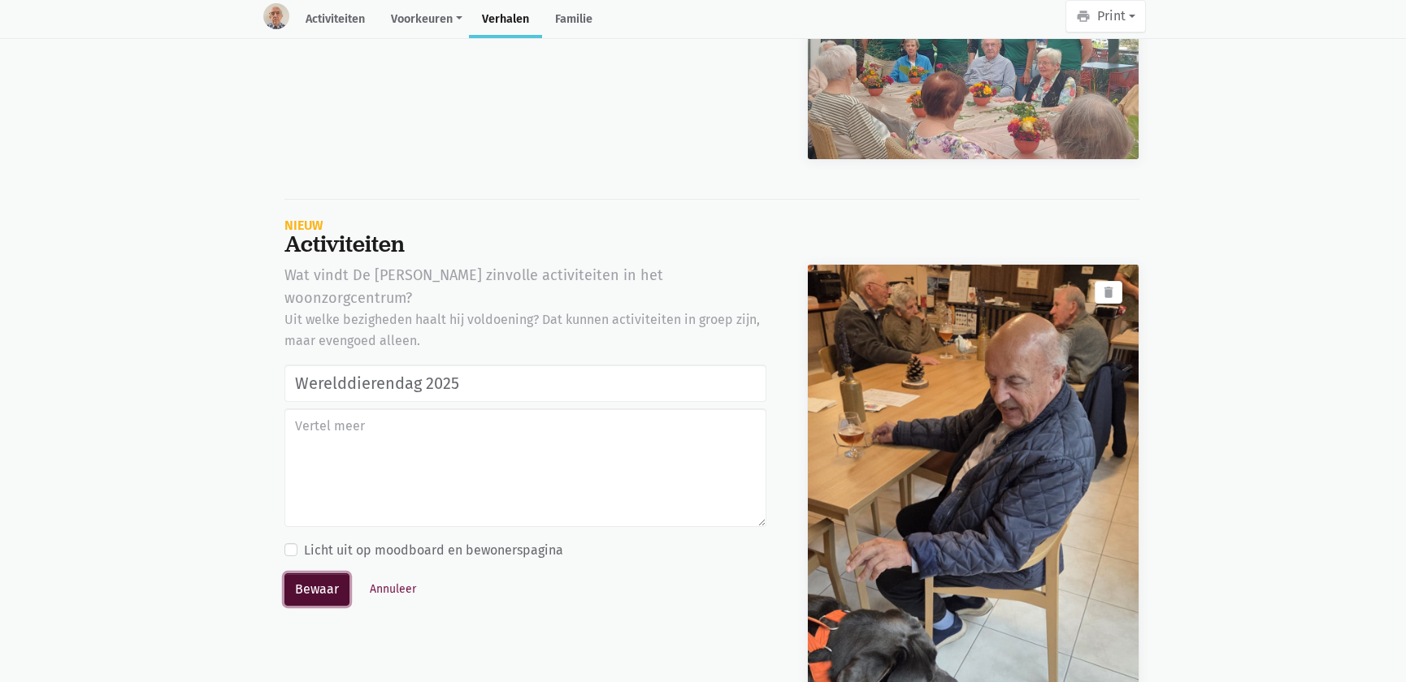
click at [292, 574] on button "Bewaar" at bounding box center [316, 590] width 65 height 32
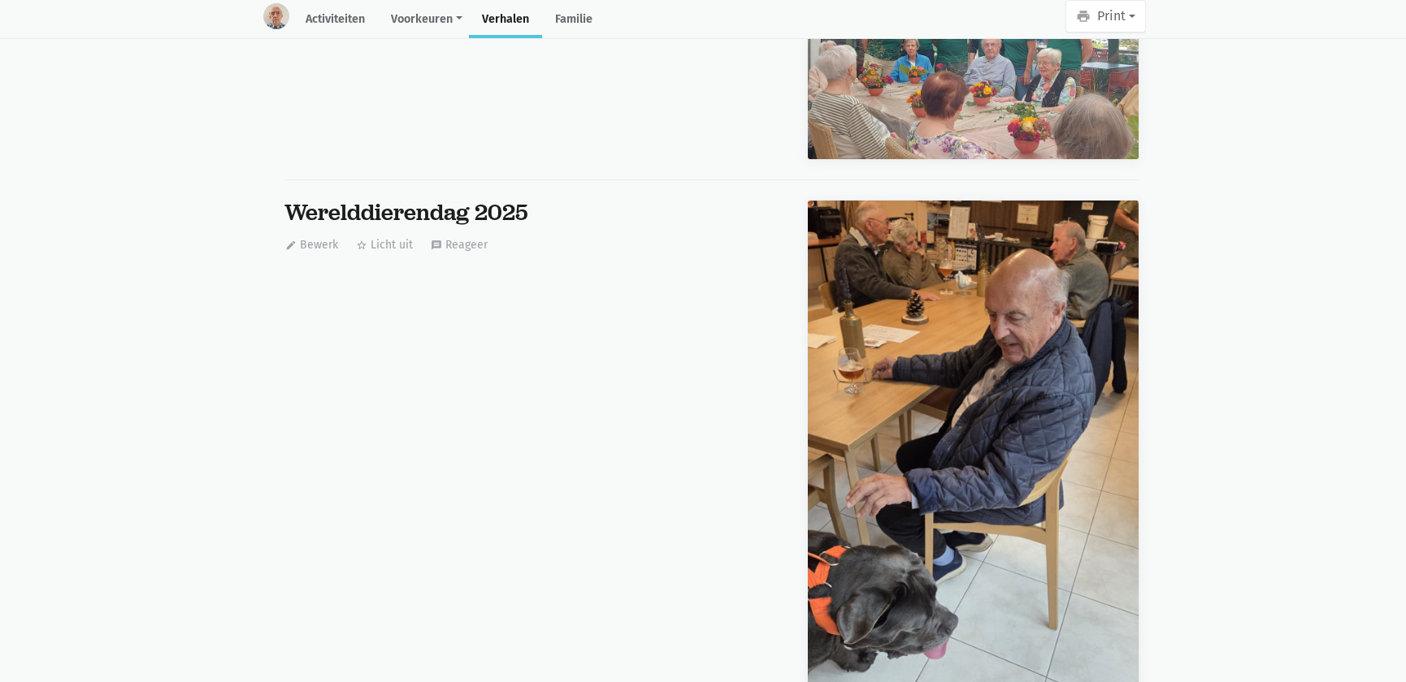
scroll to position [0, 0]
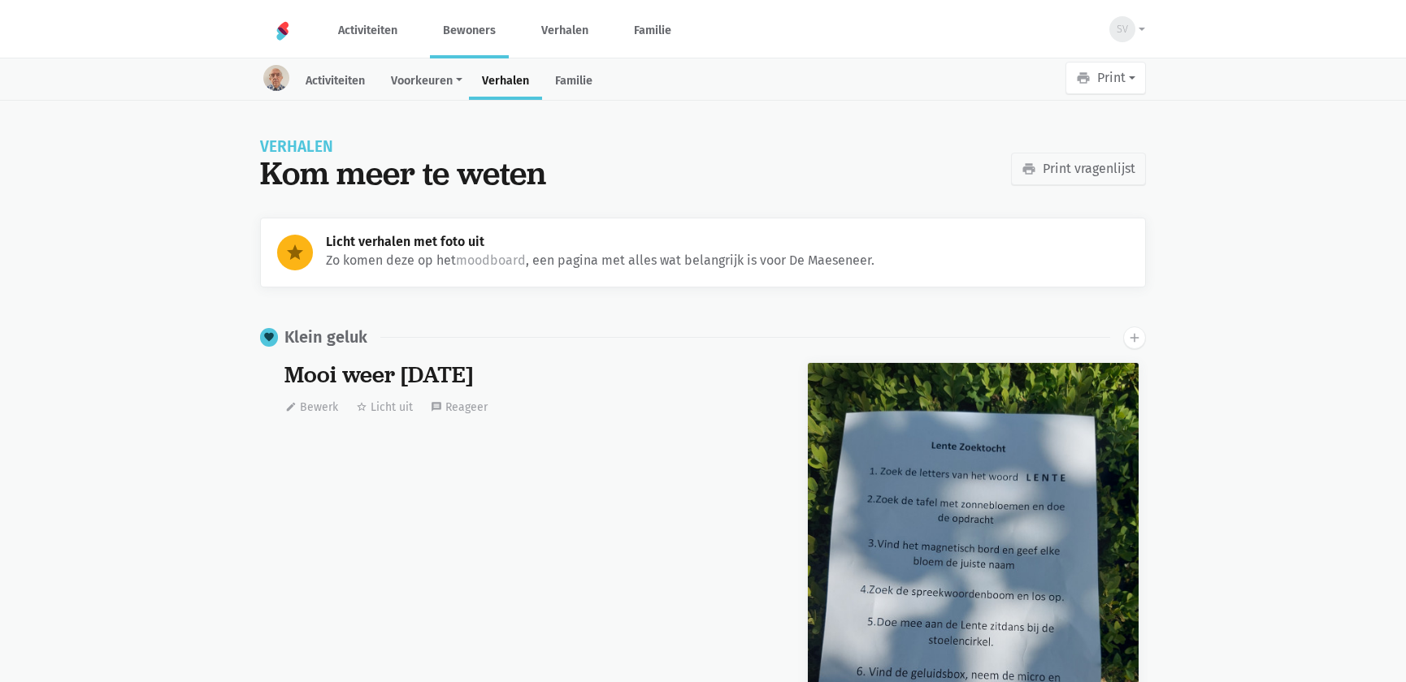
click at [455, 26] on link "Bewoners" at bounding box center [469, 30] width 79 height 54
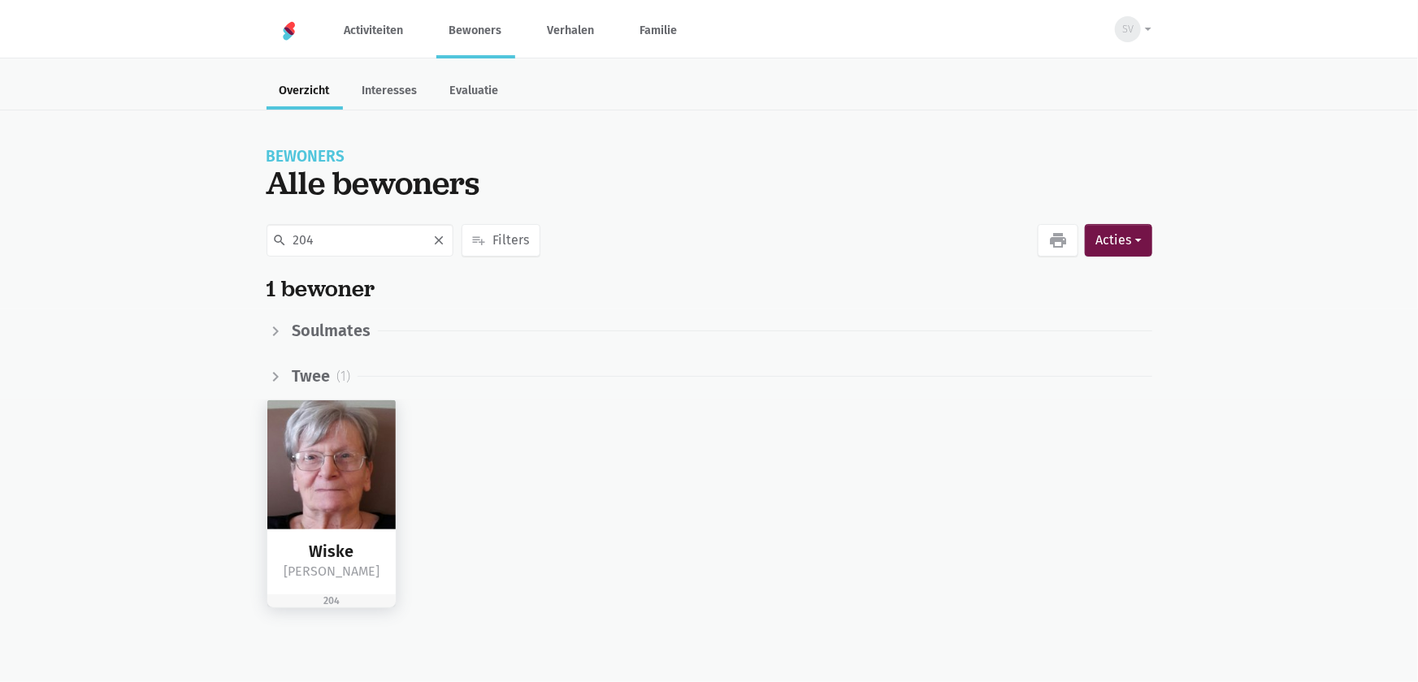
type input "204"
click at [357, 461] on img at bounding box center [331, 465] width 129 height 129
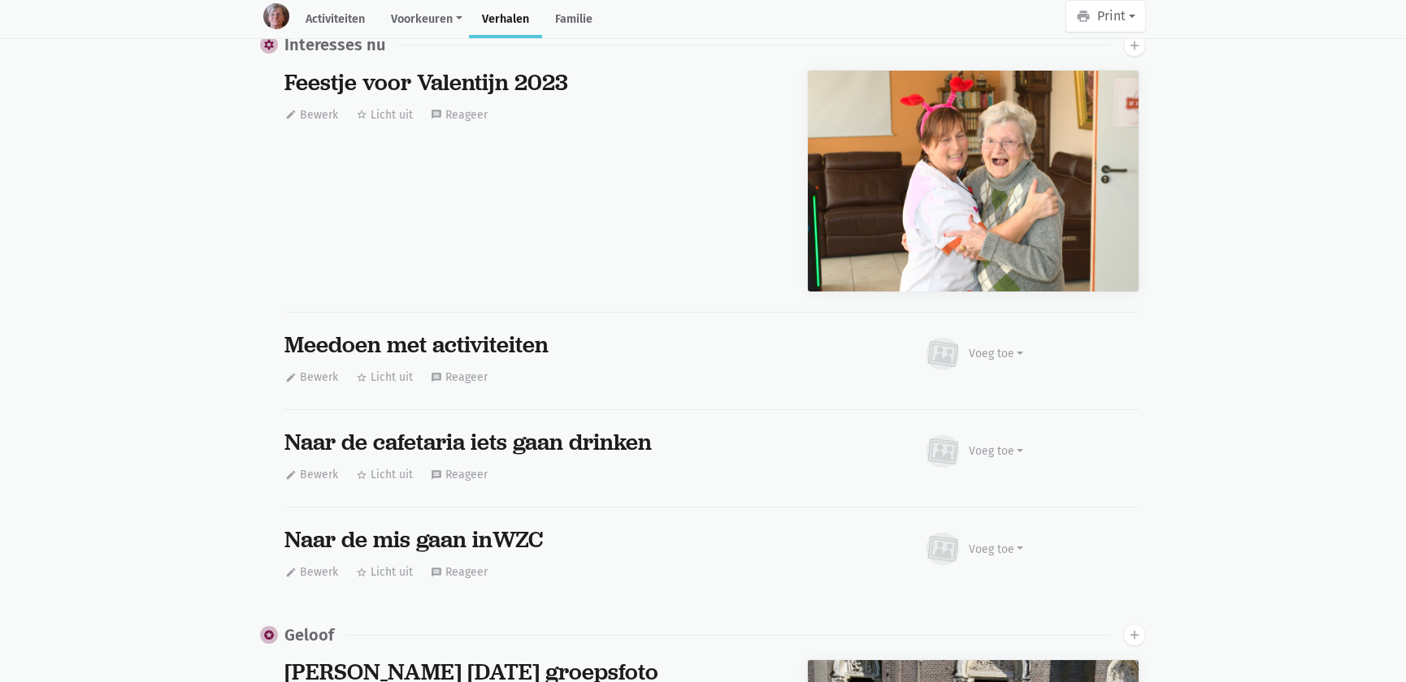
scroll to position [17133, 0]
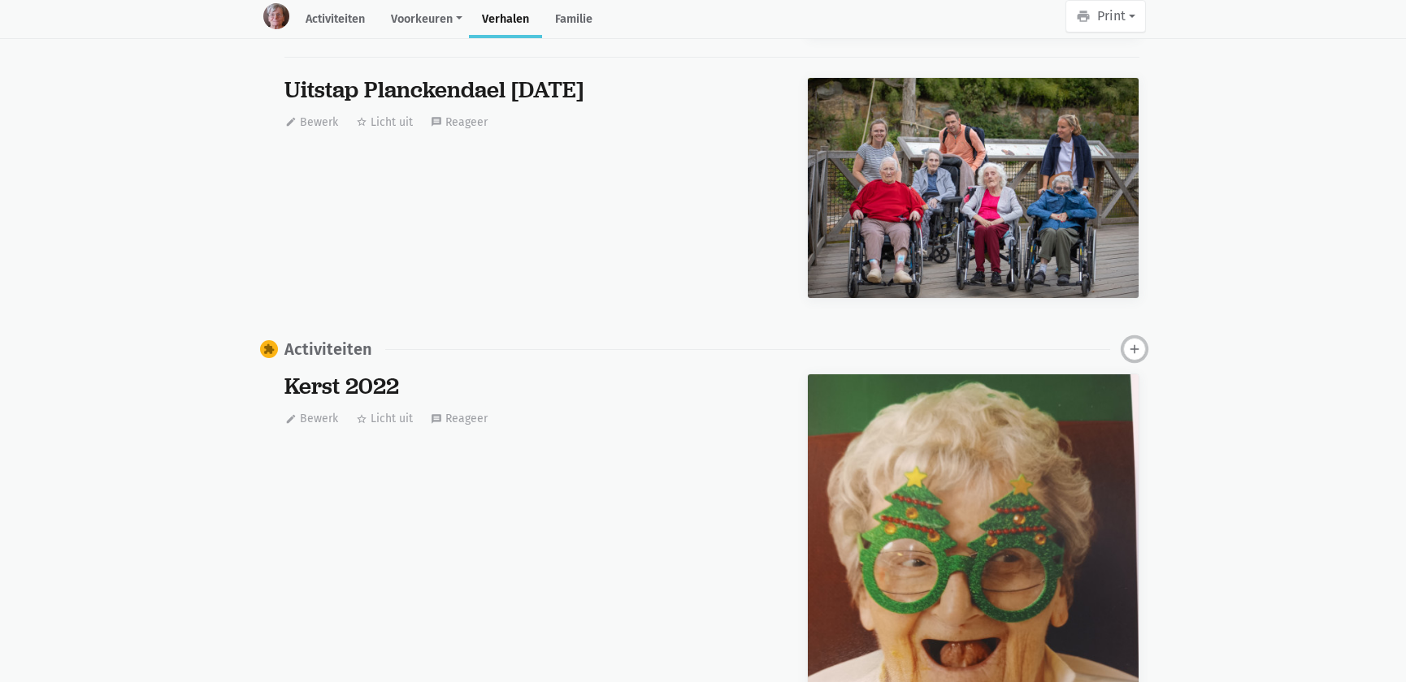
click at [1136, 345] on icon "add" at bounding box center [1134, 349] width 15 height 15
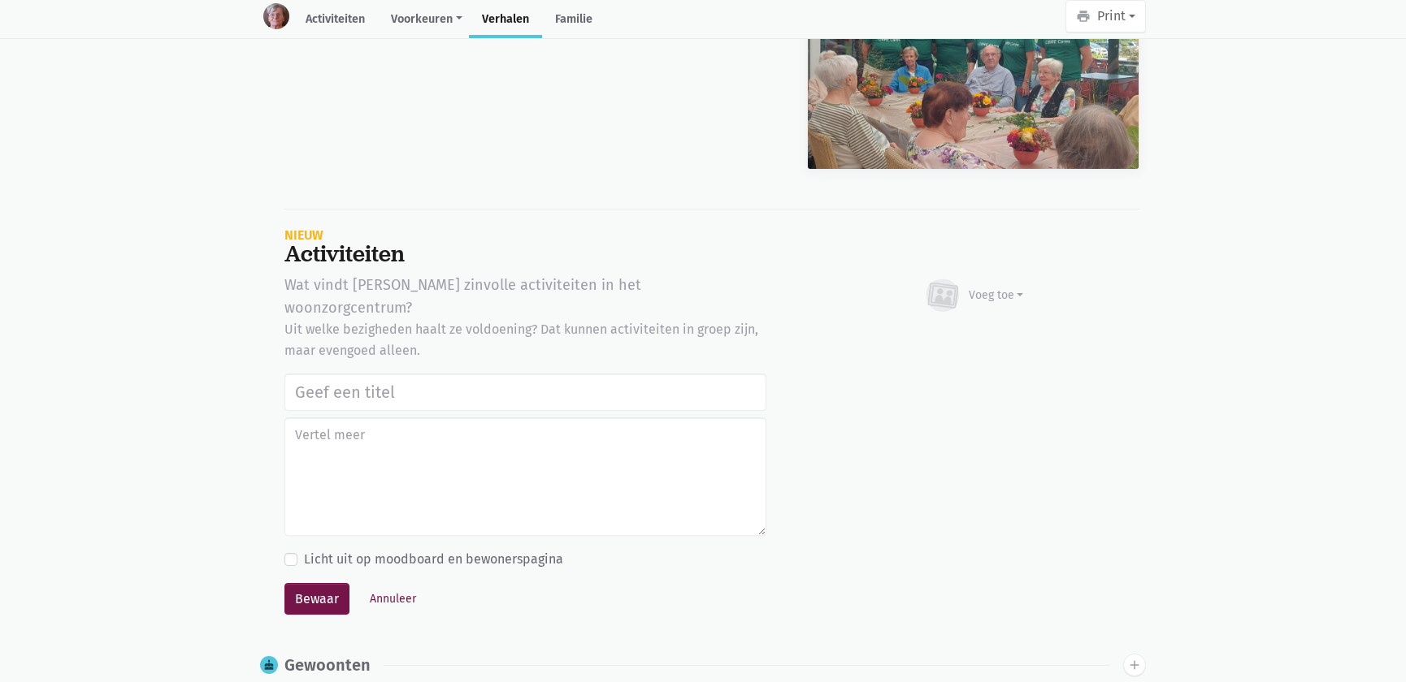
click at [317, 374] on input "text" at bounding box center [525, 392] width 482 height 37
type input "Werelddierendag 2025"
click at [963, 288] on div "Voeg toe" at bounding box center [973, 296] width 101 height 36
click at [945, 329] on link "Afbeelding" at bounding box center [964, 343] width 118 height 28
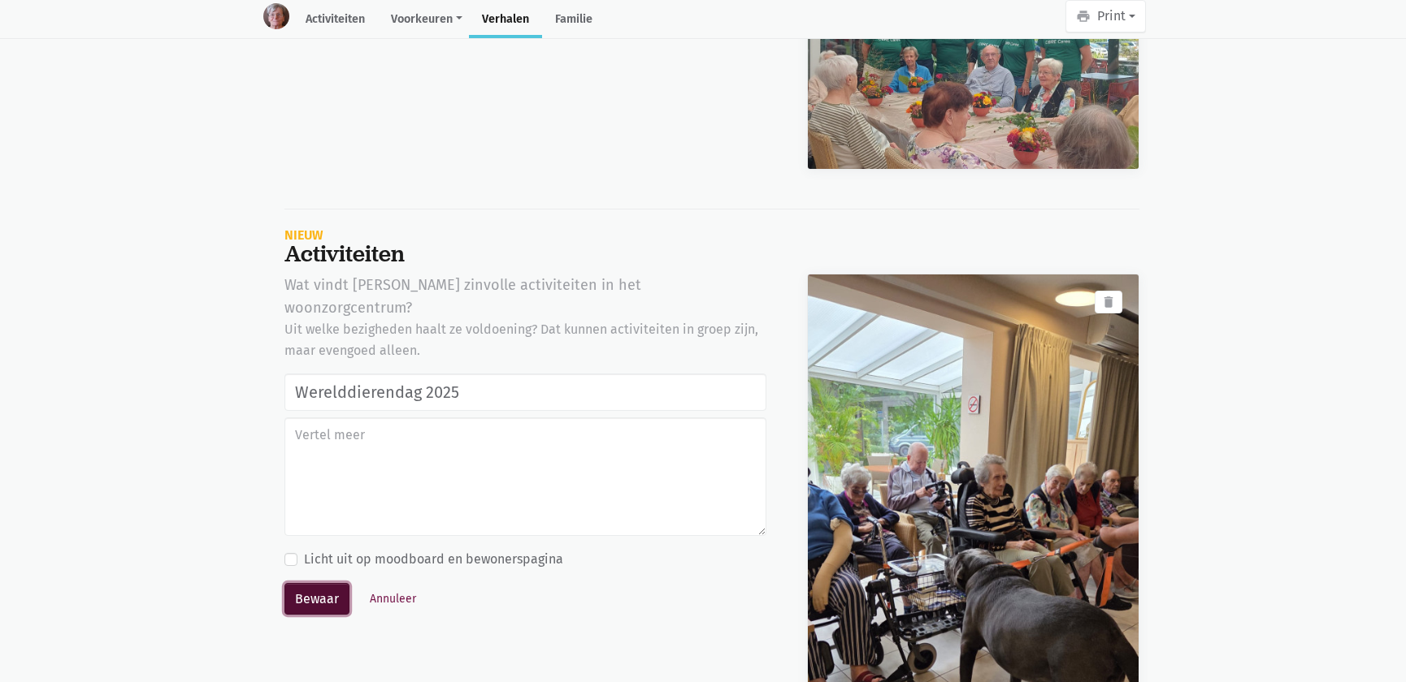
click at [301, 583] on button "Bewaar" at bounding box center [316, 599] width 65 height 32
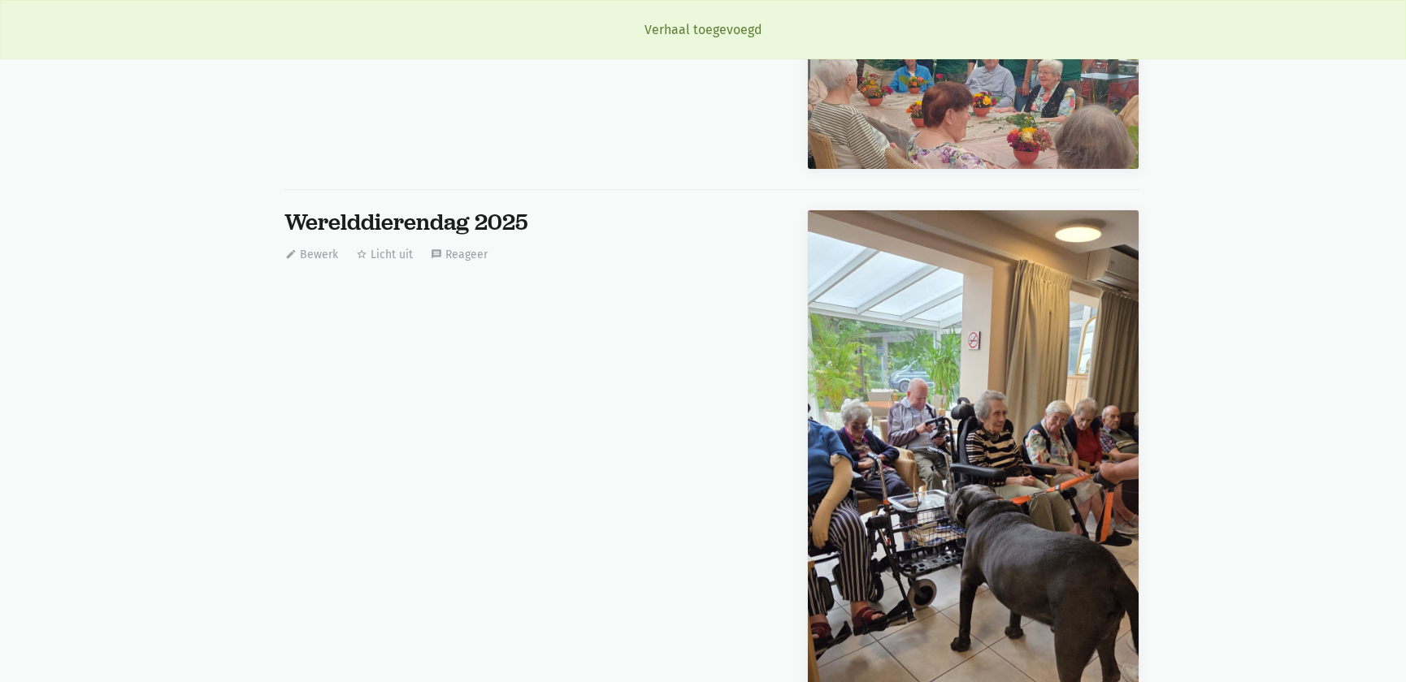
scroll to position [0, 0]
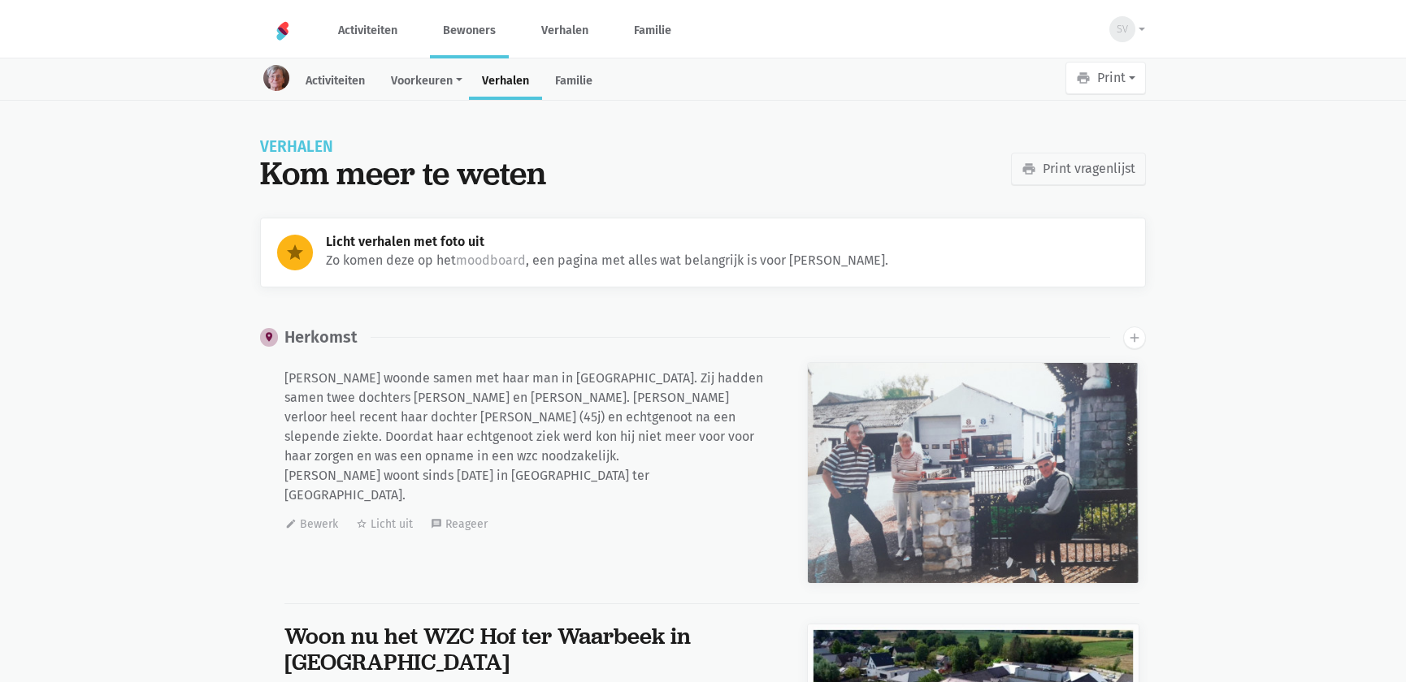
click at [479, 32] on link "Bewoners" at bounding box center [469, 30] width 79 height 54
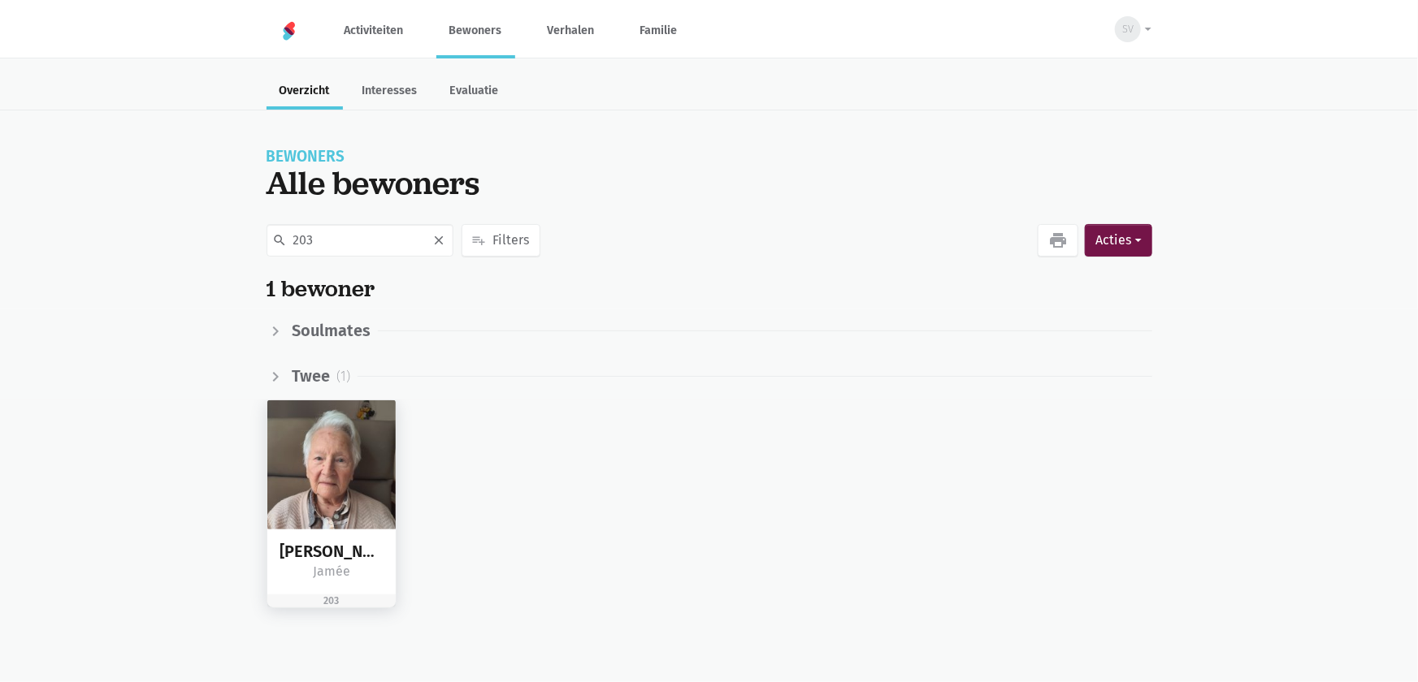
type input "203"
click at [312, 468] on img at bounding box center [331, 465] width 129 height 129
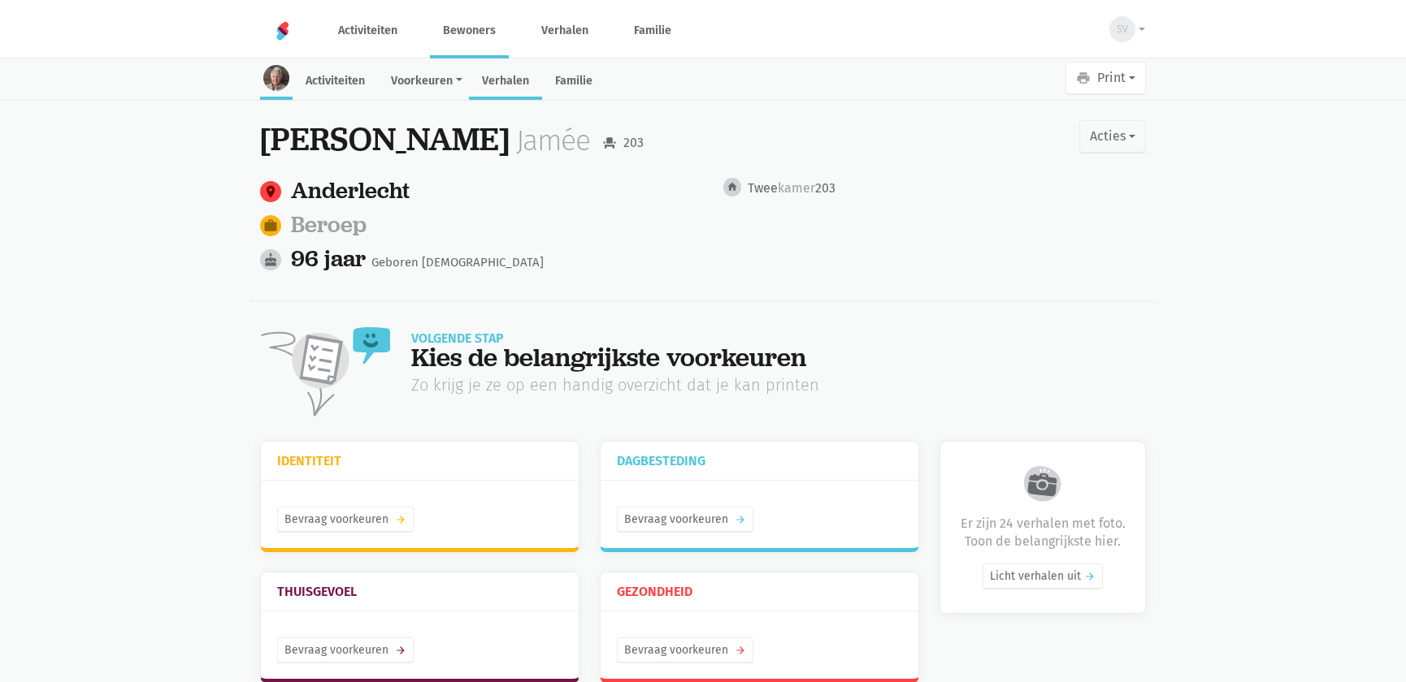
click at [497, 82] on link "Verhalen" at bounding box center [505, 82] width 73 height 35
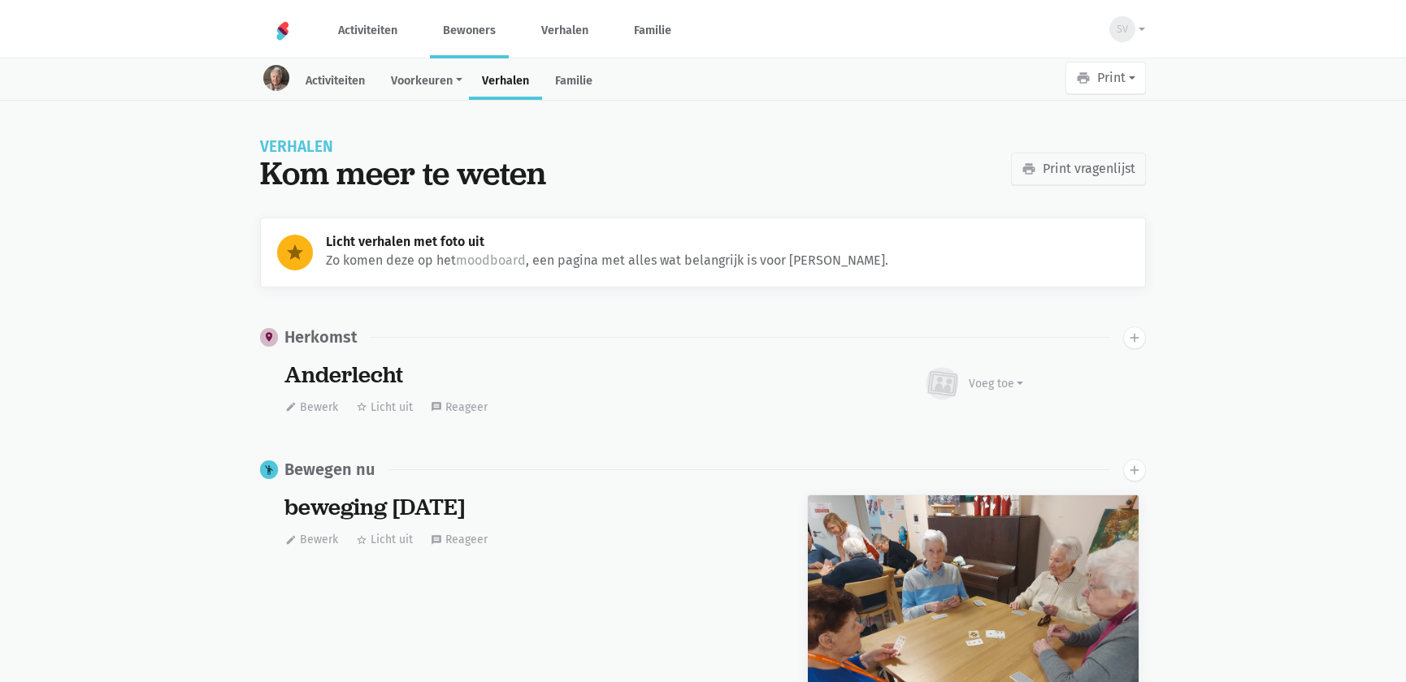
scroll to position [4090, 0]
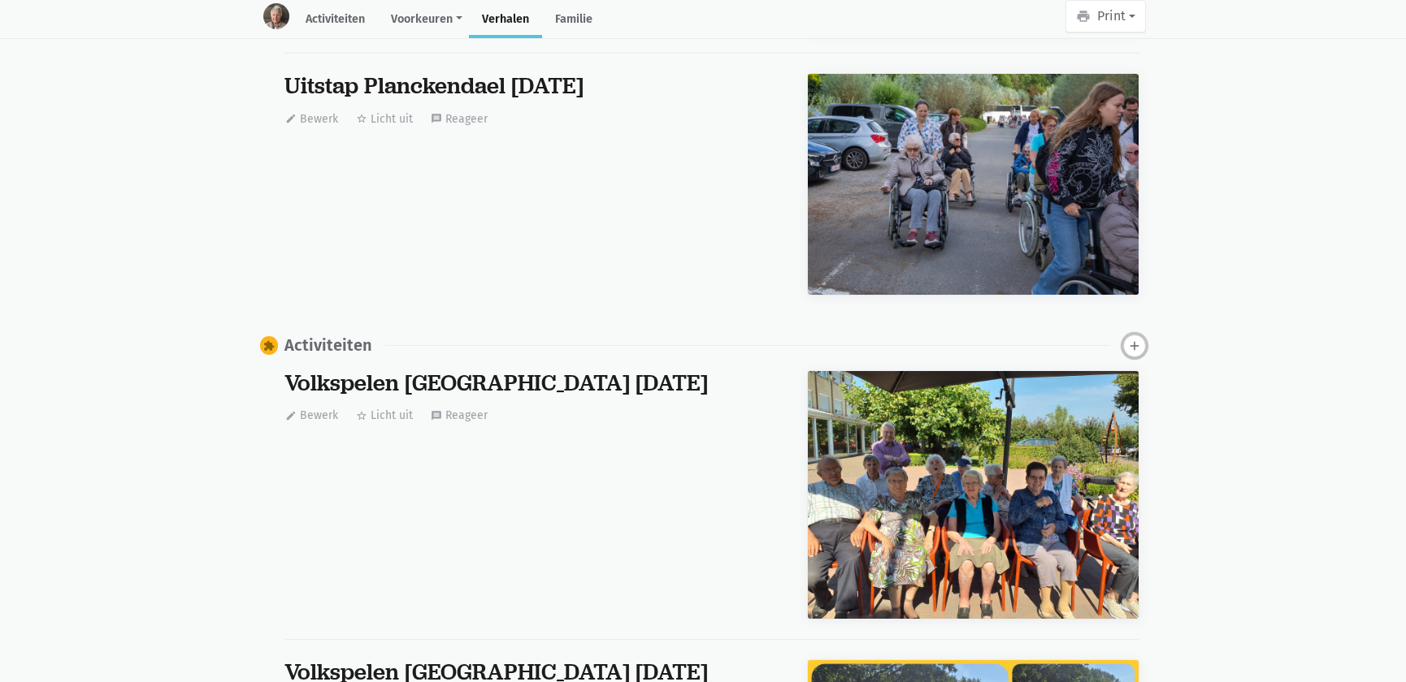
click at [1131, 349] on button "add" at bounding box center [1134, 346] width 23 height 23
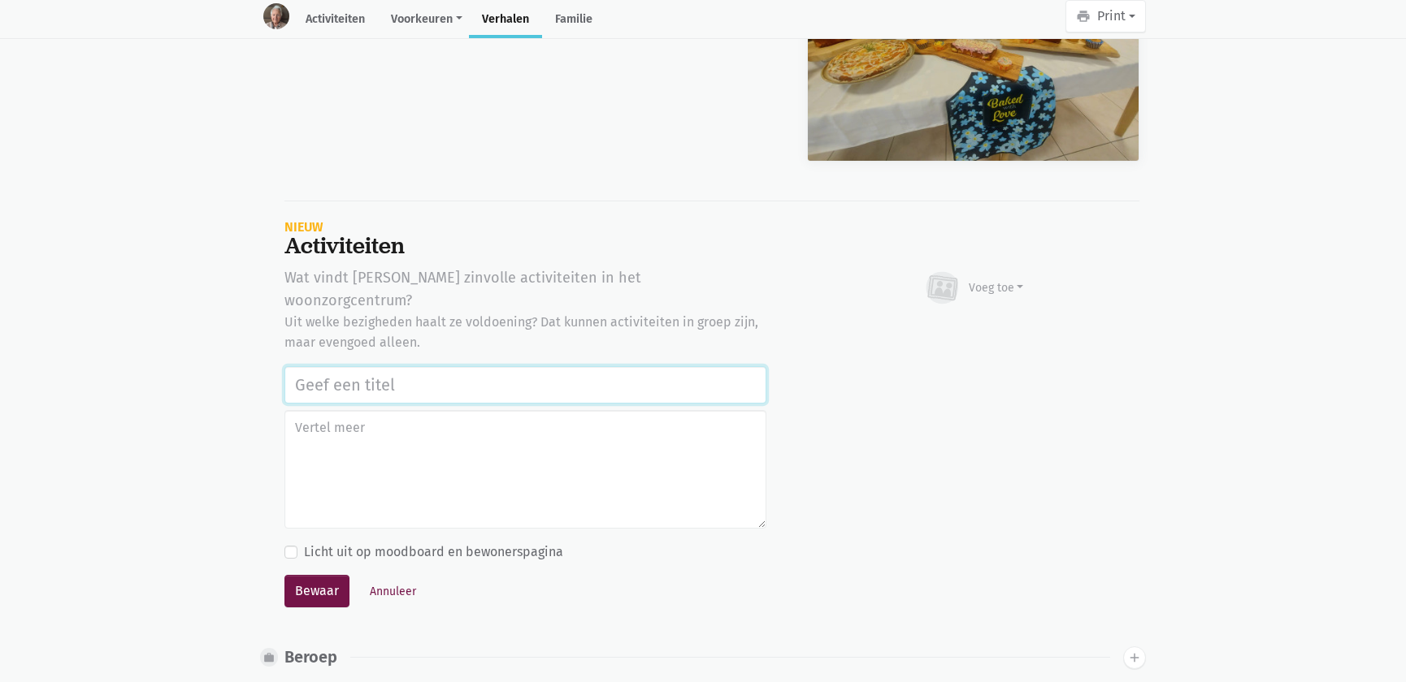
click at [440, 366] on input "text" at bounding box center [525, 384] width 482 height 37
paste input "Werelddierendag 2025"
type input "Werelddierendag 2025"
click at [994, 279] on div "Voeg toe" at bounding box center [995, 287] width 55 height 17
click at [986, 329] on link "Afbeelding" at bounding box center [964, 336] width 118 height 28
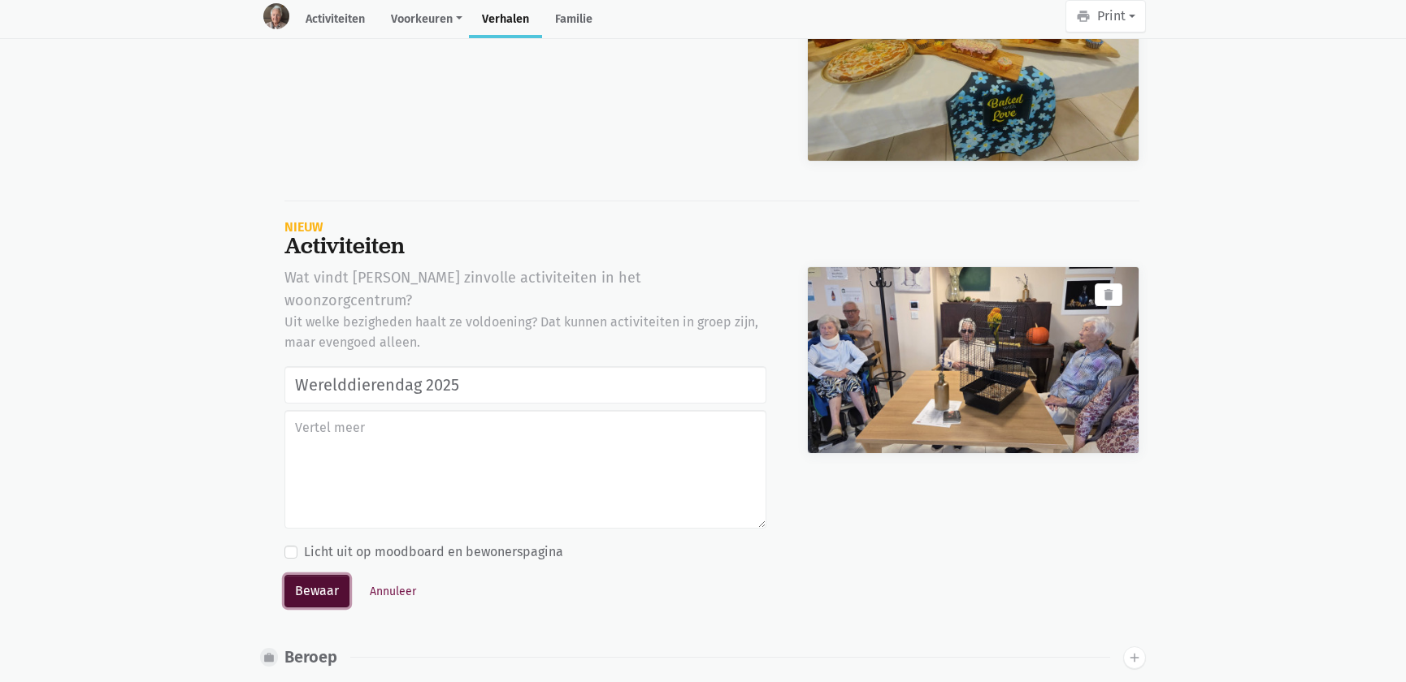
click at [306, 575] on button "Bewaar" at bounding box center [316, 591] width 65 height 32
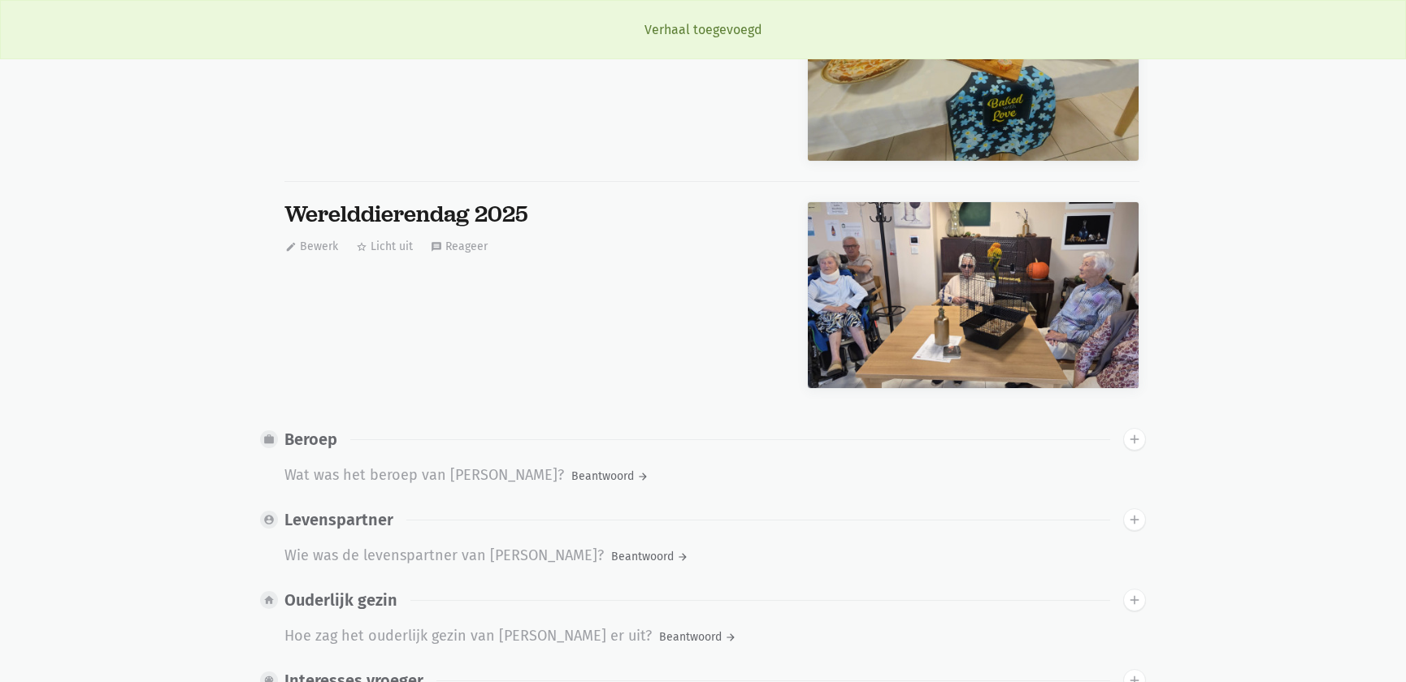
scroll to position [0, 0]
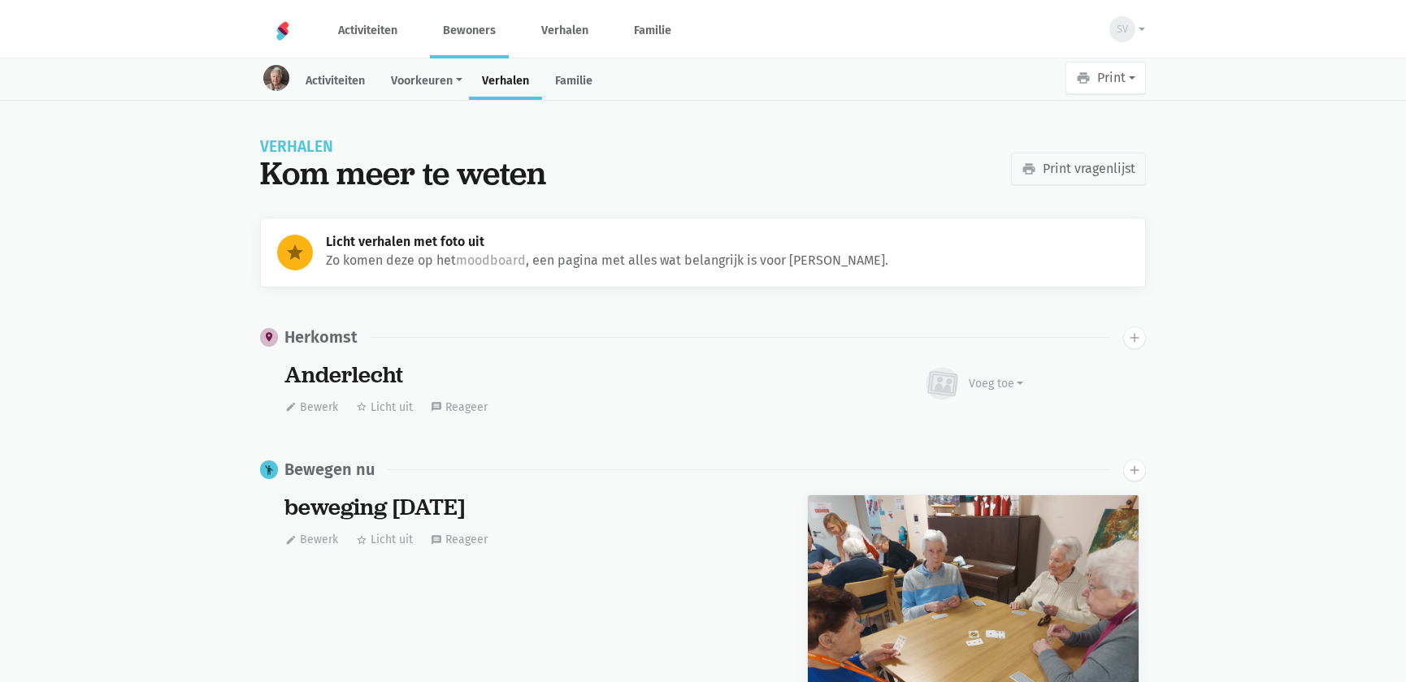
click at [456, 39] on link "Bewoners" at bounding box center [469, 30] width 79 height 54
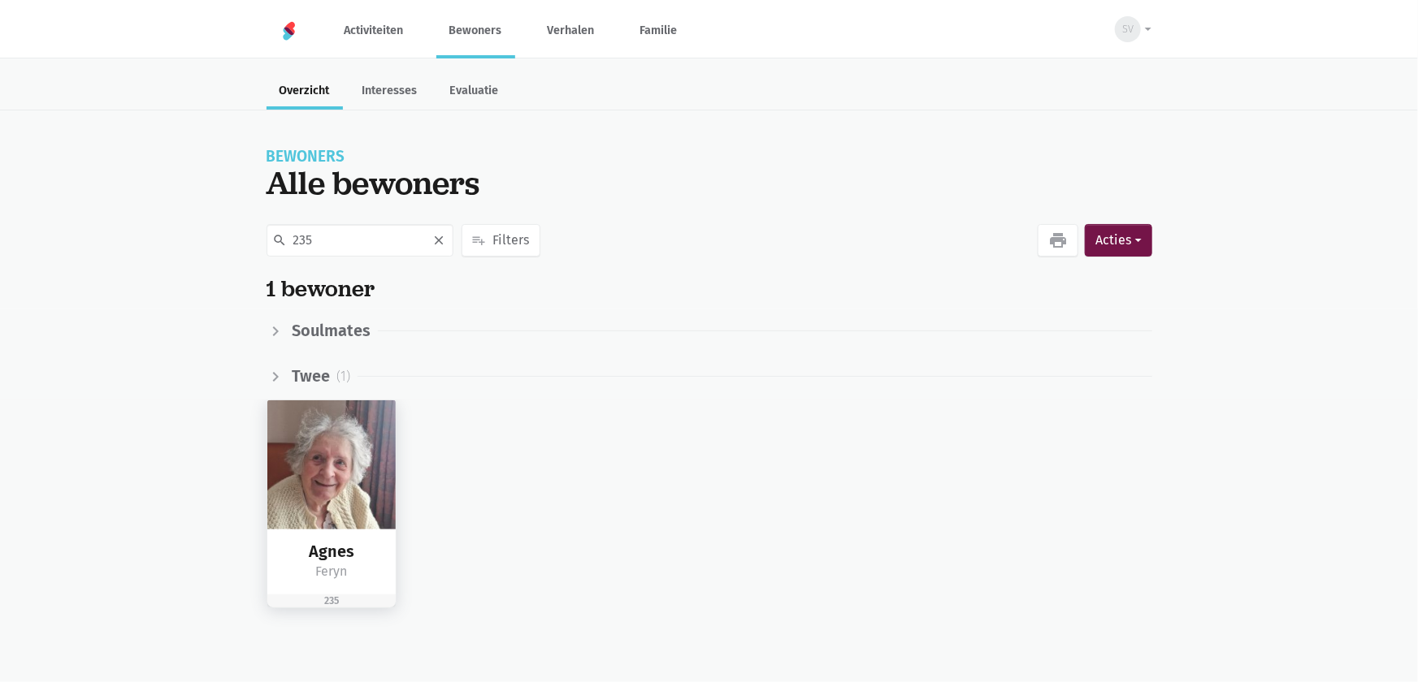
type input "235"
click at [327, 457] on img at bounding box center [331, 465] width 129 height 129
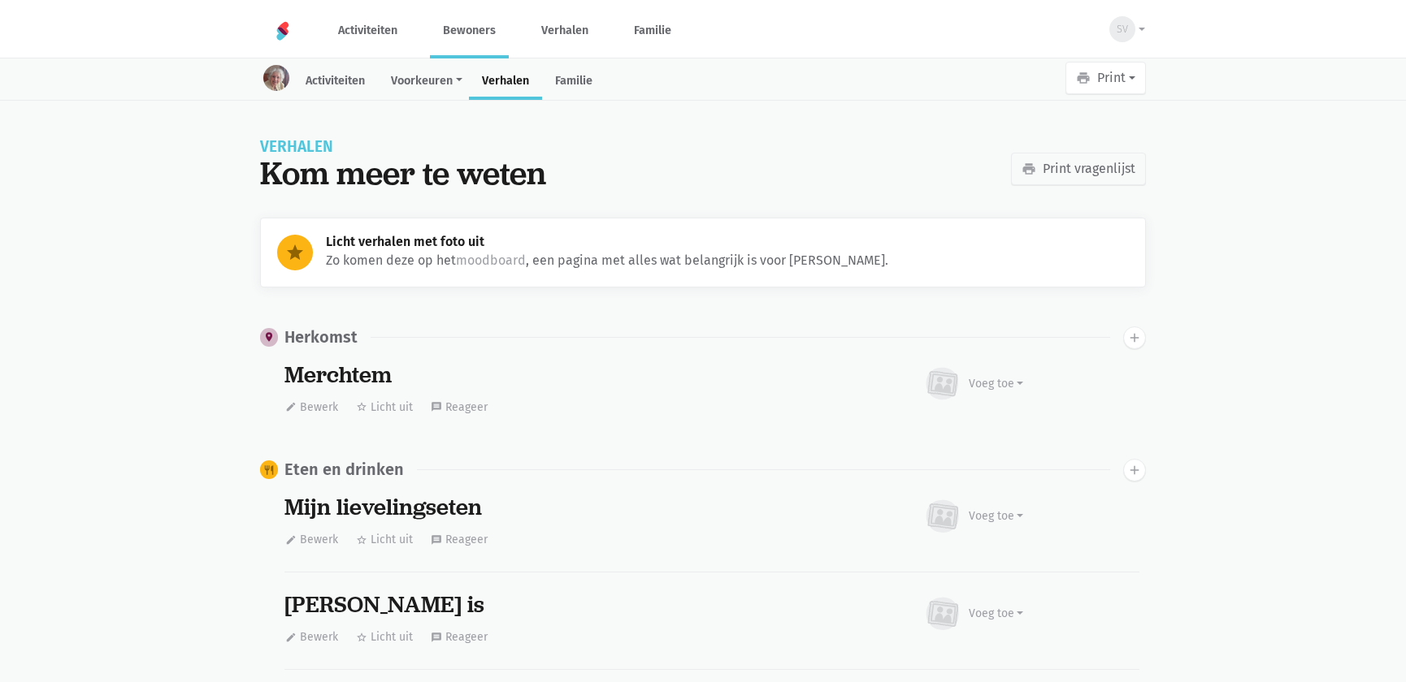
scroll to position [4833, 0]
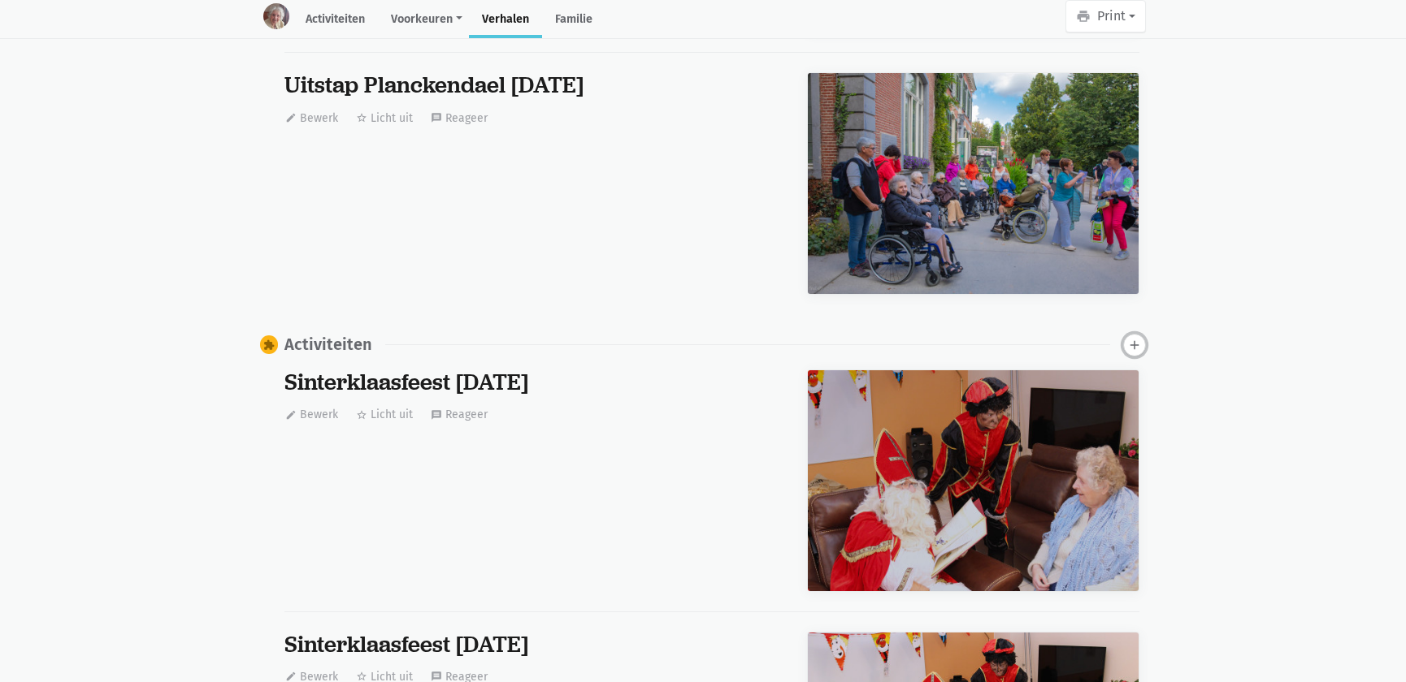
click at [1137, 342] on icon "add" at bounding box center [1134, 345] width 15 height 15
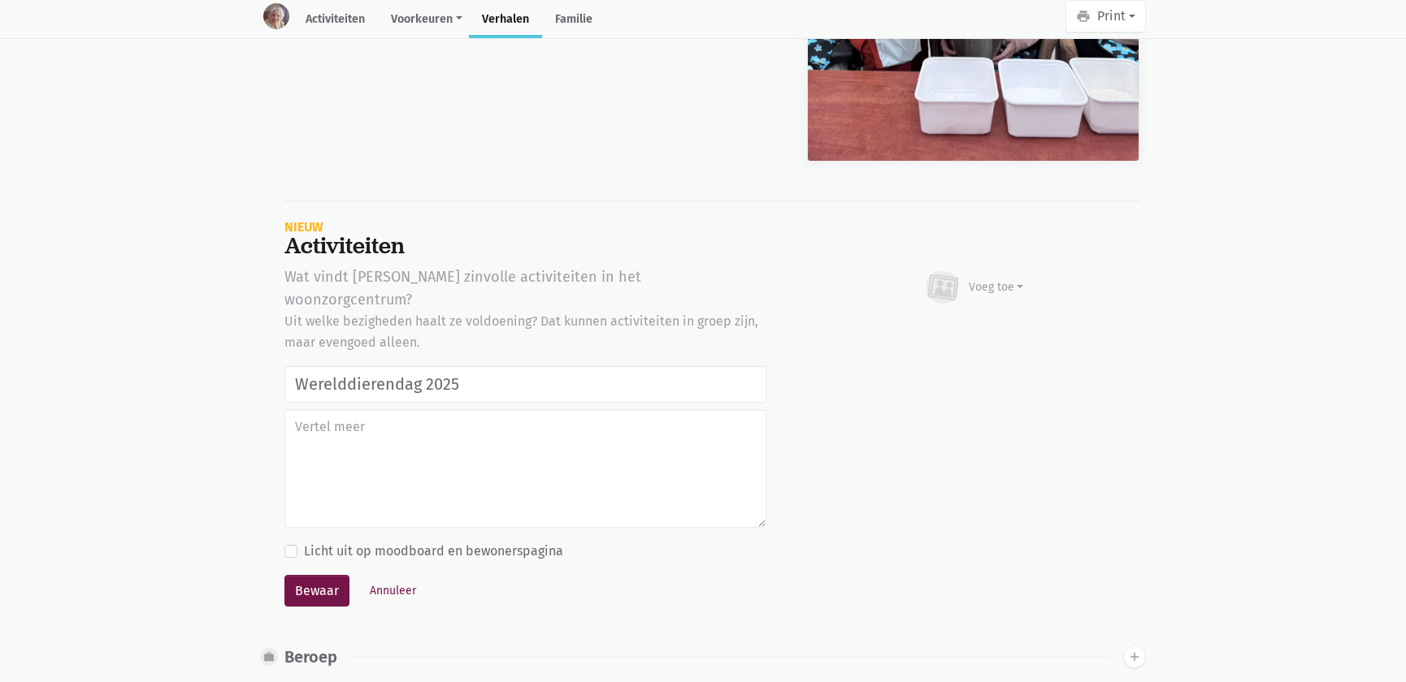
click at [557, 366] on input "Werelddierendag 2025" at bounding box center [525, 384] width 482 height 37
type input "Werelddierendag 2025"
click at [1005, 271] on div "Voeg toe" at bounding box center [973, 288] width 101 height 36
click at [974, 334] on link "Afbeelding" at bounding box center [964, 335] width 118 height 28
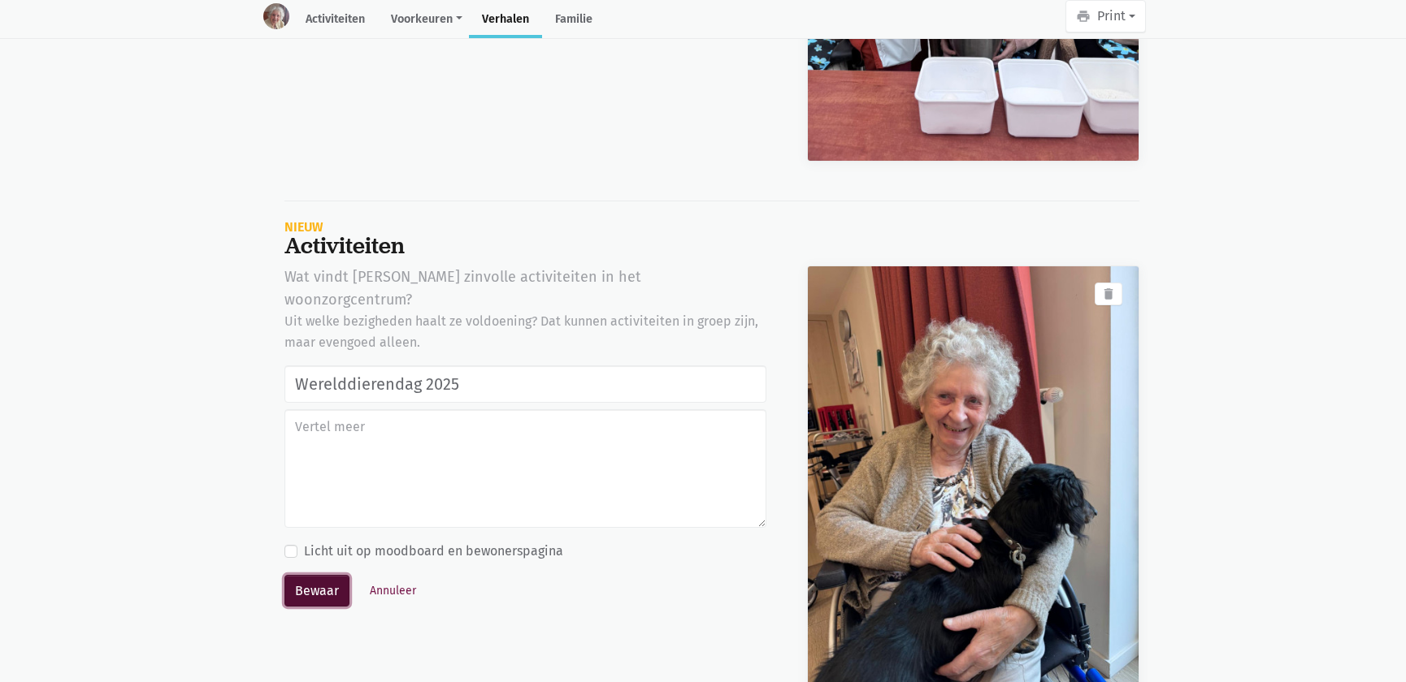
click at [321, 575] on button "Bewaar" at bounding box center [316, 591] width 65 height 32
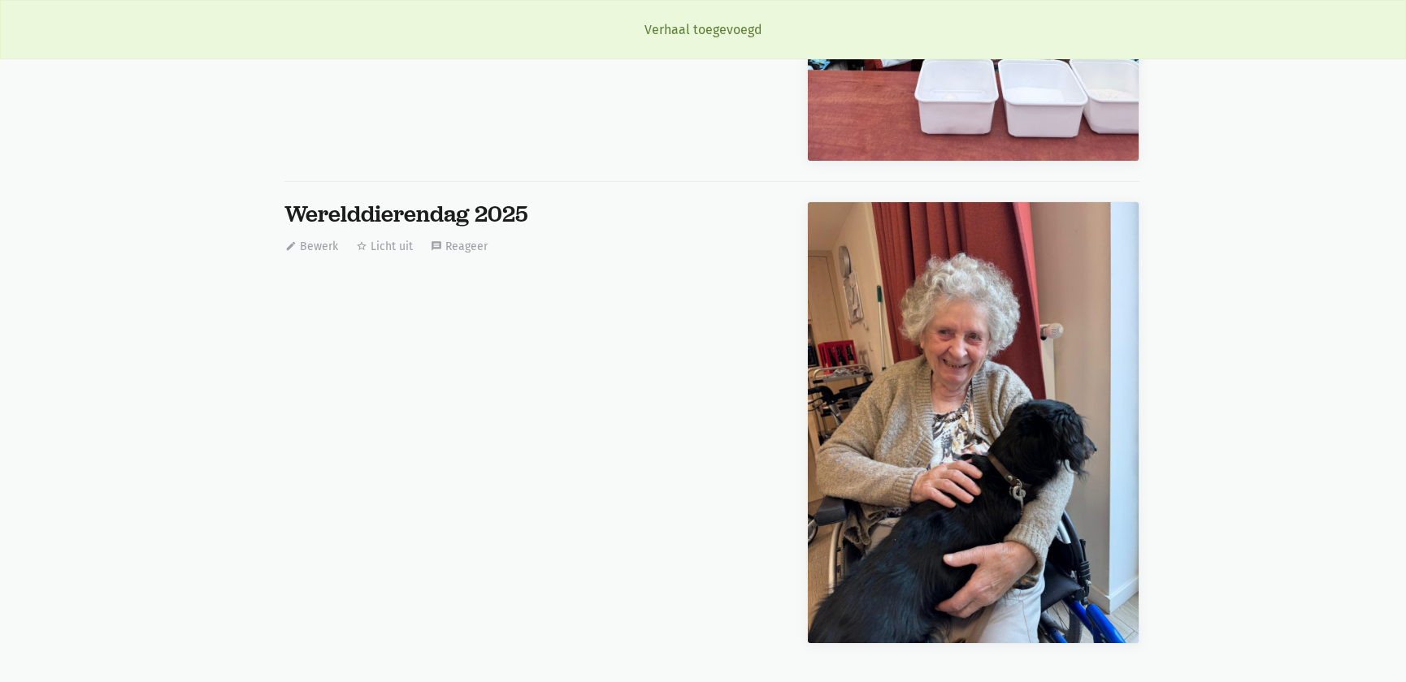
scroll to position [0, 0]
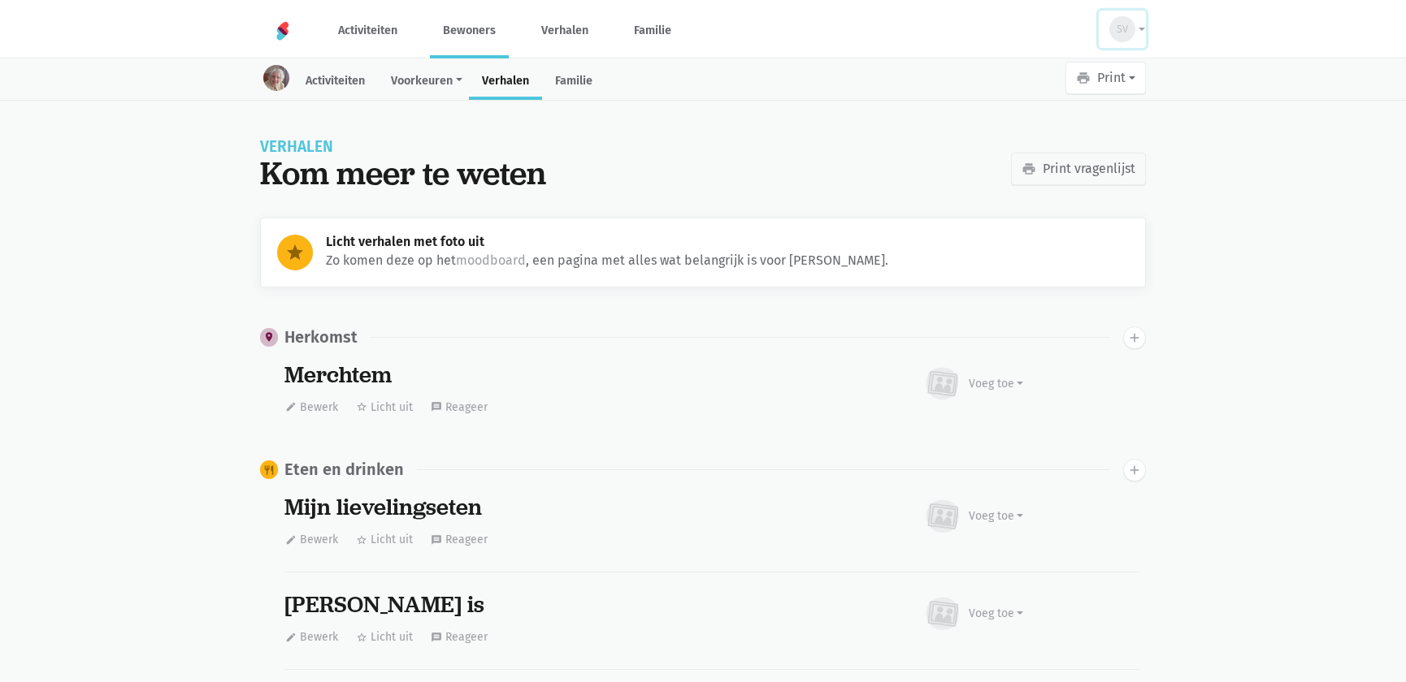
click at [1120, 32] on span "SV" at bounding box center [1121, 29] width 11 height 16
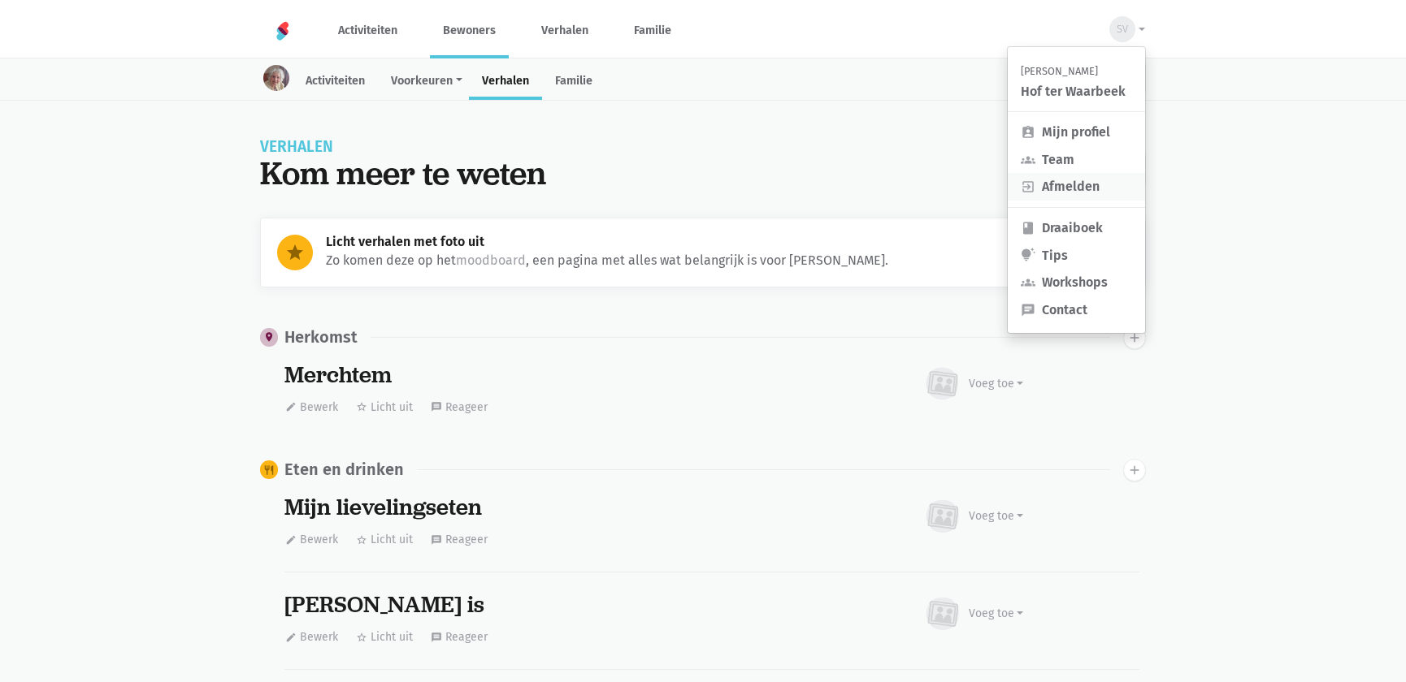
click at [1085, 178] on link "exit_to_app Afmelden" at bounding box center [1075, 187] width 137 height 28
